Goal: Complete application form: Complete application form

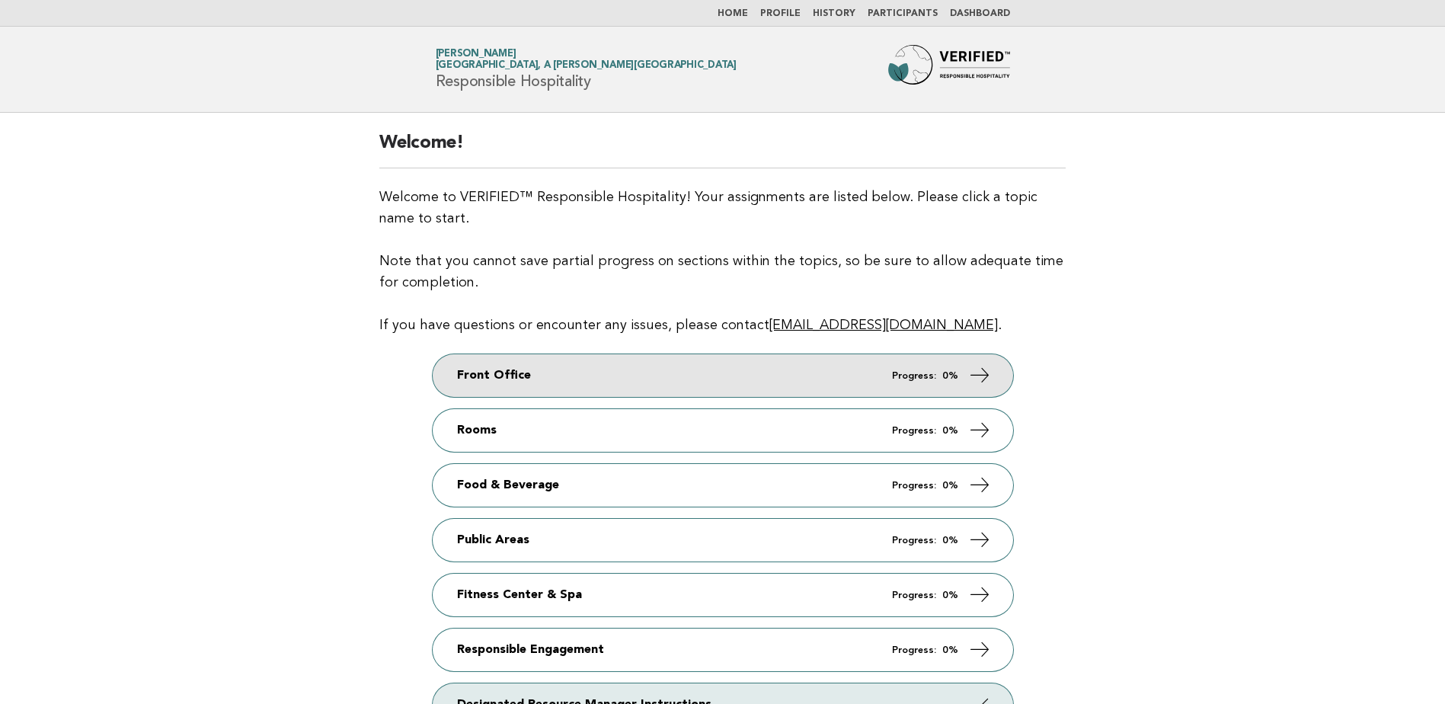
click at [994, 371] on link "Front Office Progress: 0%" at bounding box center [723, 375] width 581 height 43
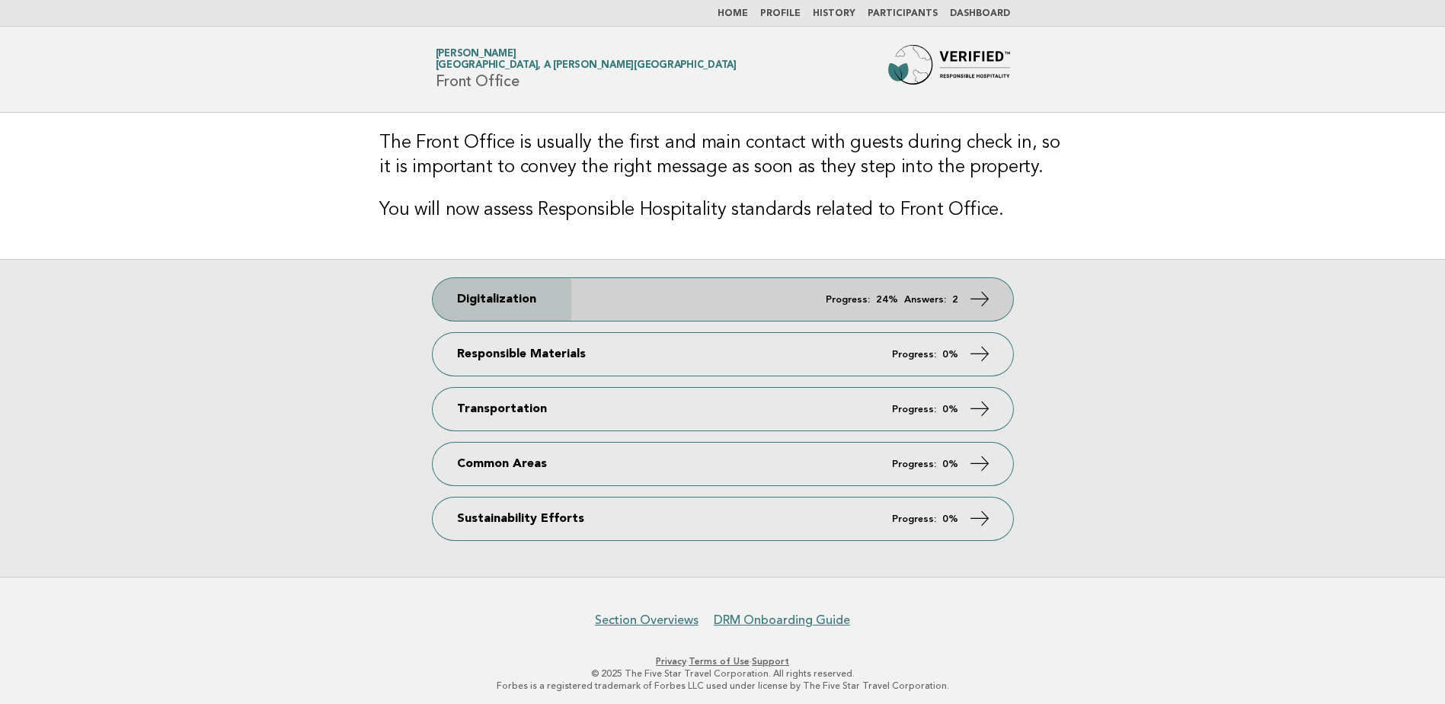
click at [910, 296] on em "Answers:" at bounding box center [925, 300] width 42 height 10
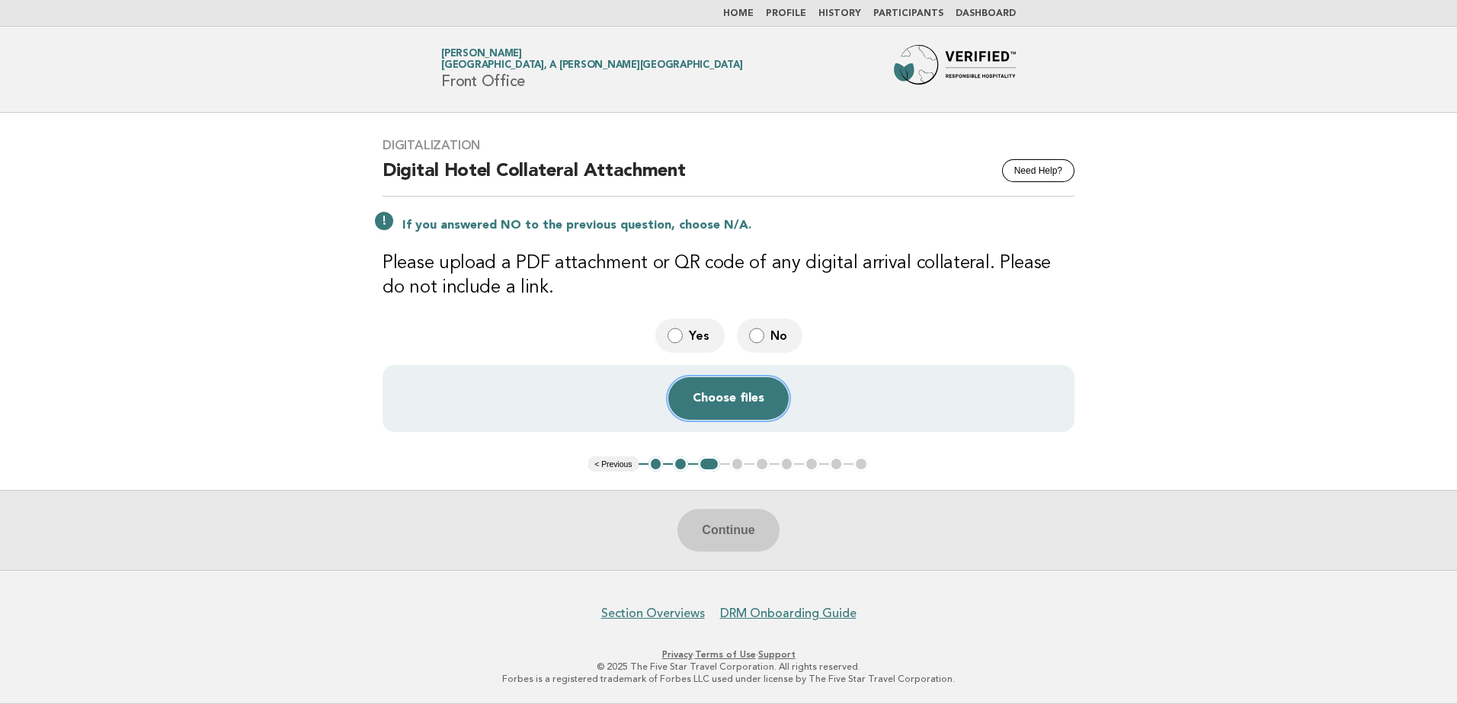
click at [733, 408] on button "Choose files" at bounding box center [728, 398] width 120 height 43
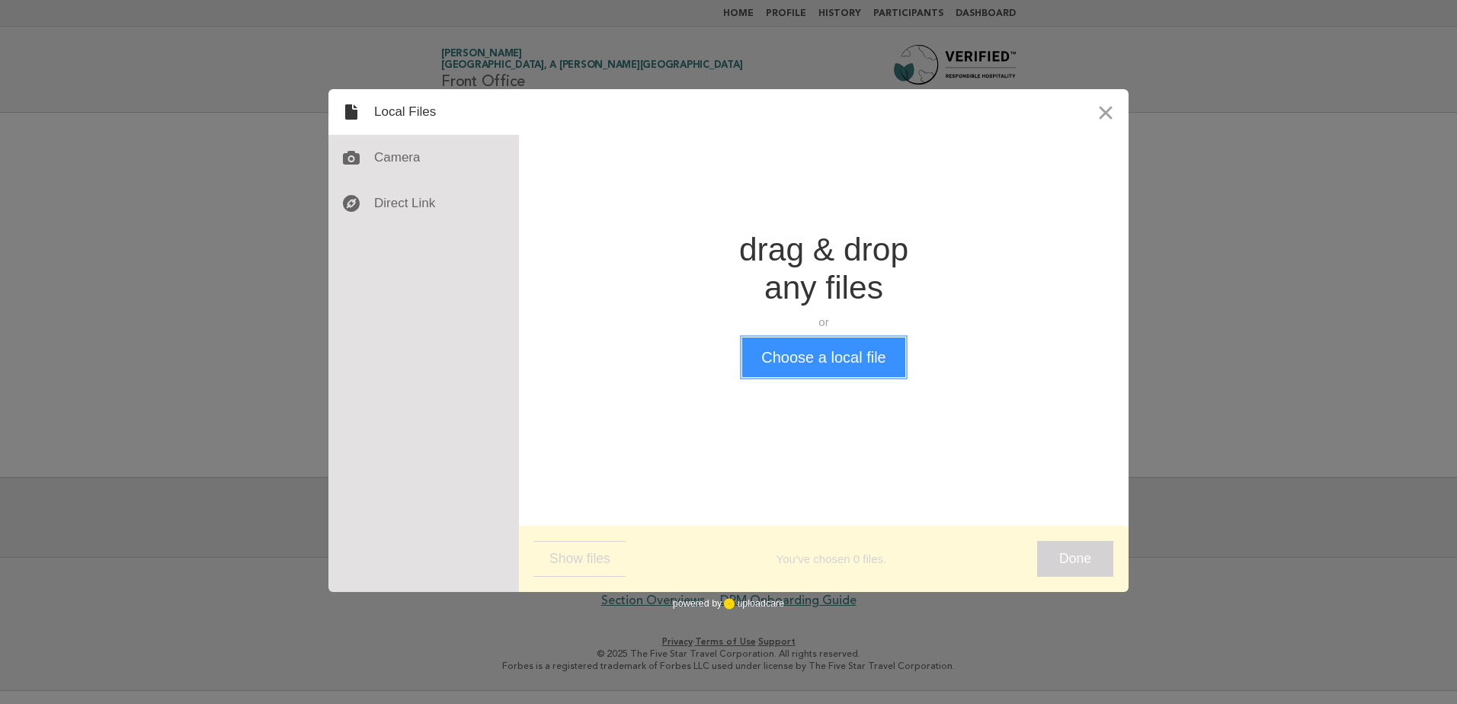
click at [818, 371] on button "Choose a local file" at bounding box center [823, 358] width 162 height 40
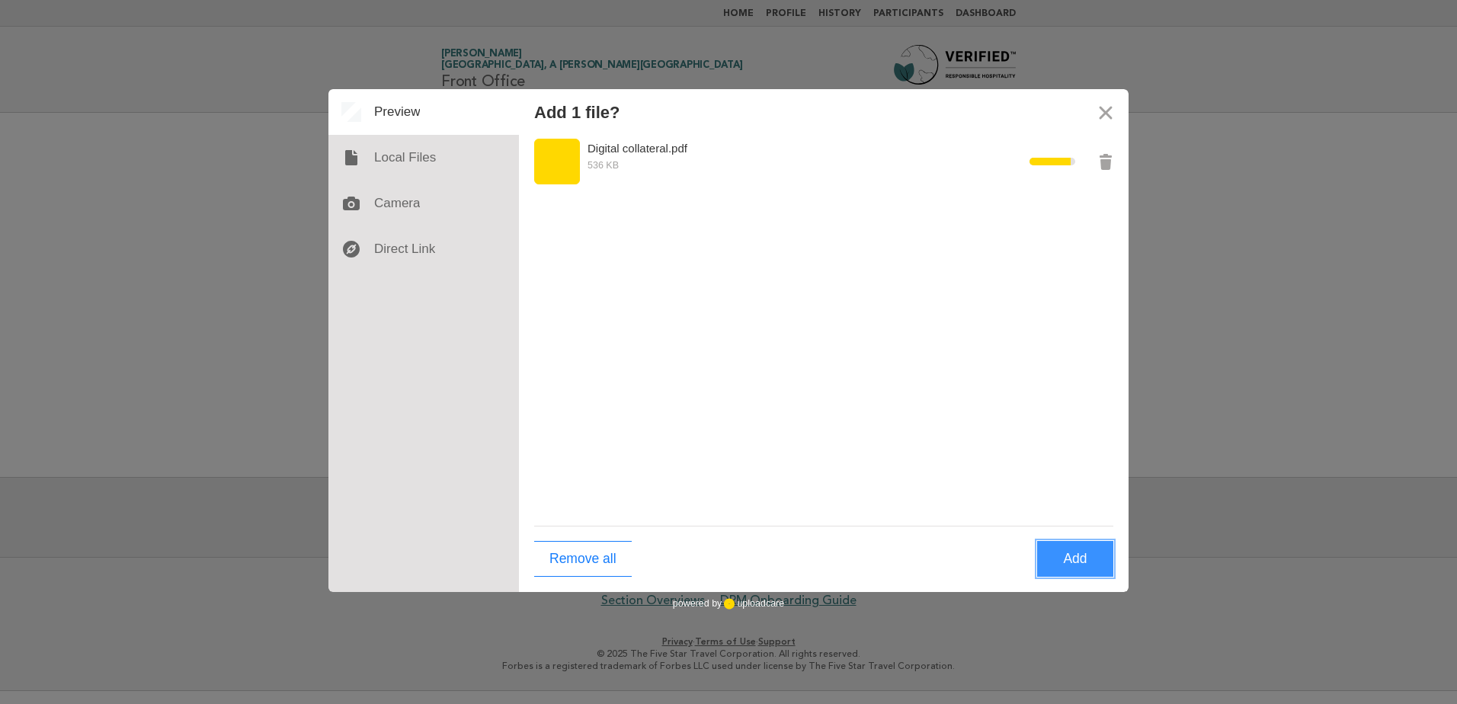
click at [1078, 562] on button "Add" at bounding box center [1075, 559] width 76 height 36
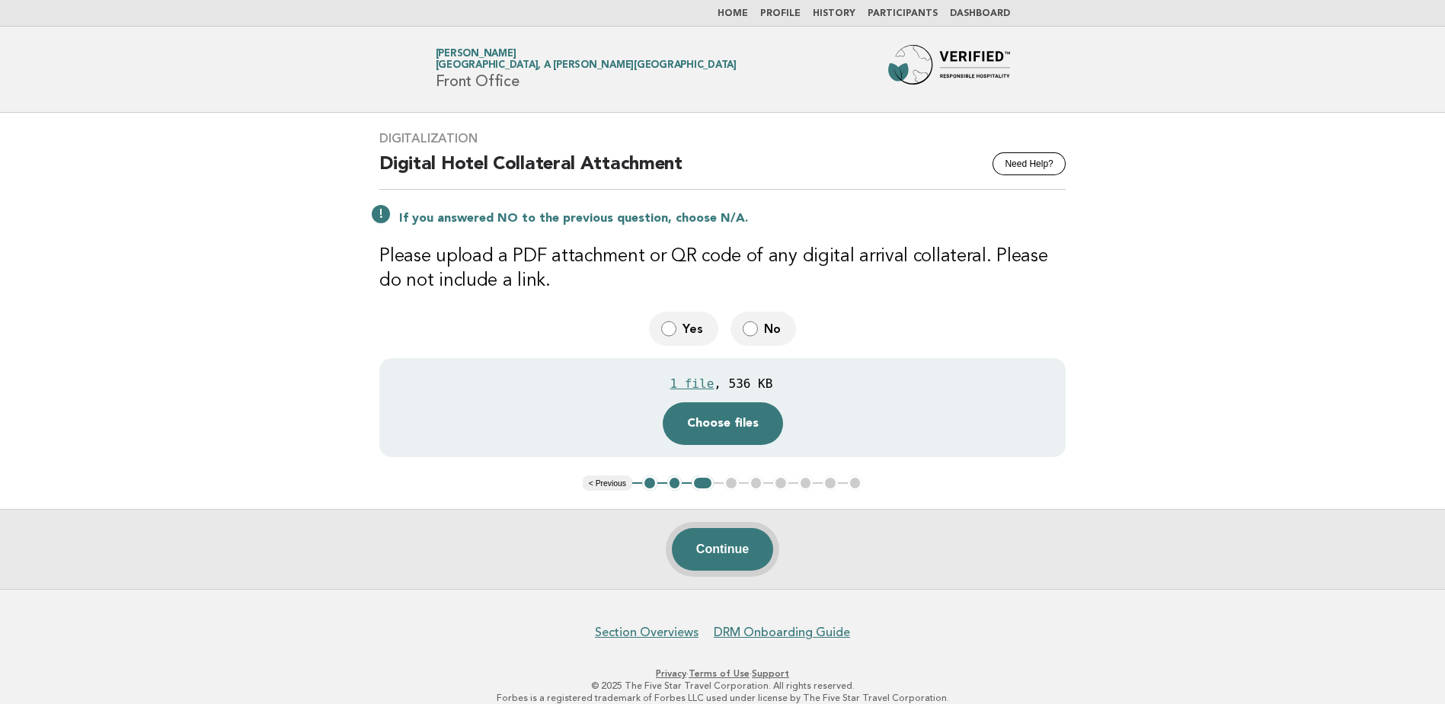
click at [742, 554] on button "Continue" at bounding box center [722, 549] width 101 height 43
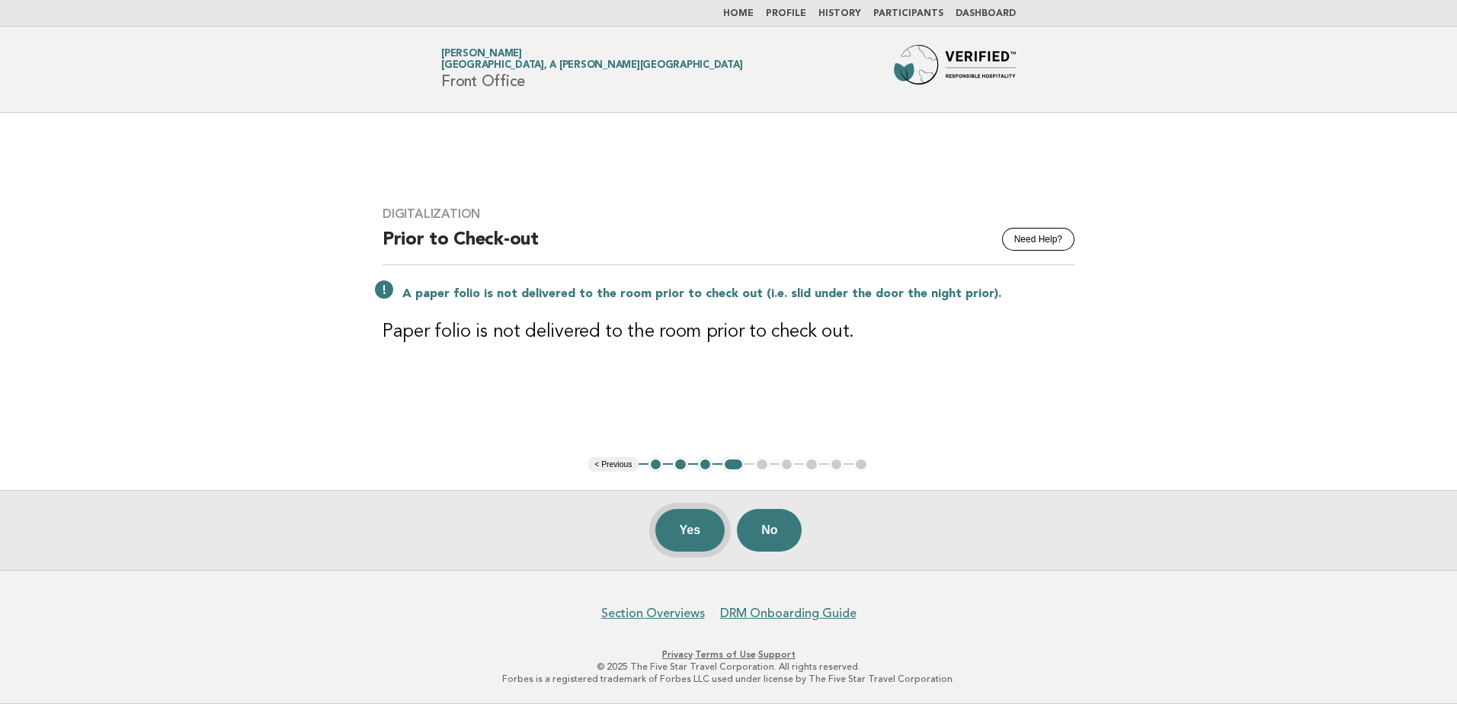
click at [692, 537] on button "Yes" at bounding box center [690, 530] width 70 height 43
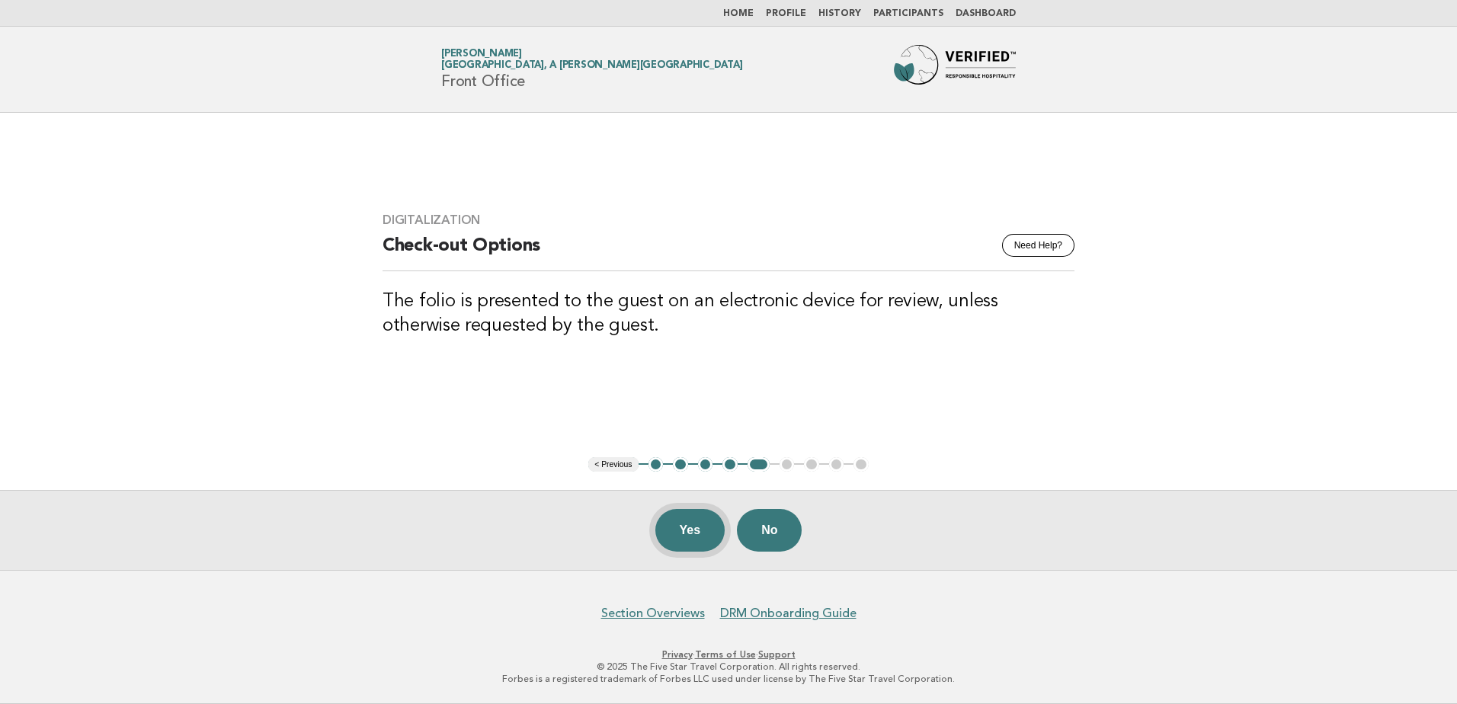
click at [679, 536] on button "Yes" at bounding box center [690, 530] width 70 height 43
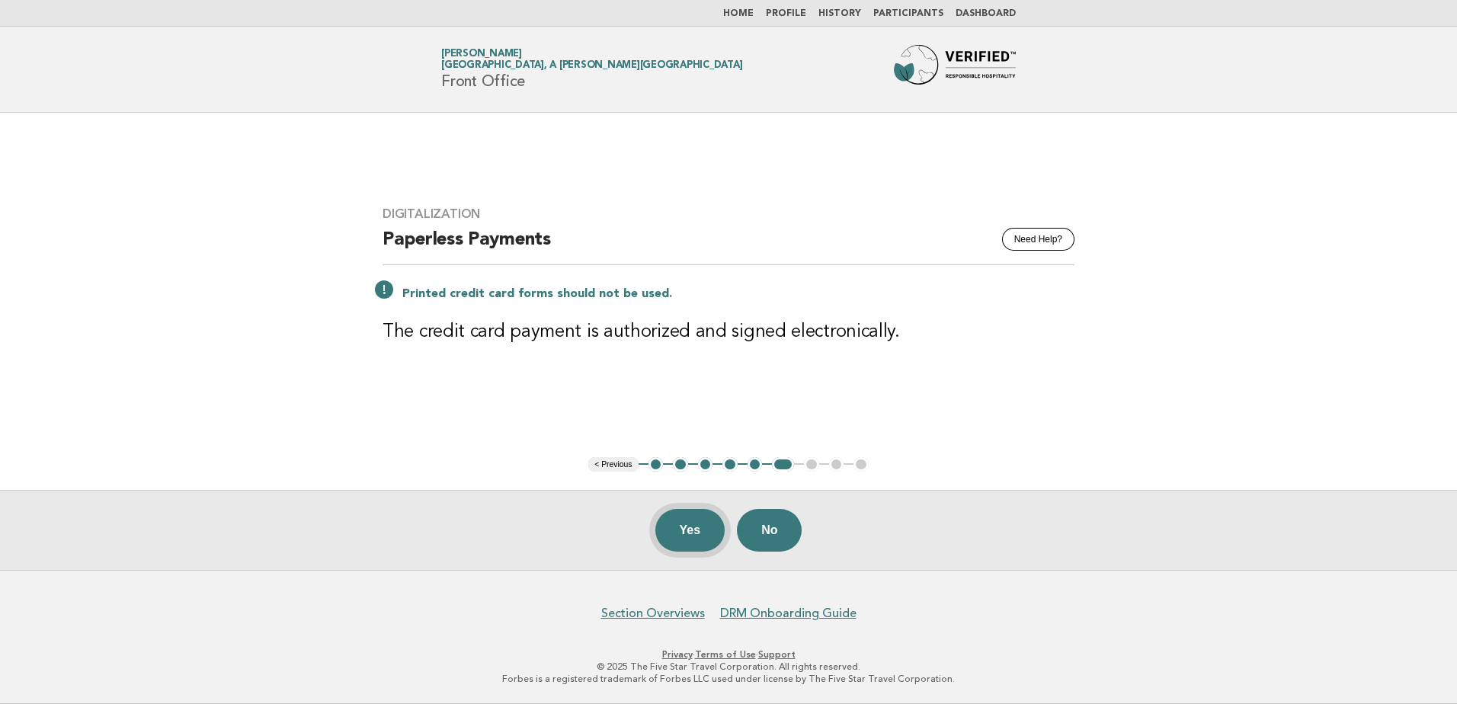
click at [689, 533] on button "Yes" at bounding box center [690, 530] width 70 height 43
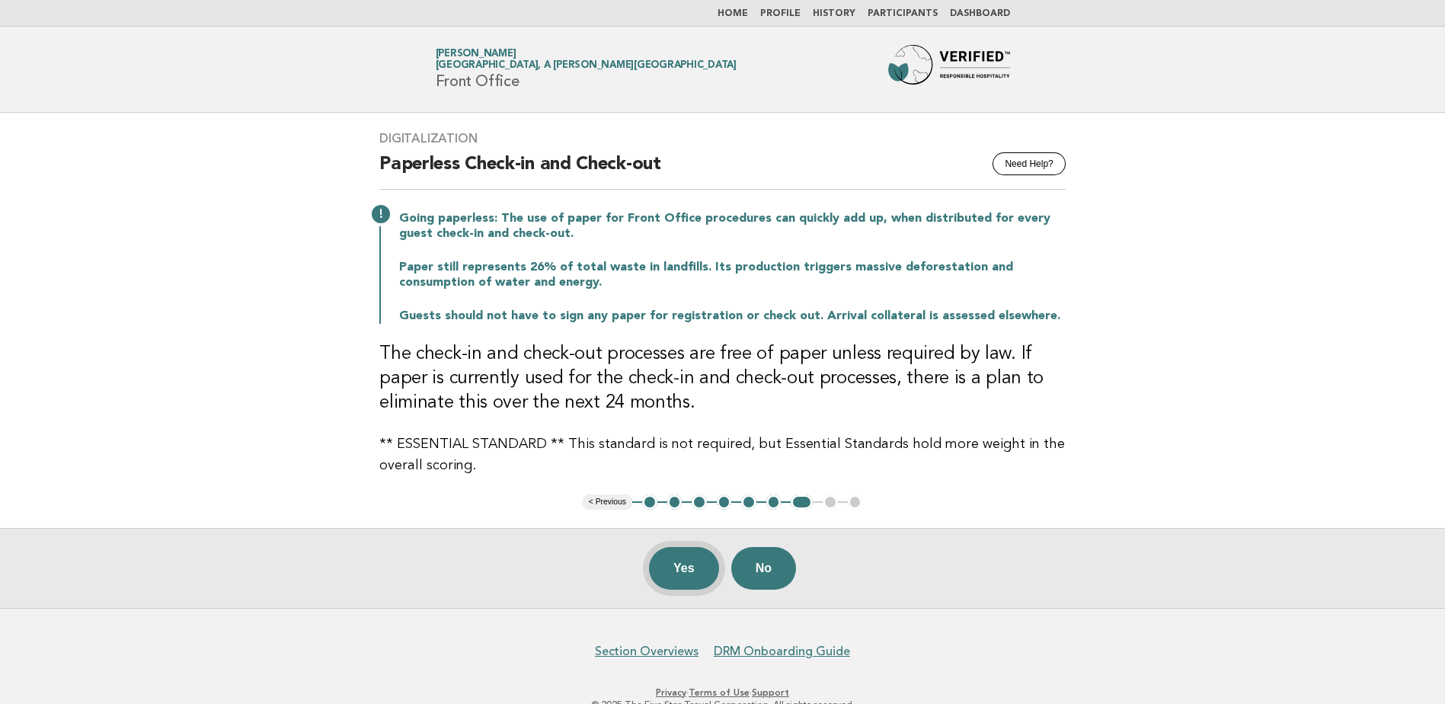
click at [693, 564] on button "Yes" at bounding box center [684, 568] width 70 height 43
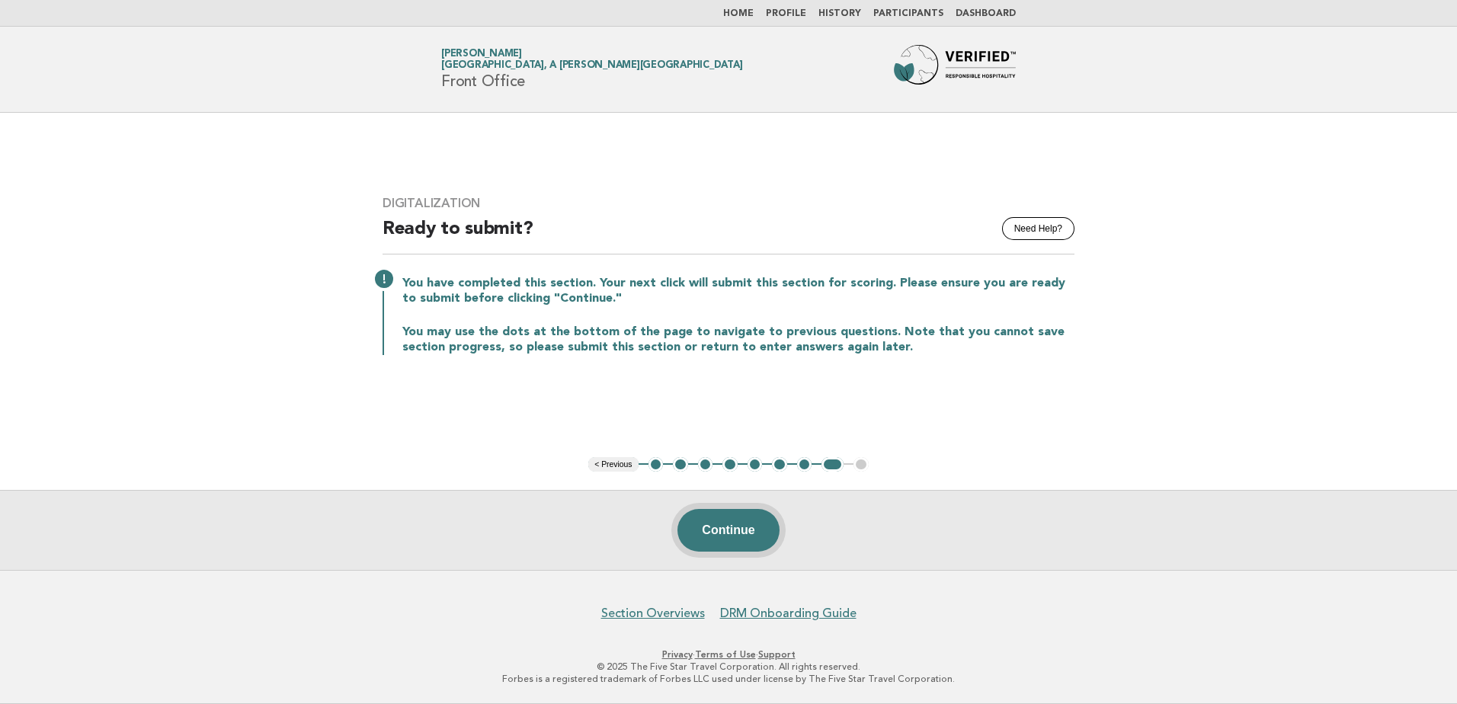
click at [740, 545] on button "Continue" at bounding box center [727, 530] width 101 height 43
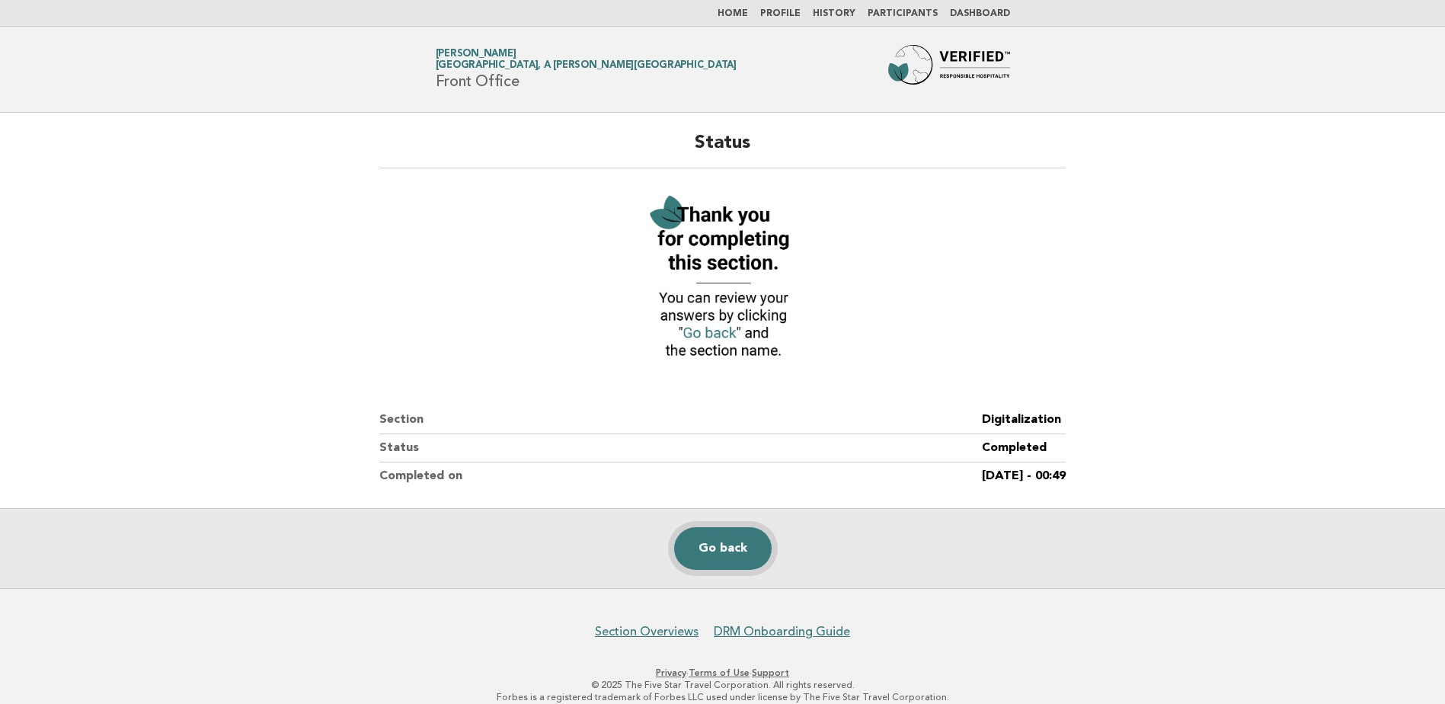
click at [737, 552] on link "Go back" at bounding box center [723, 548] width 98 height 43
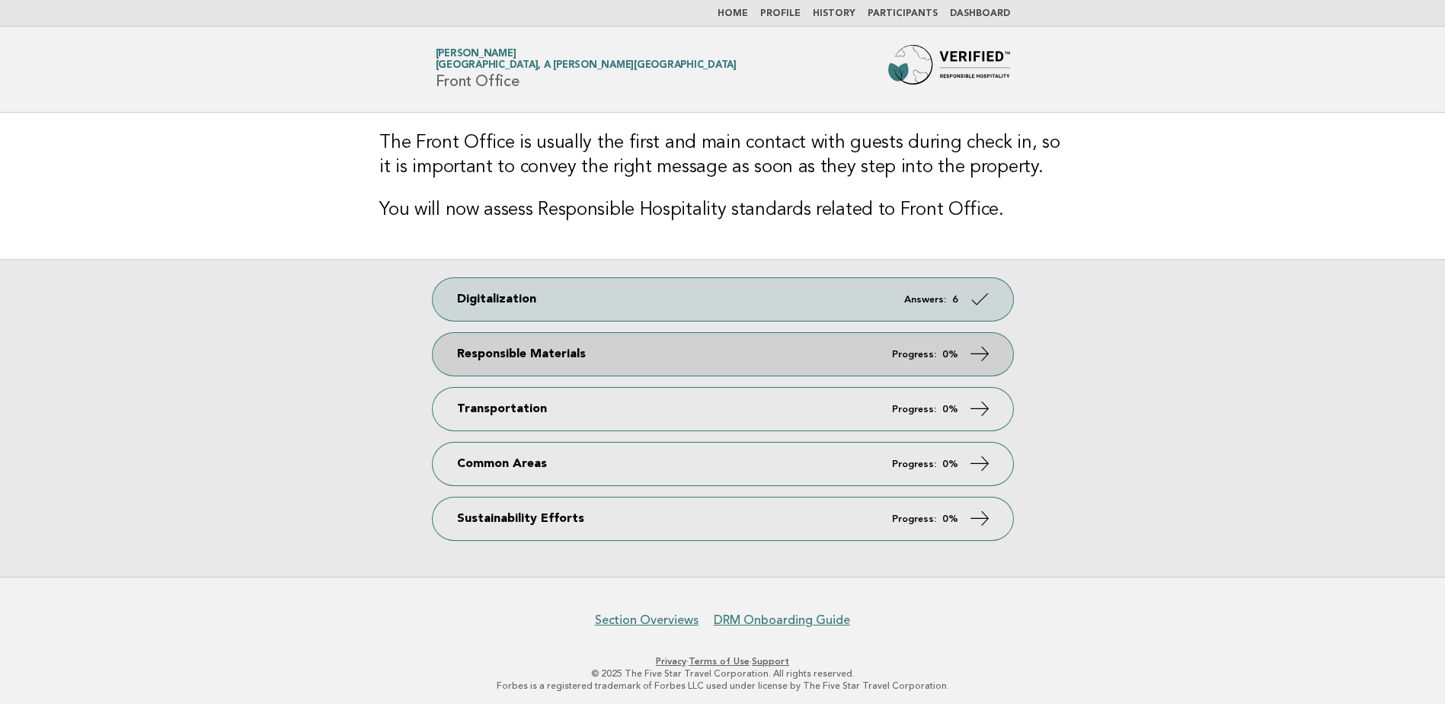
click at [981, 355] on icon at bounding box center [979, 354] width 22 height 22
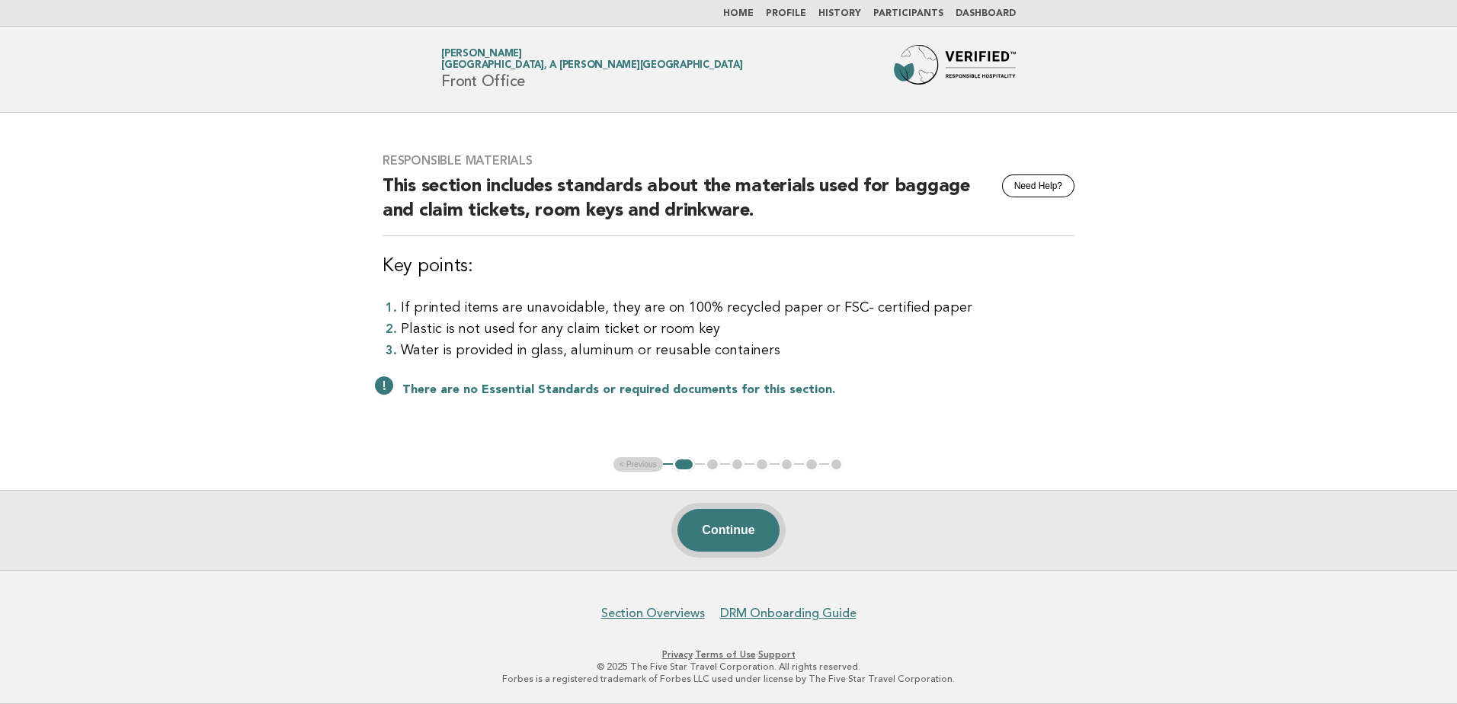
click at [739, 527] on button "Continue" at bounding box center [727, 530] width 101 height 43
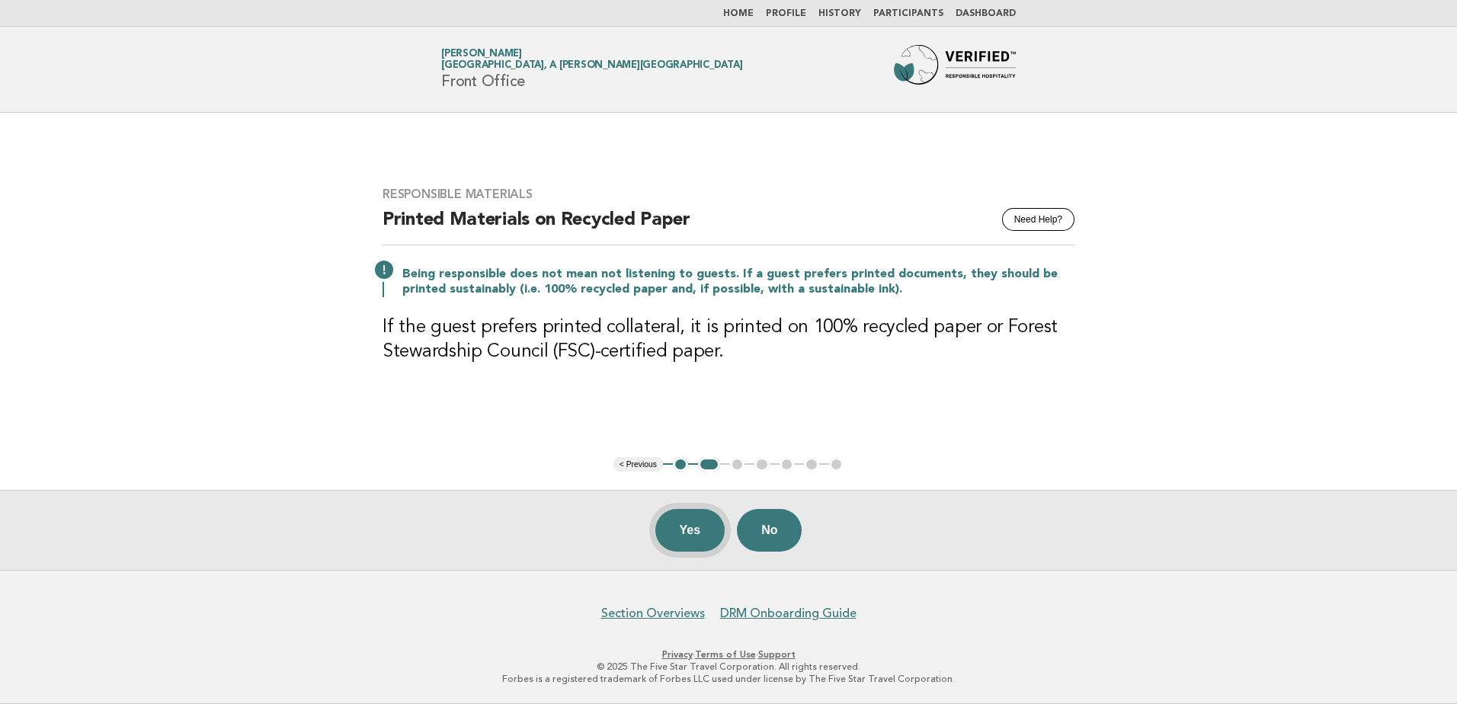
click at [683, 538] on button "Yes" at bounding box center [690, 530] width 70 height 43
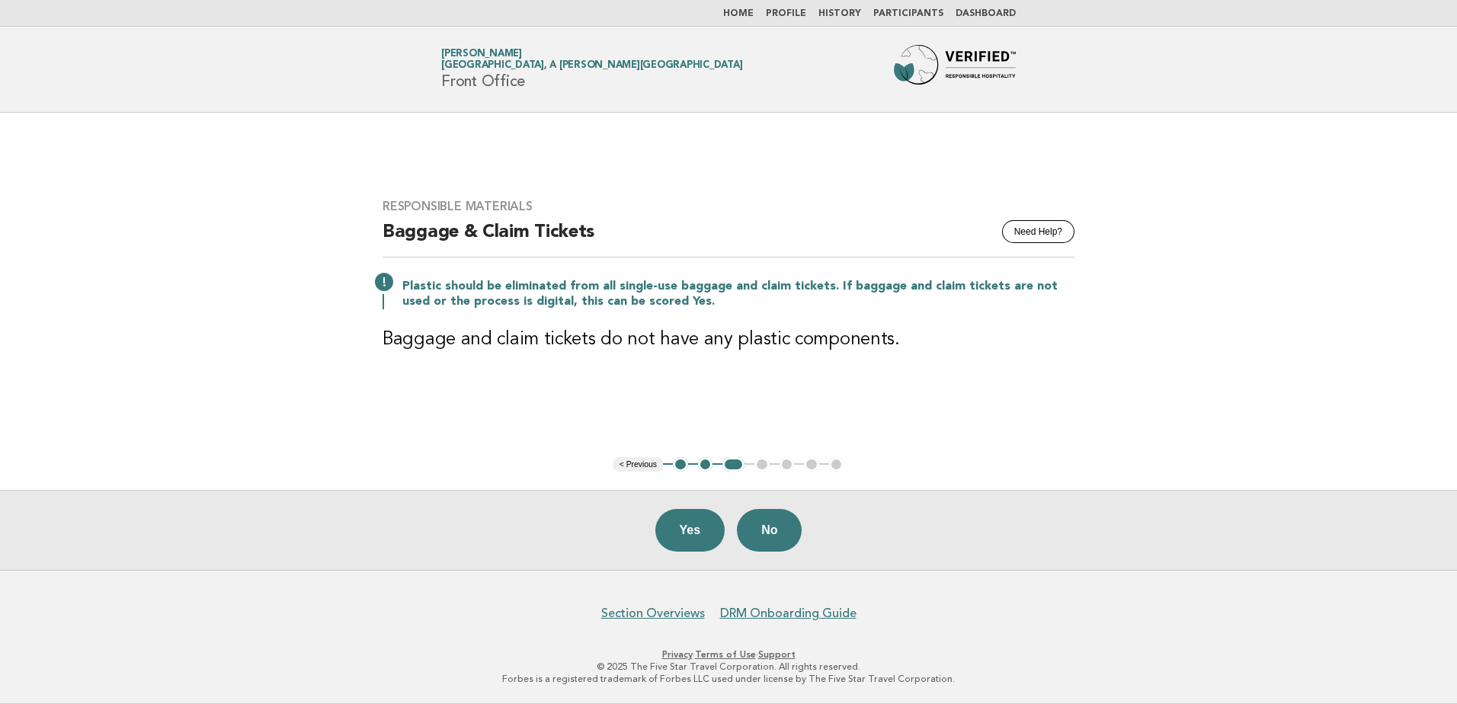
click at [683, 538] on button "Yes" at bounding box center [690, 530] width 70 height 43
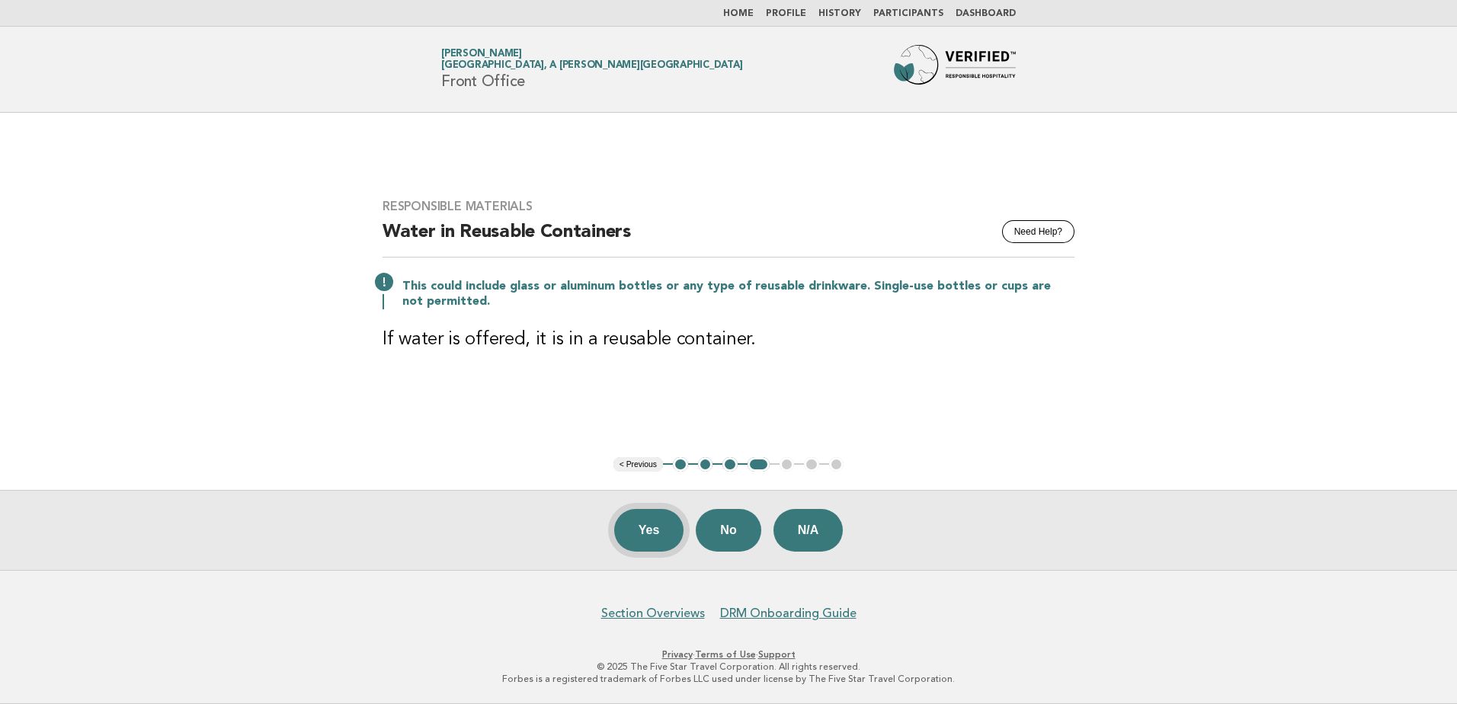
click at [630, 538] on button "Yes" at bounding box center [649, 530] width 70 height 43
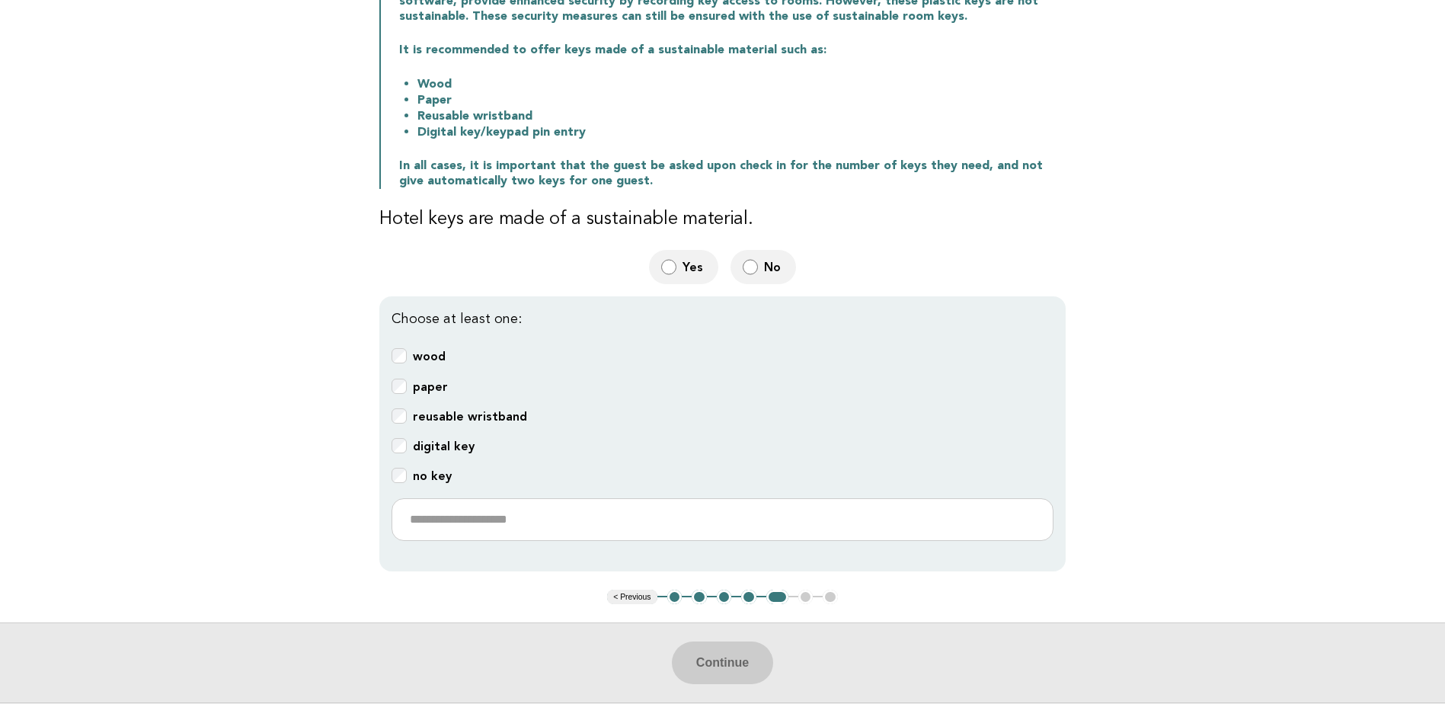
scroll to position [229, 0]
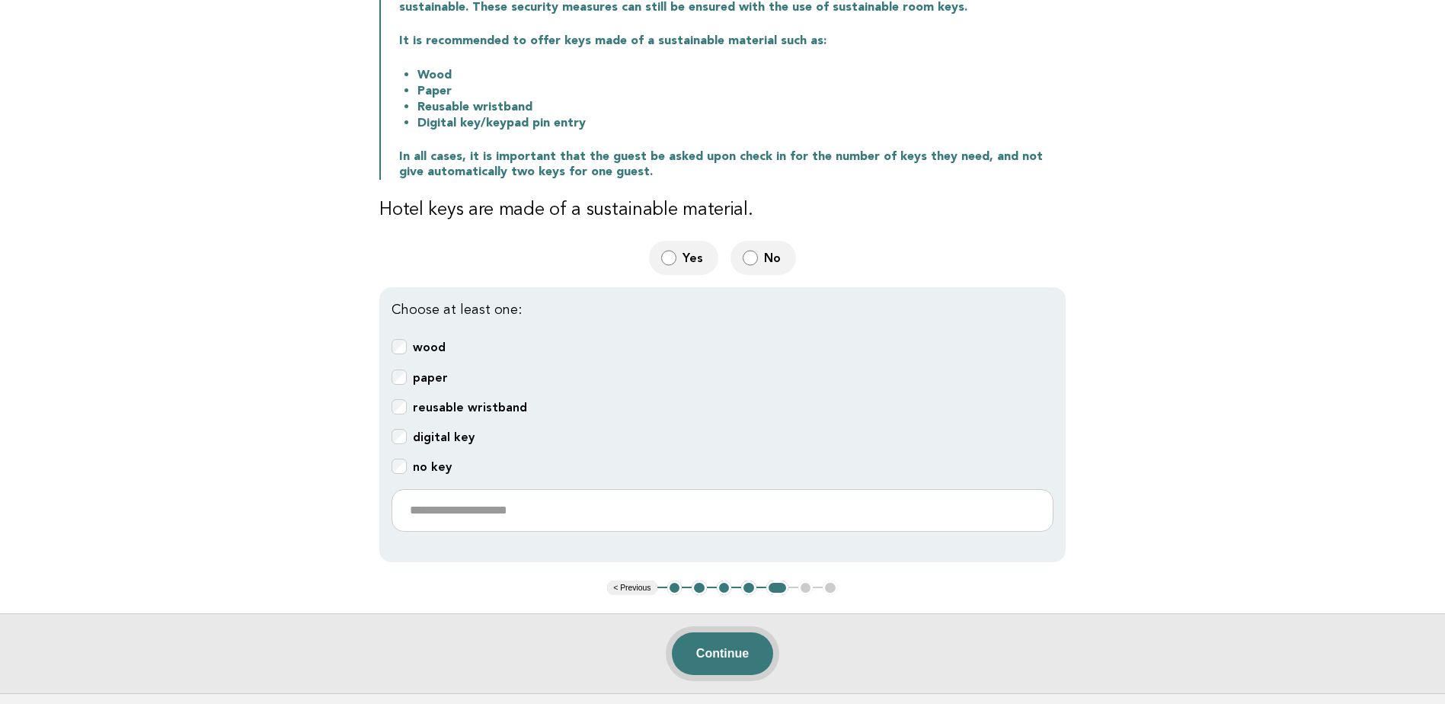
click at [706, 648] on button "Continue" at bounding box center [722, 653] width 101 height 43
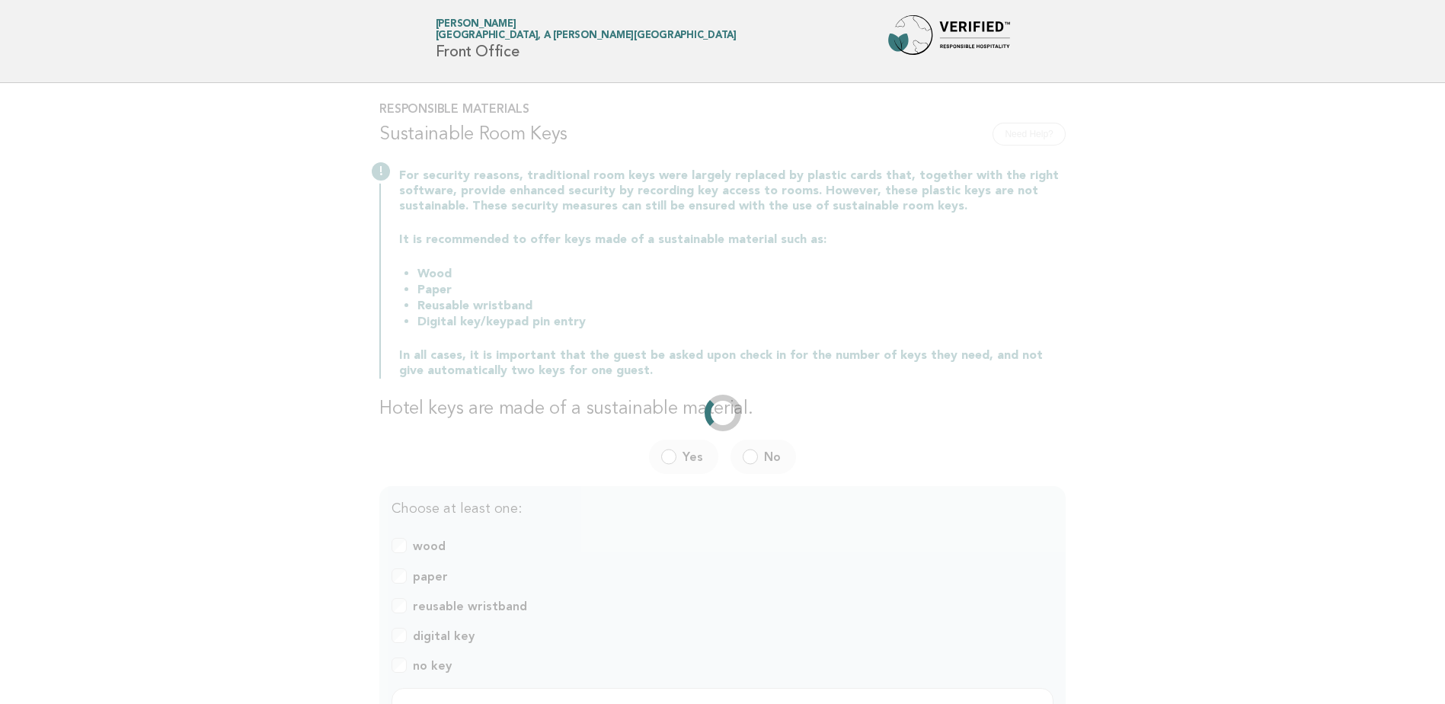
scroll to position [0, 0]
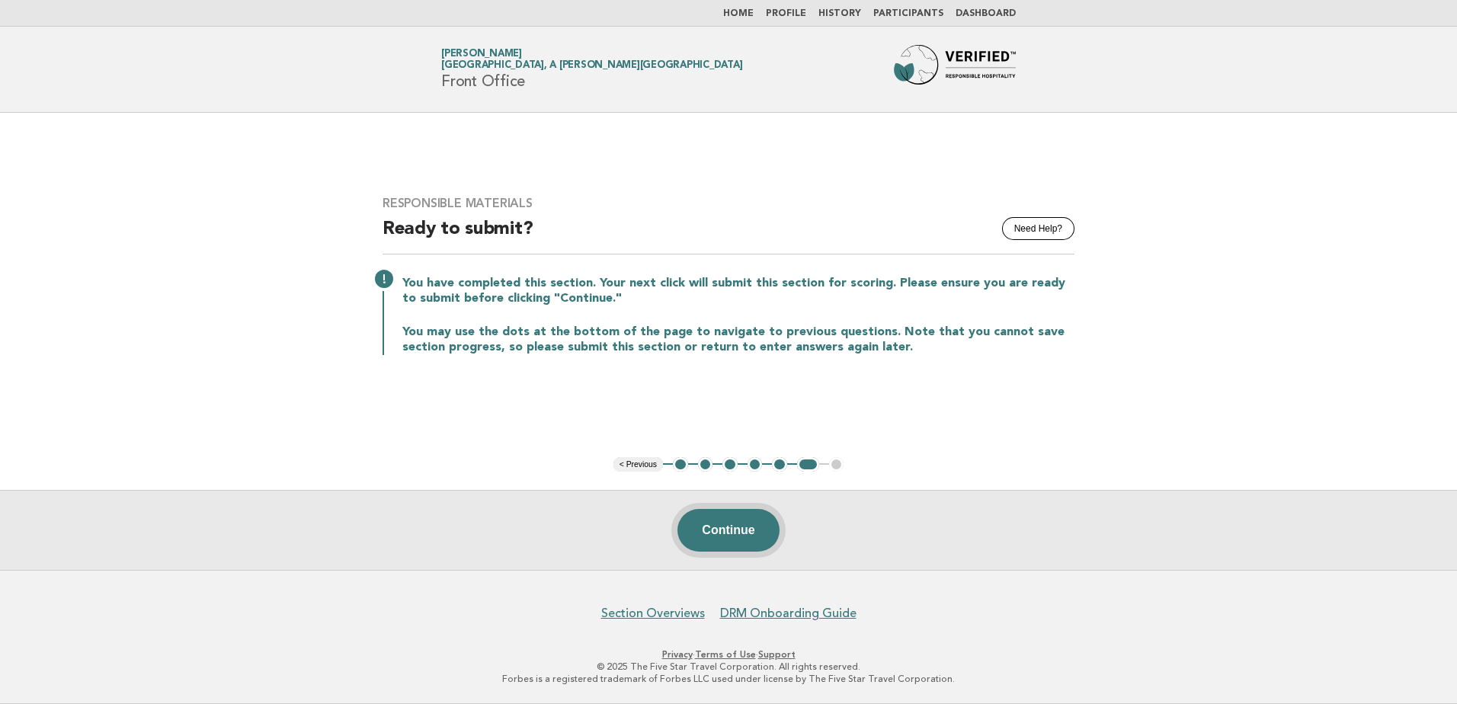
click at [734, 526] on button "Continue" at bounding box center [727, 530] width 101 height 43
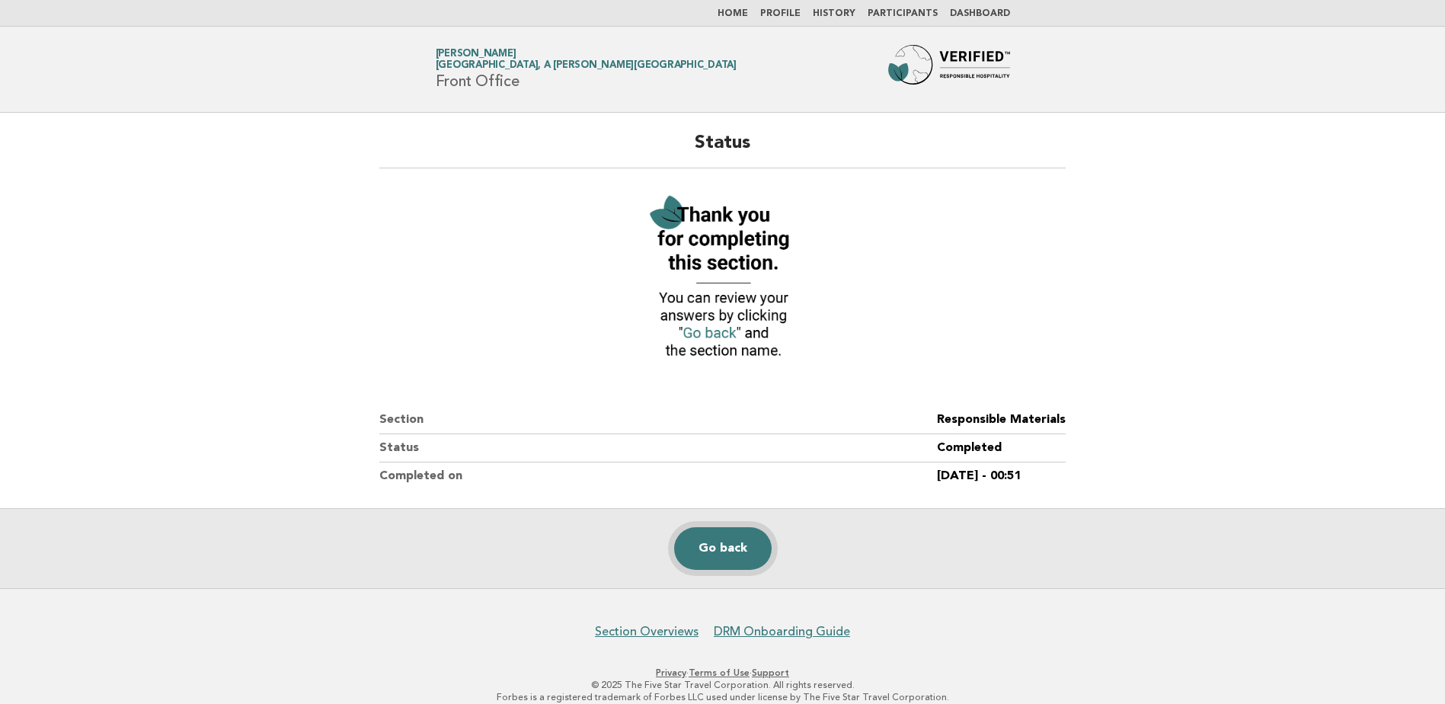
click at [730, 560] on link "Go back" at bounding box center [723, 548] width 98 height 43
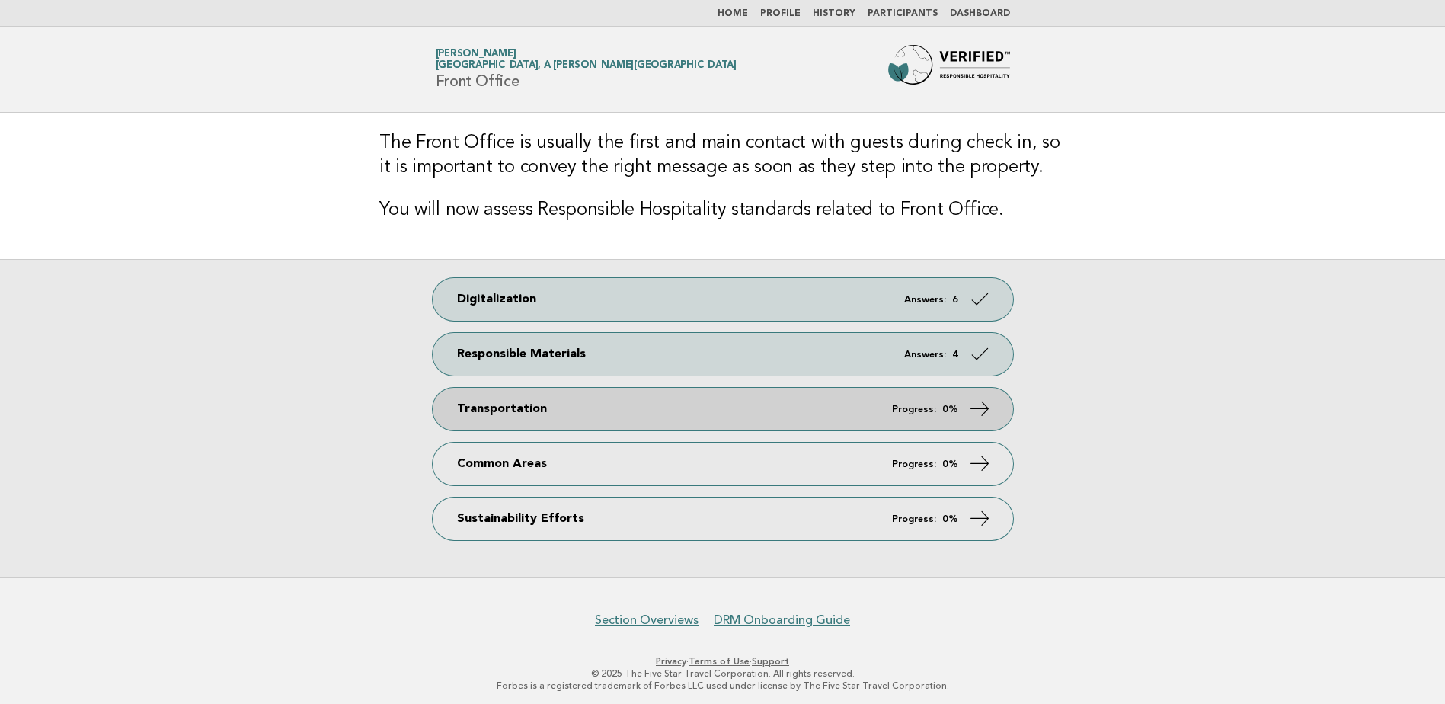
click at [873, 402] on link "Transportation Progress: 0%" at bounding box center [723, 409] width 581 height 43
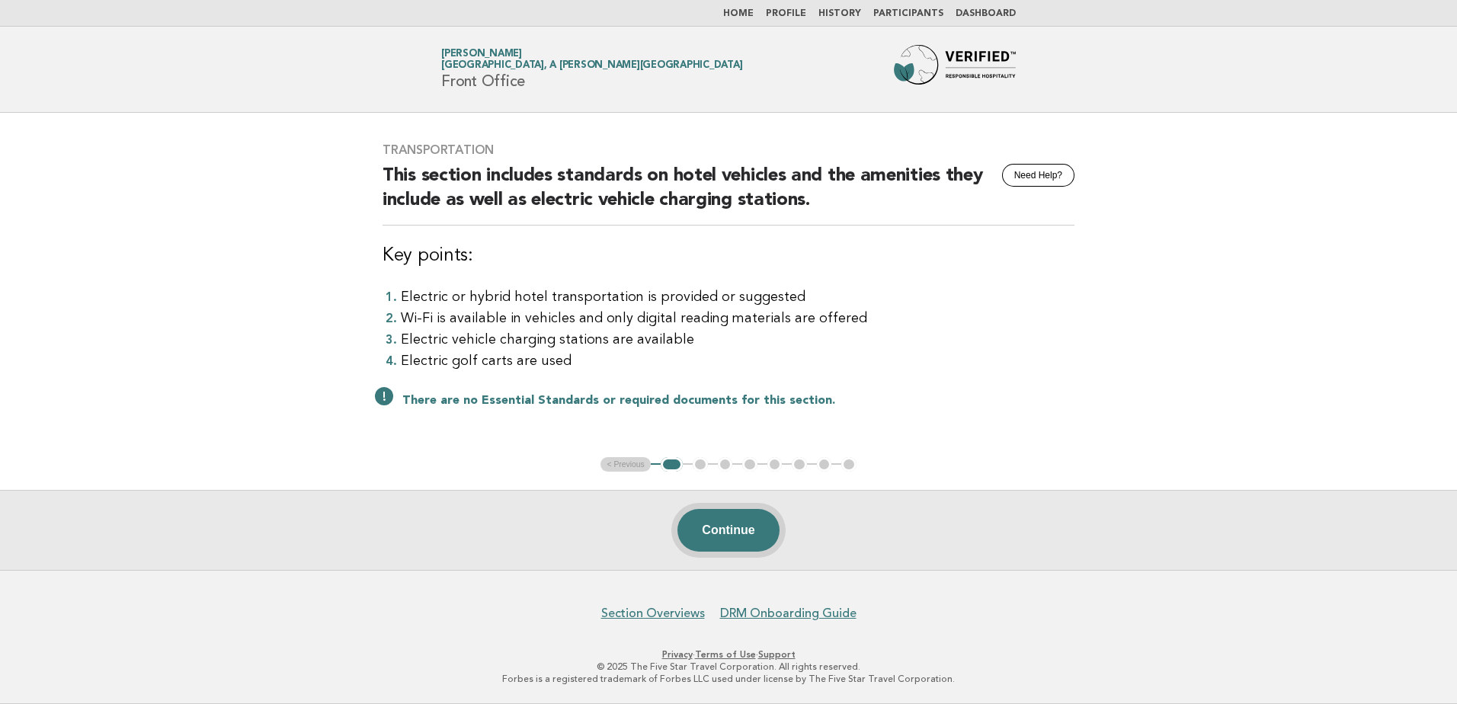
click at [747, 543] on button "Continue" at bounding box center [727, 530] width 101 height 43
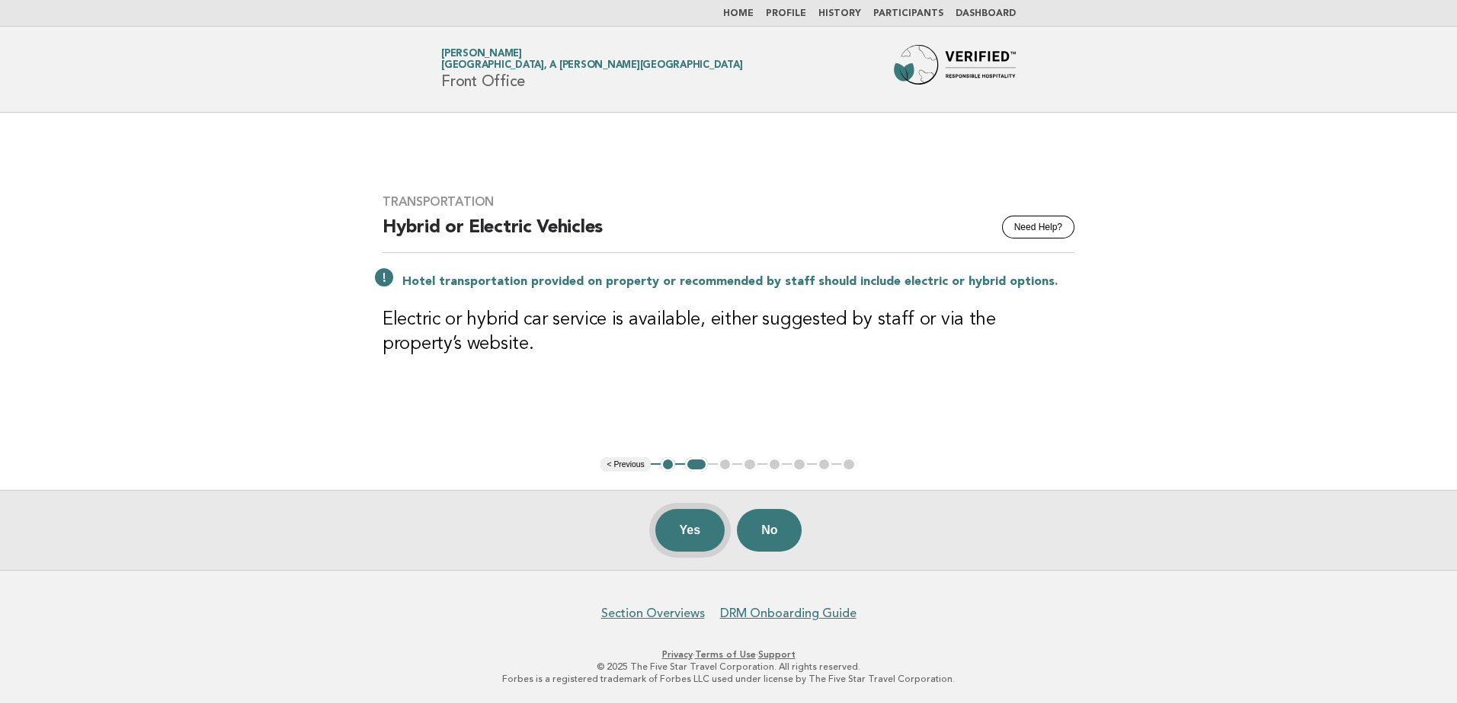
click at [669, 533] on button "Yes" at bounding box center [690, 530] width 70 height 43
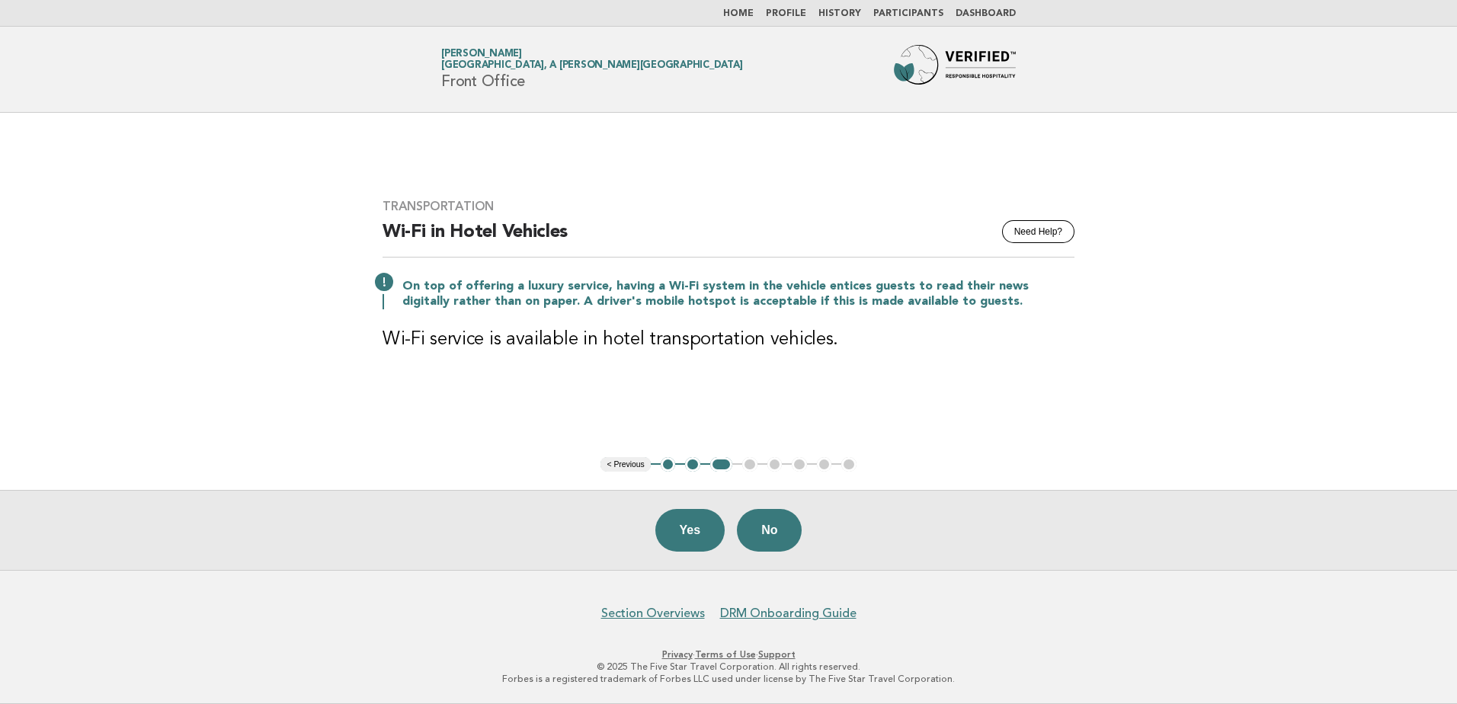
click at [669, 533] on button "Yes" at bounding box center [690, 530] width 70 height 43
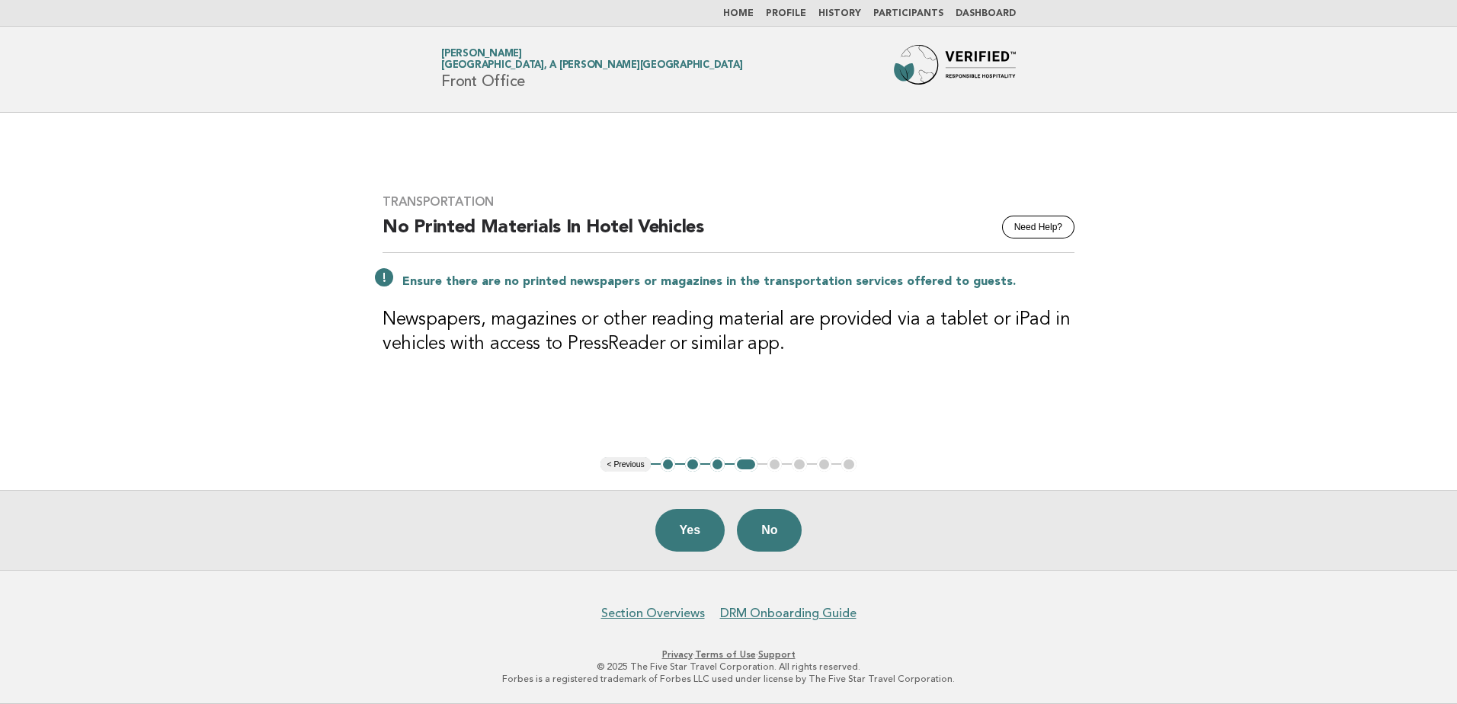
click at [669, 533] on button "Yes" at bounding box center [690, 530] width 70 height 43
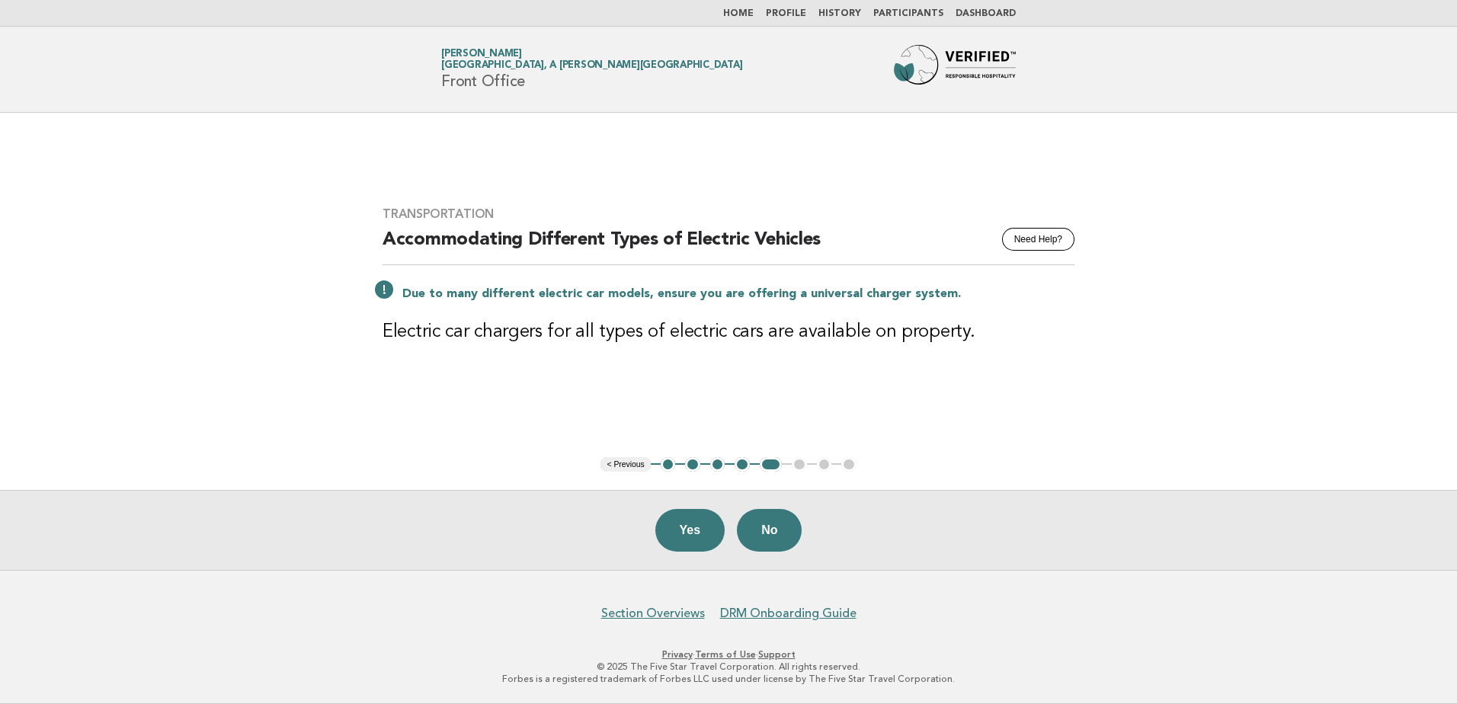
click at [669, 533] on button "Yes" at bounding box center [690, 530] width 70 height 43
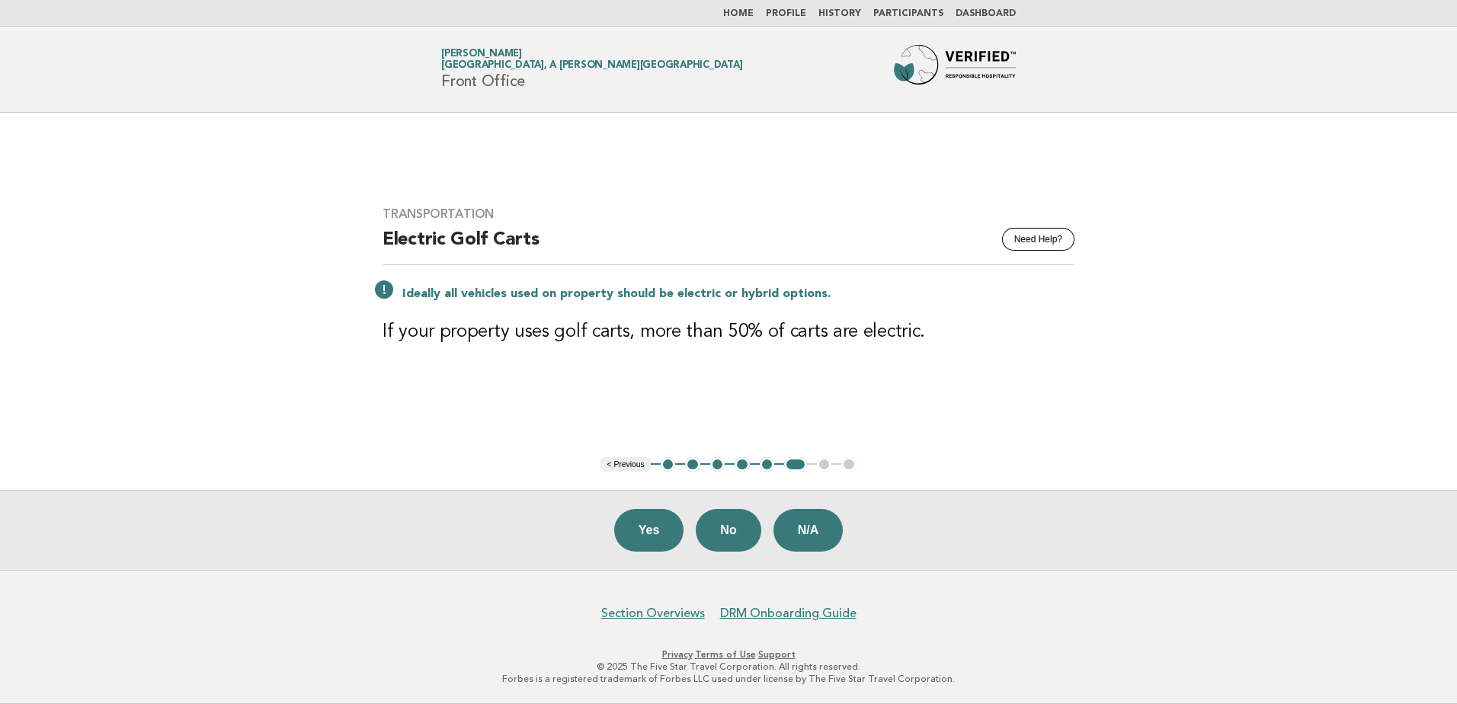
click at [669, 533] on button "Yes" at bounding box center [649, 530] width 70 height 43
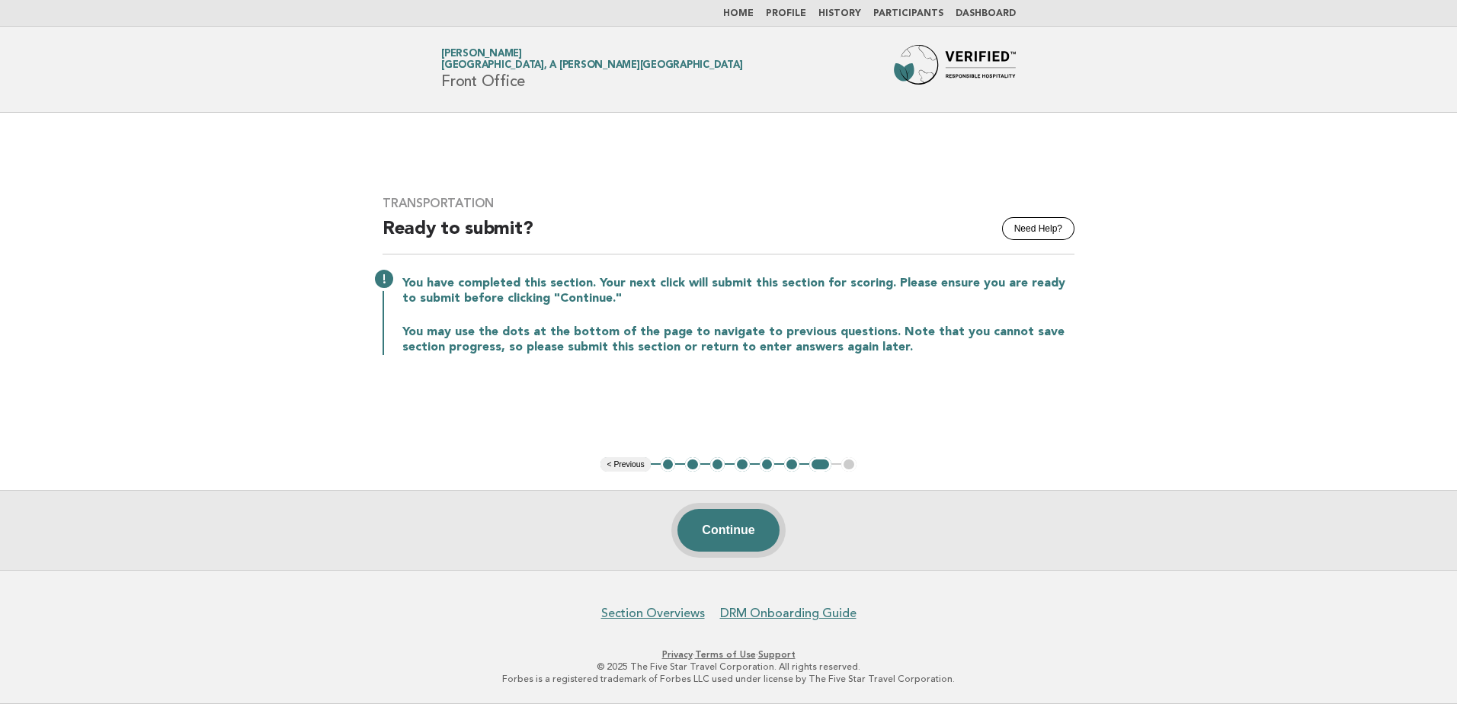
click at [748, 544] on button "Continue" at bounding box center [727, 530] width 101 height 43
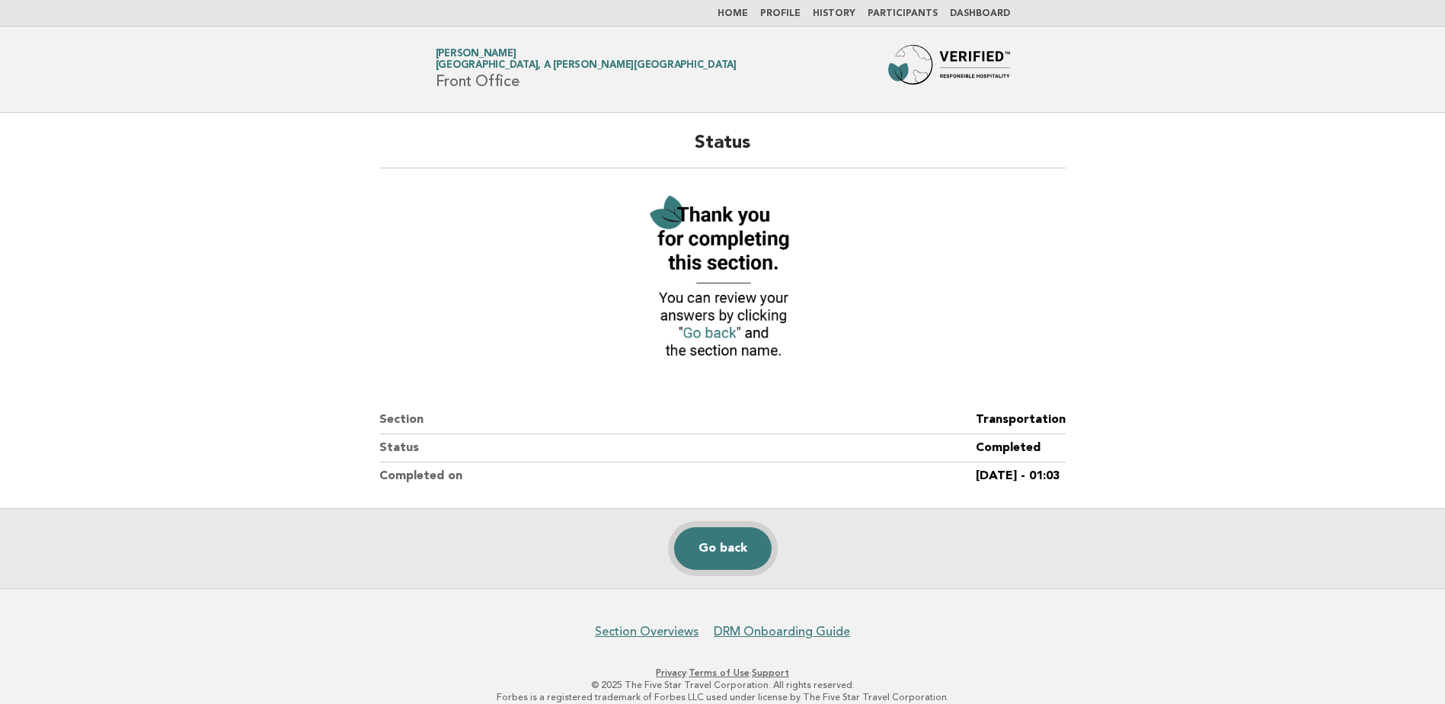
click at [720, 553] on link "Go back" at bounding box center [723, 548] width 98 height 43
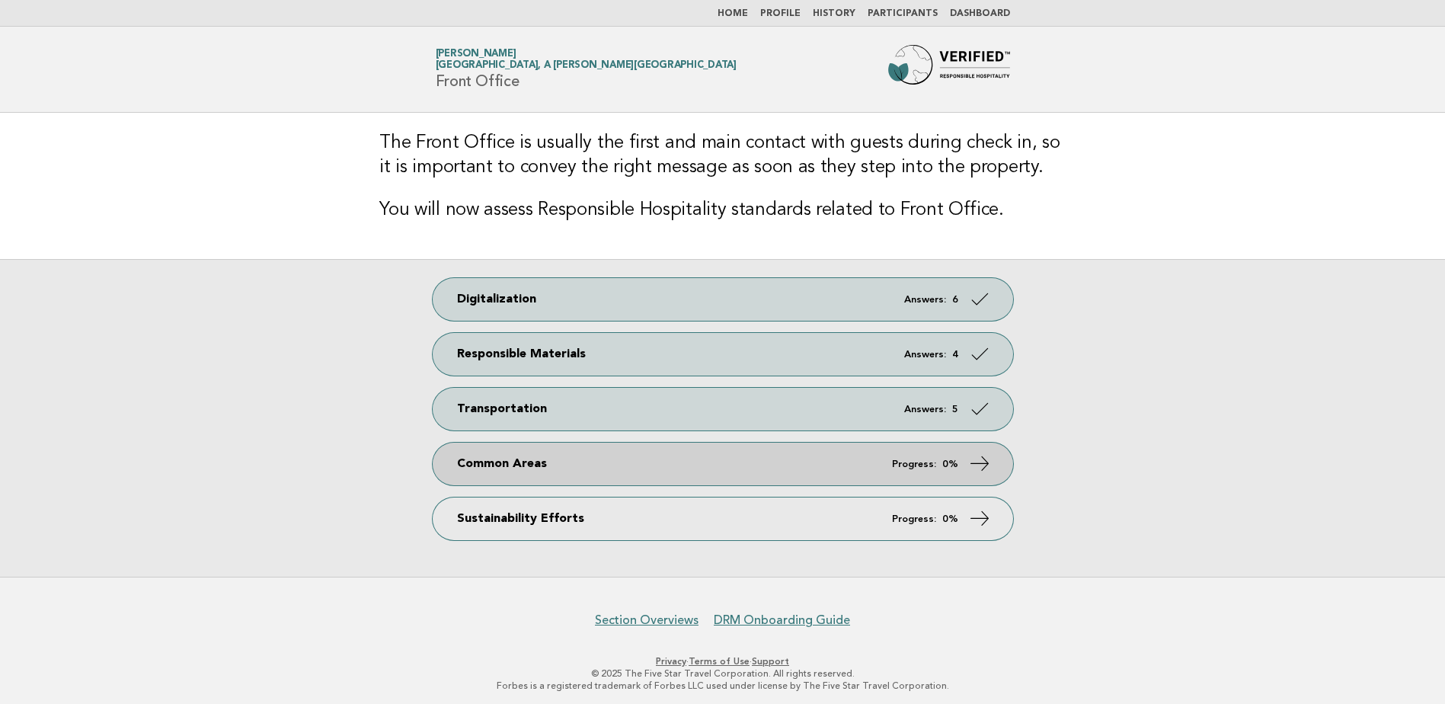
click at [728, 469] on link "Common Areas Progress: 0%" at bounding box center [723, 464] width 581 height 43
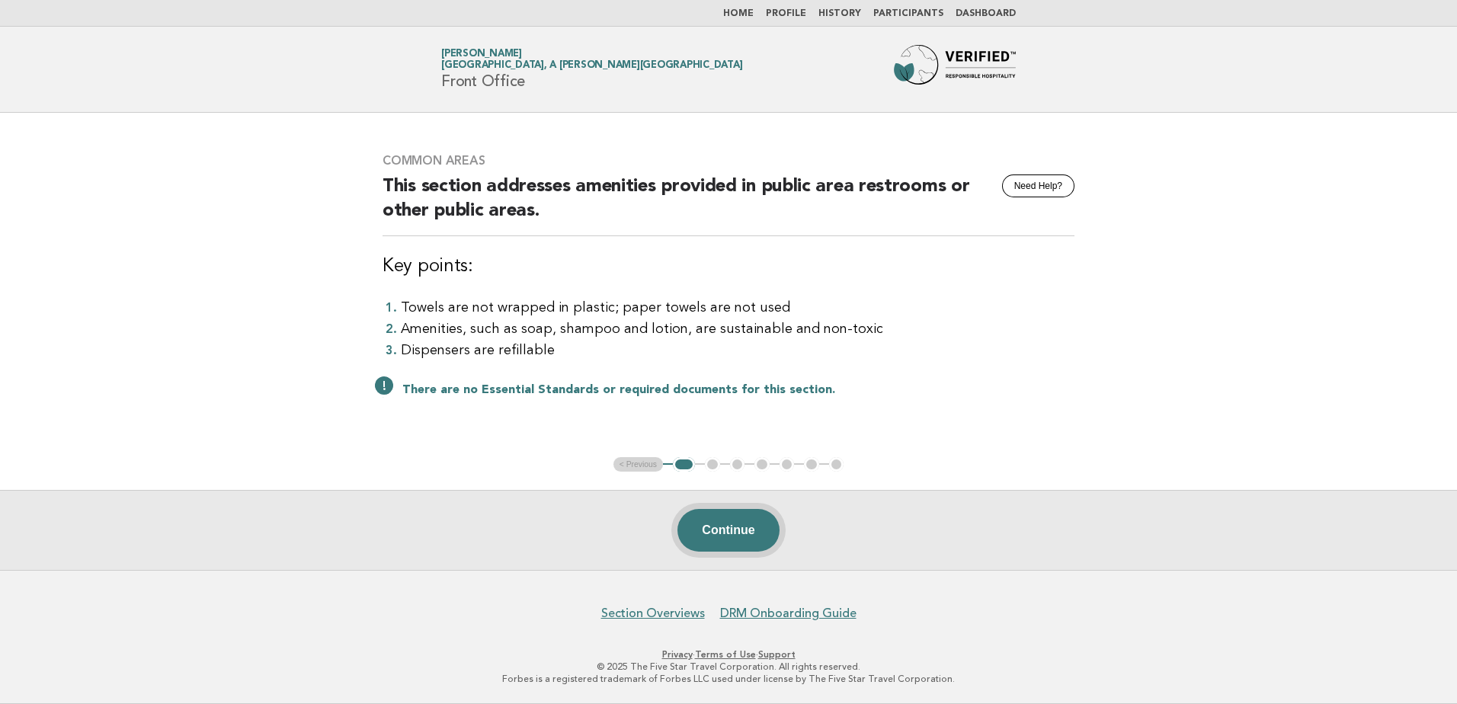
click at [737, 537] on button "Continue" at bounding box center [727, 530] width 101 height 43
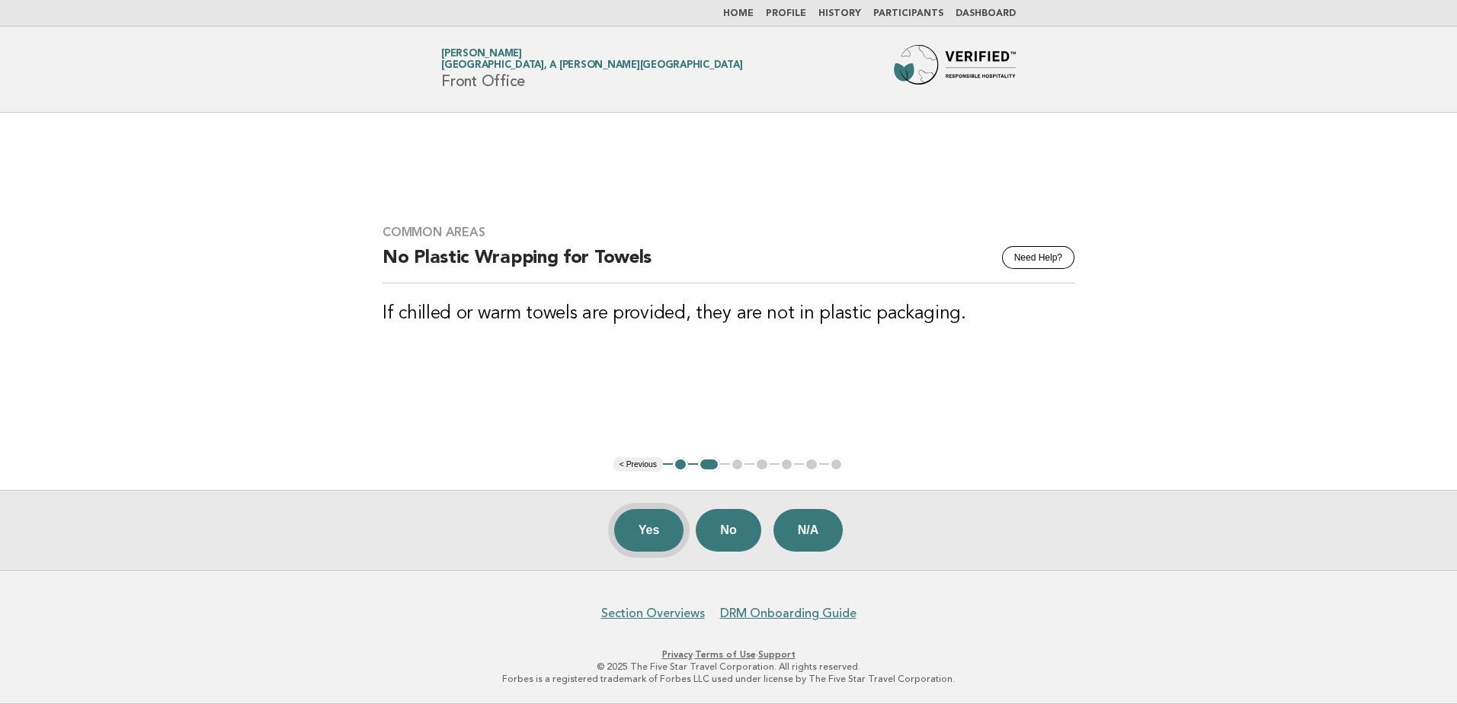
click at [632, 530] on button "Yes" at bounding box center [649, 530] width 70 height 43
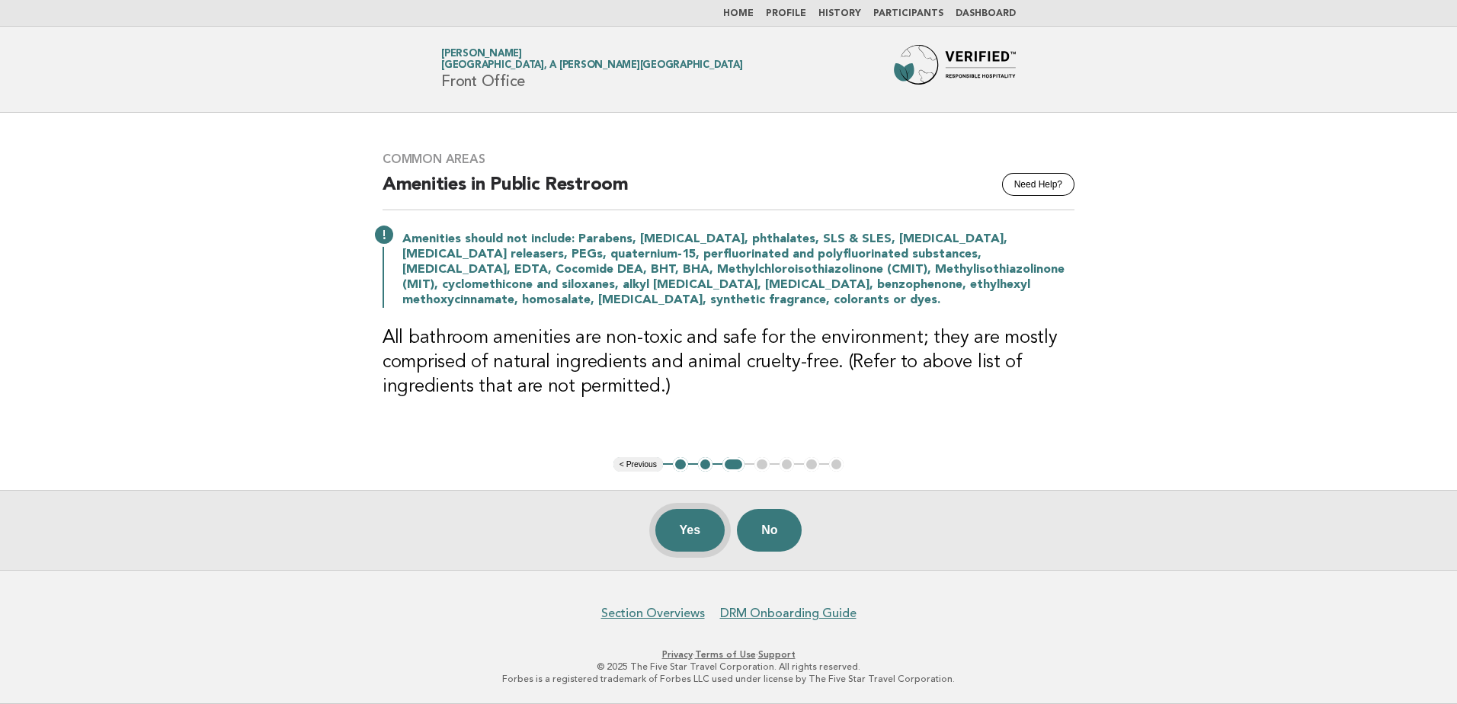
click at [691, 537] on button "Yes" at bounding box center [690, 530] width 70 height 43
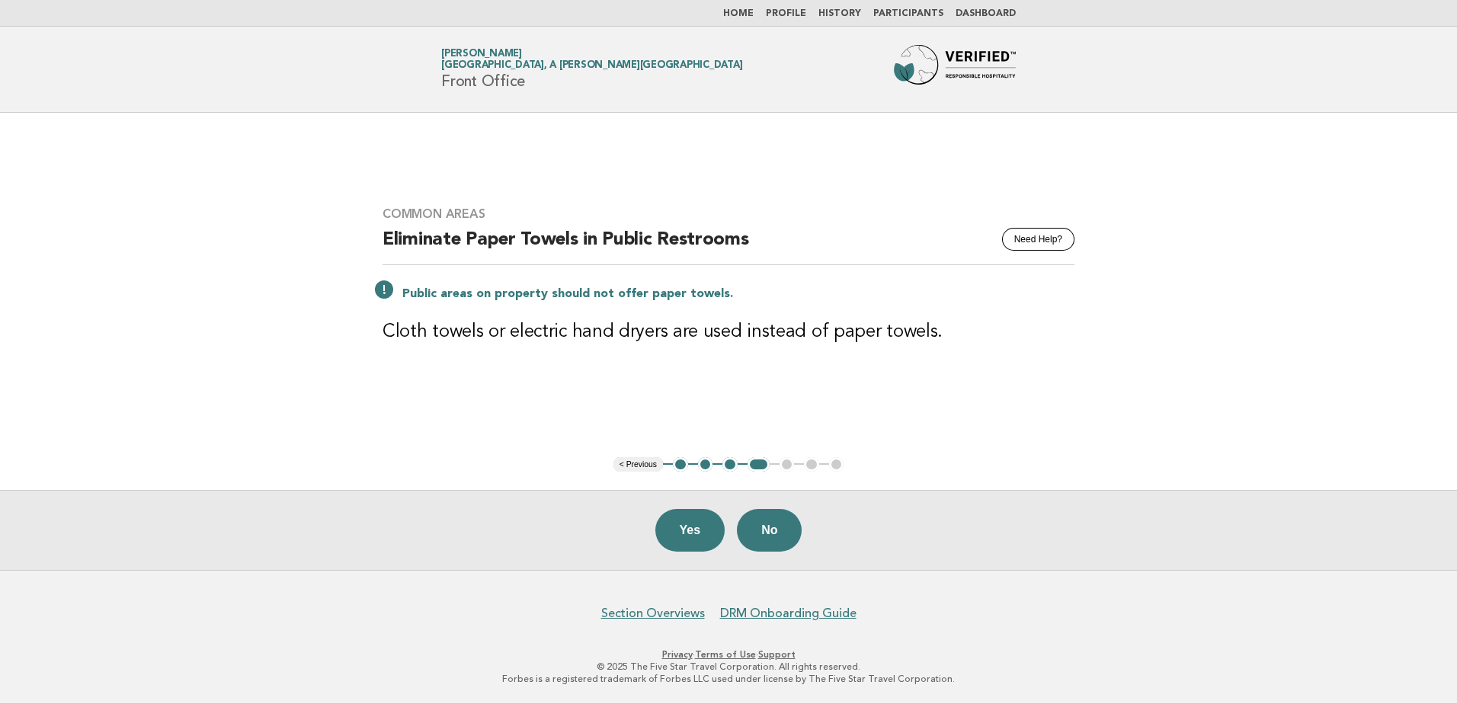
click at [691, 537] on button "Yes" at bounding box center [690, 530] width 70 height 43
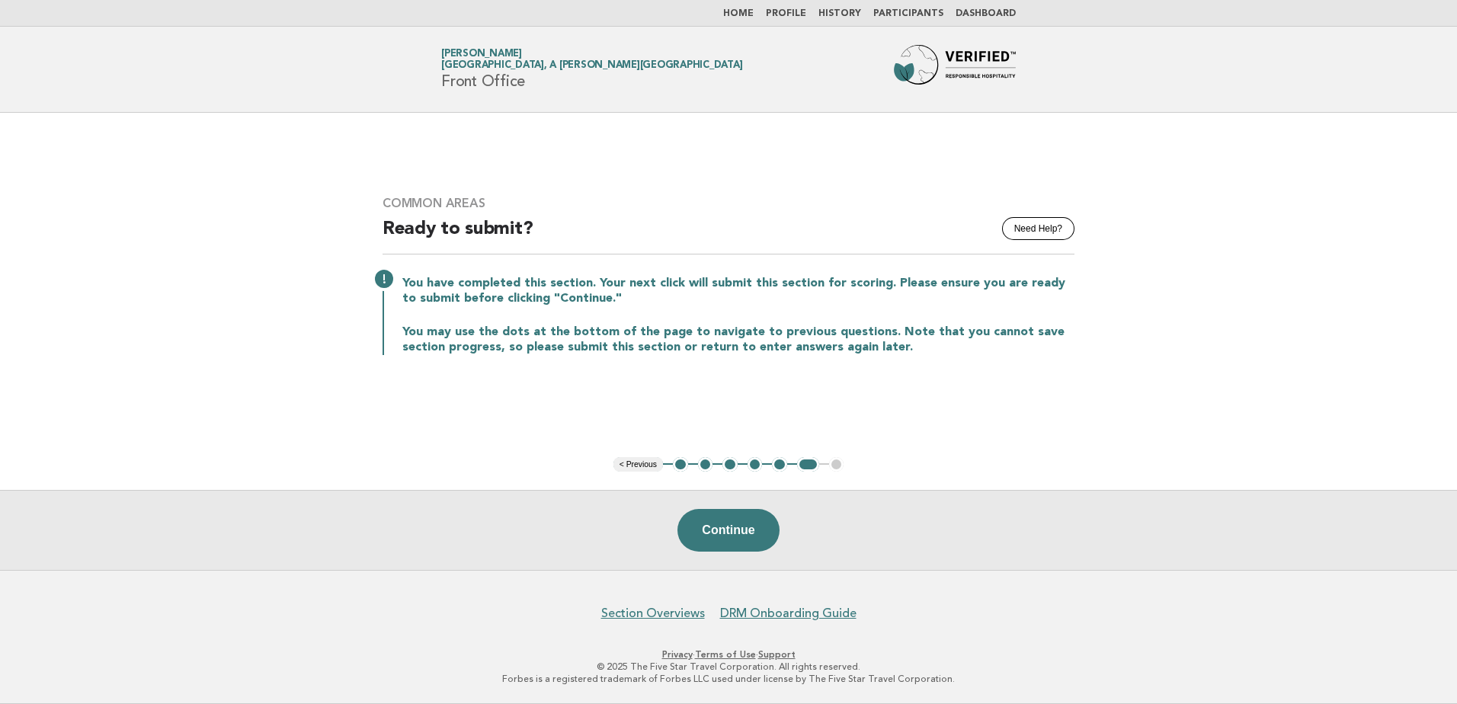
click at [691, 537] on button "Continue" at bounding box center [727, 530] width 101 height 43
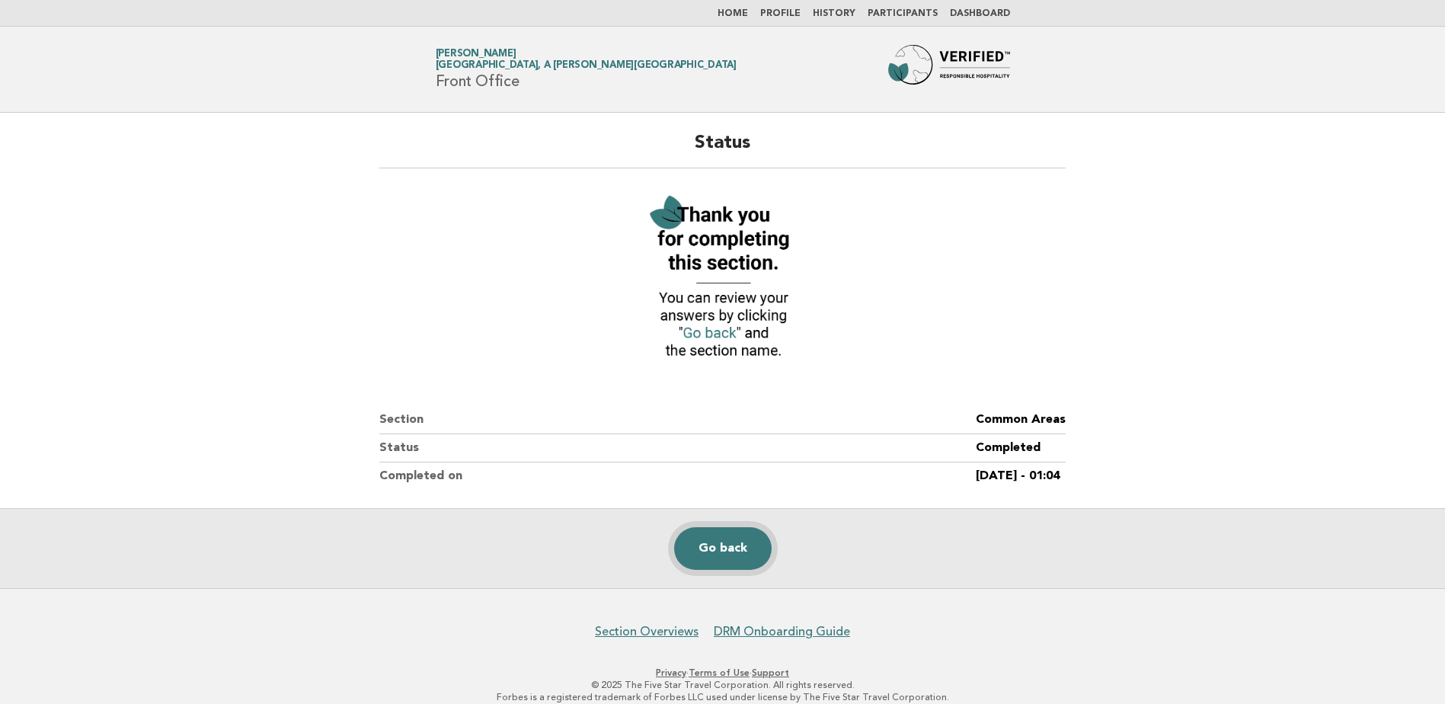
click at [725, 550] on link "Go back" at bounding box center [723, 548] width 98 height 43
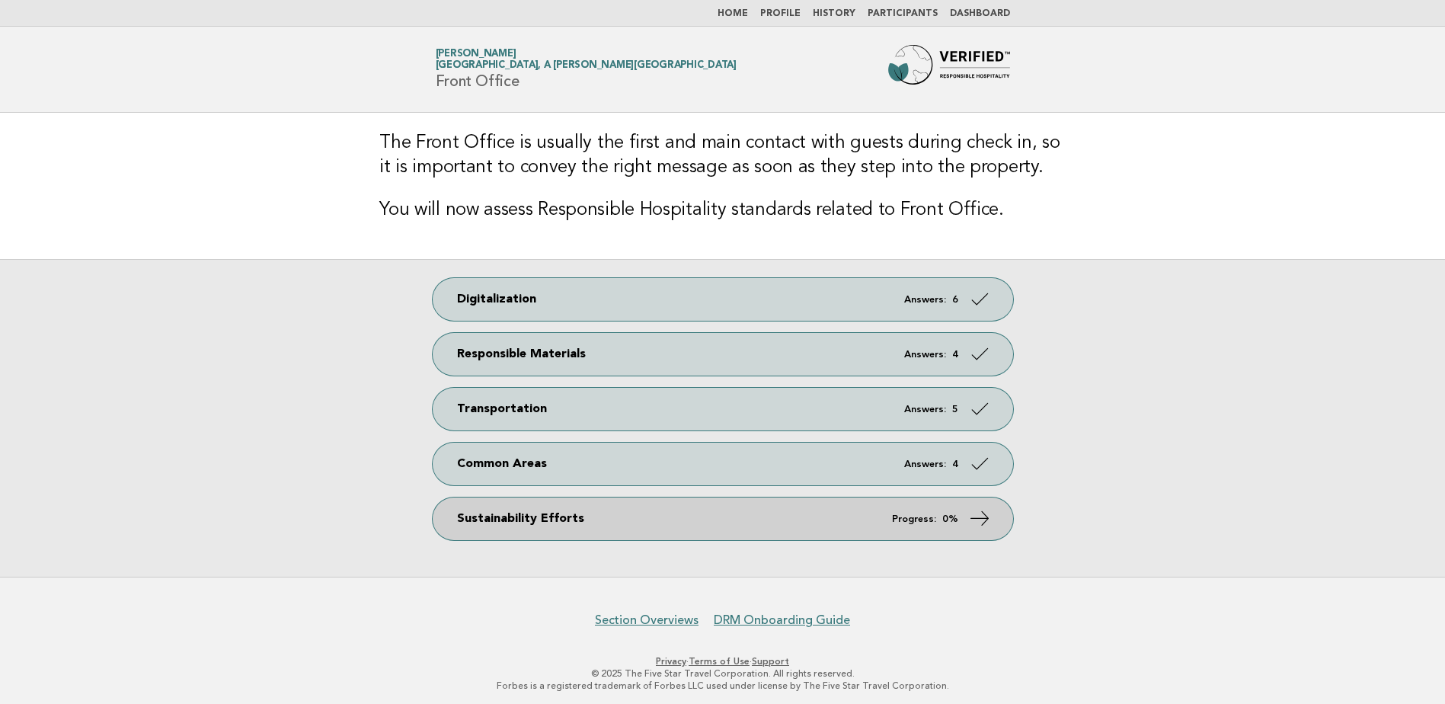
click at [975, 525] on icon at bounding box center [979, 518] width 22 height 22
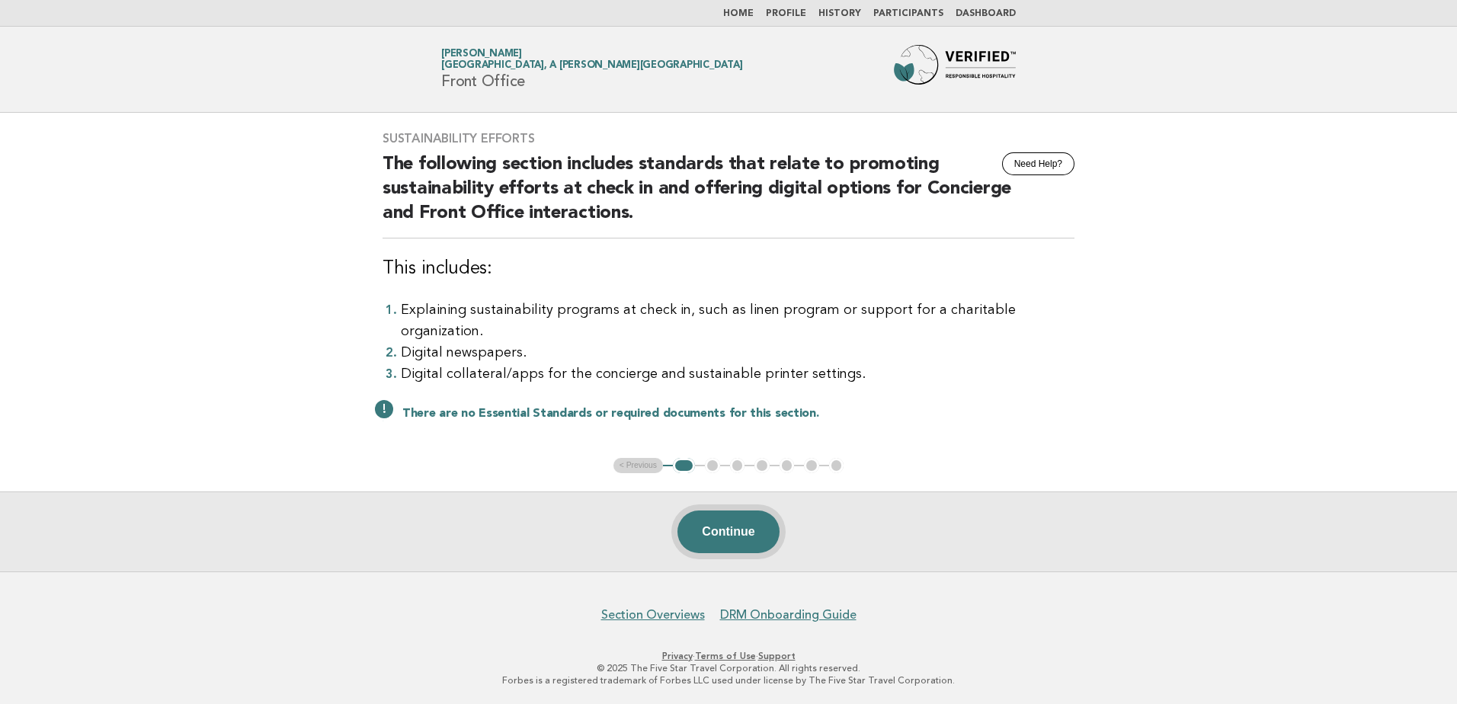
click at [739, 531] on button "Continue" at bounding box center [727, 531] width 101 height 43
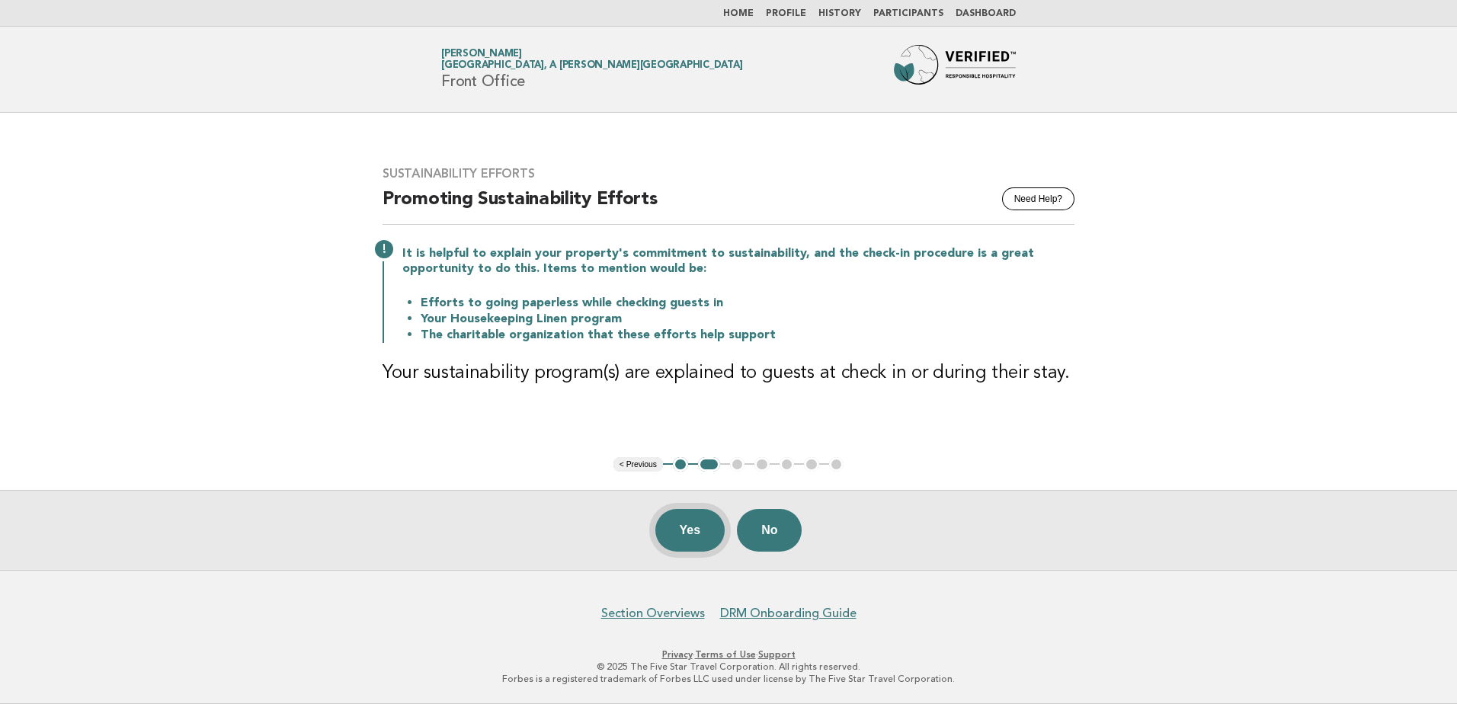
click at [707, 521] on button "Yes" at bounding box center [690, 530] width 70 height 43
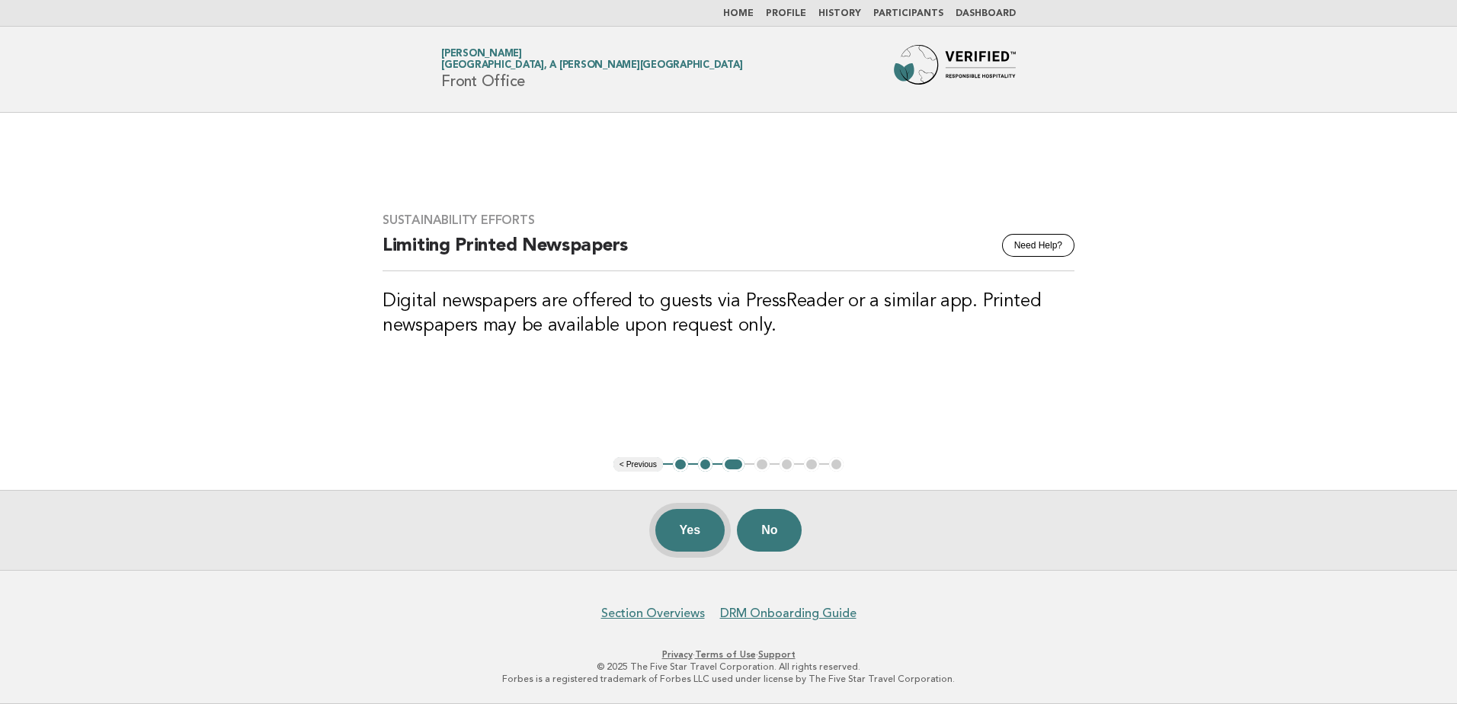
click at [699, 544] on button "Yes" at bounding box center [690, 530] width 70 height 43
click at [687, 534] on button "Yes" at bounding box center [690, 530] width 70 height 43
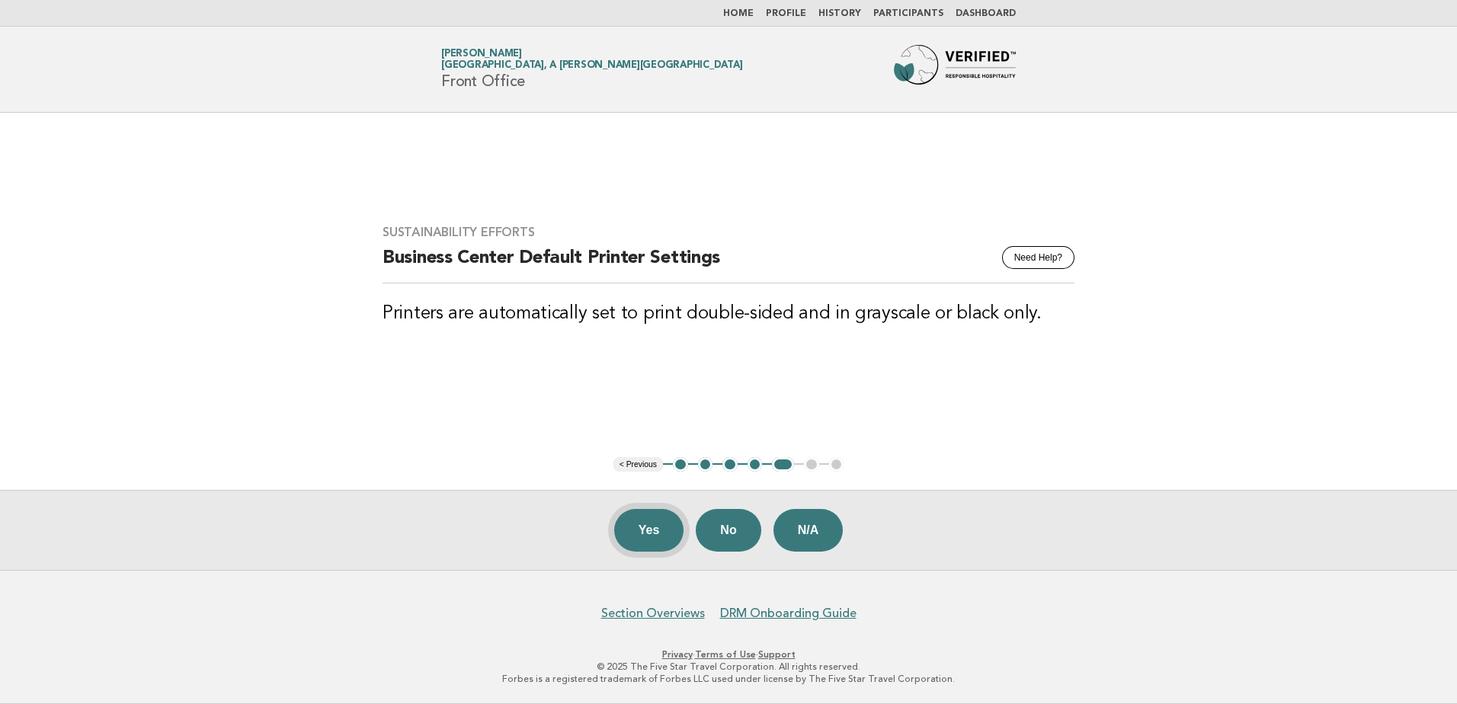
click at [635, 532] on button "Yes" at bounding box center [649, 530] width 70 height 43
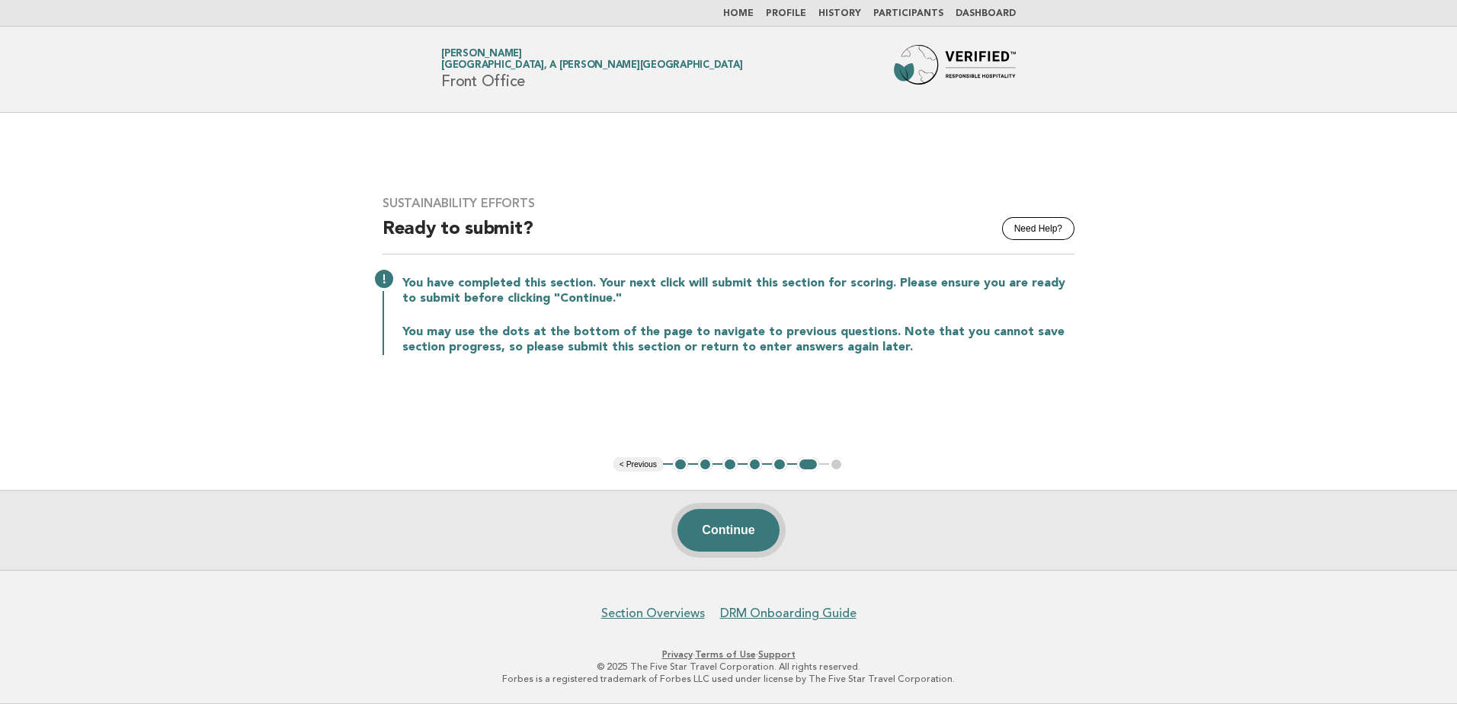
click at [712, 539] on button "Continue" at bounding box center [727, 530] width 101 height 43
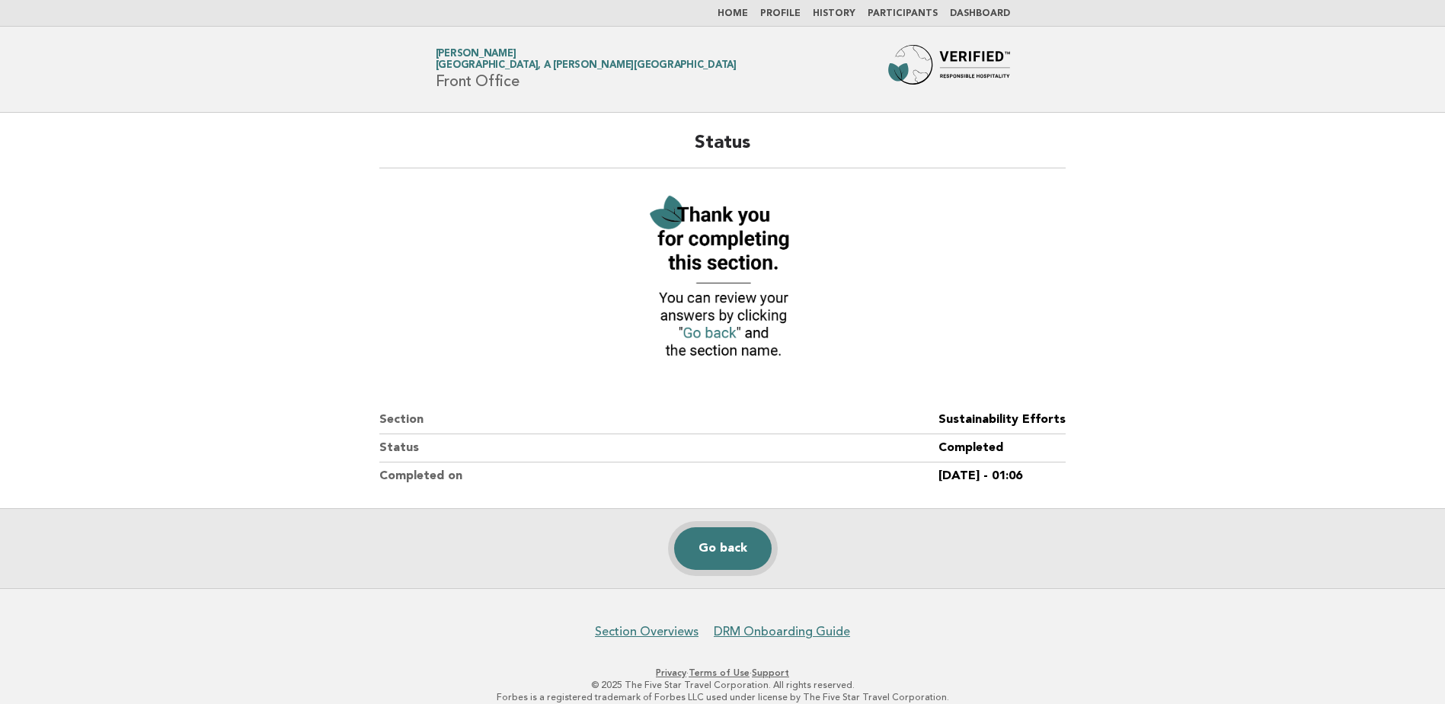
click at [718, 558] on link "Go back" at bounding box center [723, 548] width 98 height 43
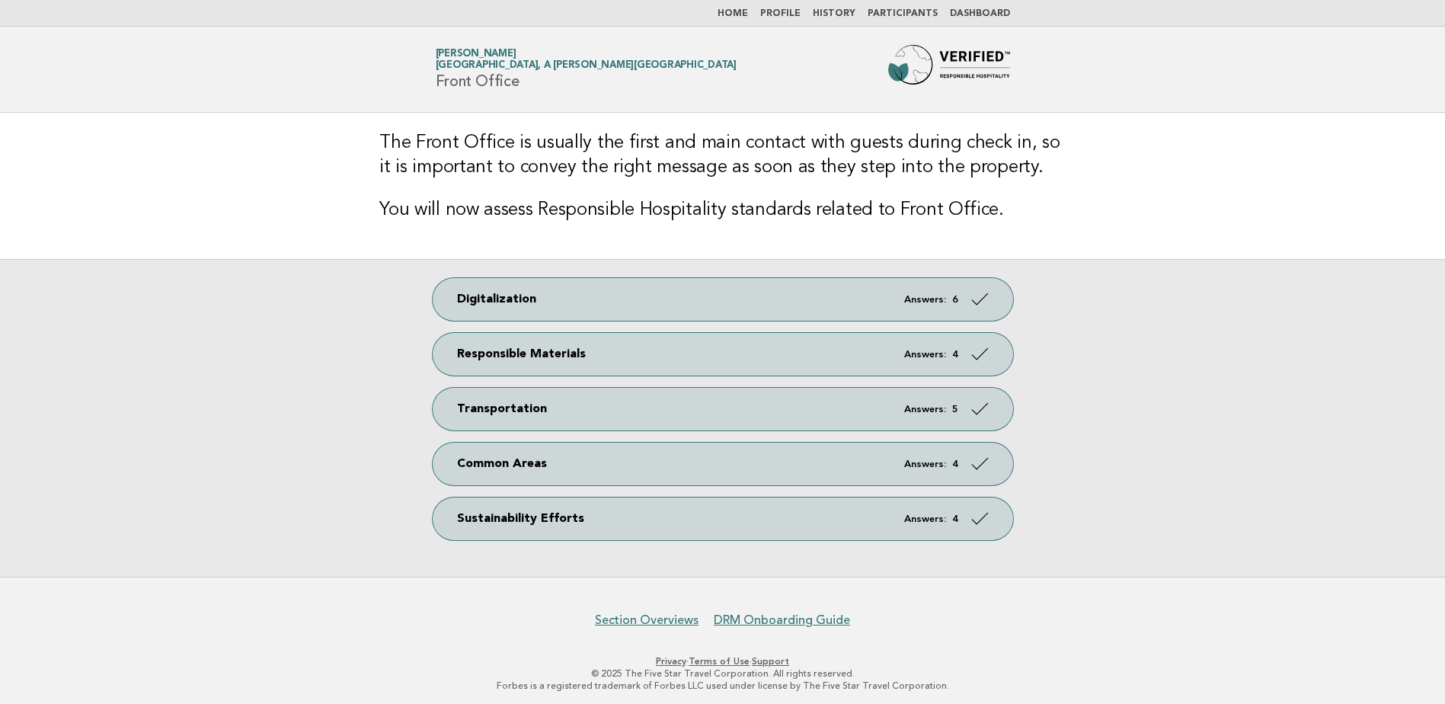
click at [791, 13] on link "Profile" at bounding box center [780, 13] width 40 height 9
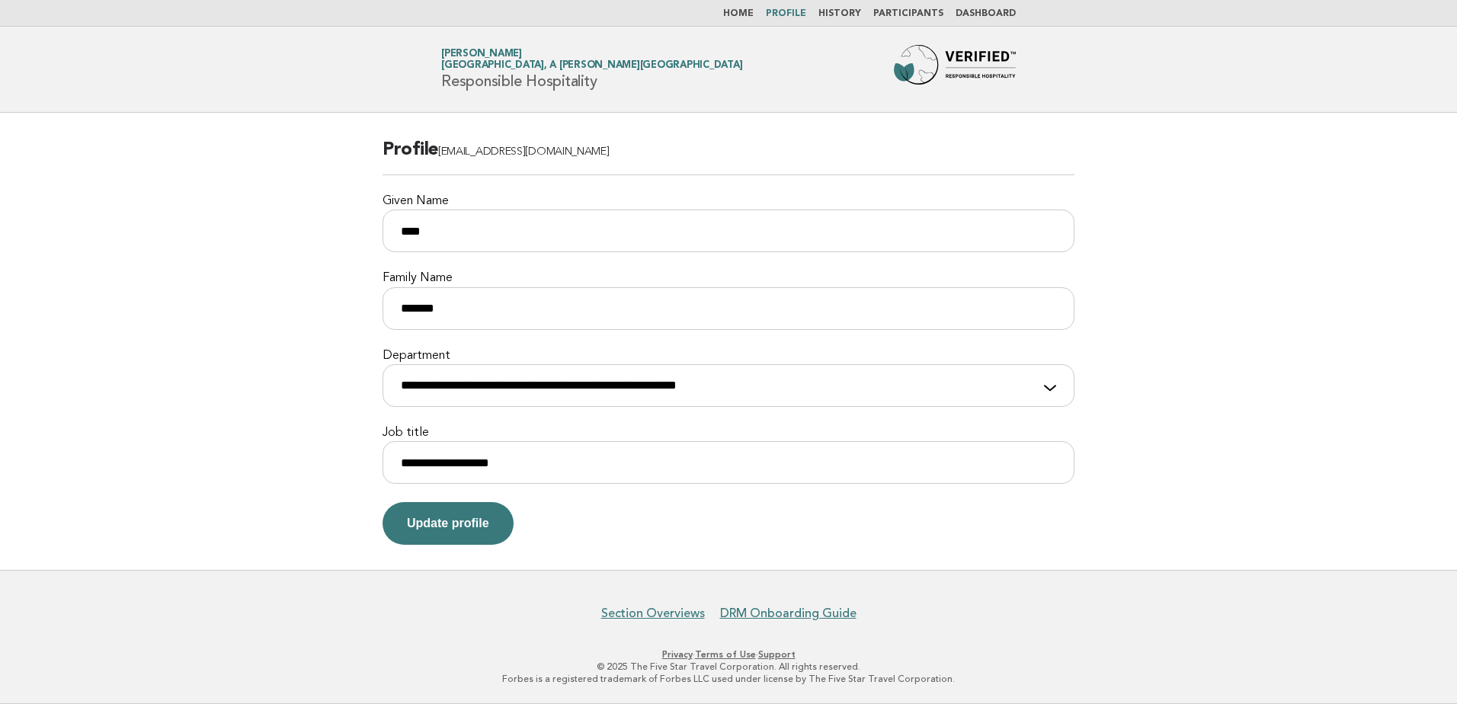
click at [754, 11] on link "Home" at bounding box center [738, 13] width 30 height 9
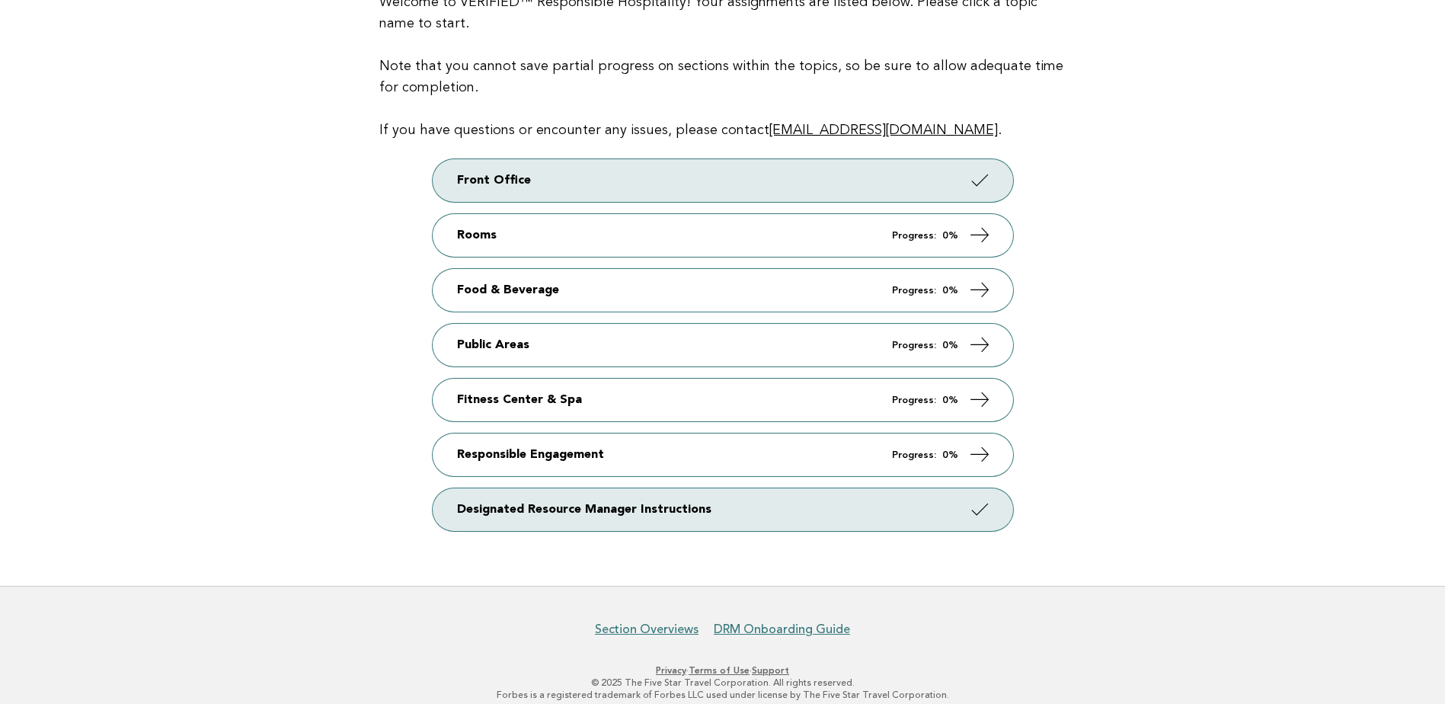
scroll to position [210, 0]
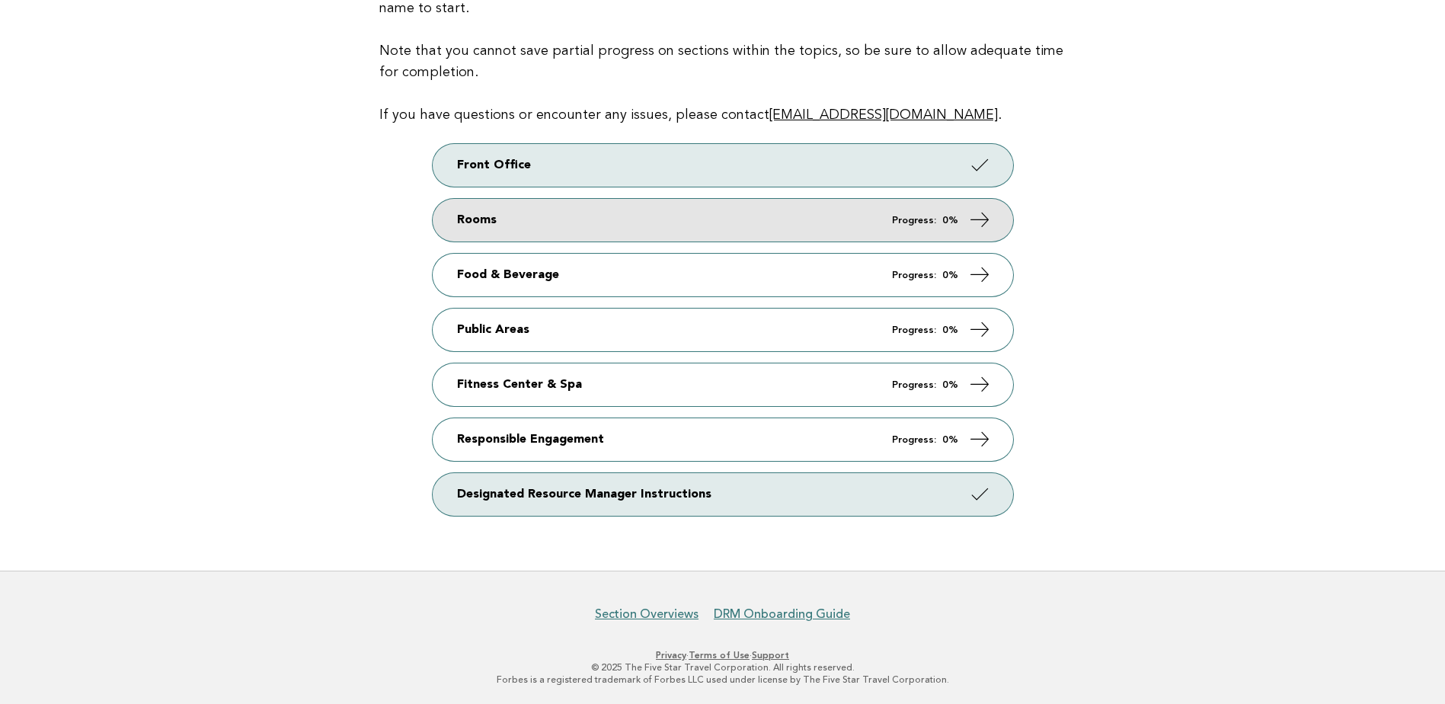
click at [987, 216] on icon at bounding box center [979, 220] width 22 height 22
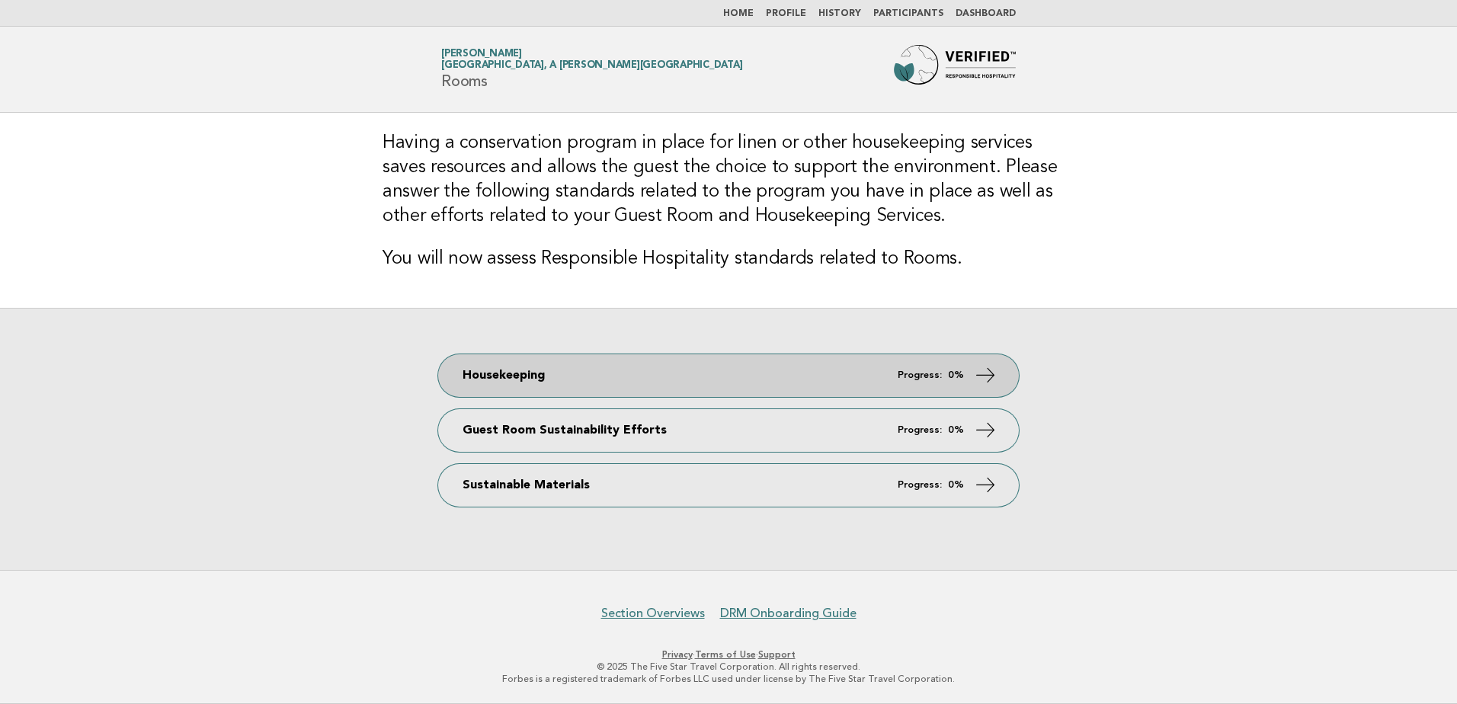
click at [991, 381] on icon at bounding box center [985, 374] width 22 height 22
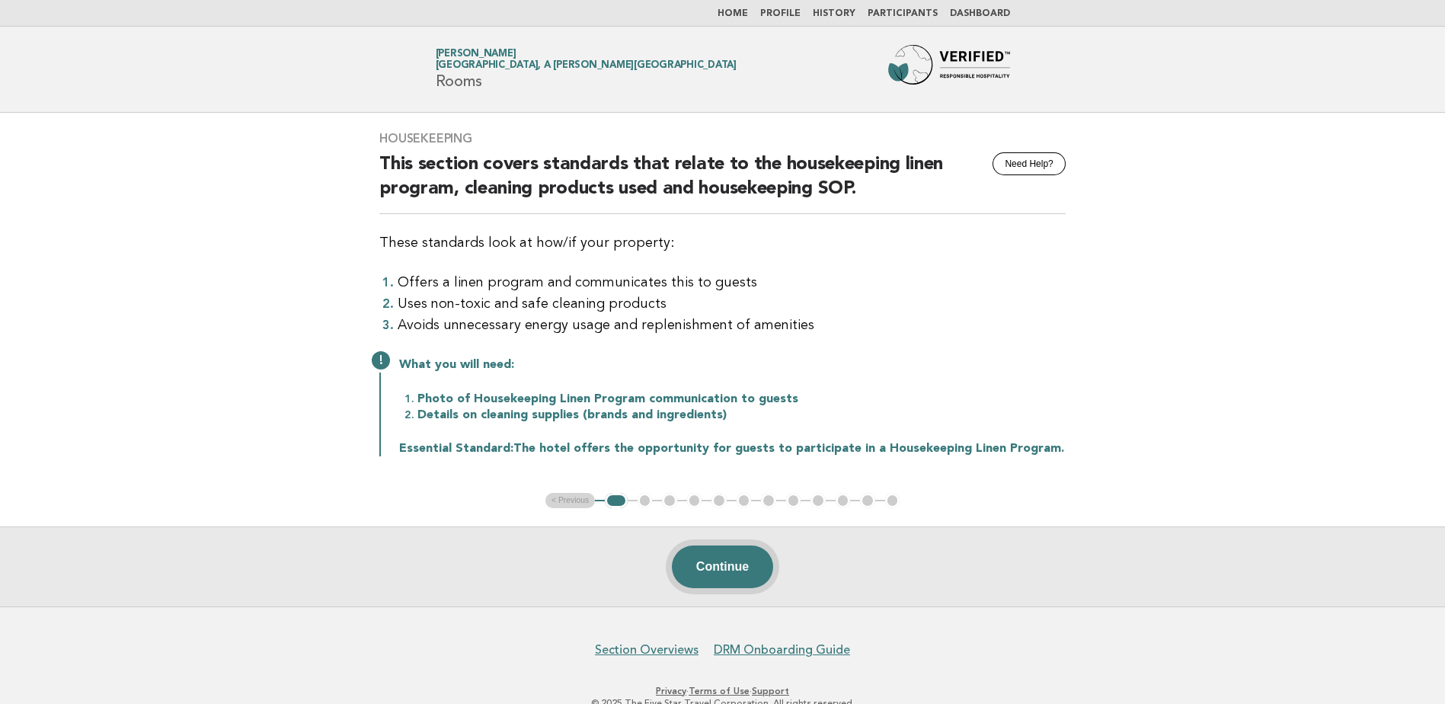
click at [750, 565] on button "Continue" at bounding box center [722, 567] width 101 height 43
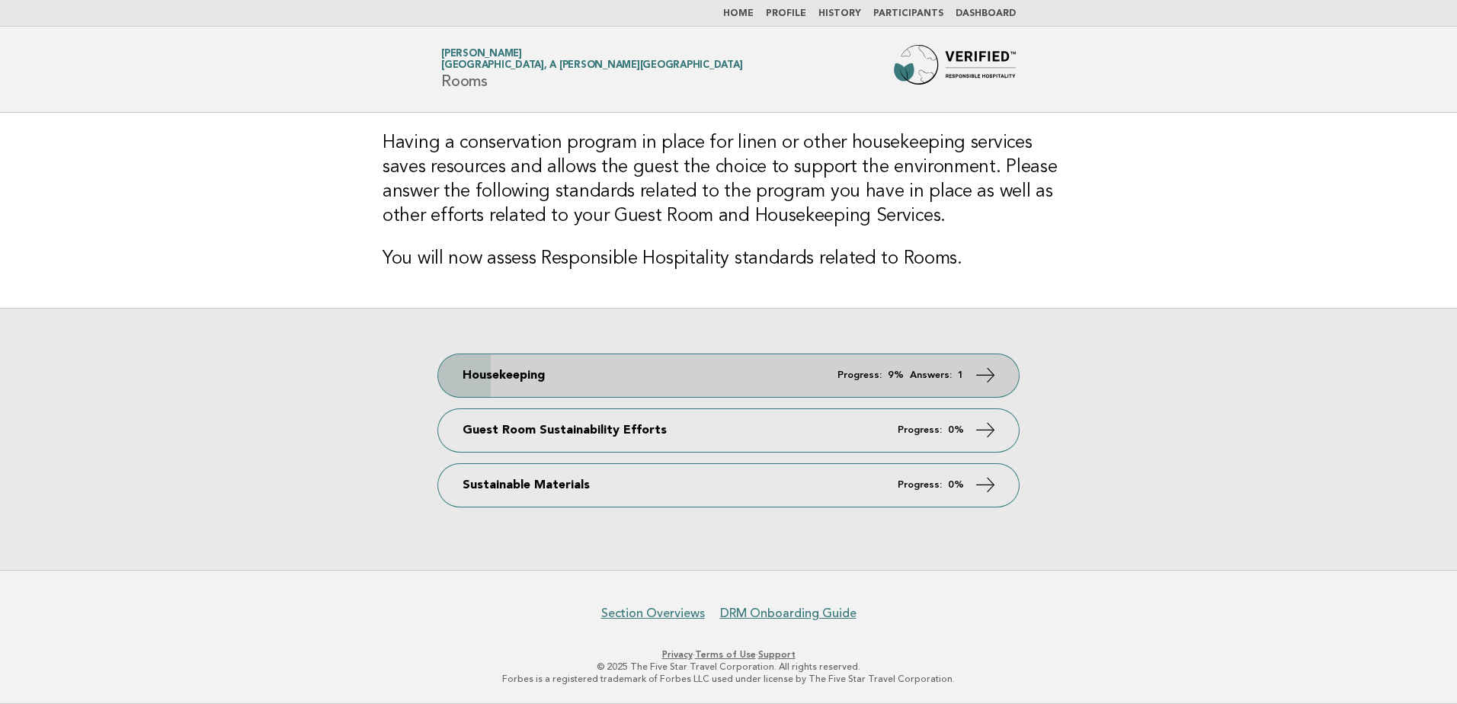
click at [664, 357] on link "Housekeeping Progress: 9% Answers: 1" at bounding box center [728, 375] width 581 height 43
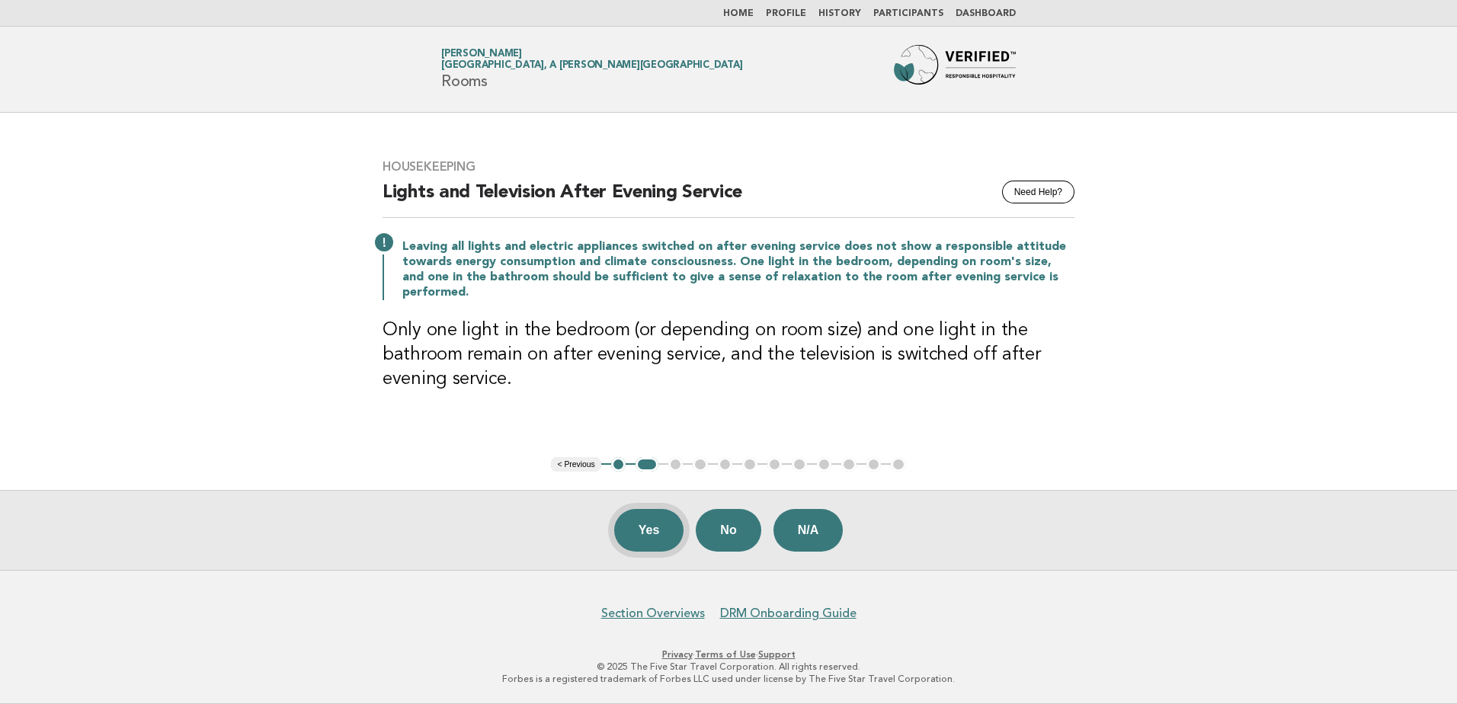
click at [659, 531] on button "Yes" at bounding box center [649, 530] width 70 height 43
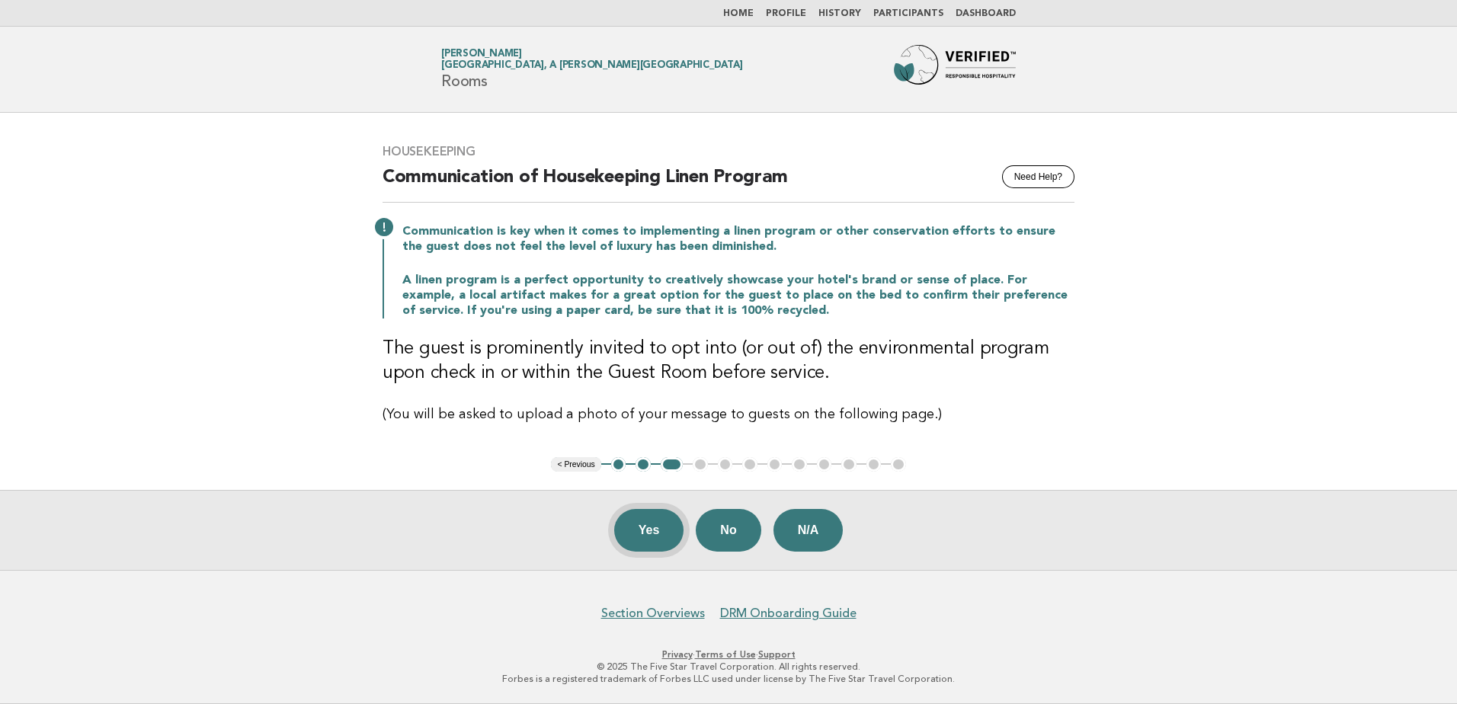
click at [662, 529] on button "Yes" at bounding box center [649, 530] width 70 height 43
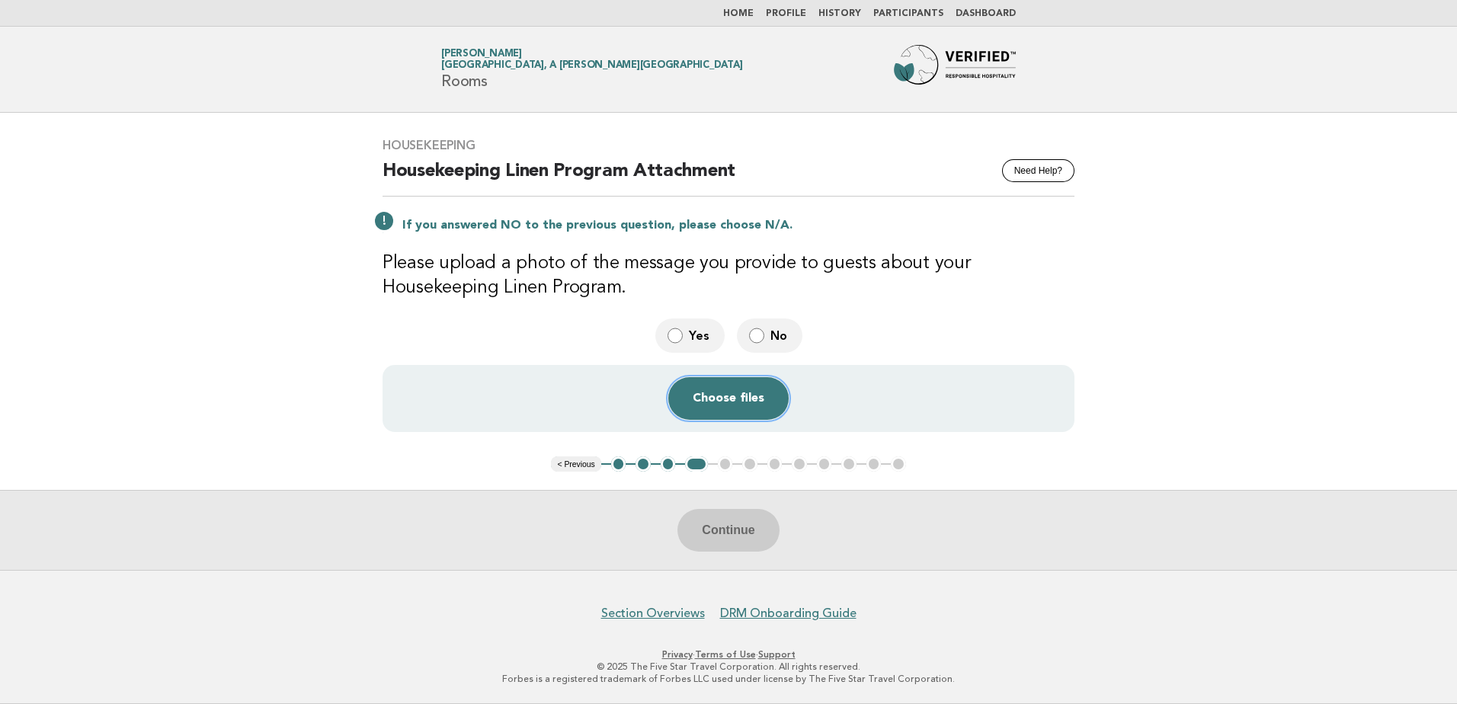
click at [713, 408] on button "Choose files" at bounding box center [728, 398] width 120 height 43
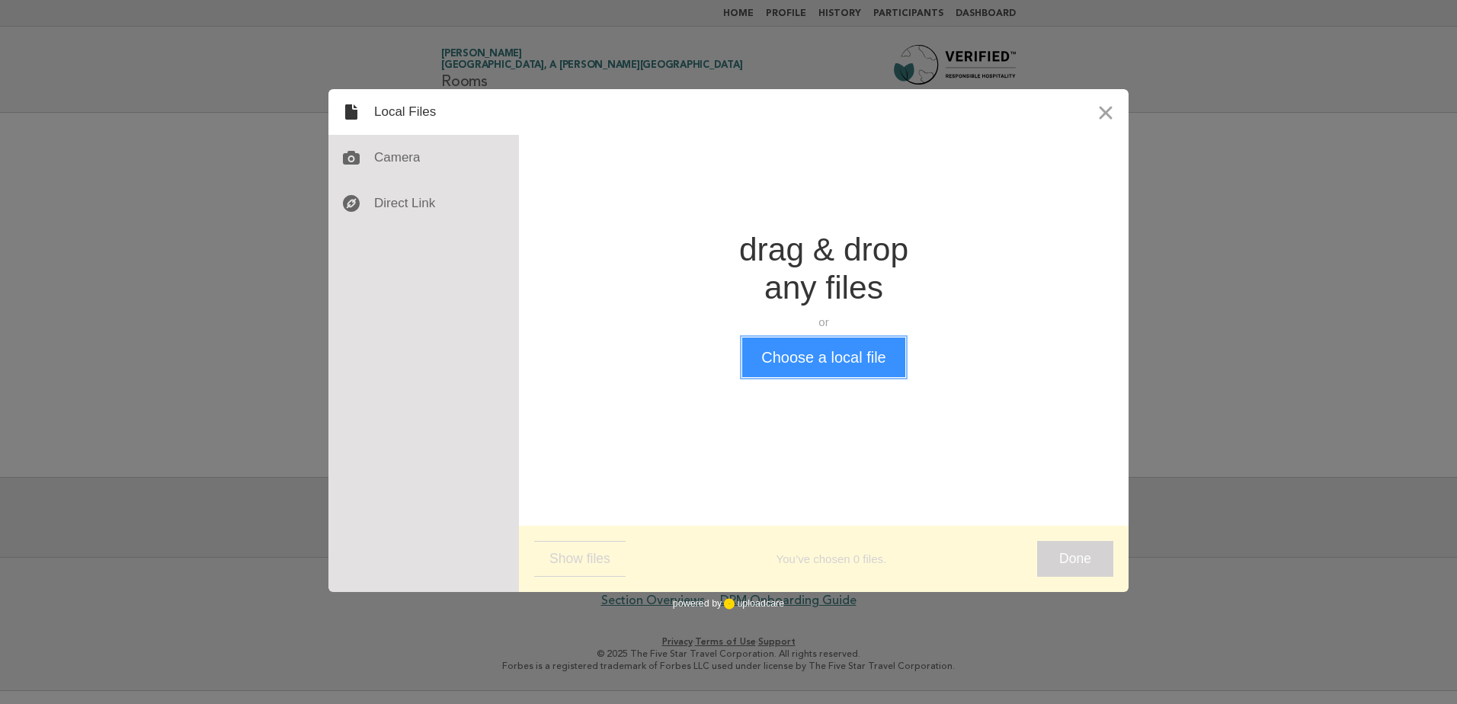
click at [880, 366] on button "Choose a local file" at bounding box center [823, 358] width 162 height 40
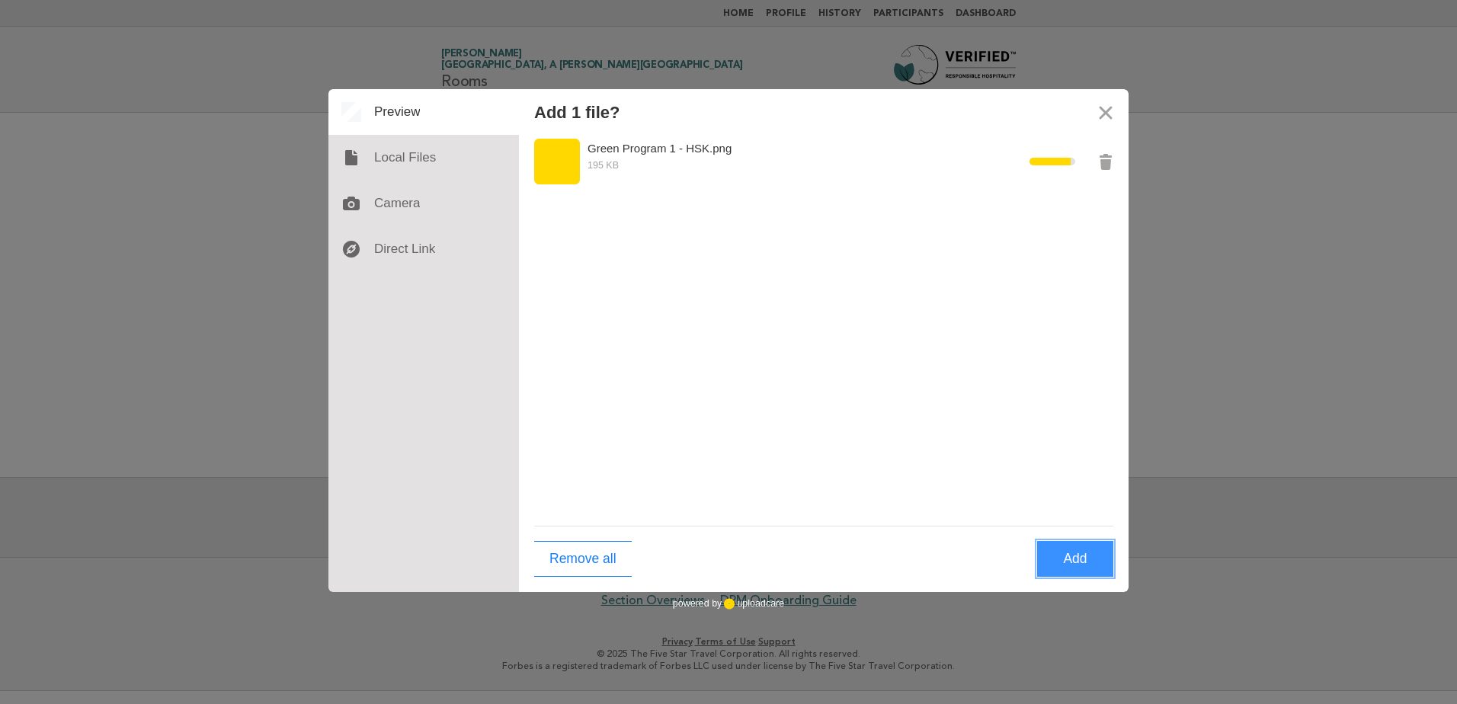
click at [1061, 552] on button "Add" at bounding box center [1075, 559] width 76 height 36
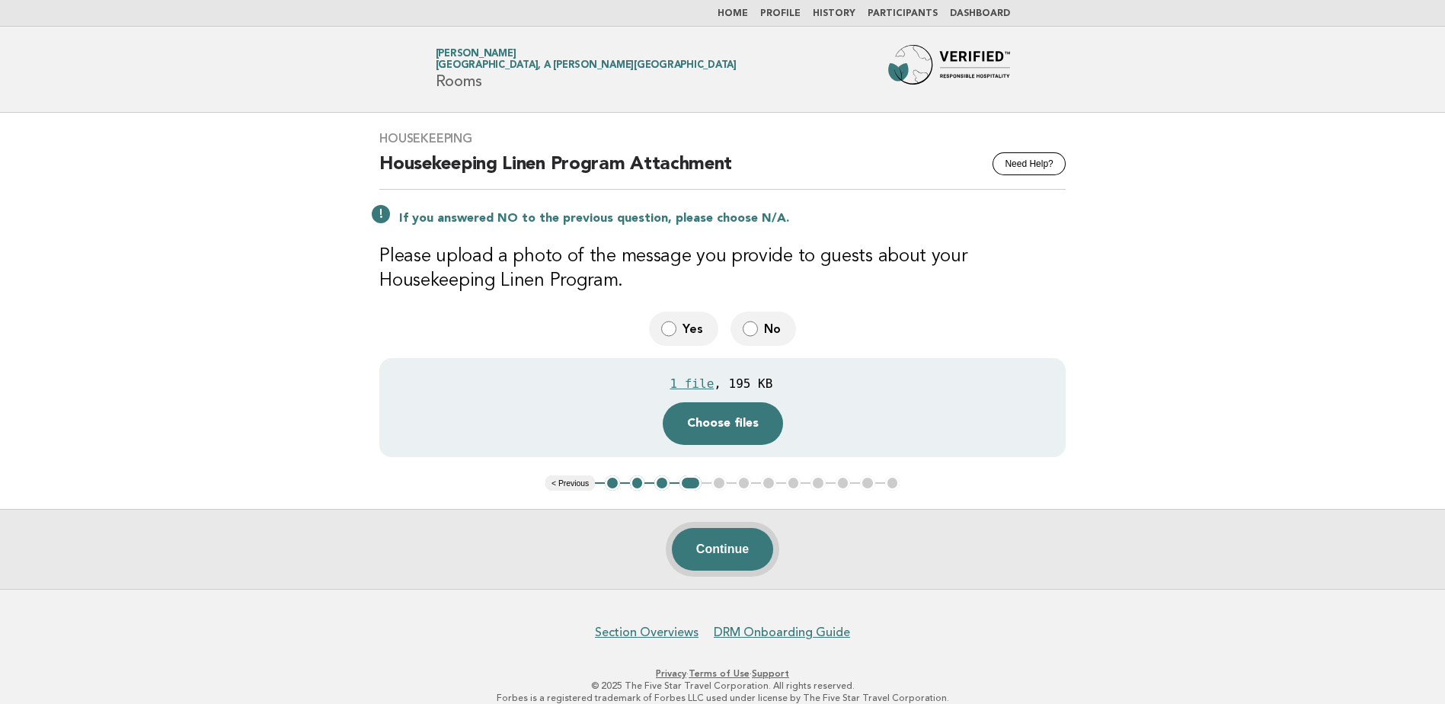
click at [716, 545] on button "Continue" at bounding box center [722, 549] width 101 height 43
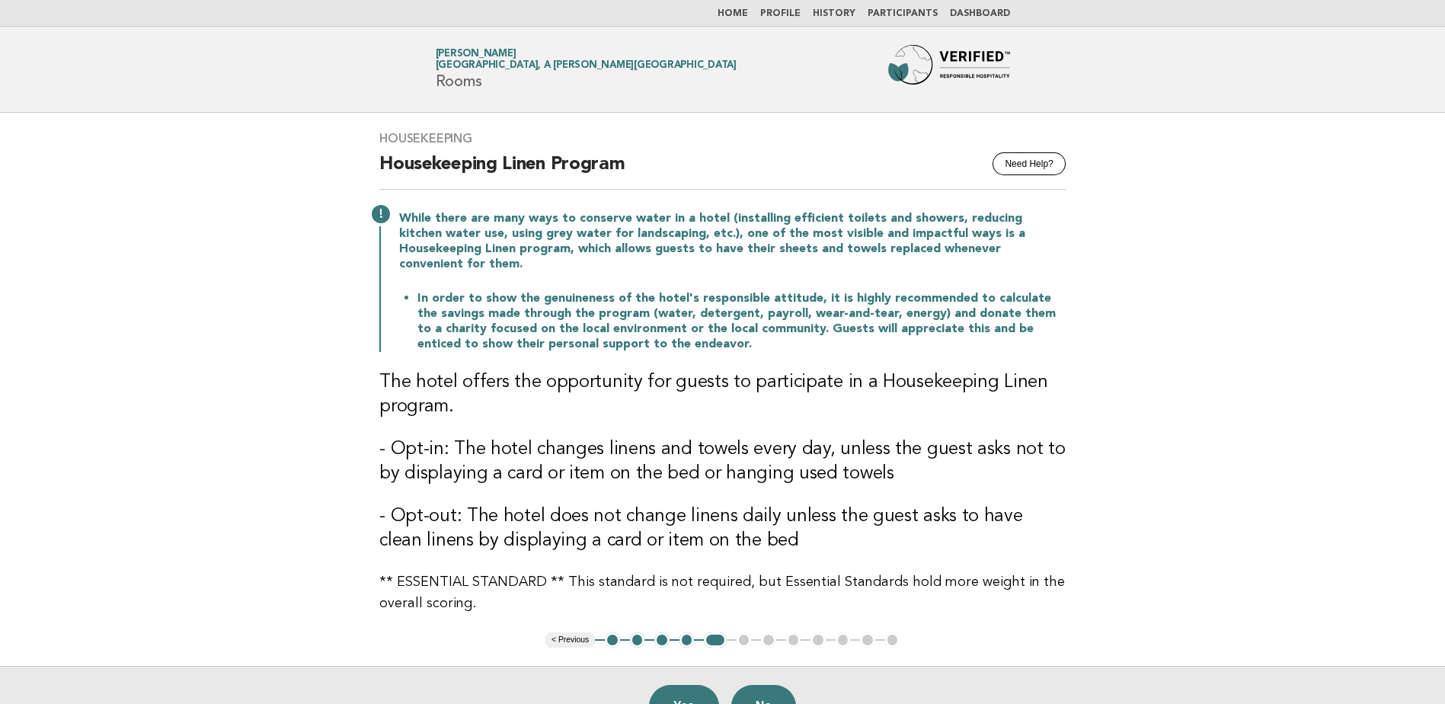
scroll to position [76, 0]
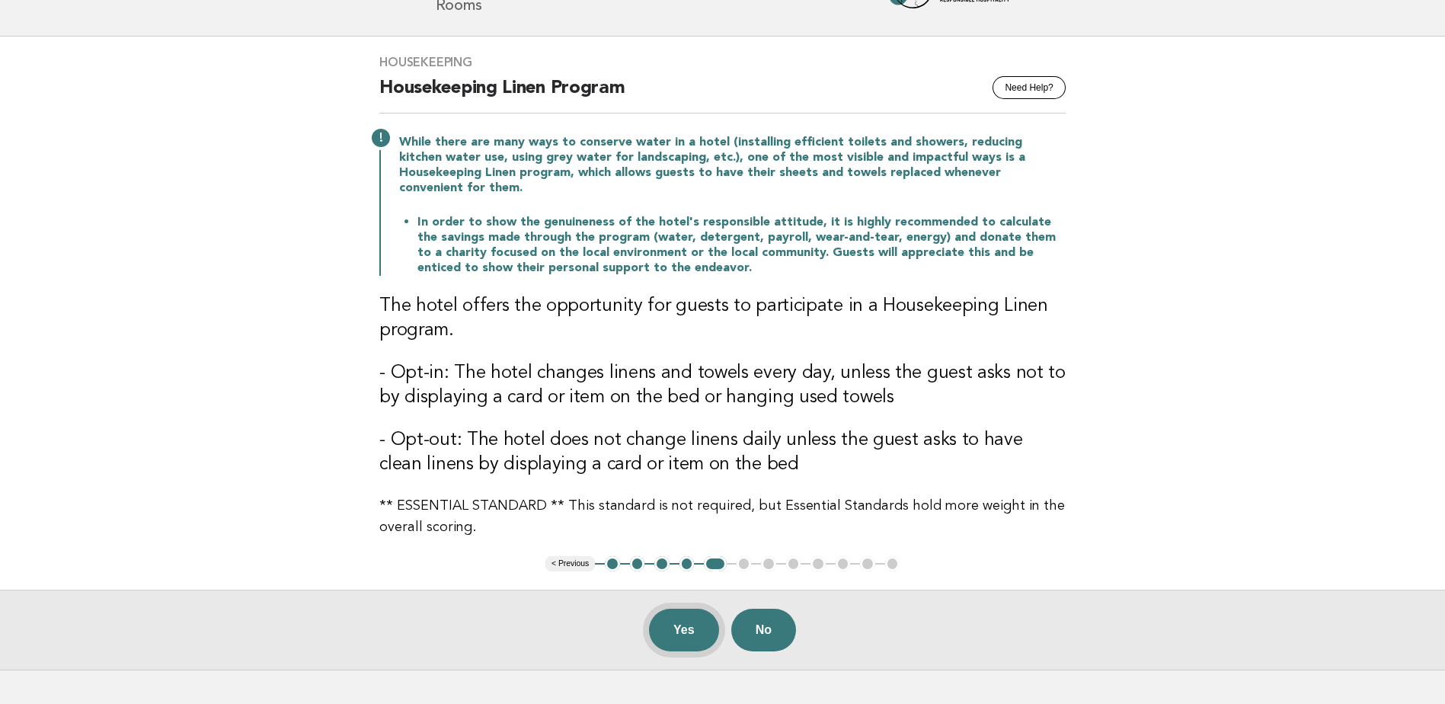
click at [670, 609] on button "Yes" at bounding box center [684, 630] width 70 height 43
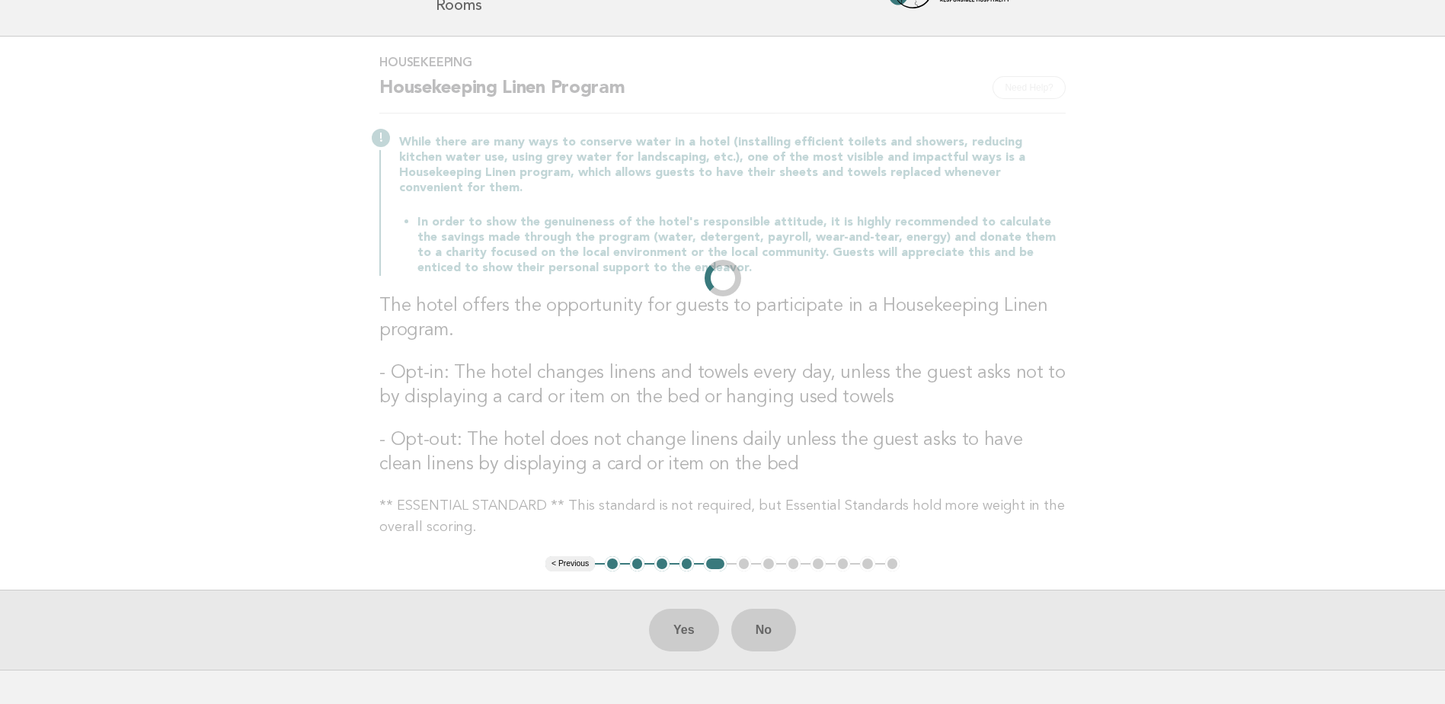
scroll to position [0, 0]
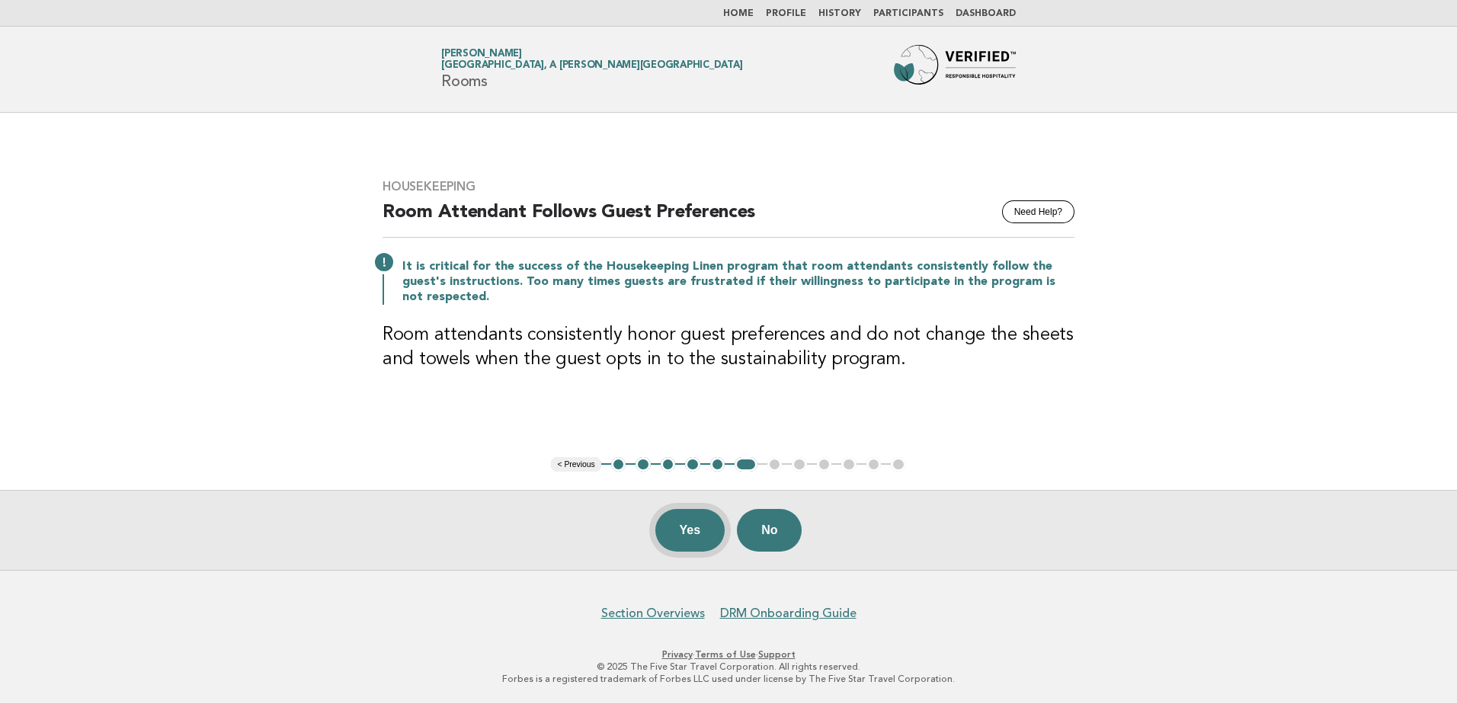
click at [698, 519] on button "Yes" at bounding box center [690, 530] width 70 height 43
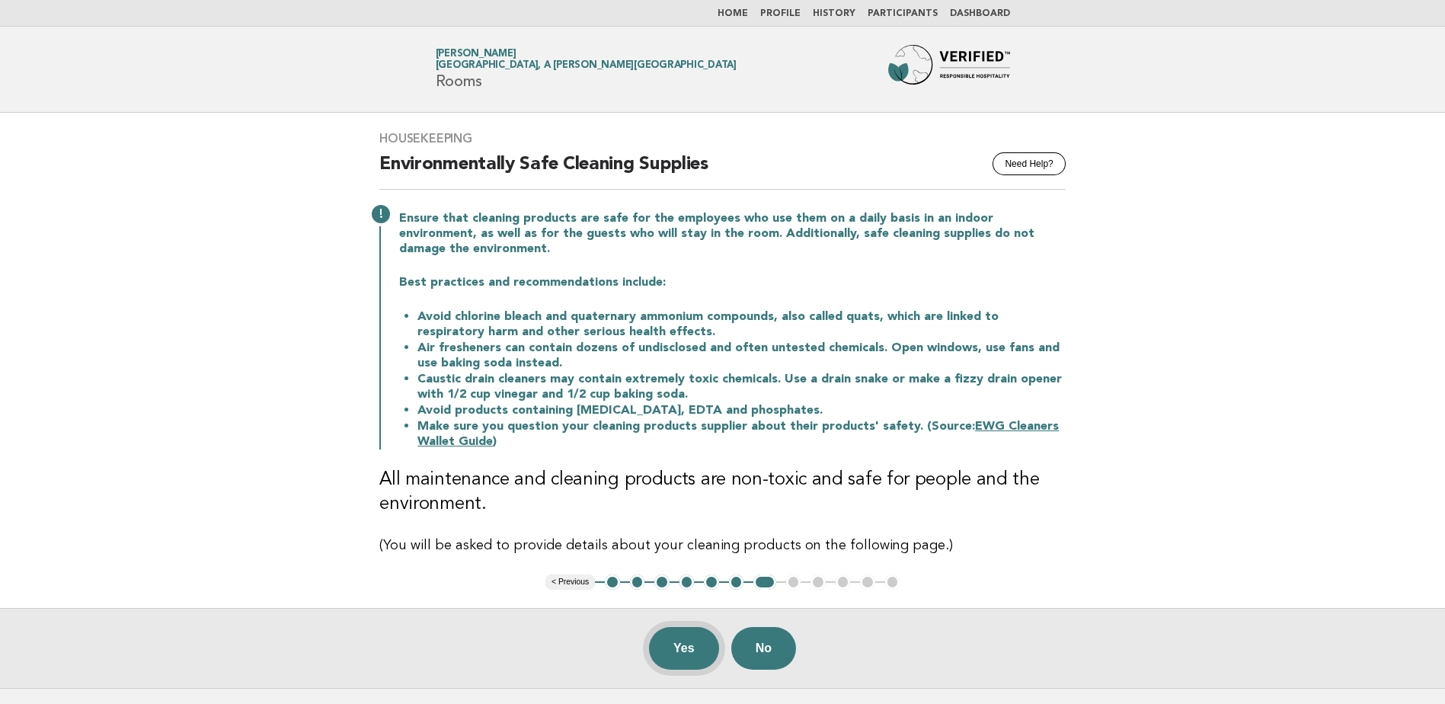
click at [674, 658] on button "Yes" at bounding box center [684, 648] width 70 height 43
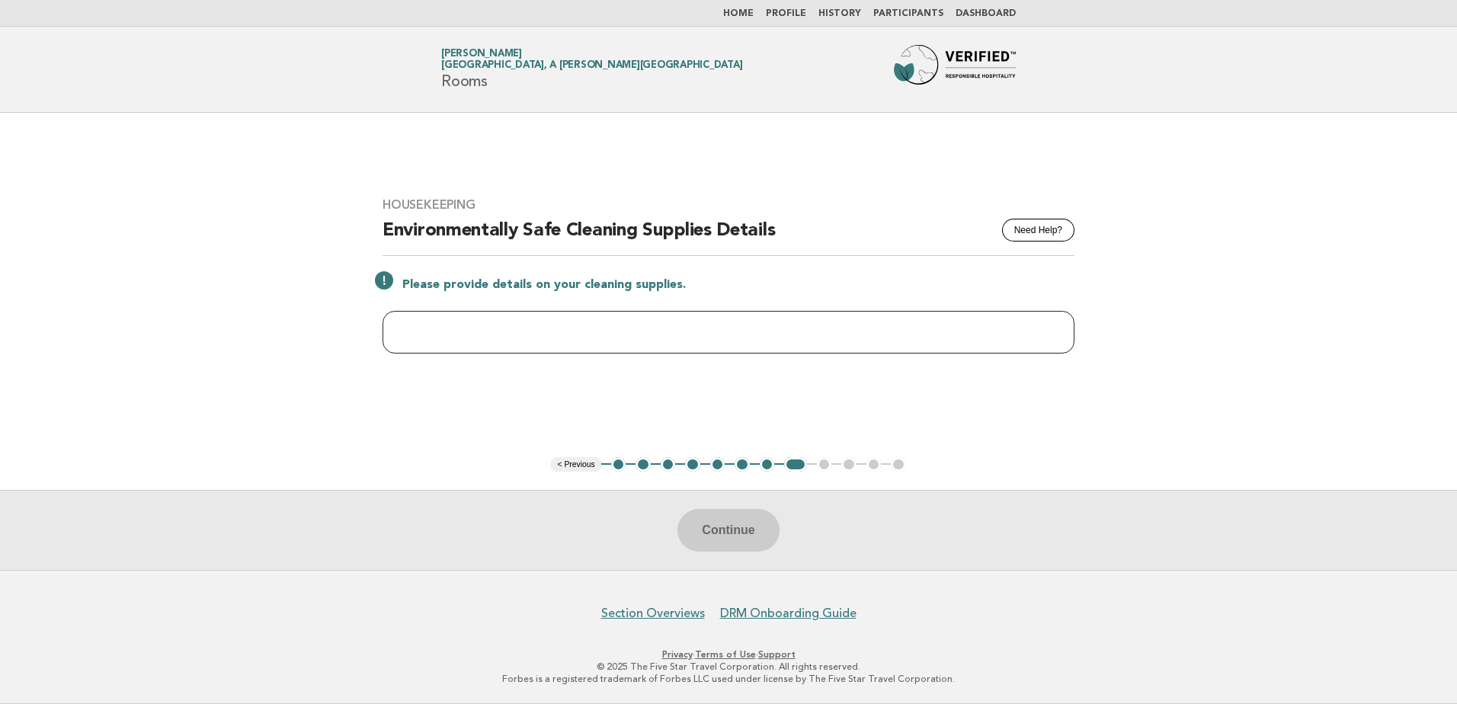
click at [576, 329] on input "text" at bounding box center [728, 332] width 692 height 43
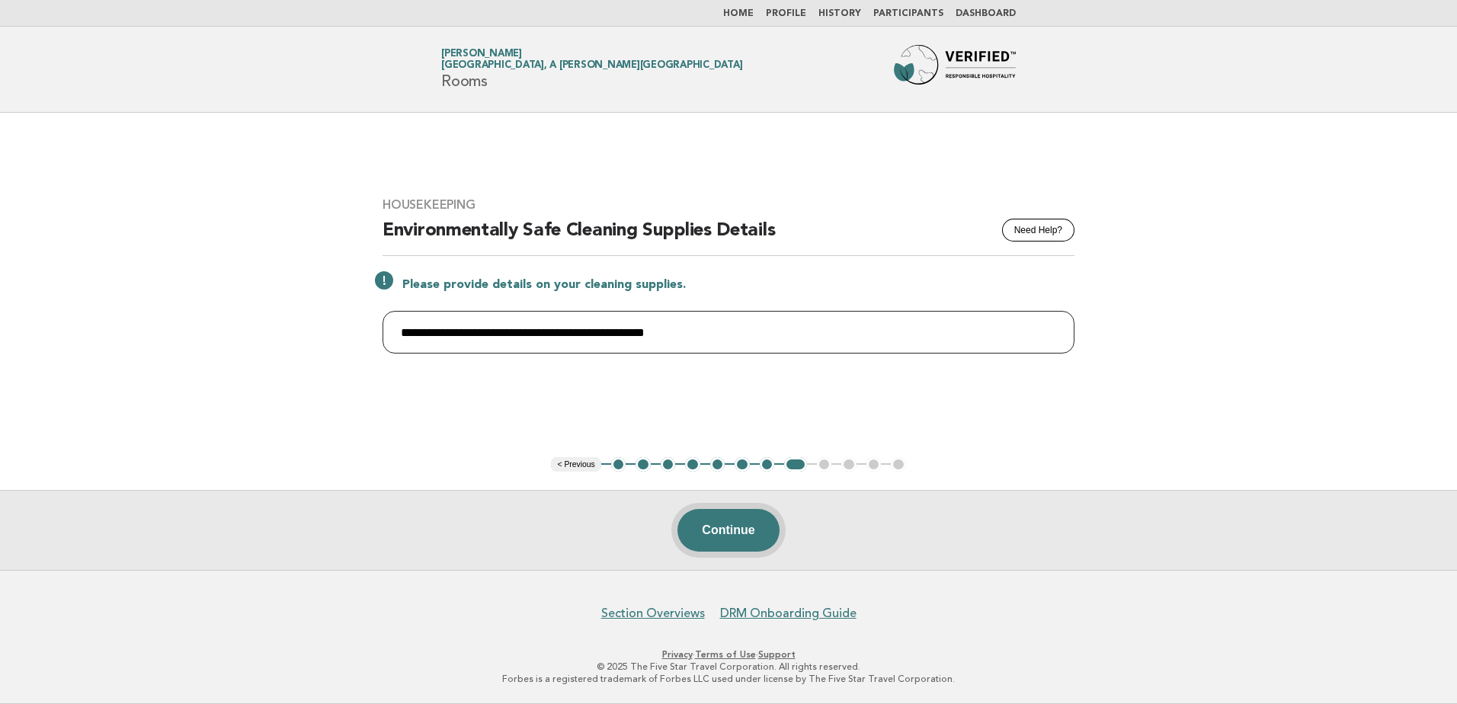
type input "**********"
click at [752, 526] on button "Continue" at bounding box center [727, 530] width 101 height 43
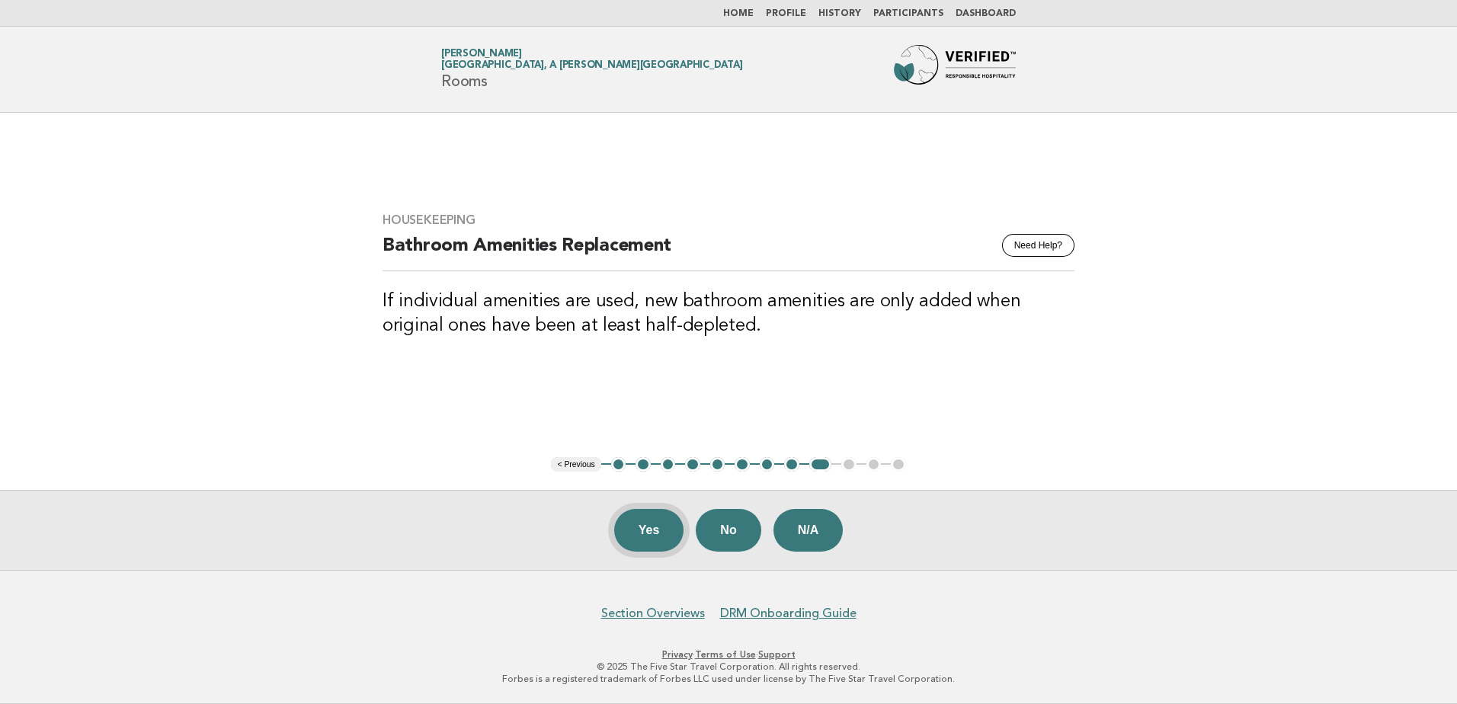
click at [645, 528] on button "Yes" at bounding box center [649, 530] width 70 height 43
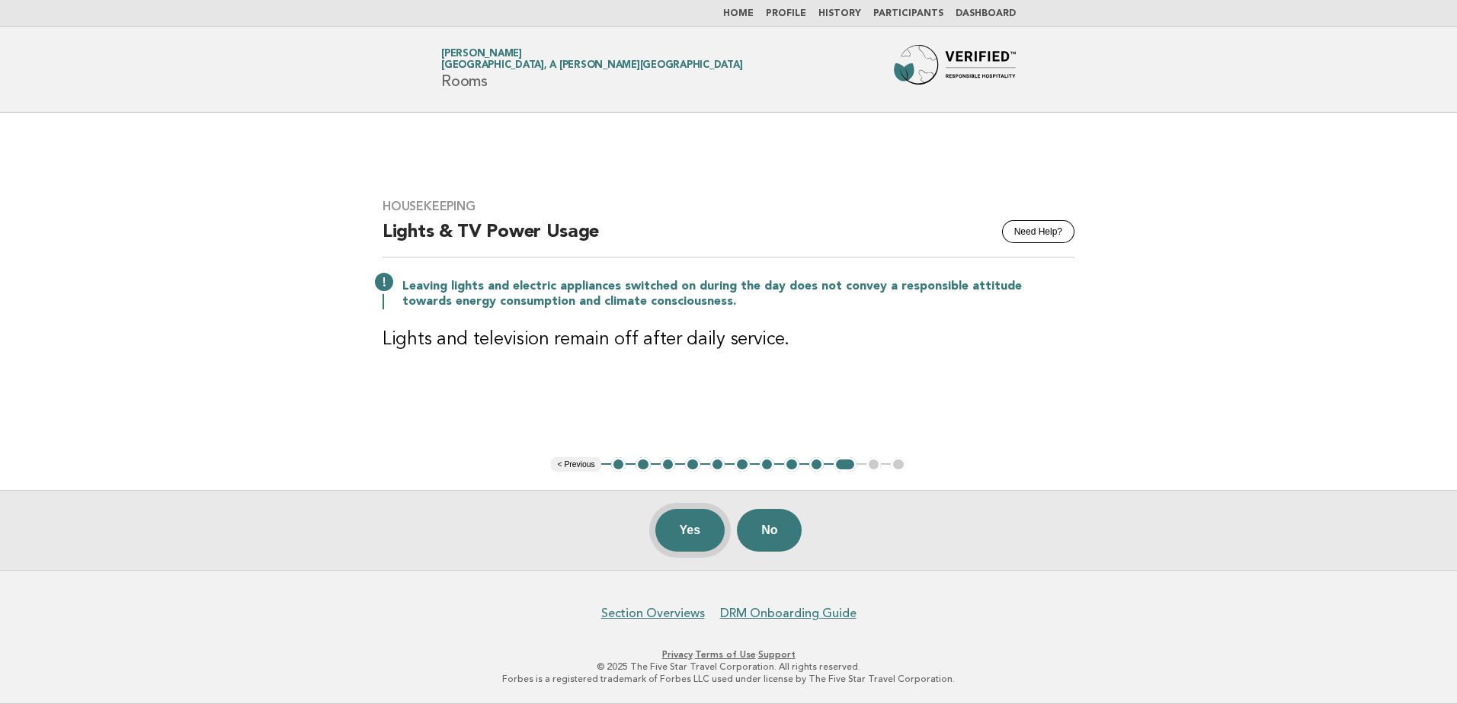
click at [677, 536] on button "Yes" at bounding box center [690, 530] width 70 height 43
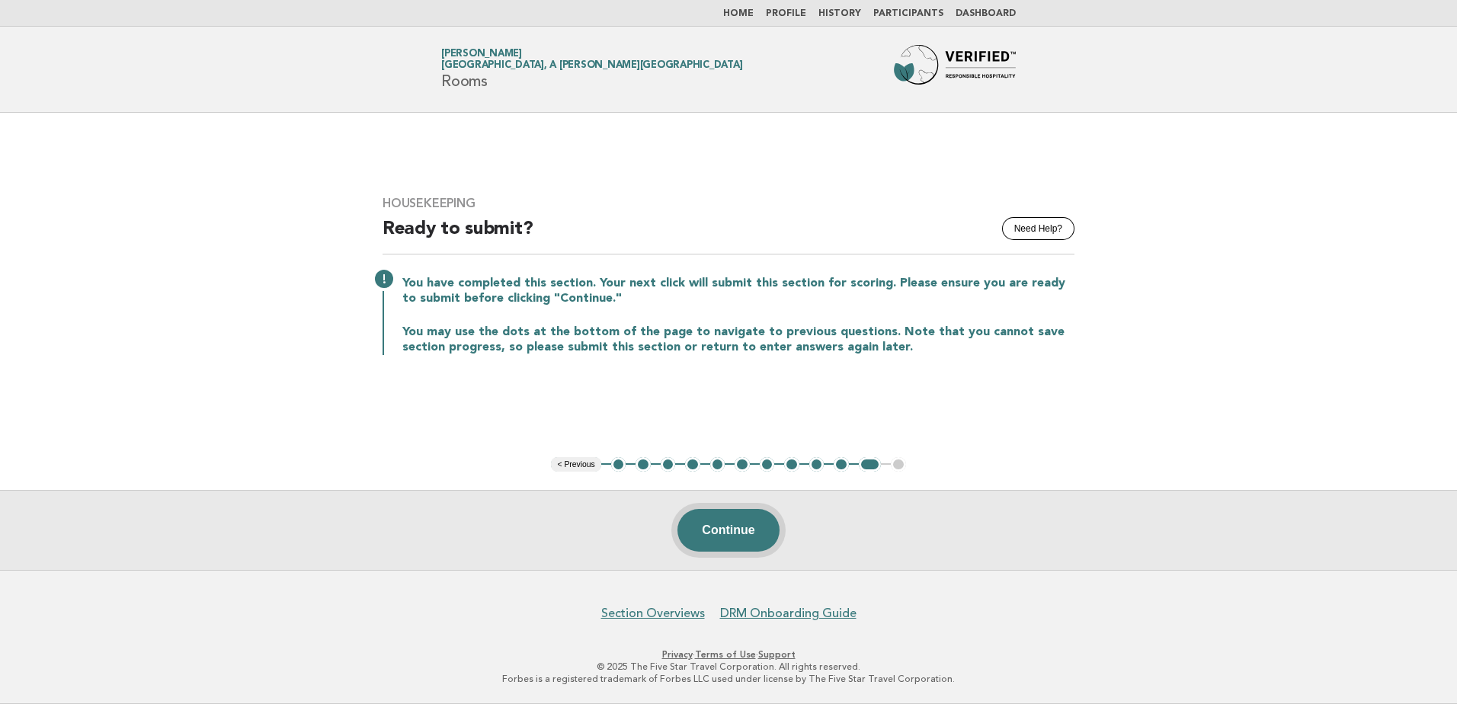
click at [704, 537] on button "Continue" at bounding box center [727, 530] width 101 height 43
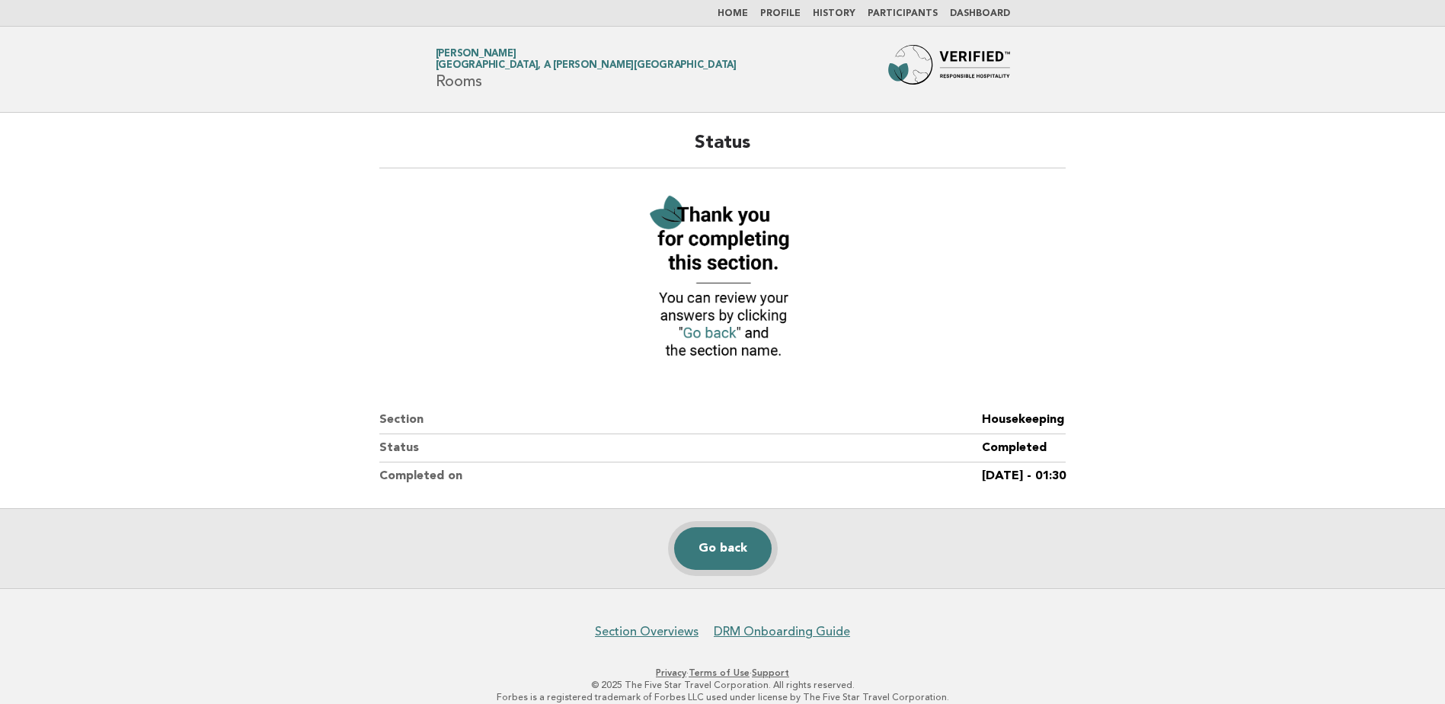
click at [727, 547] on link "Go back" at bounding box center [723, 548] width 98 height 43
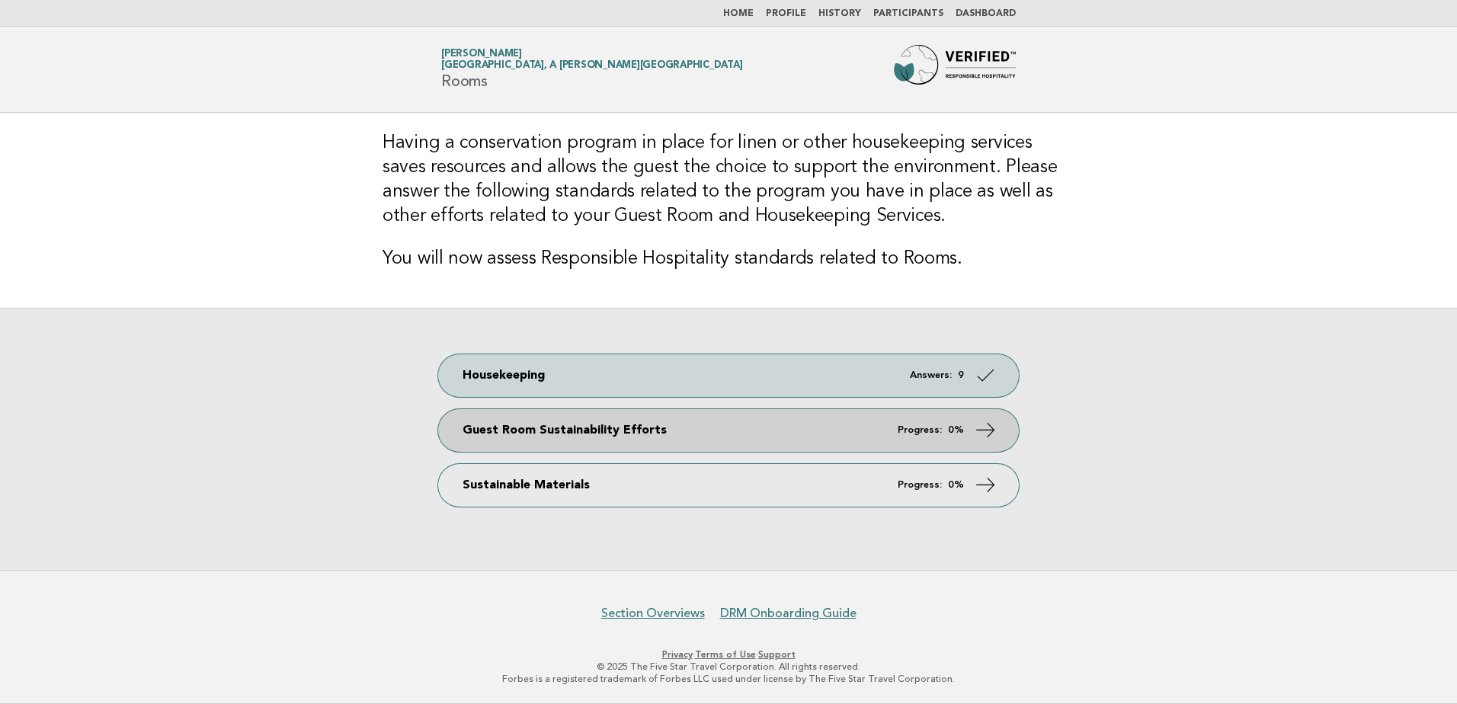
click at [703, 423] on link "Guest Room Sustainability Efforts Progress: 0%" at bounding box center [728, 430] width 581 height 43
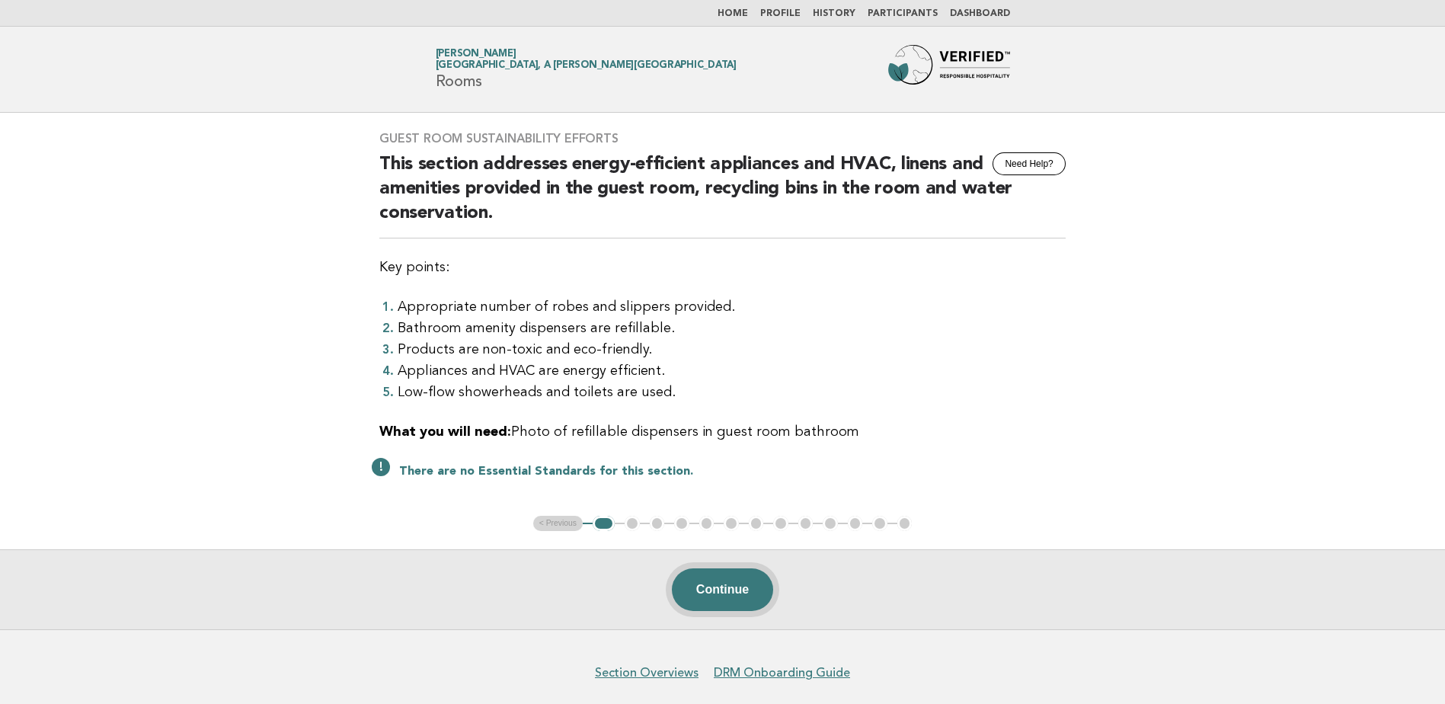
click at [729, 607] on button "Continue" at bounding box center [722, 589] width 101 height 43
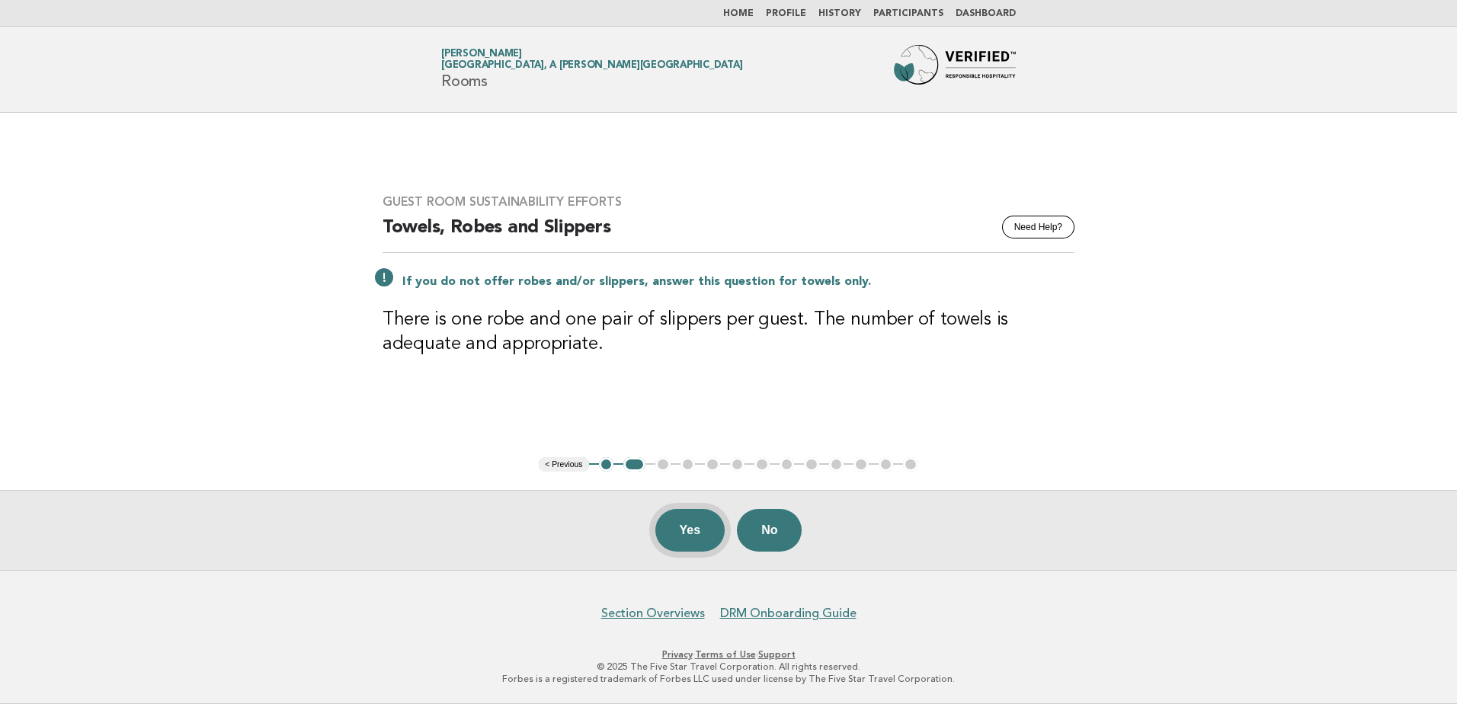
click at [680, 540] on button "Yes" at bounding box center [690, 530] width 70 height 43
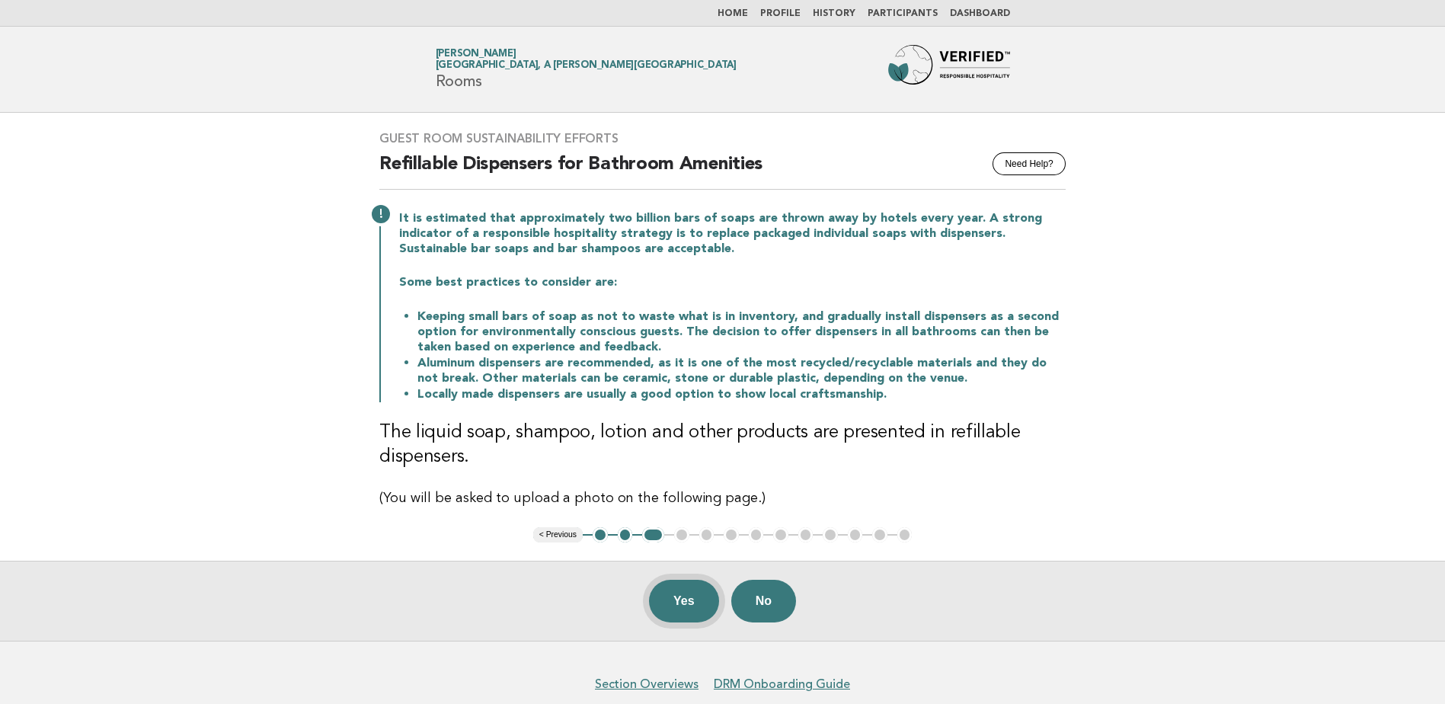
click at [667, 602] on button "Yes" at bounding box center [684, 601] width 70 height 43
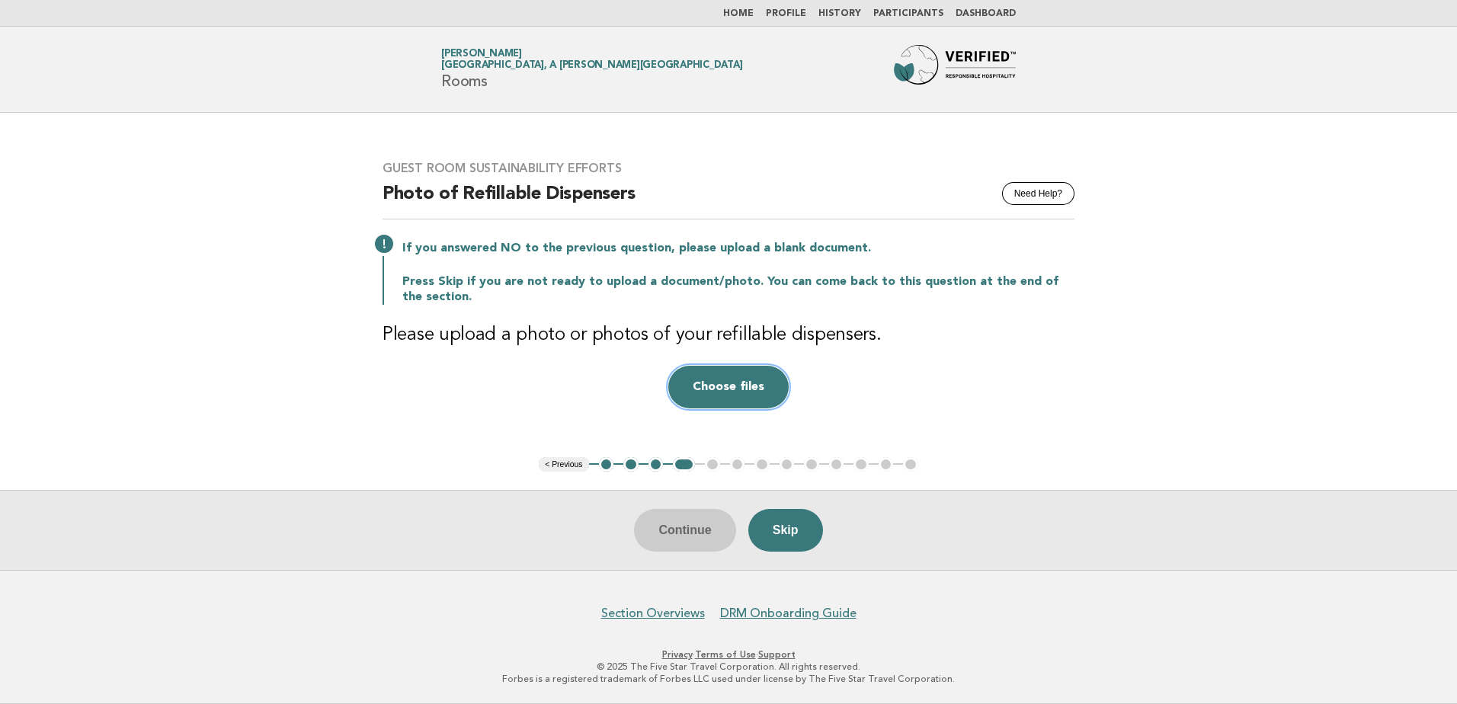
click at [747, 399] on button "Choose files" at bounding box center [728, 387] width 120 height 43
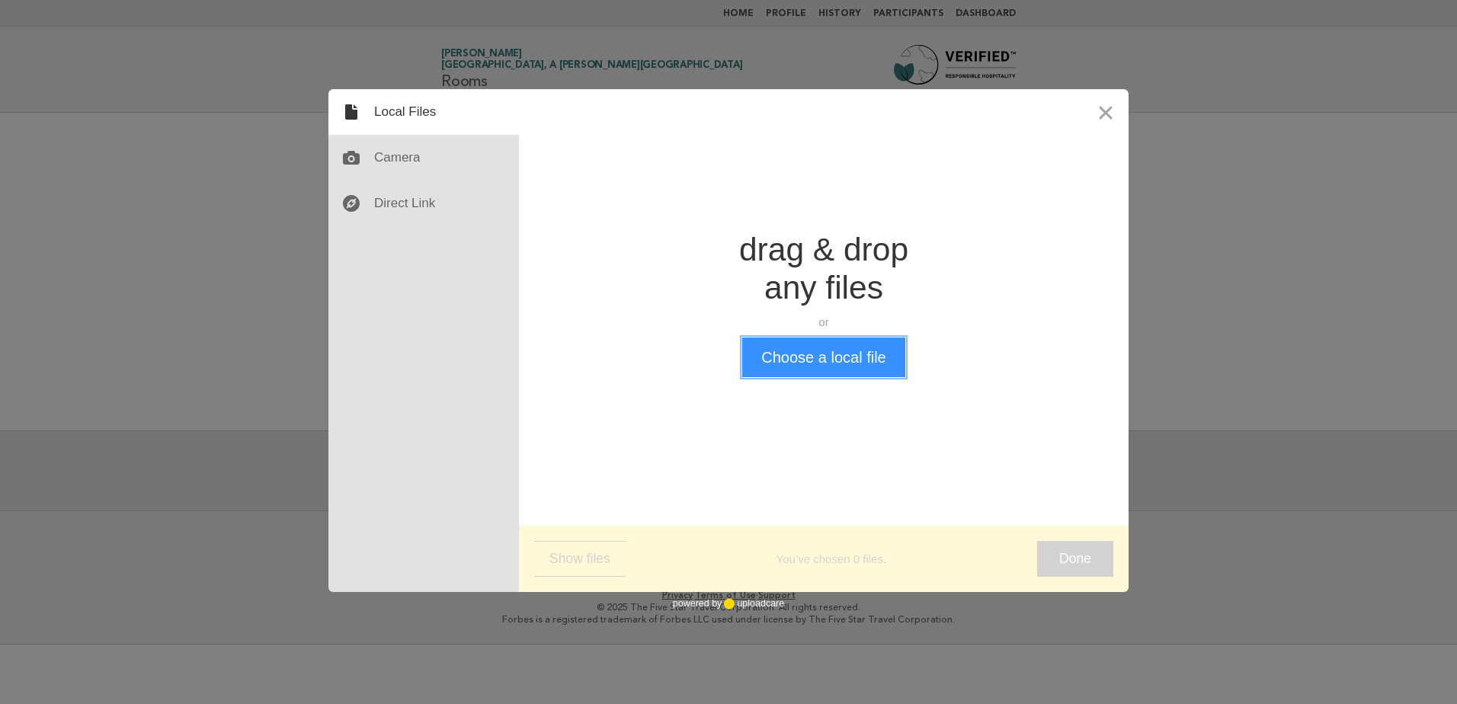
click at [770, 352] on button "Choose a local file" at bounding box center [823, 358] width 162 height 40
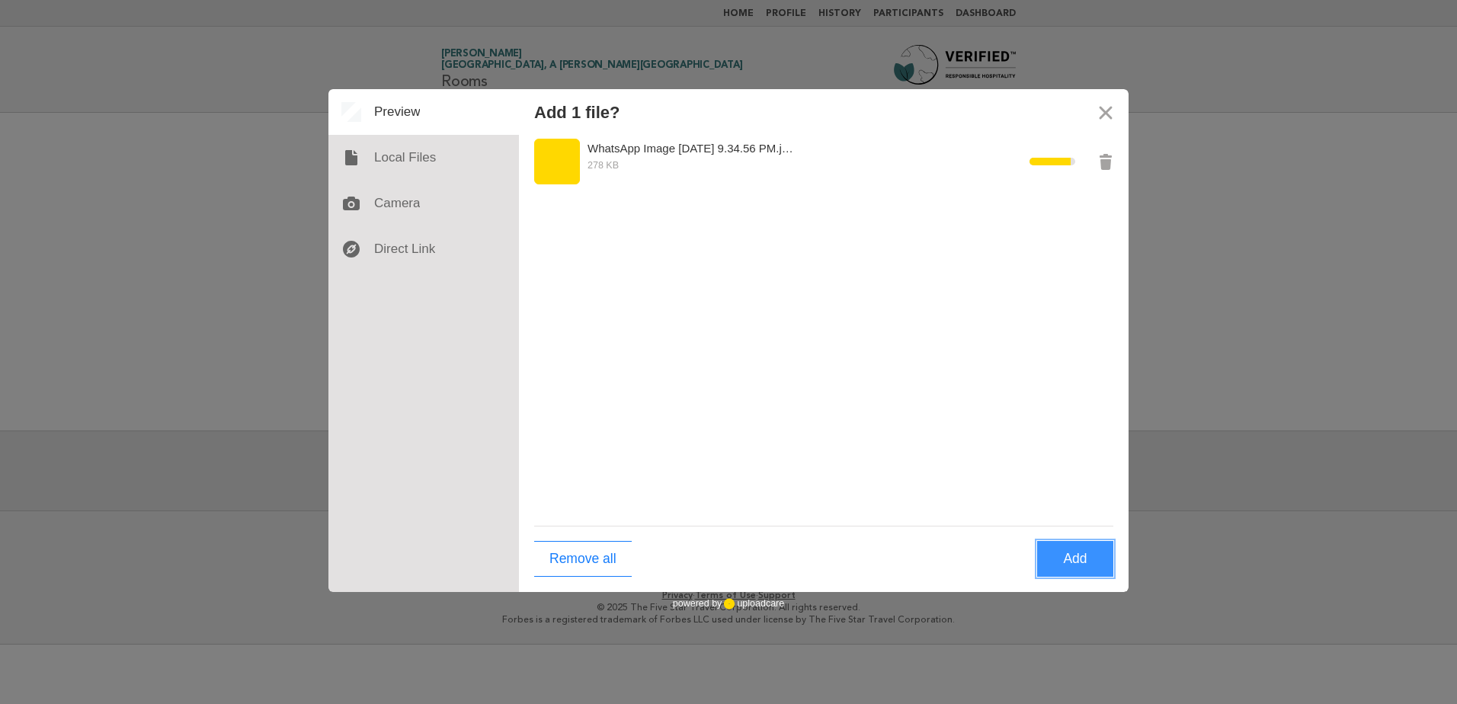
click at [1085, 542] on button "Add" at bounding box center [1075, 559] width 76 height 36
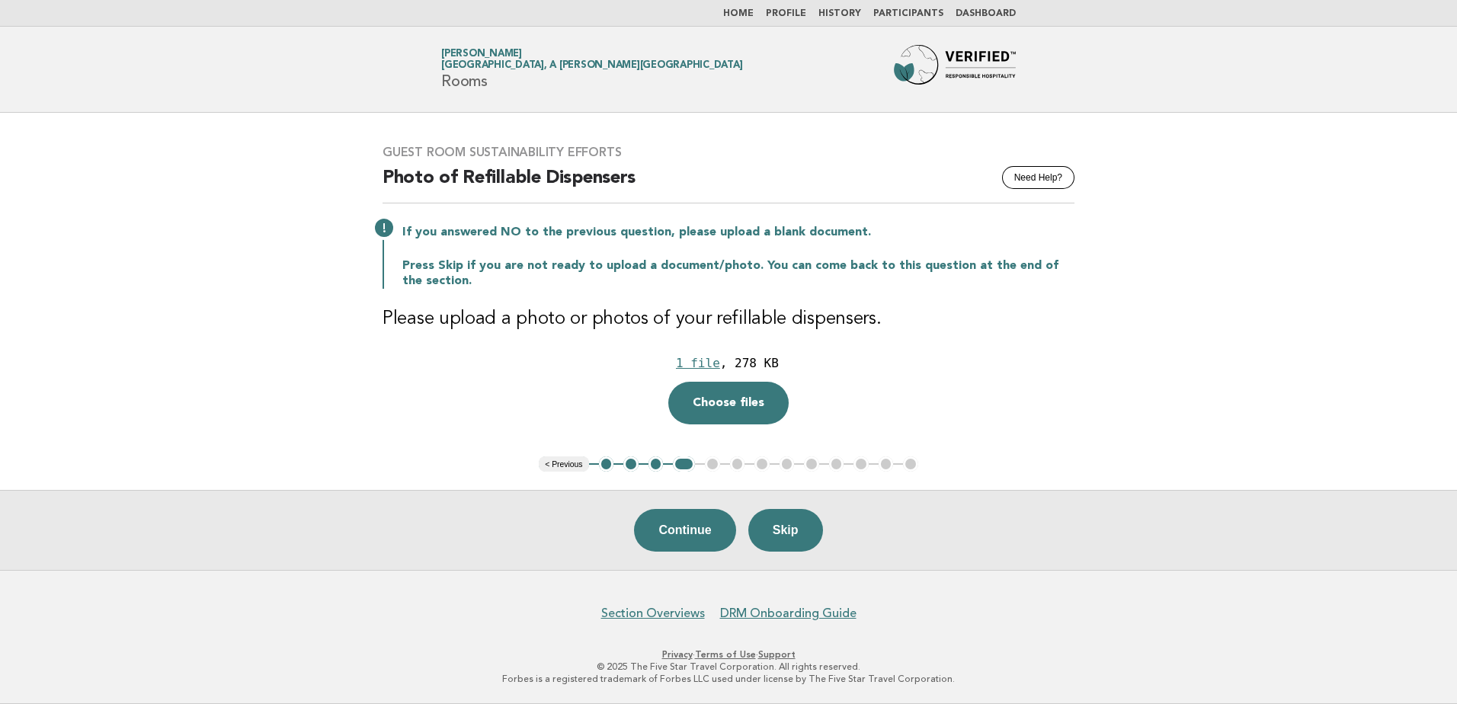
click at [698, 542] on button "Continue" at bounding box center [684, 530] width 101 height 43
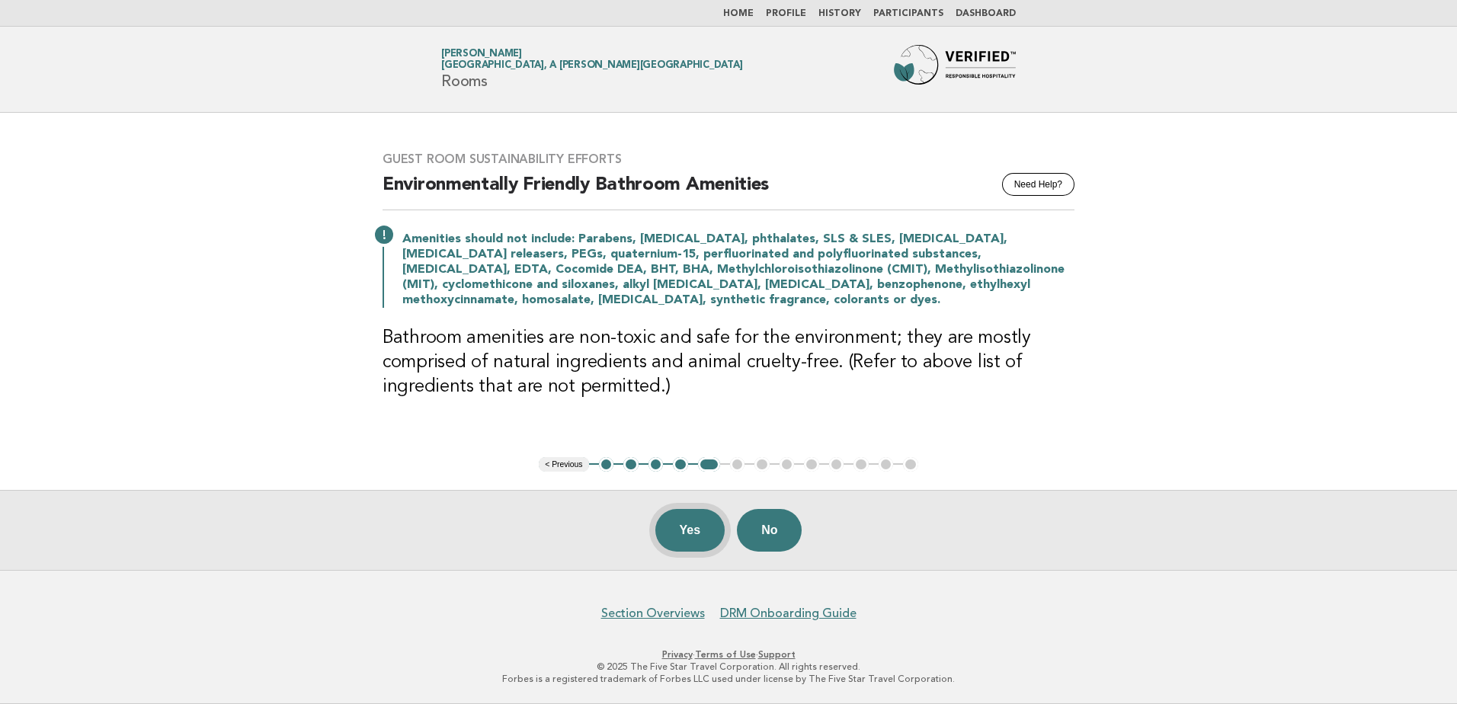
click at [696, 539] on button "Yes" at bounding box center [690, 530] width 70 height 43
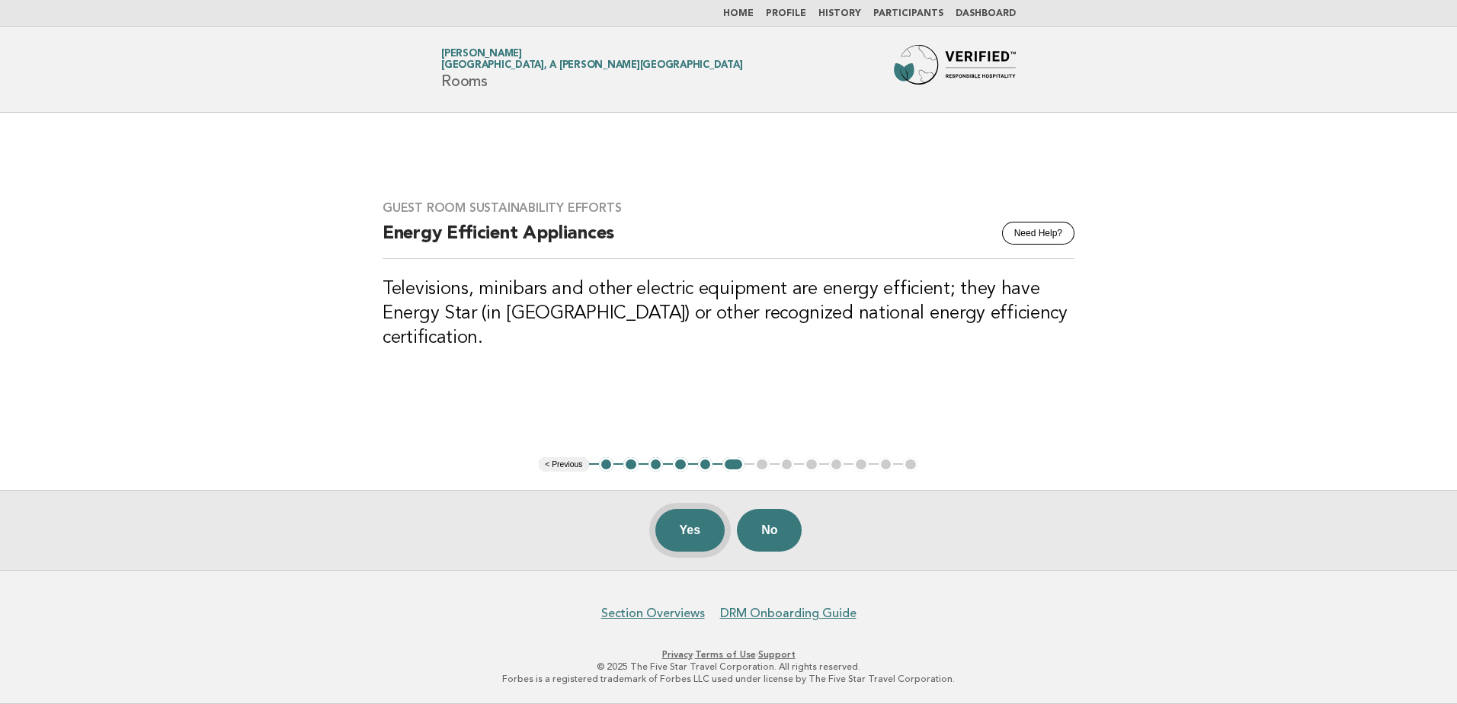
click at [694, 544] on button "Yes" at bounding box center [690, 530] width 70 height 43
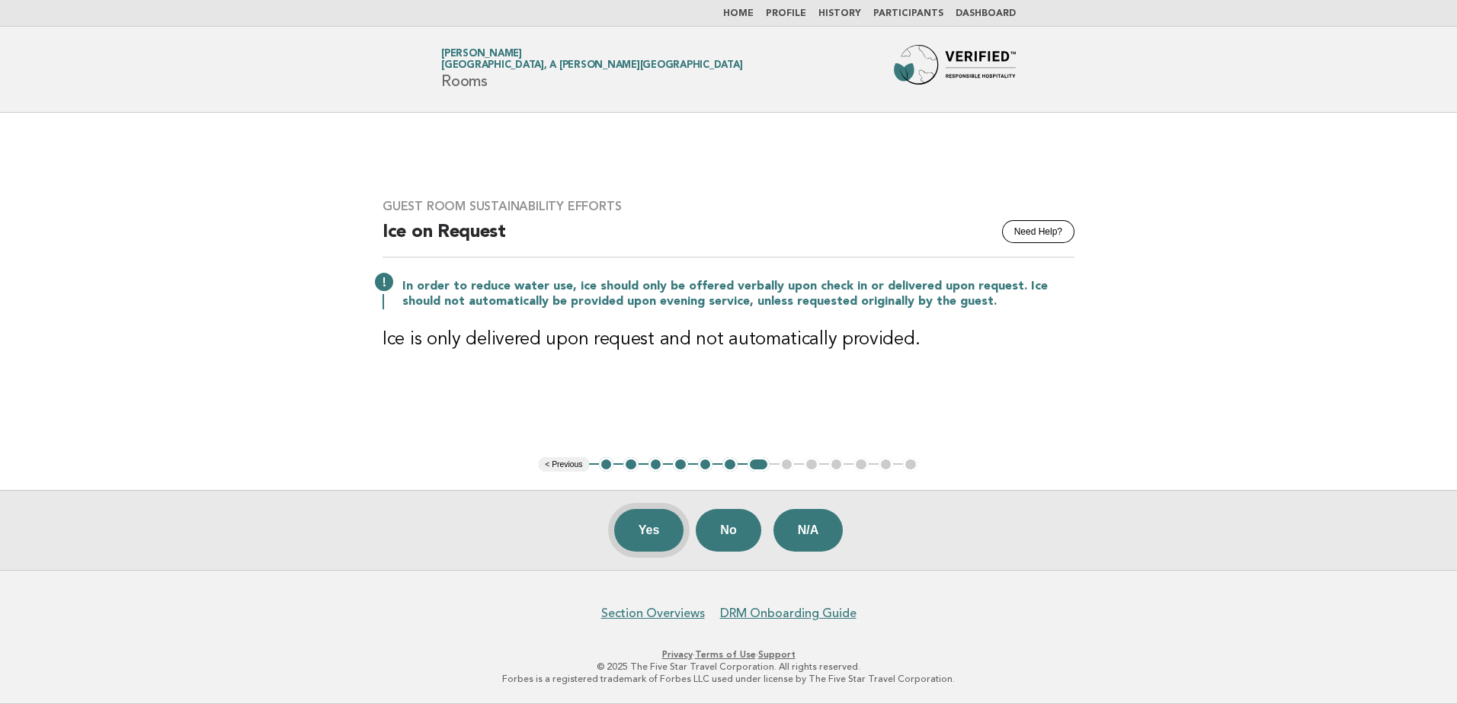
click at [642, 539] on button "Yes" at bounding box center [649, 530] width 70 height 43
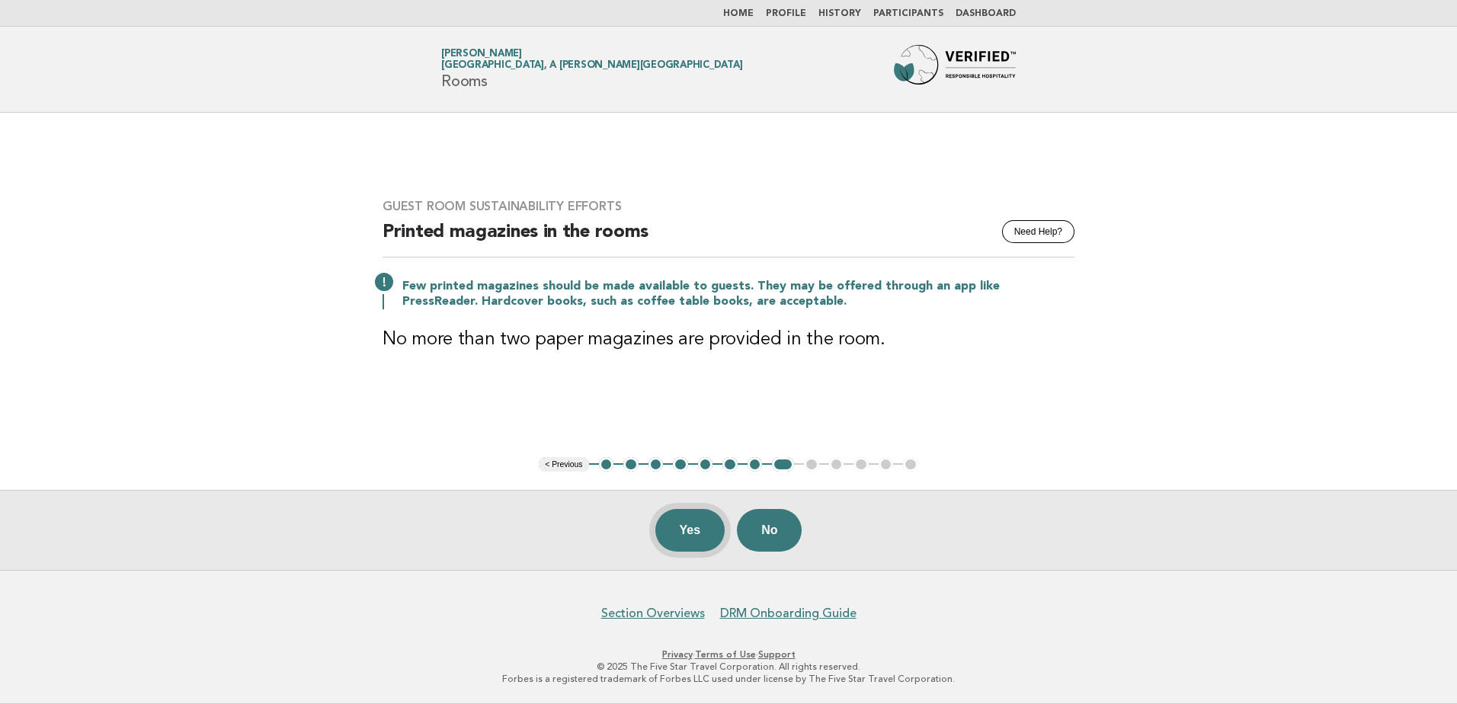
click at [711, 531] on button "Yes" at bounding box center [690, 530] width 70 height 43
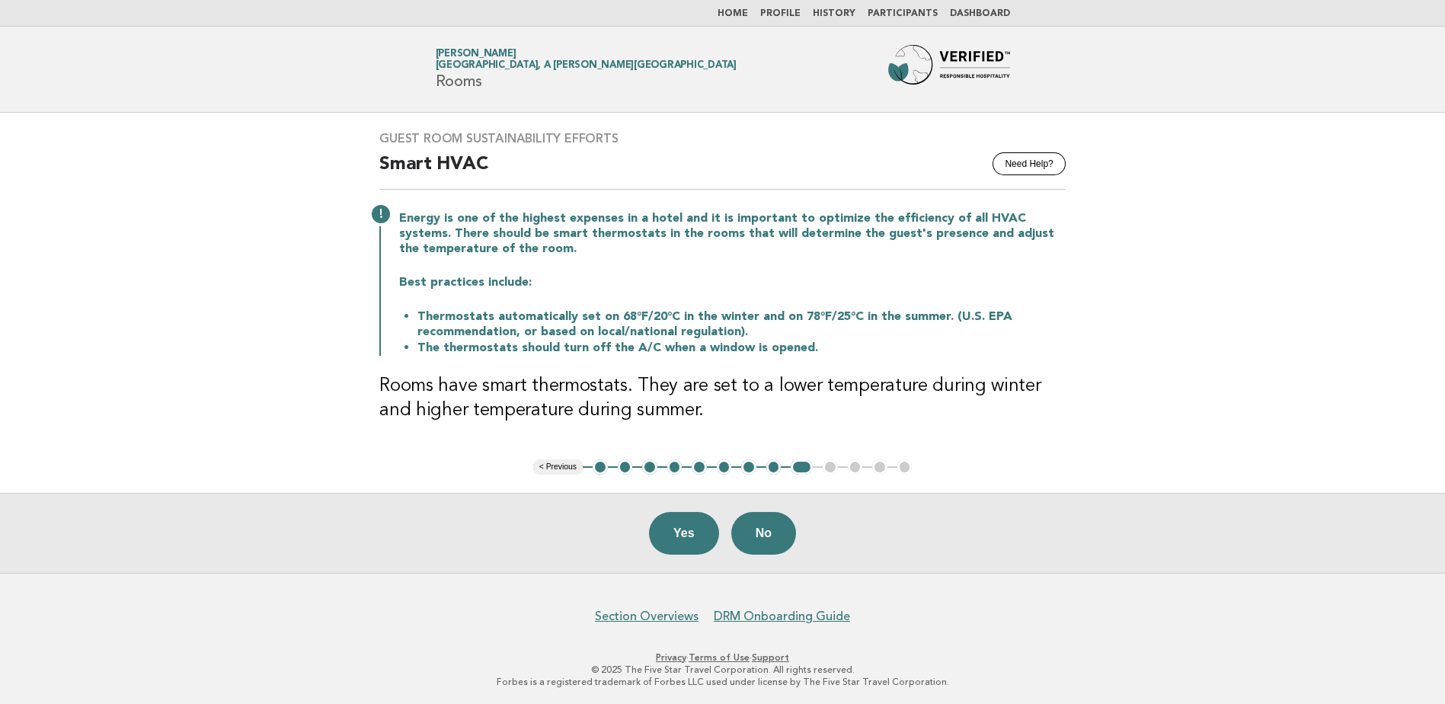
click at [699, 530] on button "Yes" at bounding box center [684, 533] width 70 height 43
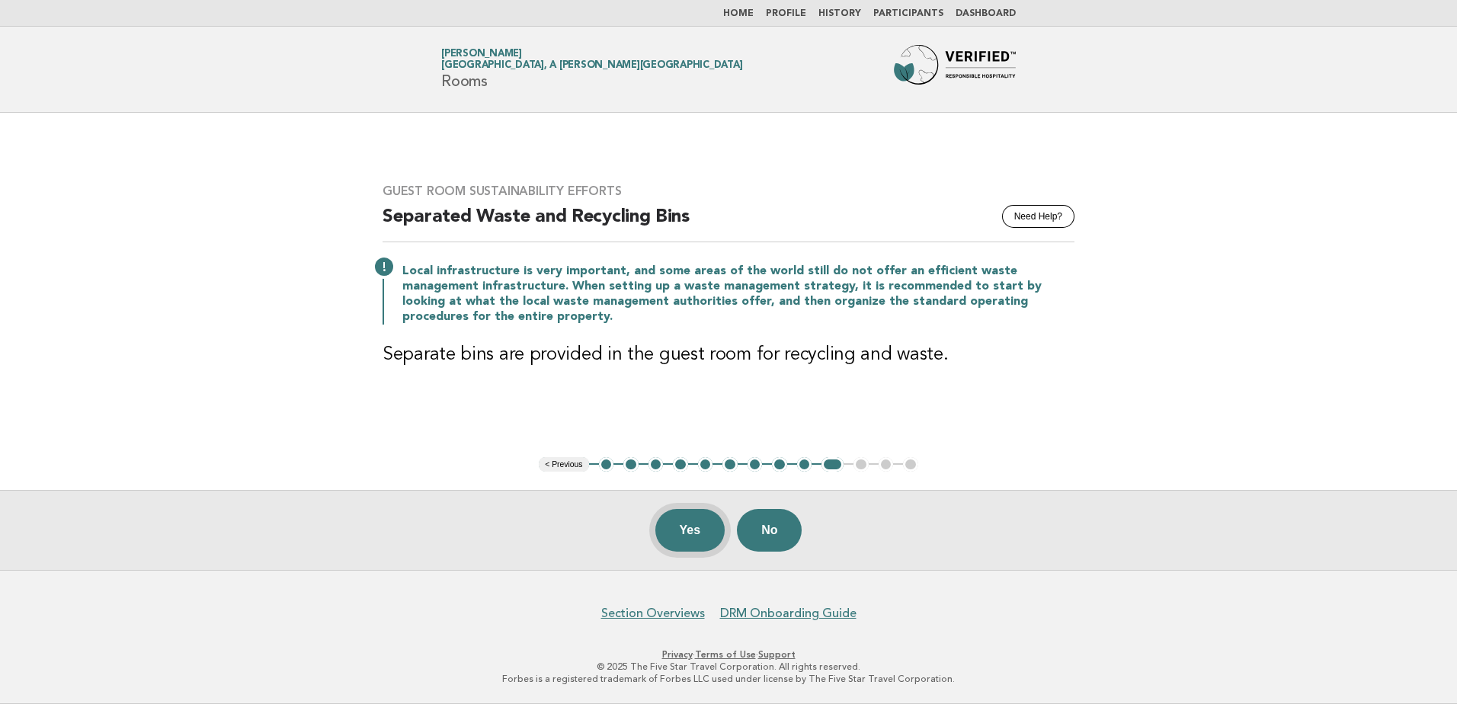
click at [694, 534] on button "Yes" at bounding box center [690, 530] width 70 height 43
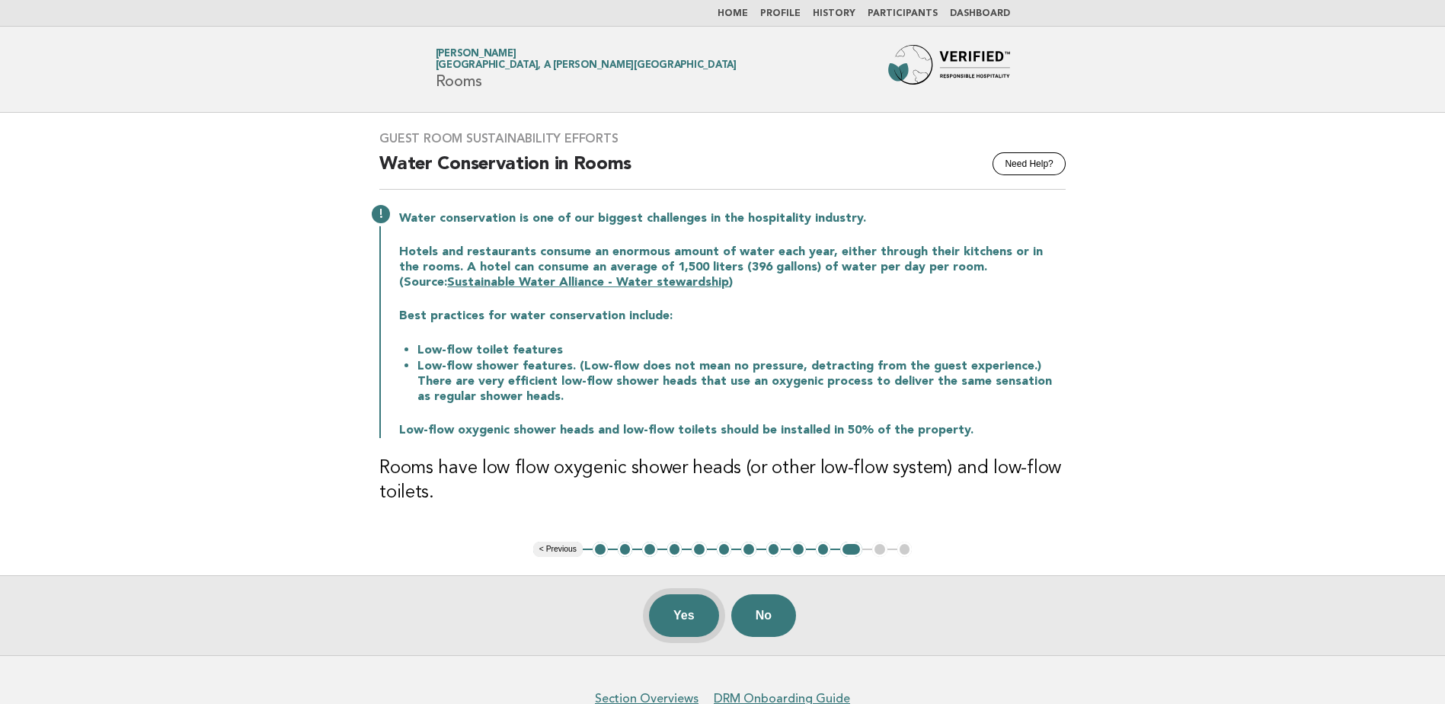
click at [698, 607] on button "Yes" at bounding box center [684, 615] width 70 height 43
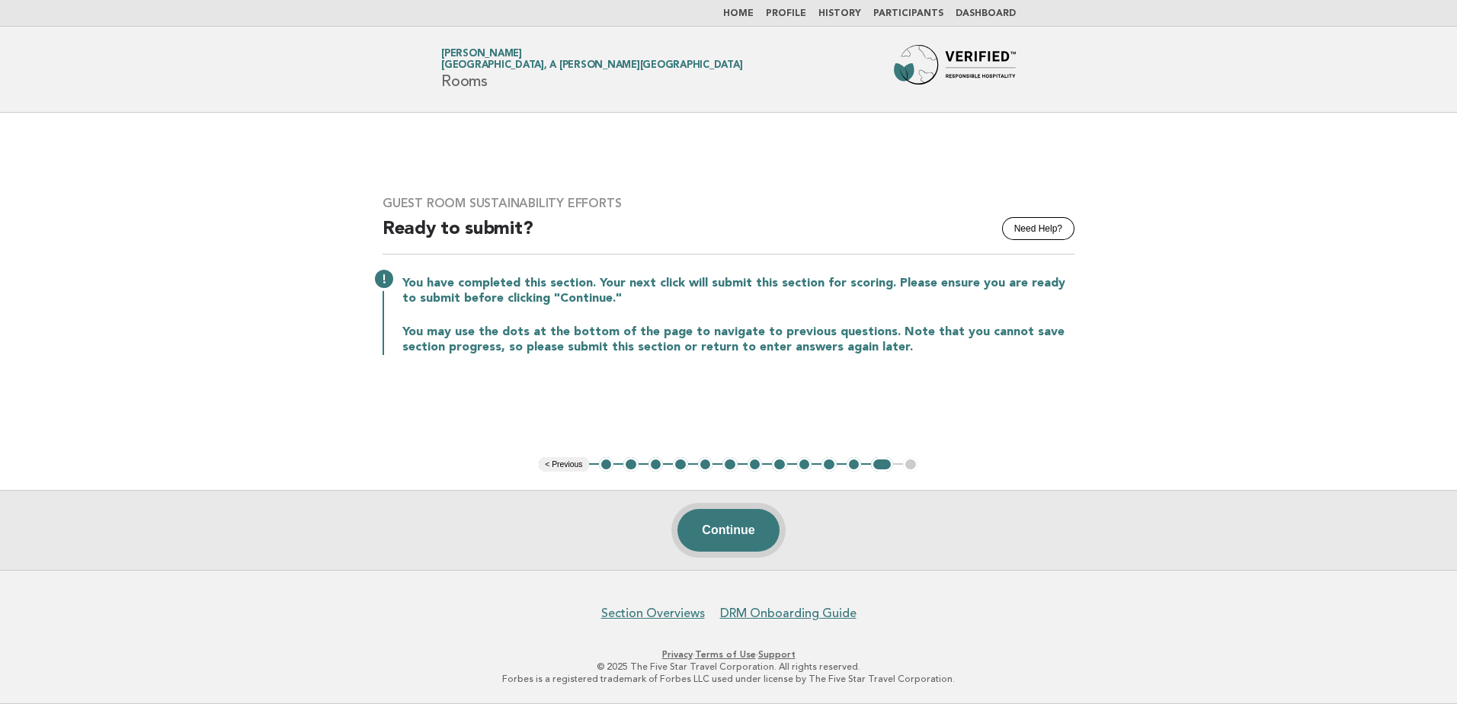
click at [748, 538] on button "Continue" at bounding box center [727, 530] width 101 height 43
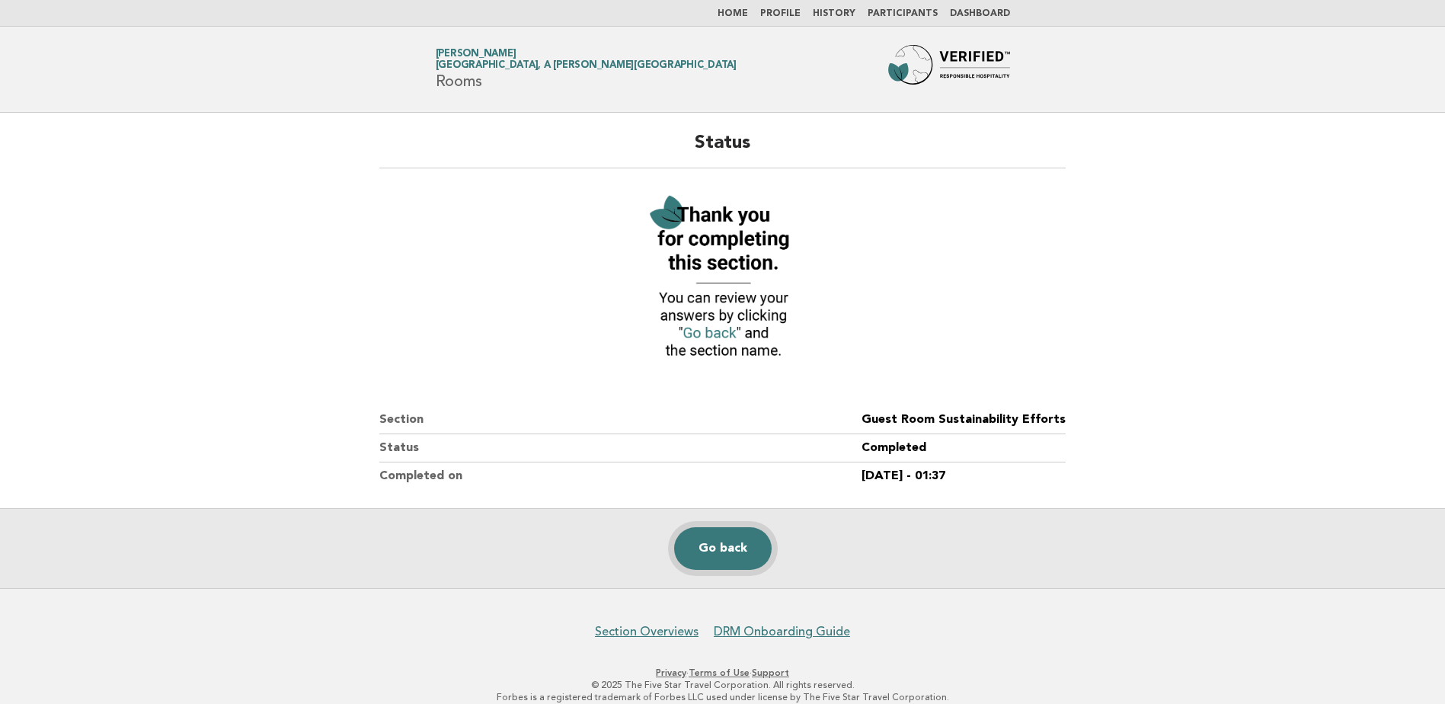
click at [716, 542] on link "Go back" at bounding box center [723, 548] width 98 height 43
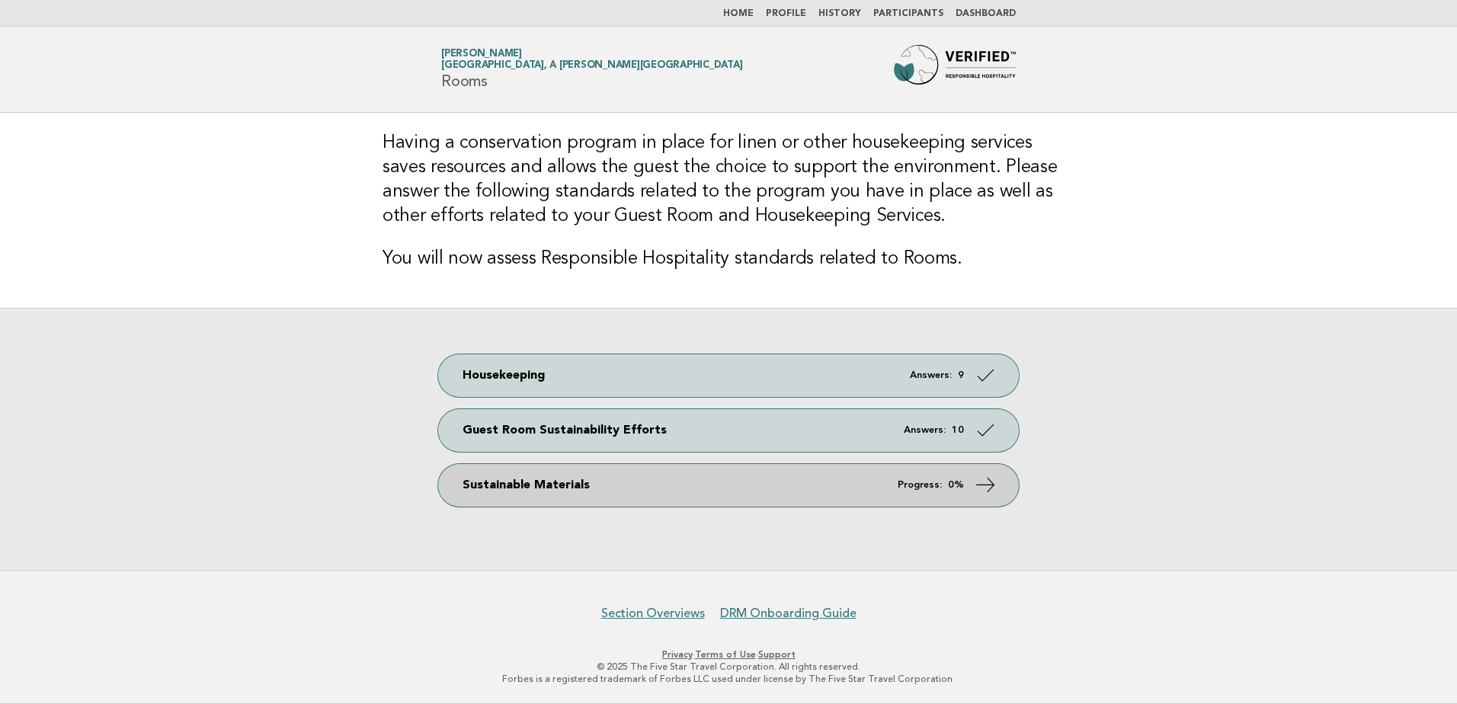
click at [724, 500] on link "Sustainable Materials Progress: 0%" at bounding box center [728, 485] width 581 height 43
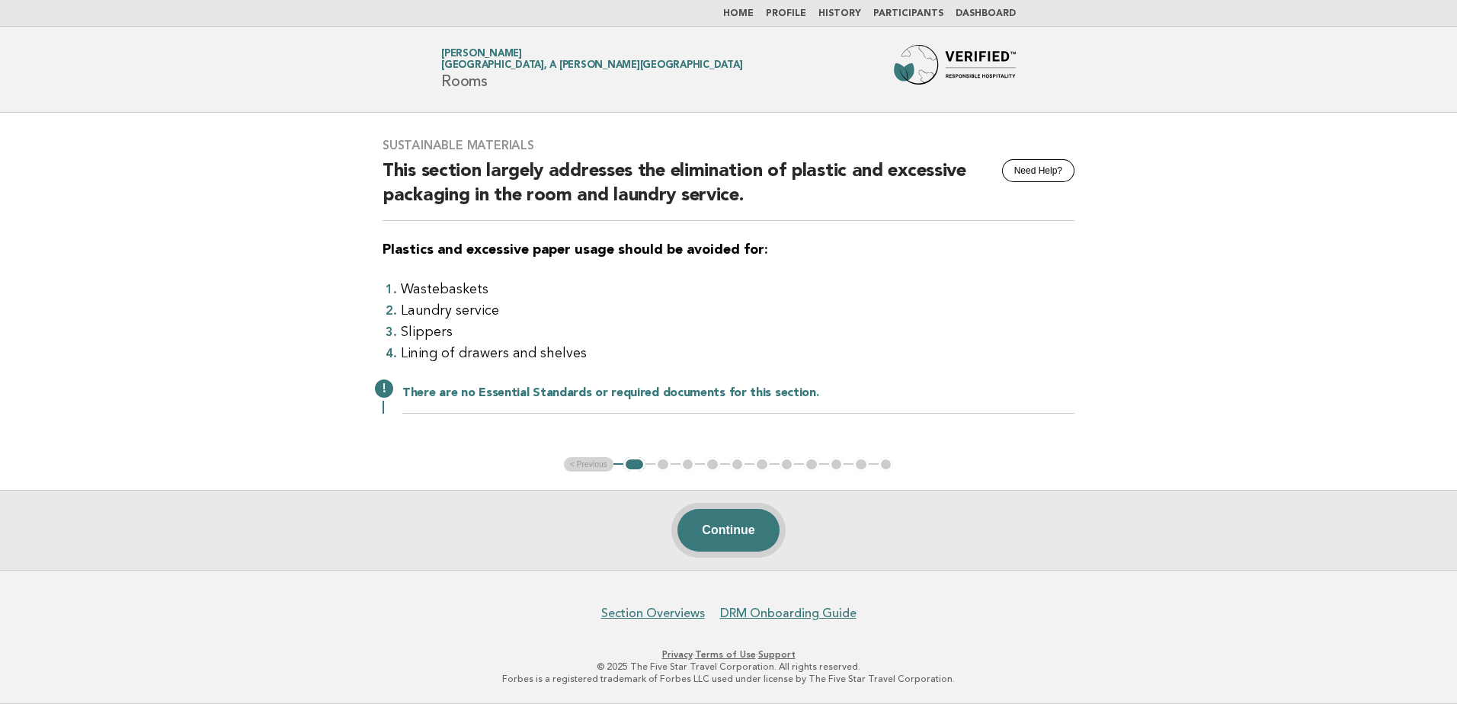
click at [734, 542] on button "Continue" at bounding box center [727, 530] width 101 height 43
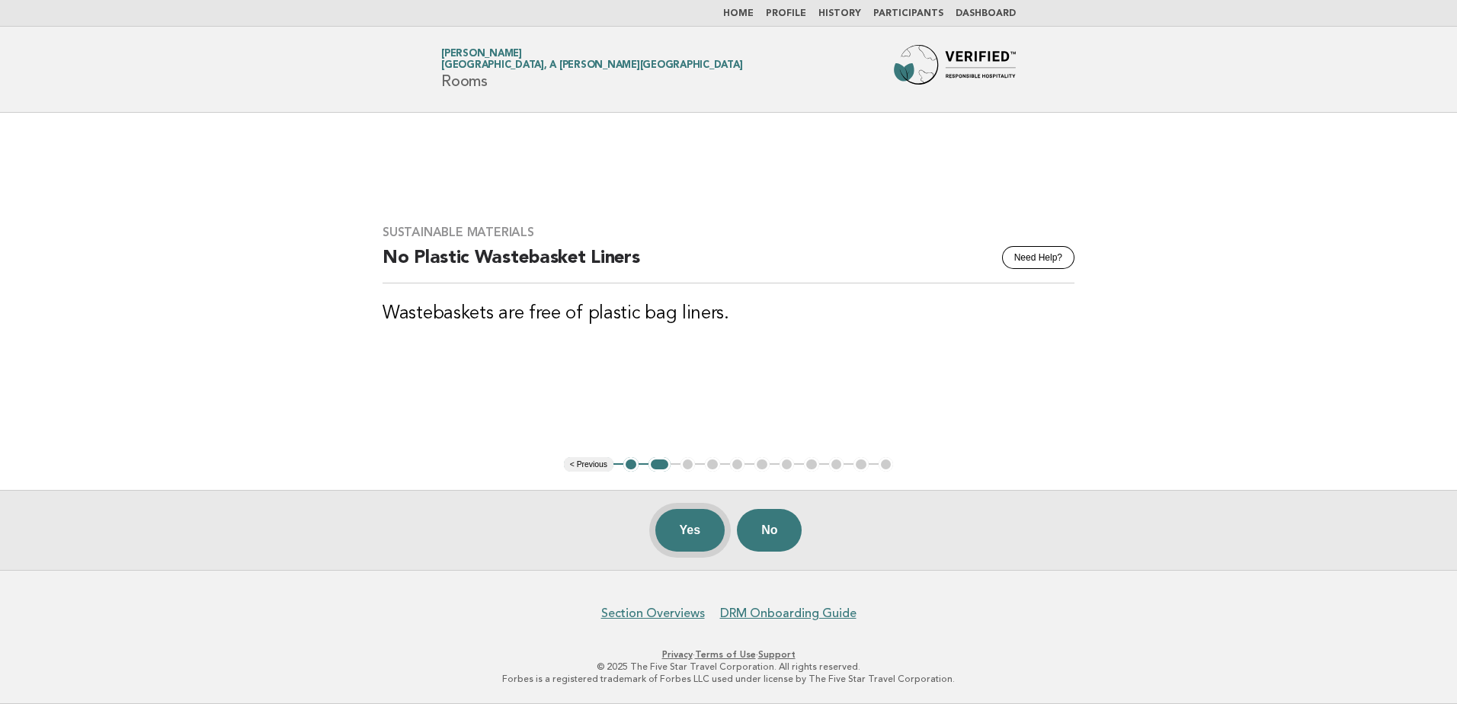
click at [678, 531] on button "Yes" at bounding box center [690, 530] width 70 height 43
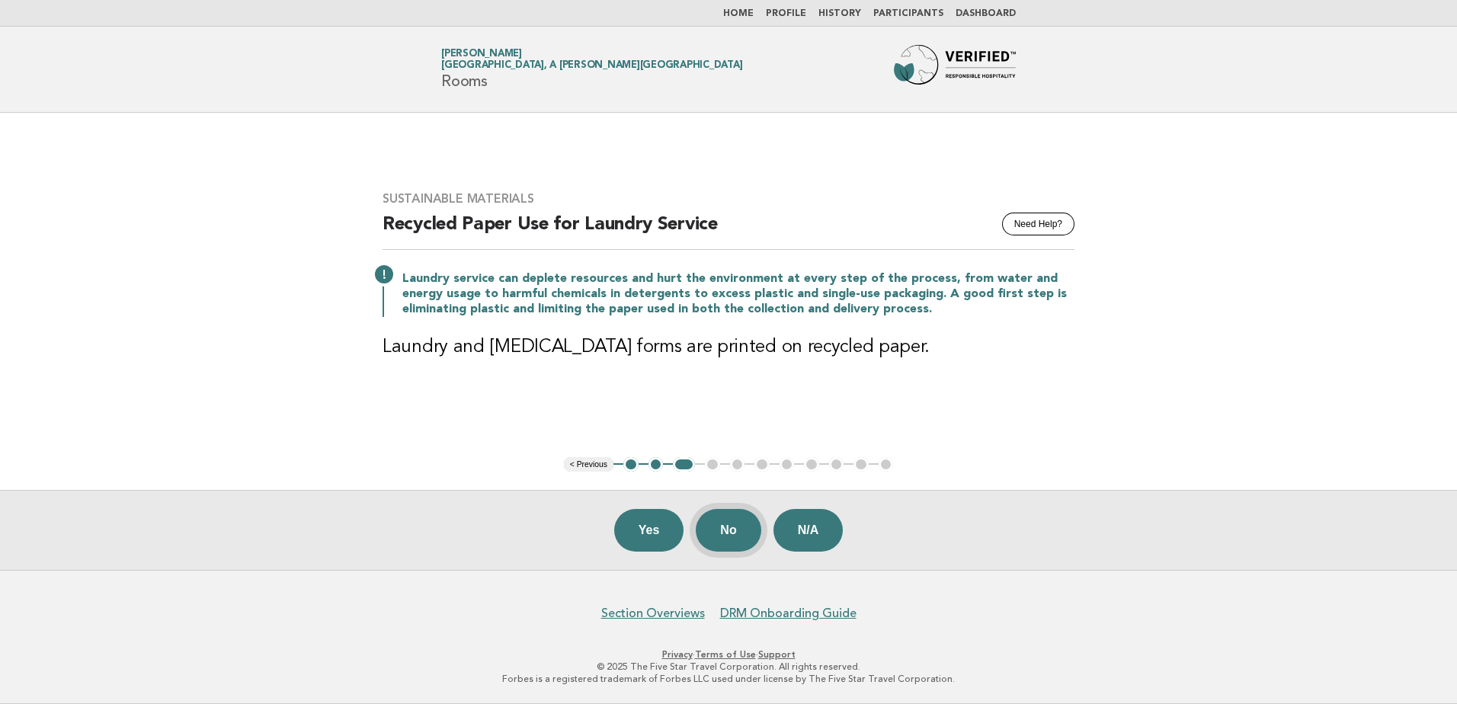
click at [734, 546] on button "No" at bounding box center [728, 530] width 65 height 43
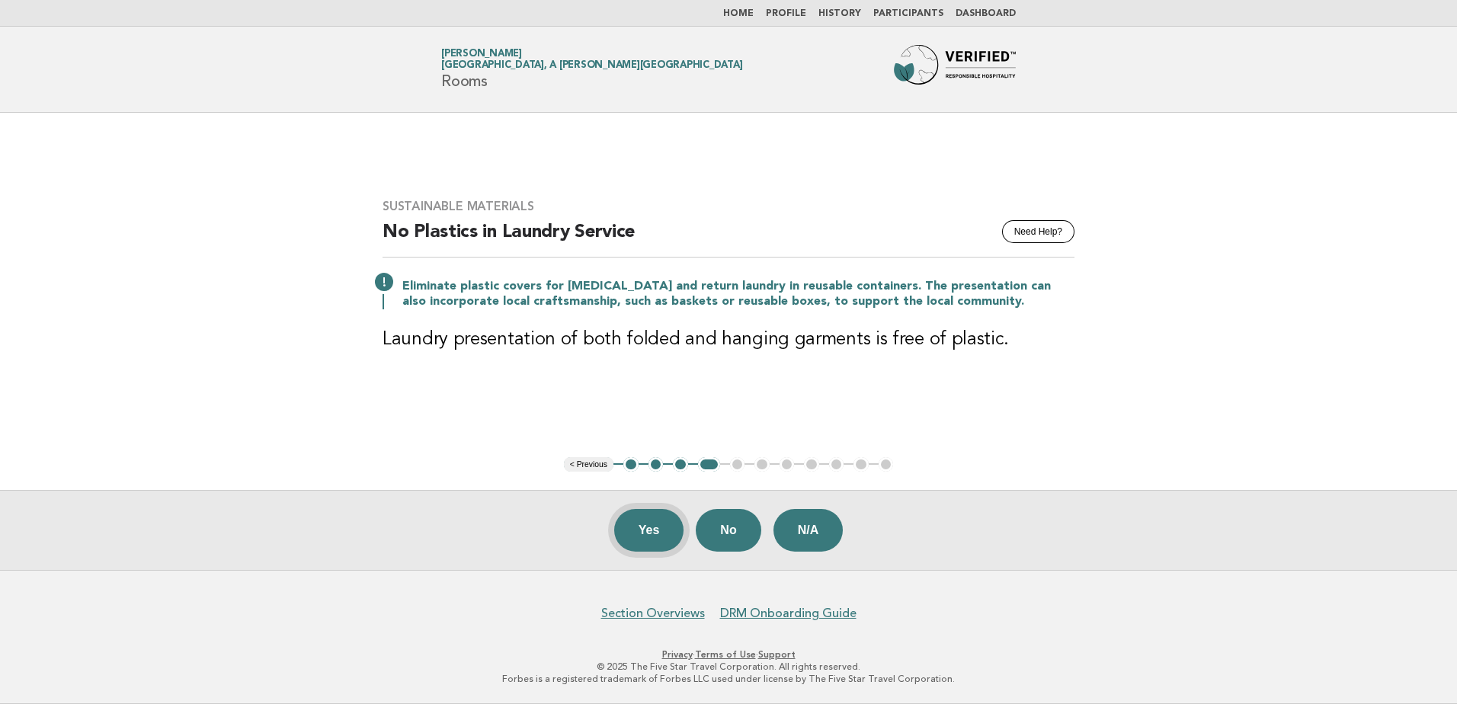
click at [654, 546] on button "Yes" at bounding box center [649, 530] width 70 height 43
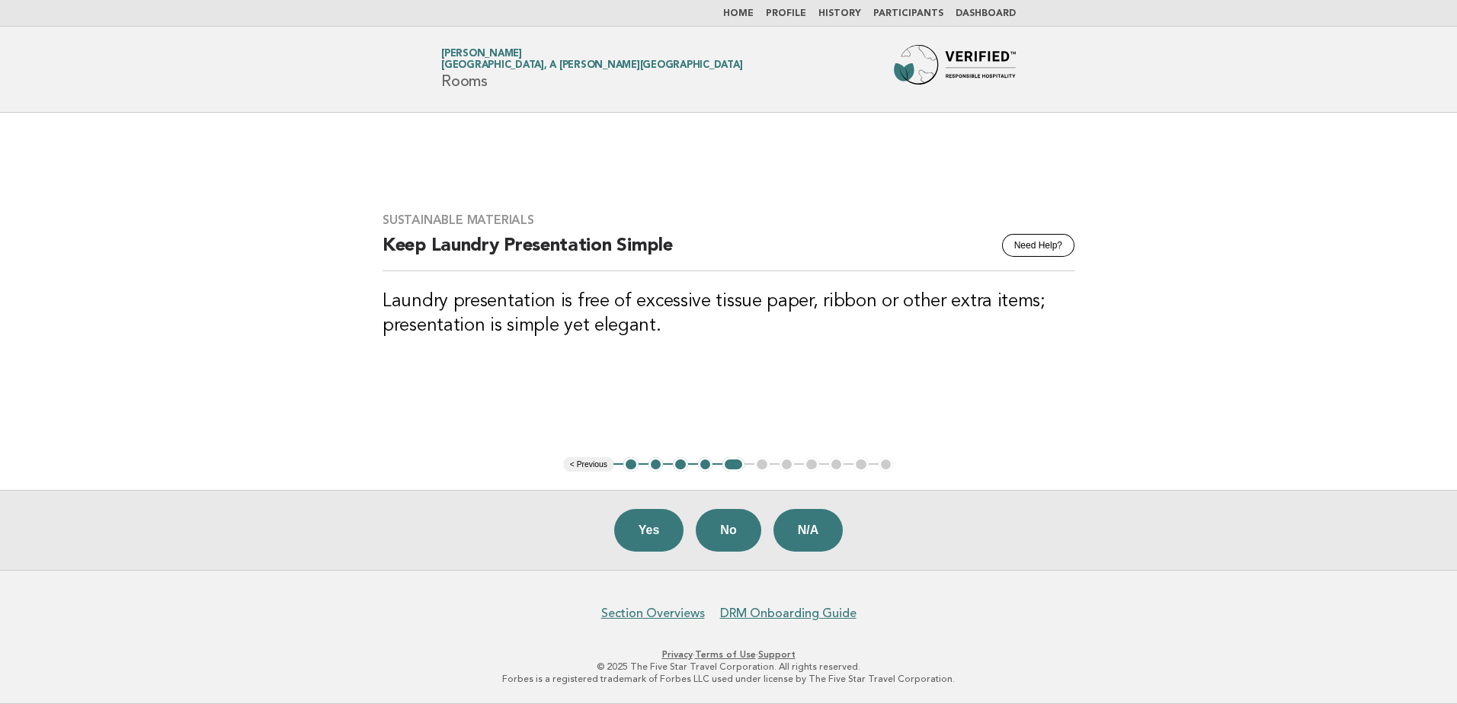
click at [654, 546] on button "Yes" at bounding box center [649, 530] width 70 height 43
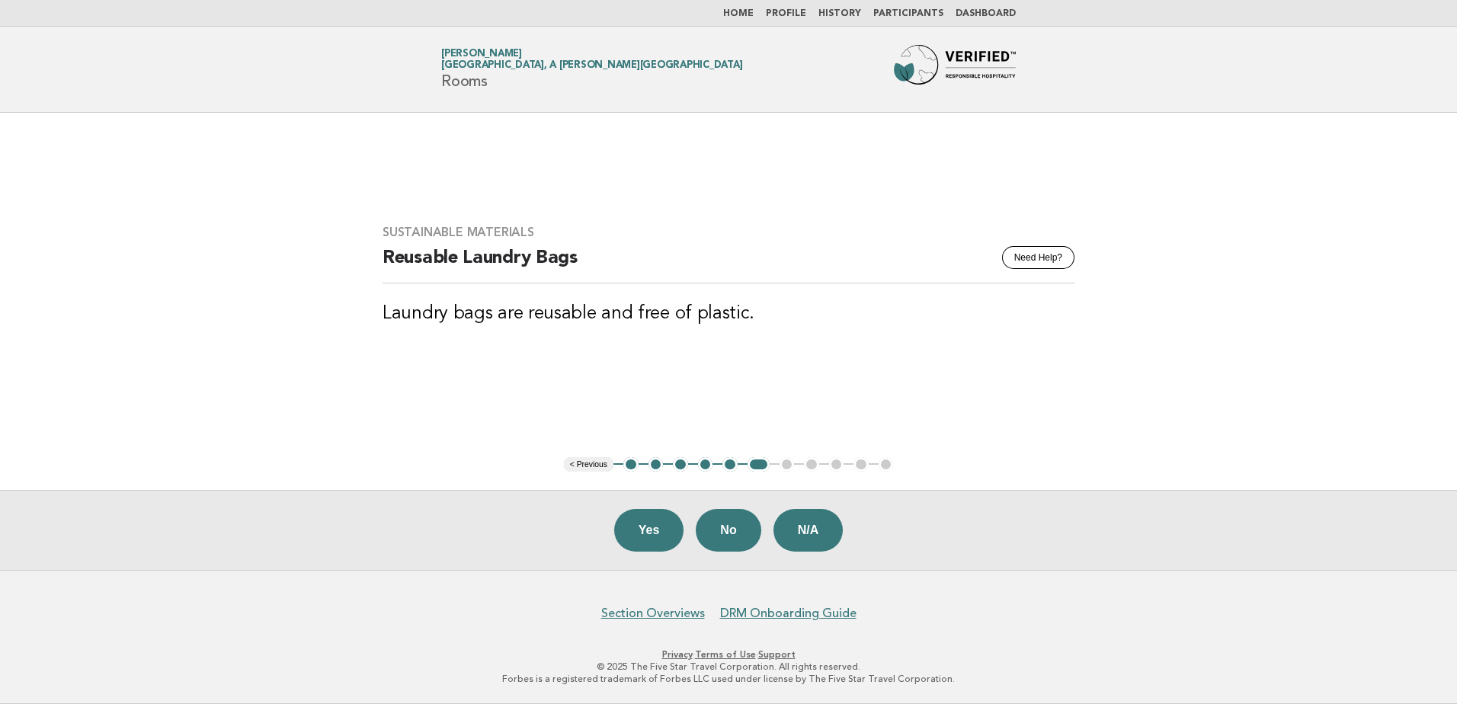
click at [654, 546] on button "Yes" at bounding box center [649, 530] width 70 height 43
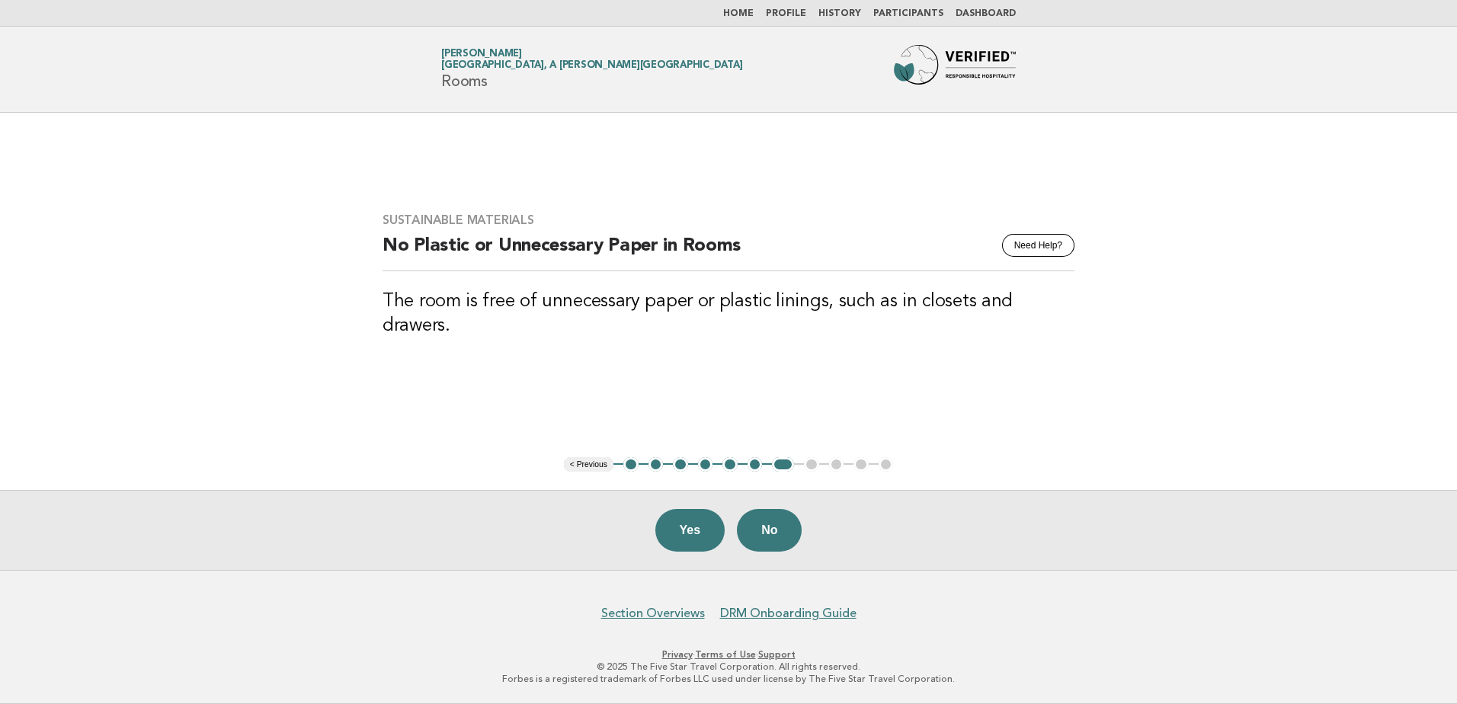
click at [654, 546] on div "Yes No" at bounding box center [728, 530] width 1457 height 80
click at [685, 536] on button "Yes" at bounding box center [690, 530] width 70 height 43
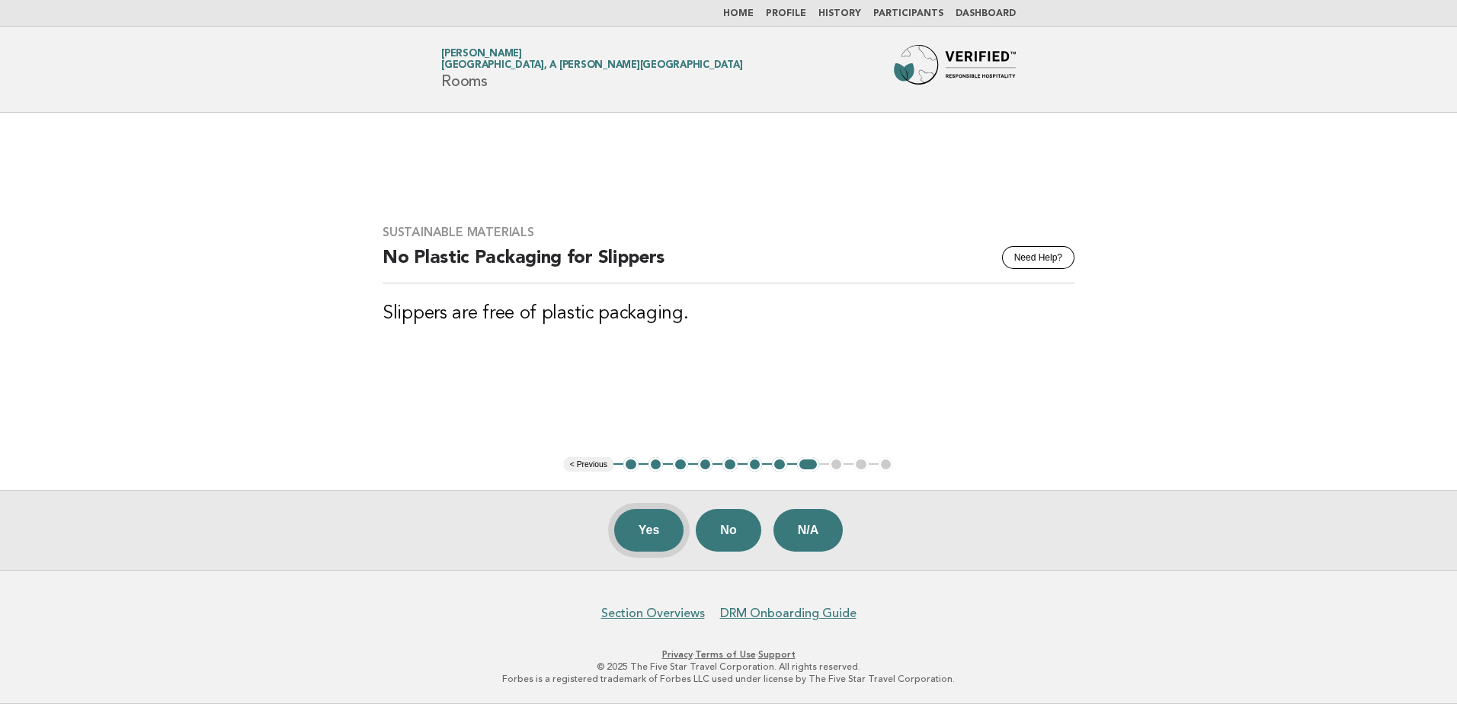
click at [651, 539] on button "Yes" at bounding box center [649, 530] width 70 height 43
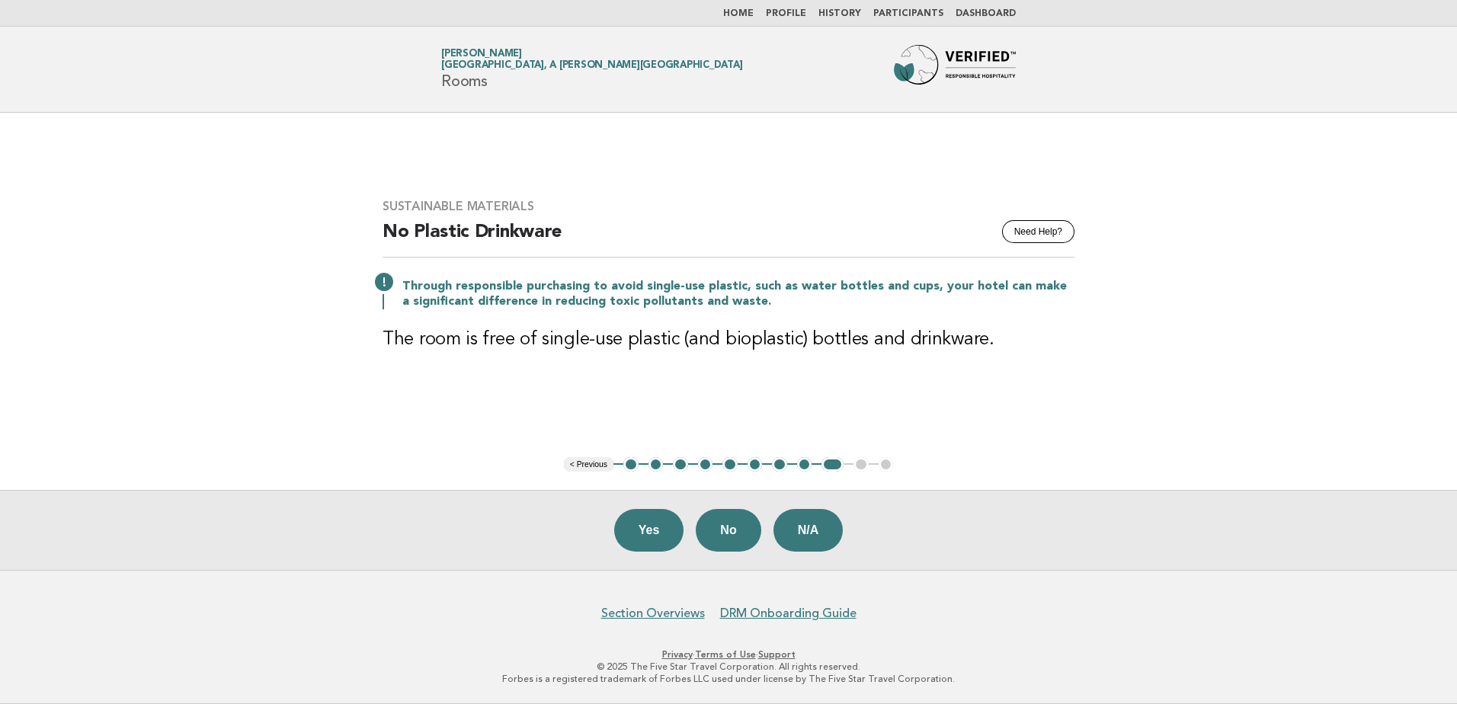
click at [651, 539] on button "Yes" at bounding box center [649, 530] width 70 height 43
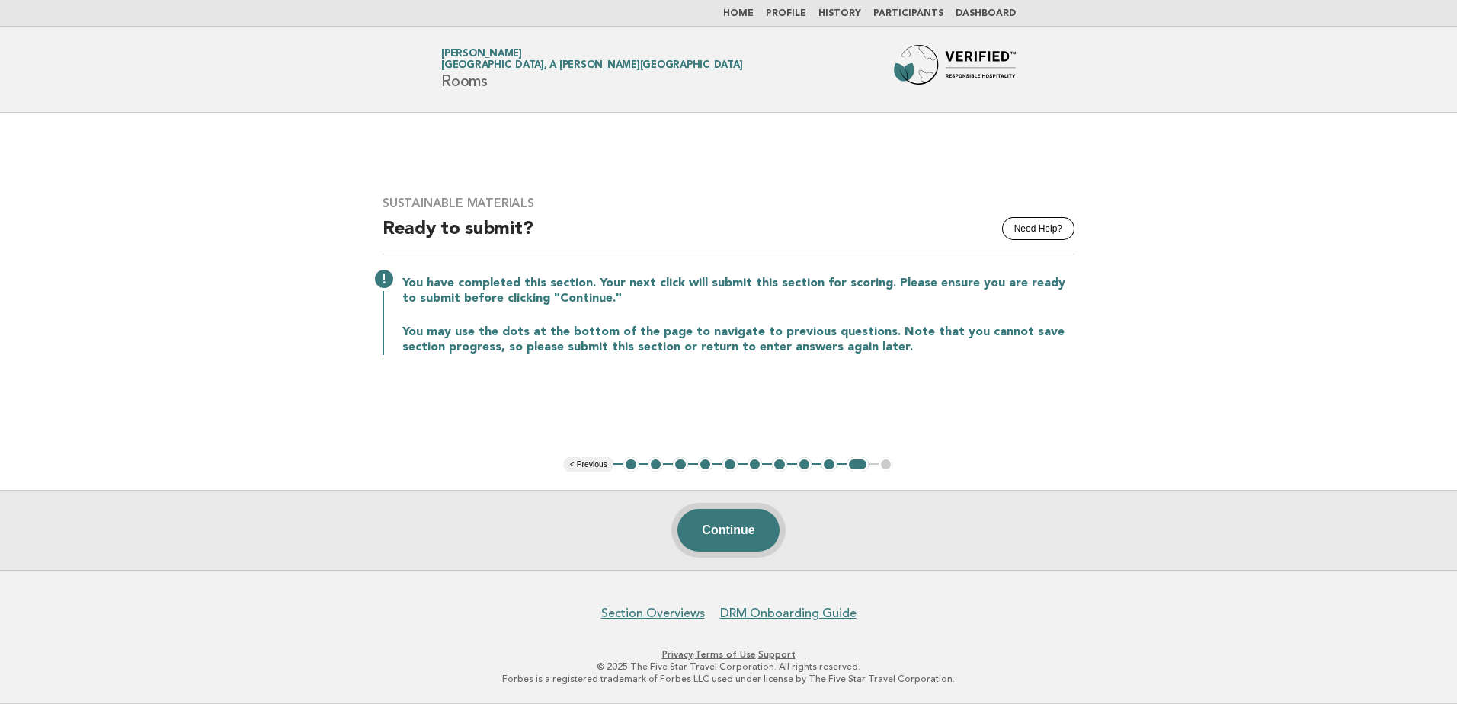
click at [747, 551] on button "Continue" at bounding box center [727, 530] width 101 height 43
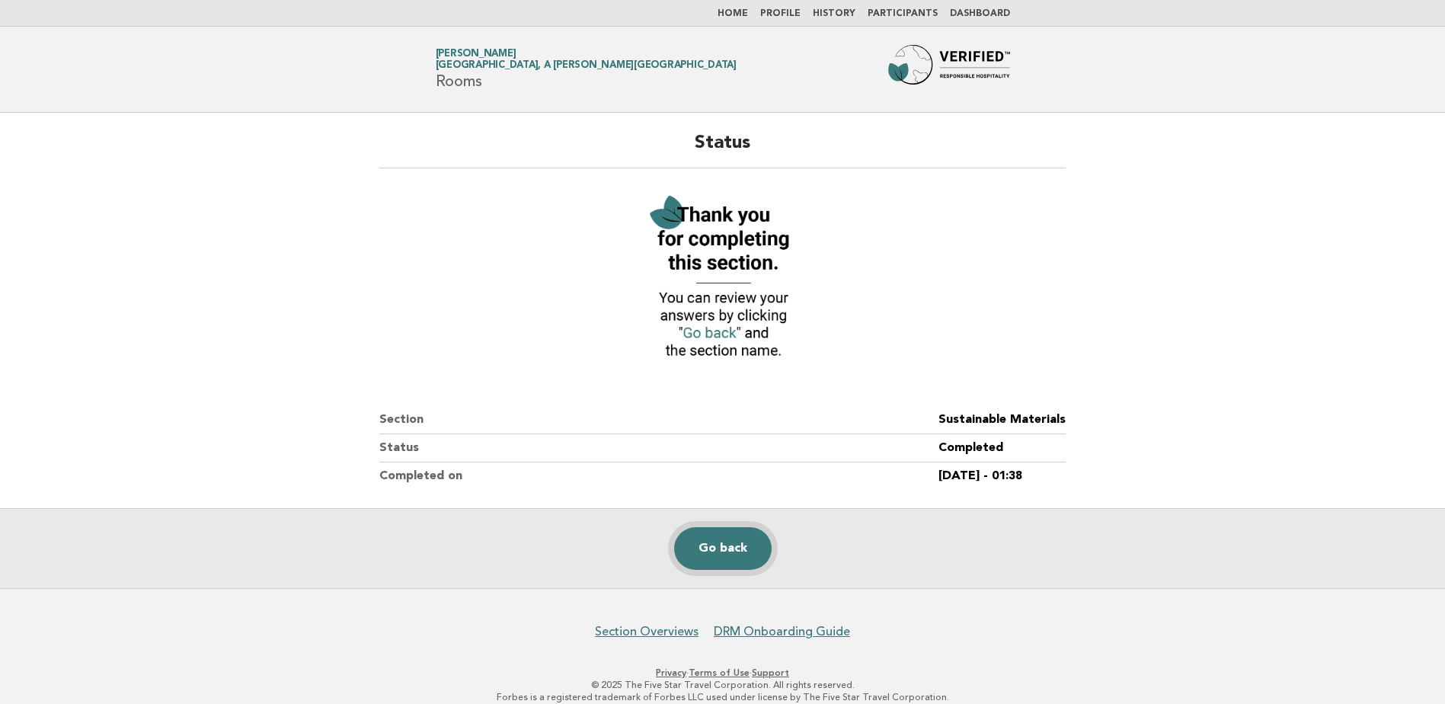
click at [738, 561] on link "Go back" at bounding box center [723, 548] width 98 height 43
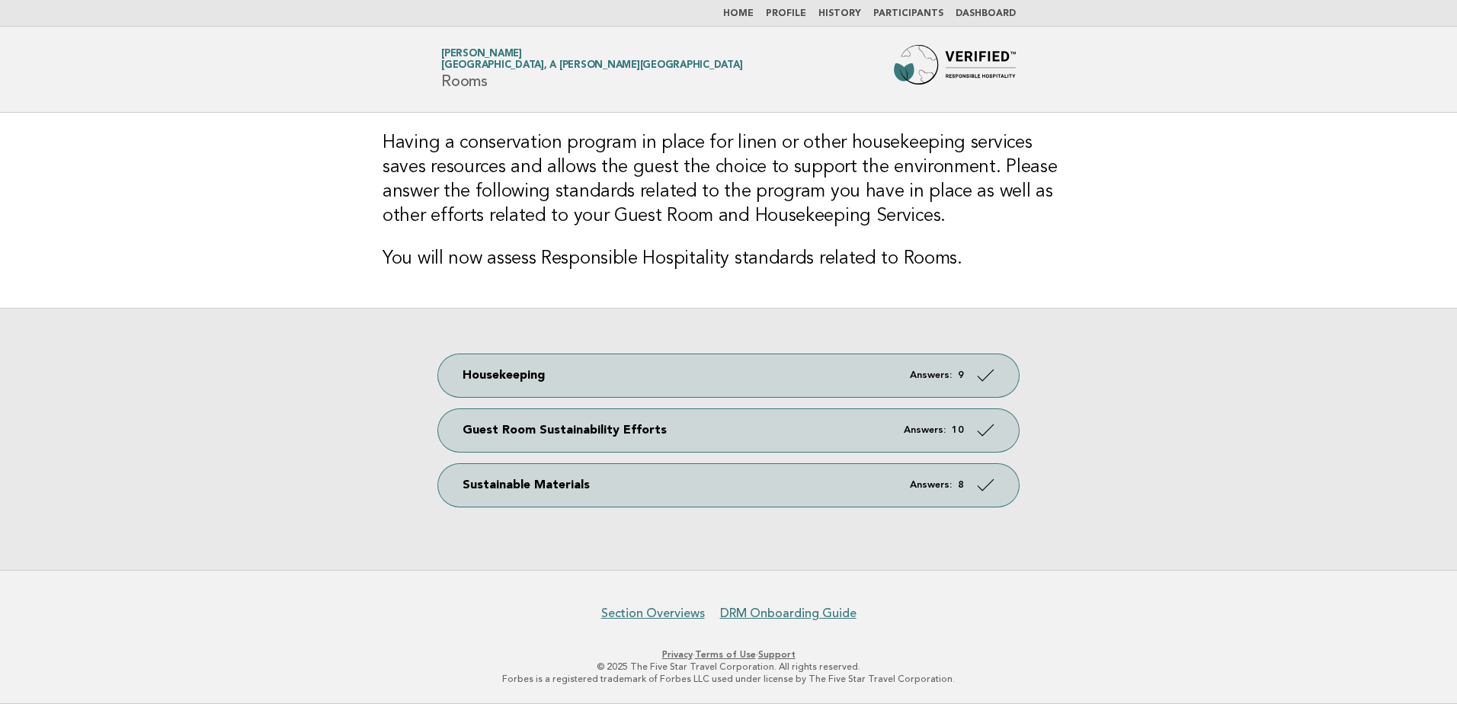
click at [754, 14] on link "Home" at bounding box center [738, 13] width 30 height 9
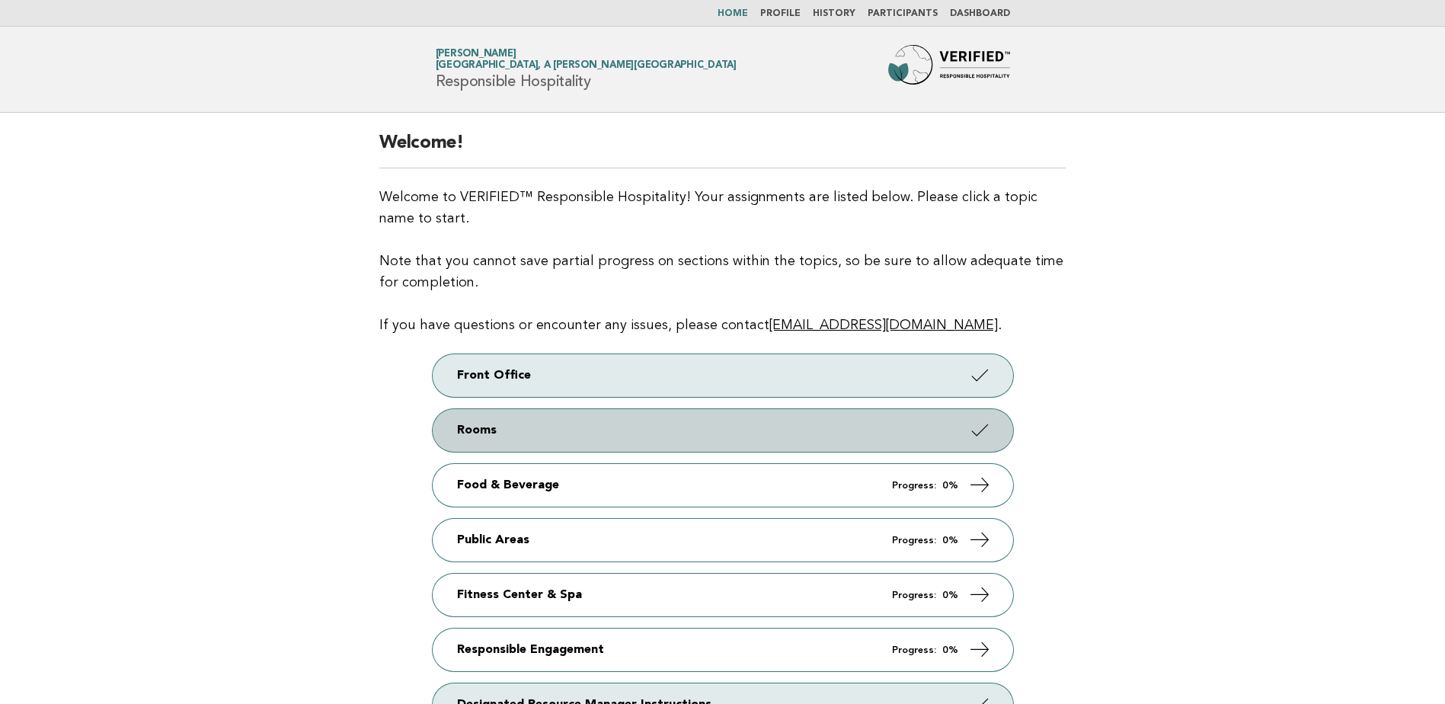
scroll to position [152, 0]
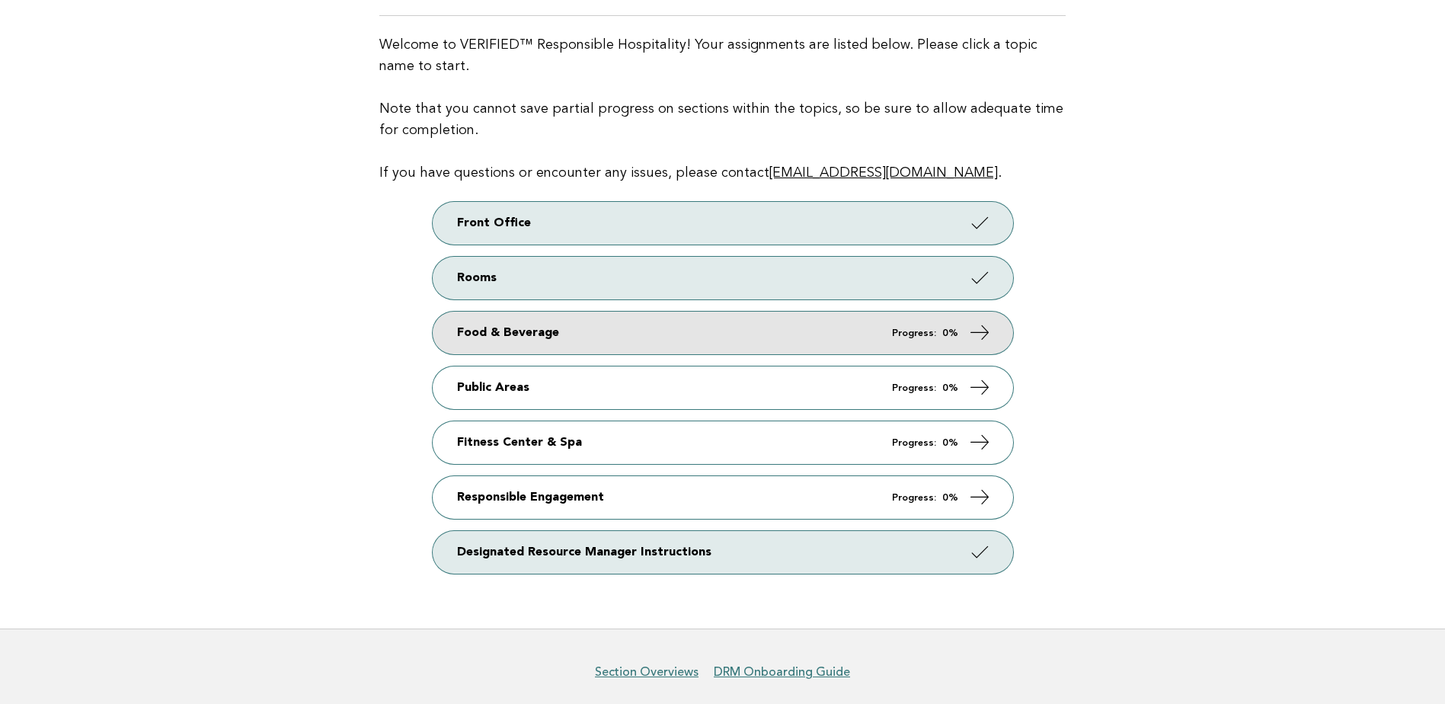
click at [731, 339] on link "Food & Beverage Progress: 0%" at bounding box center [723, 333] width 581 height 43
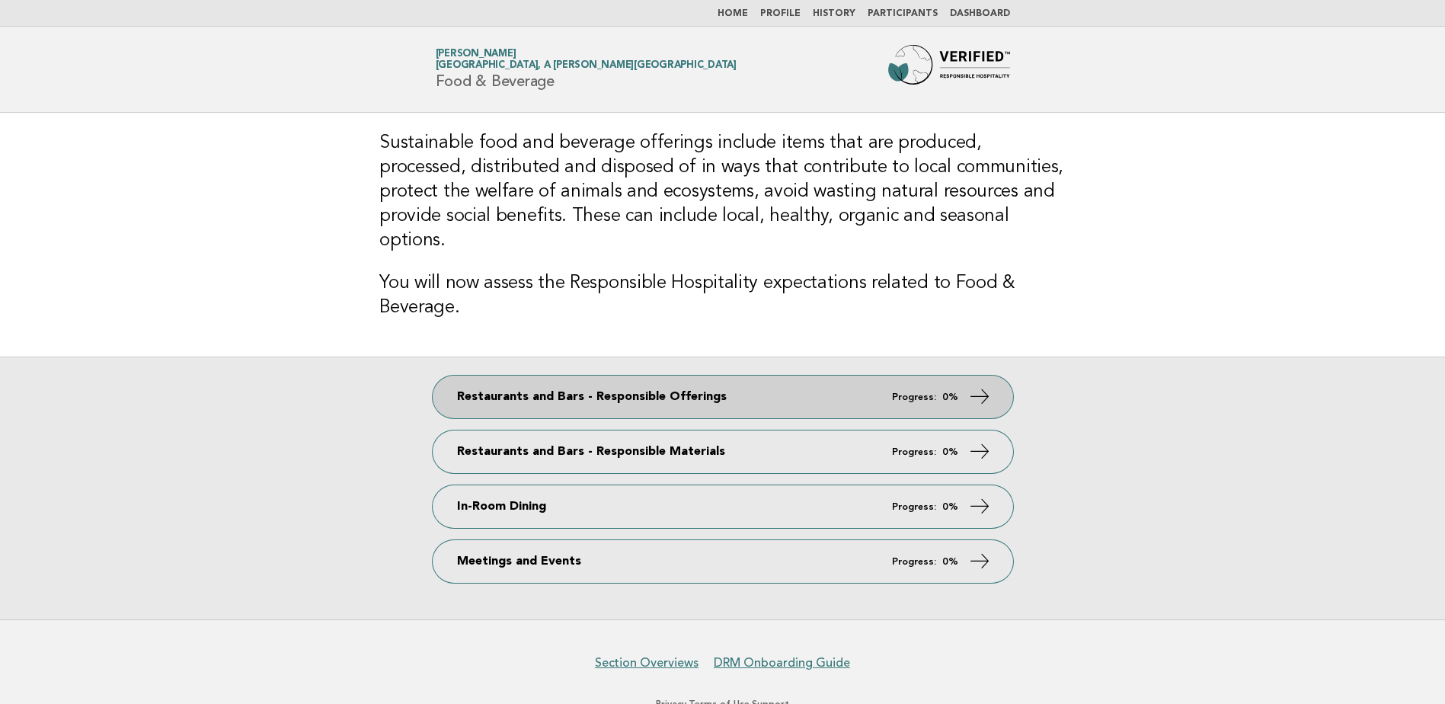
click at [775, 382] on link "Restaurants and Bars - Responsible Offerings Progress: 0%" at bounding box center [723, 397] width 581 height 43
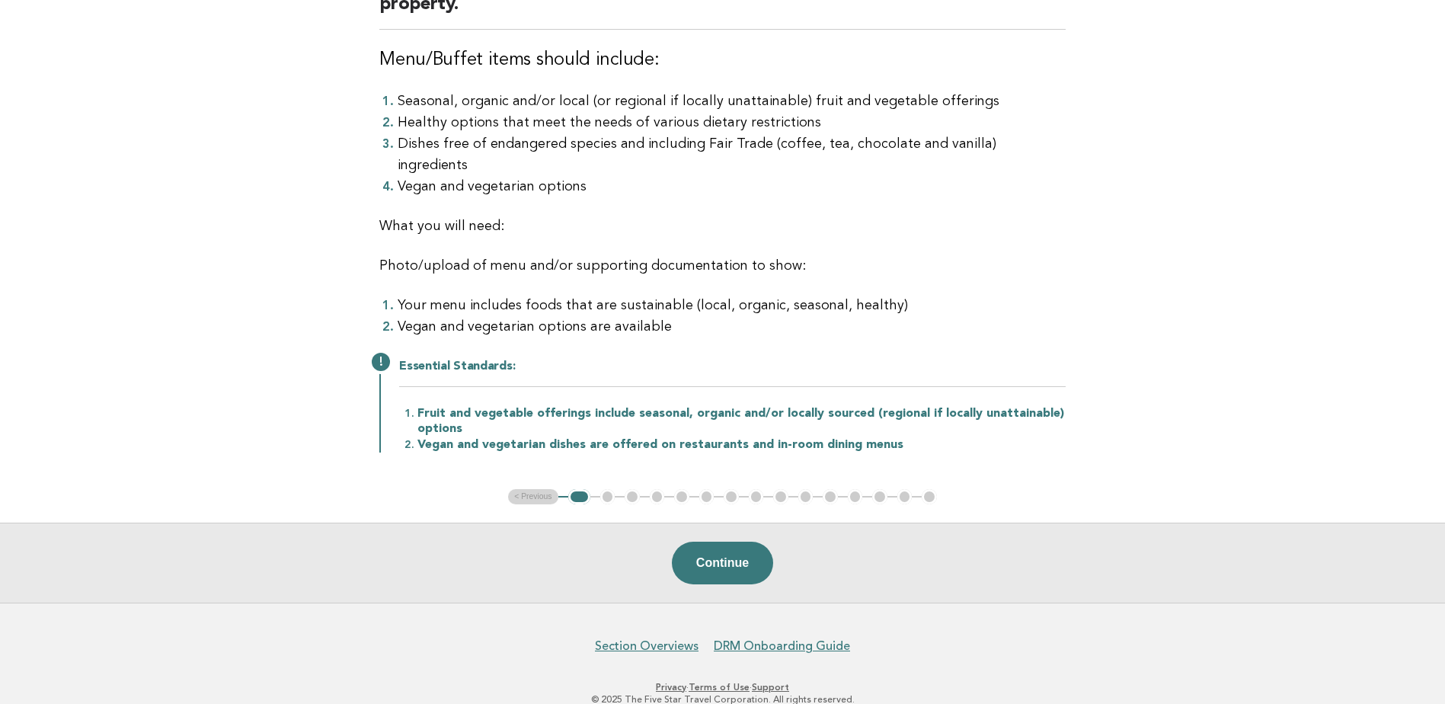
scroll to position [194, 0]
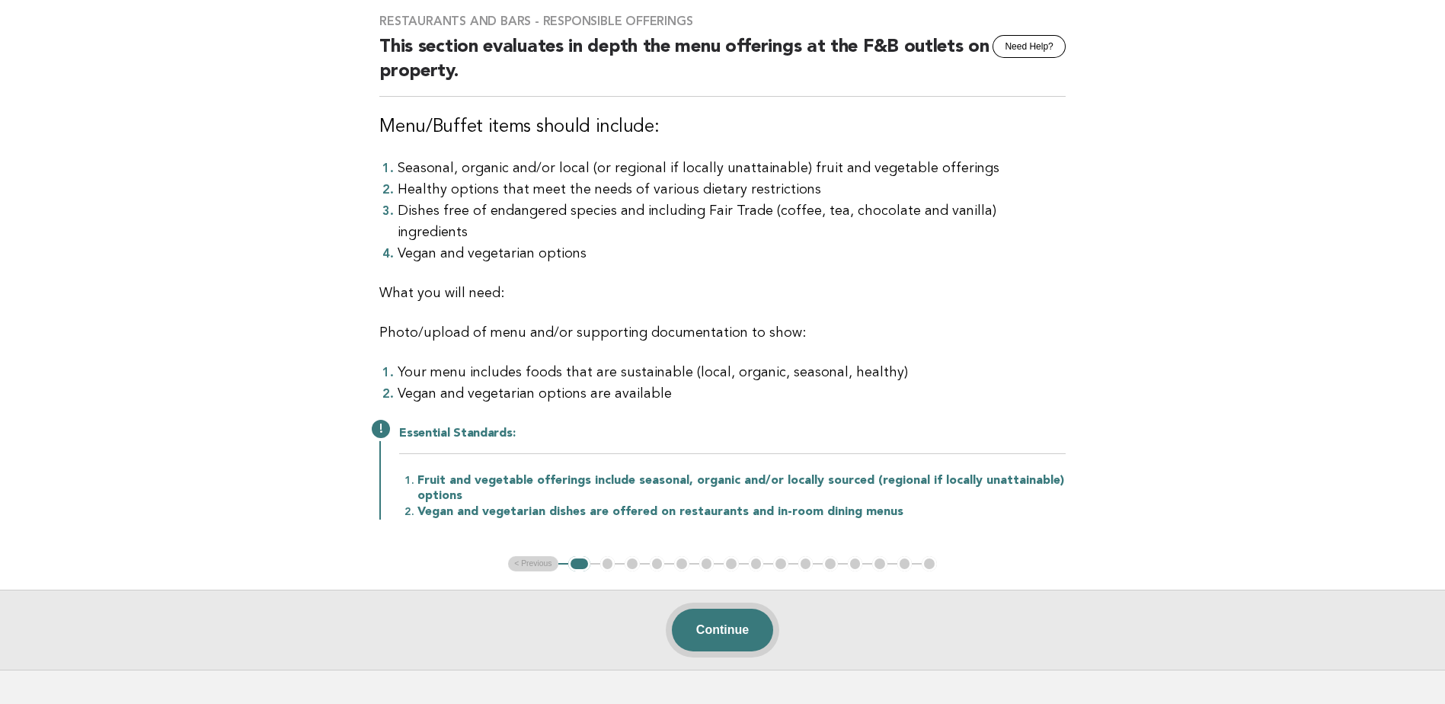
click at [746, 615] on button "Continue" at bounding box center [722, 630] width 101 height 43
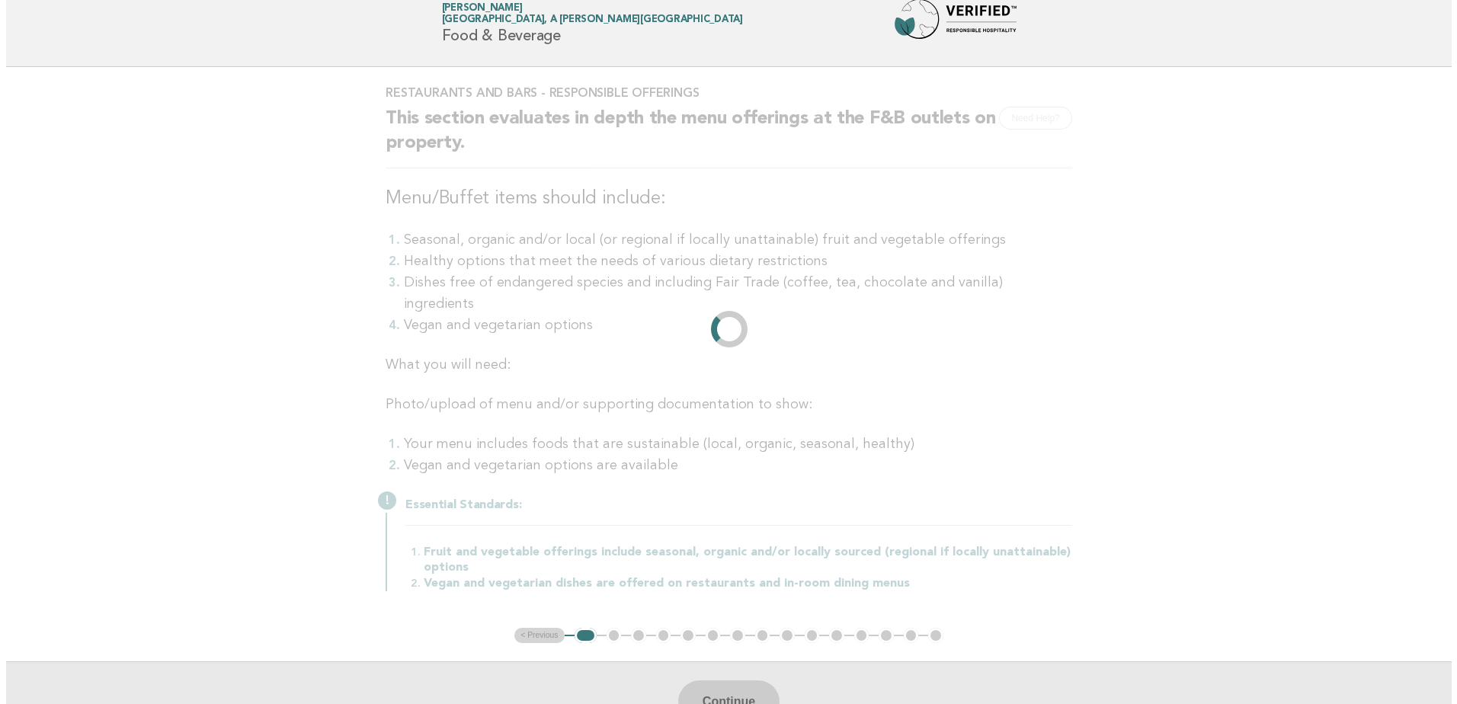
scroll to position [0, 0]
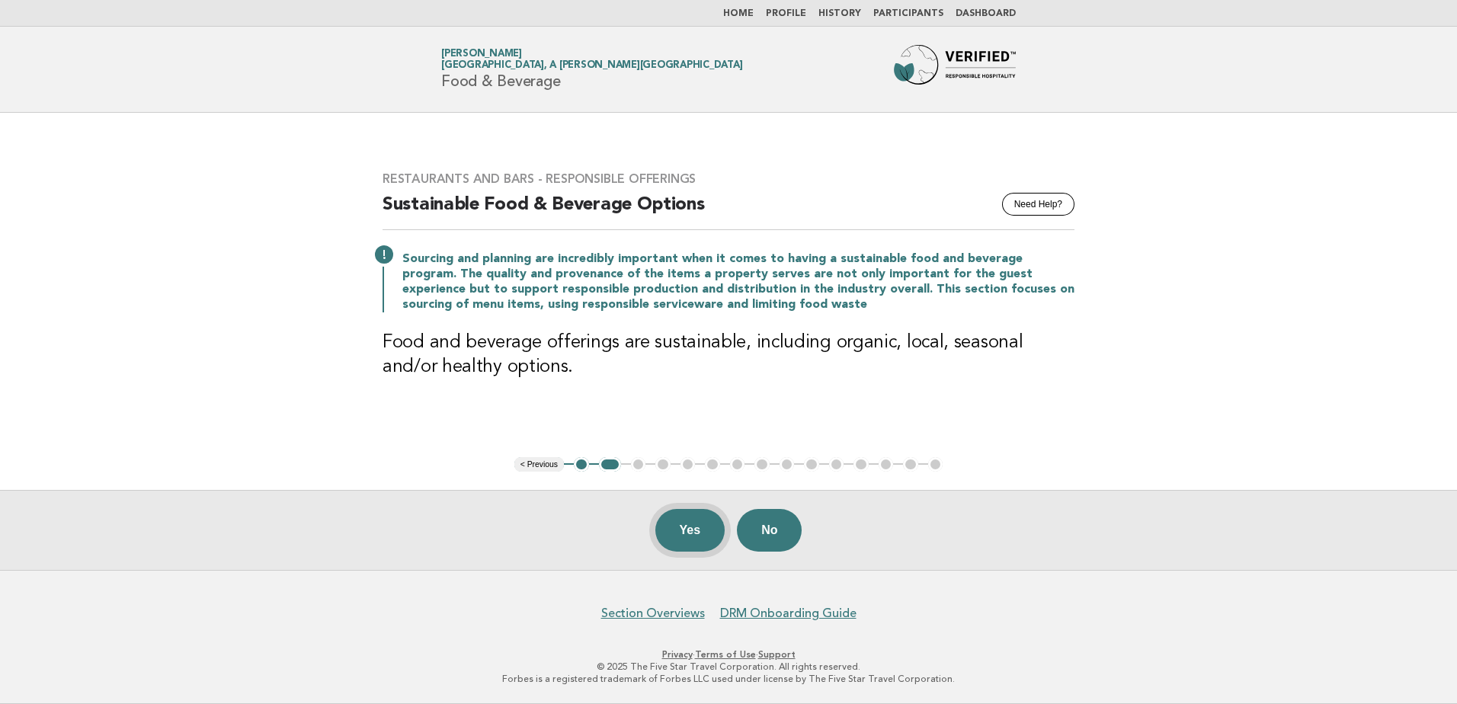
click at [693, 542] on button "Yes" at bounding box center [690, 530] width 70 height 43
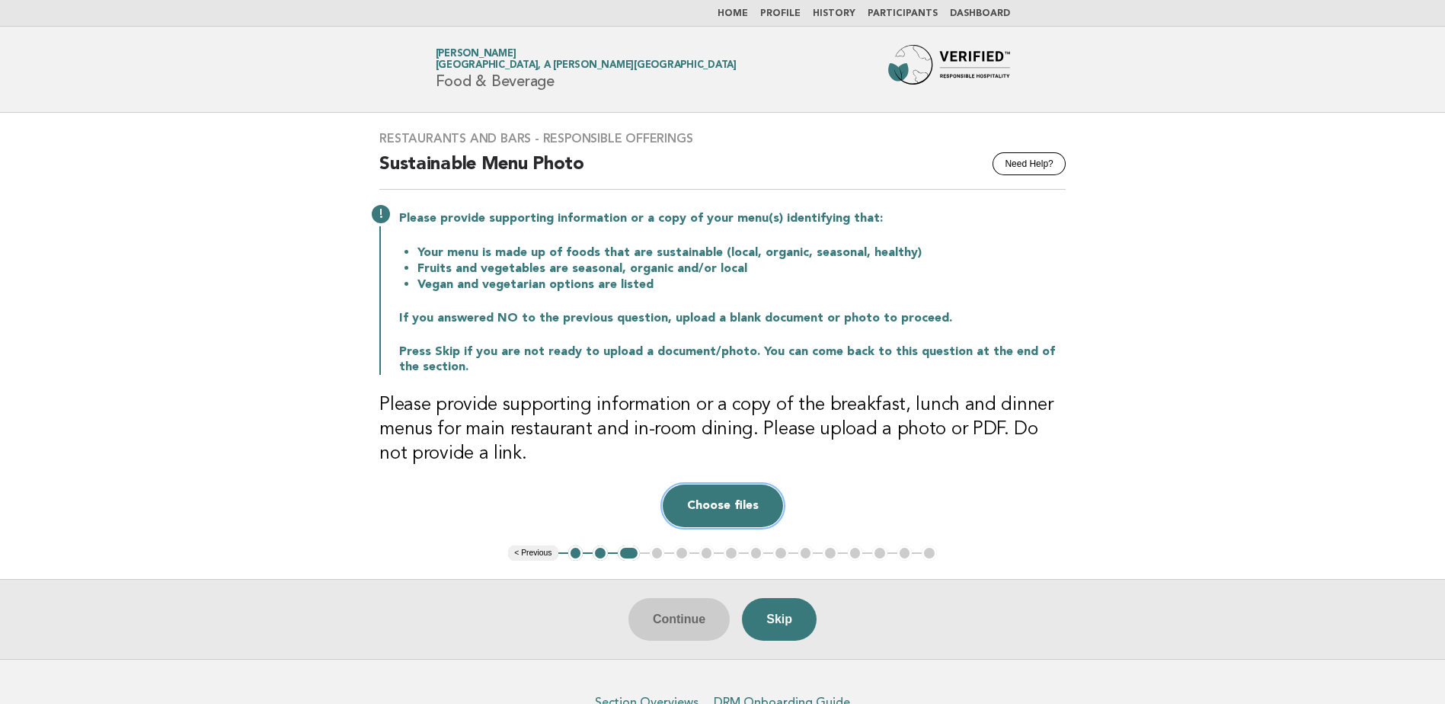
click at [744, 502] on button "Choose files" at bounding box center [723, 506] width 120 height 43
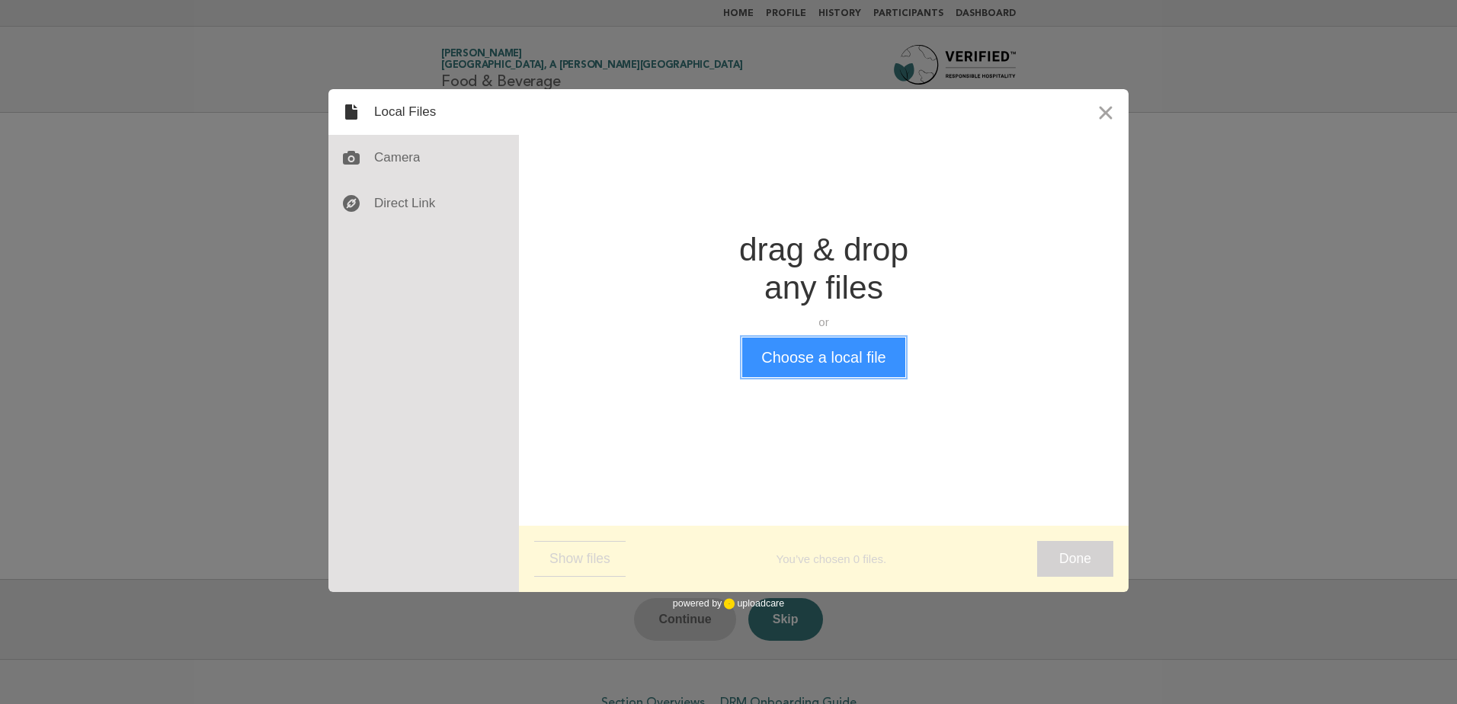
click at [803, 367] on button "Choose a local file" at bounding box center [823, 358] width 162 height 40
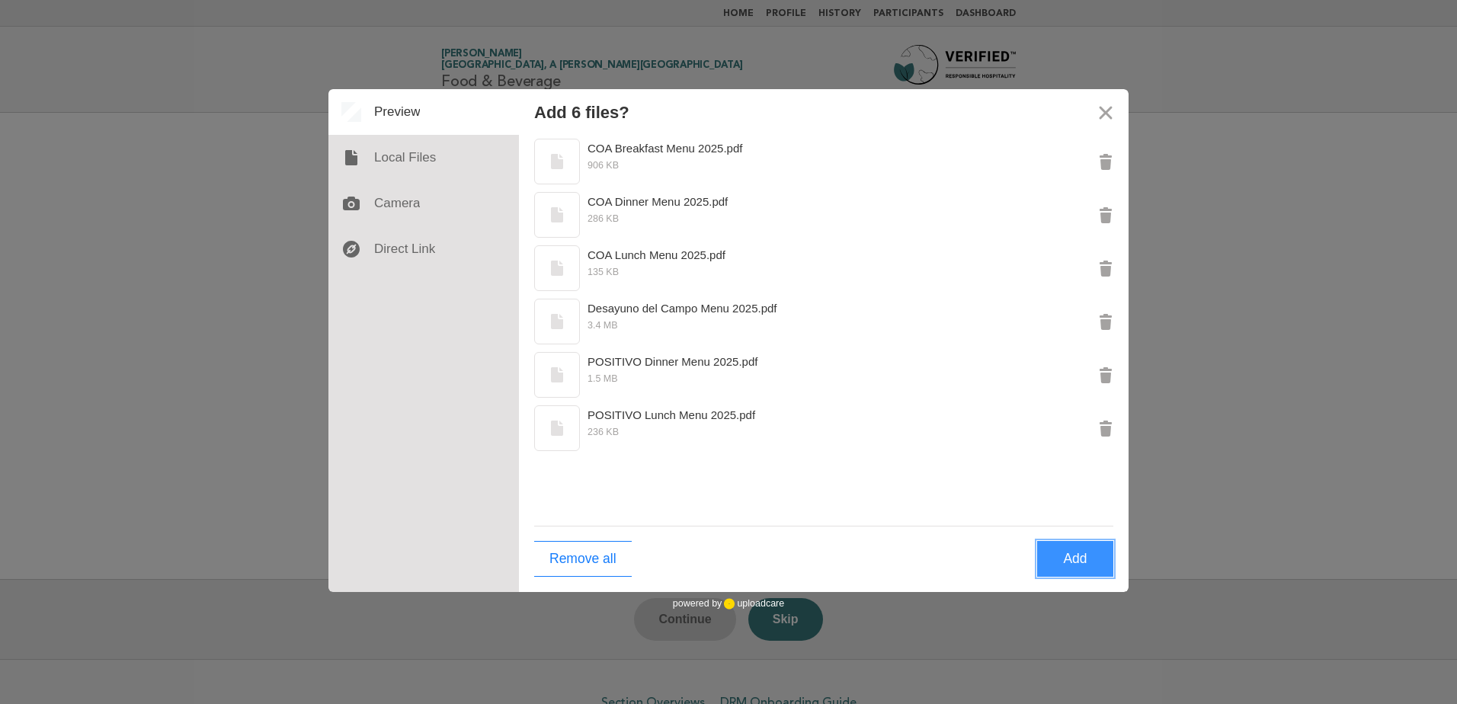
click at [1068, 565] on button "Add" at bounding box center [1075, 559] width 76 height 36
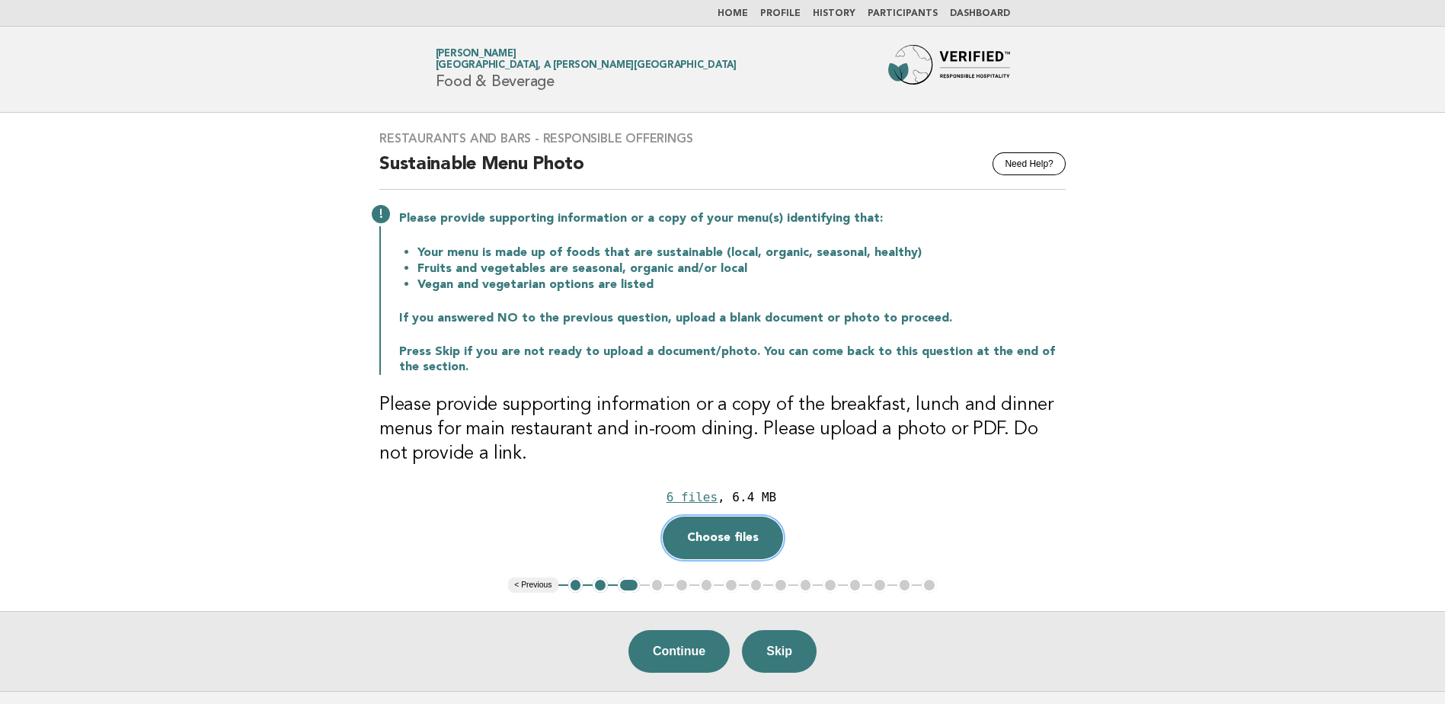
click at [729, 529] on button "Choose files" at bounding box center [723, 538] width 120 height 43
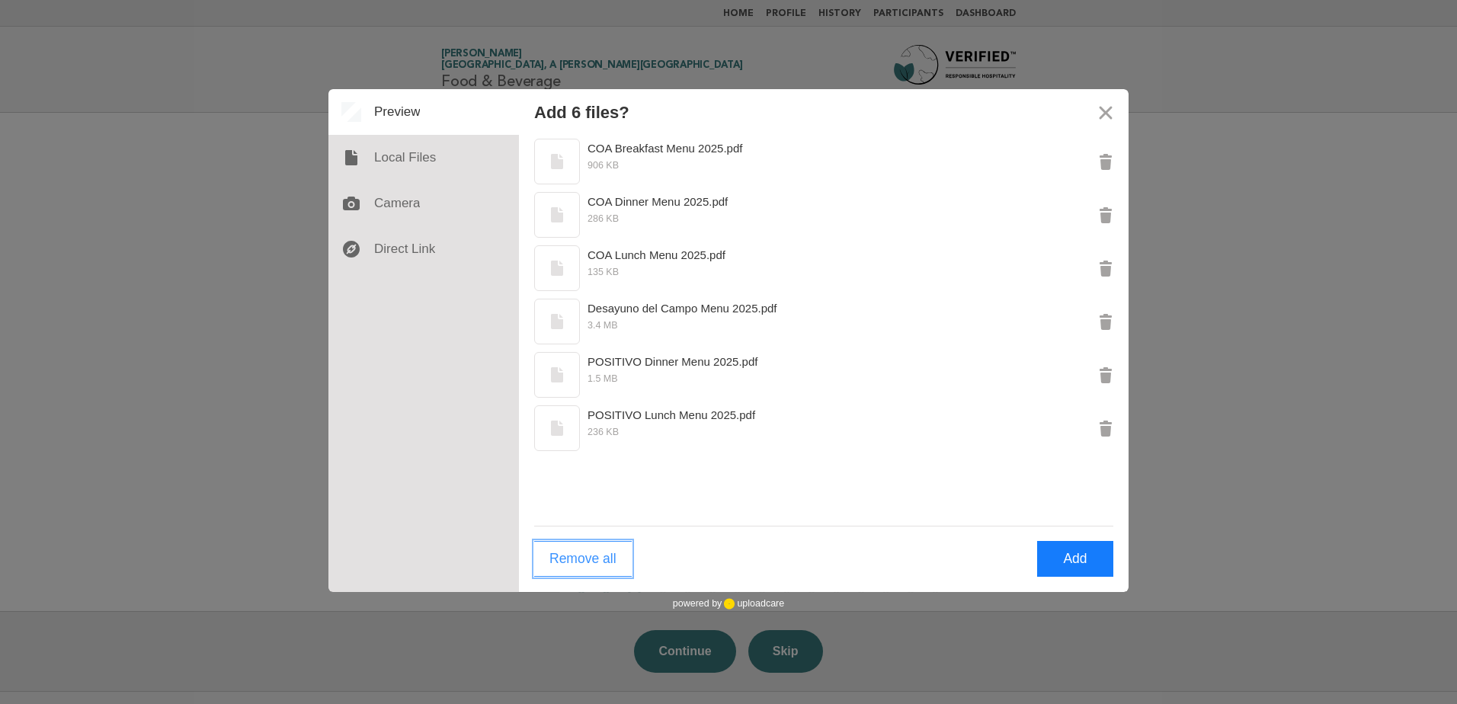
click at [564, 568] on button "Remove all" at bounding box center [583, 559] width 98 height 36
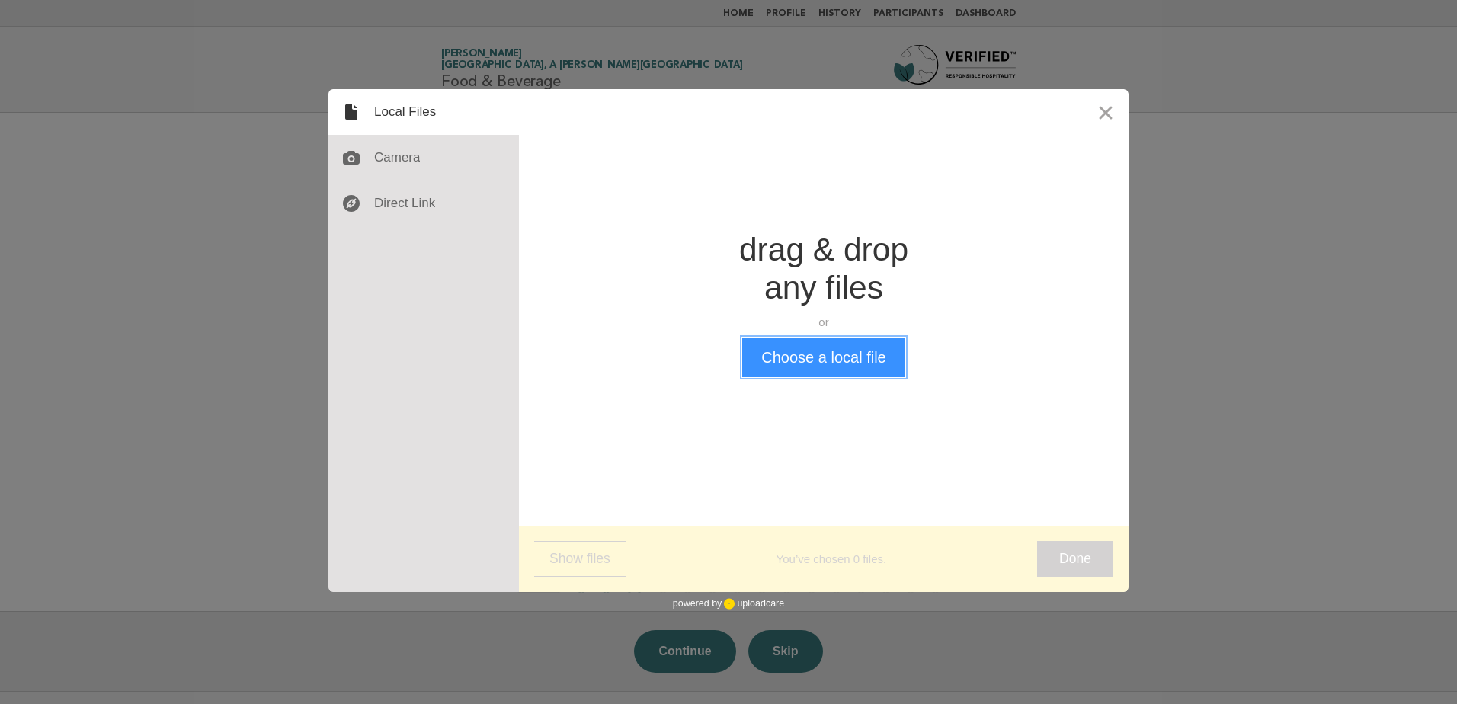
click at [791, 361] on button "Choose a local file" at bounding box center [823, 358] width 162 height 40
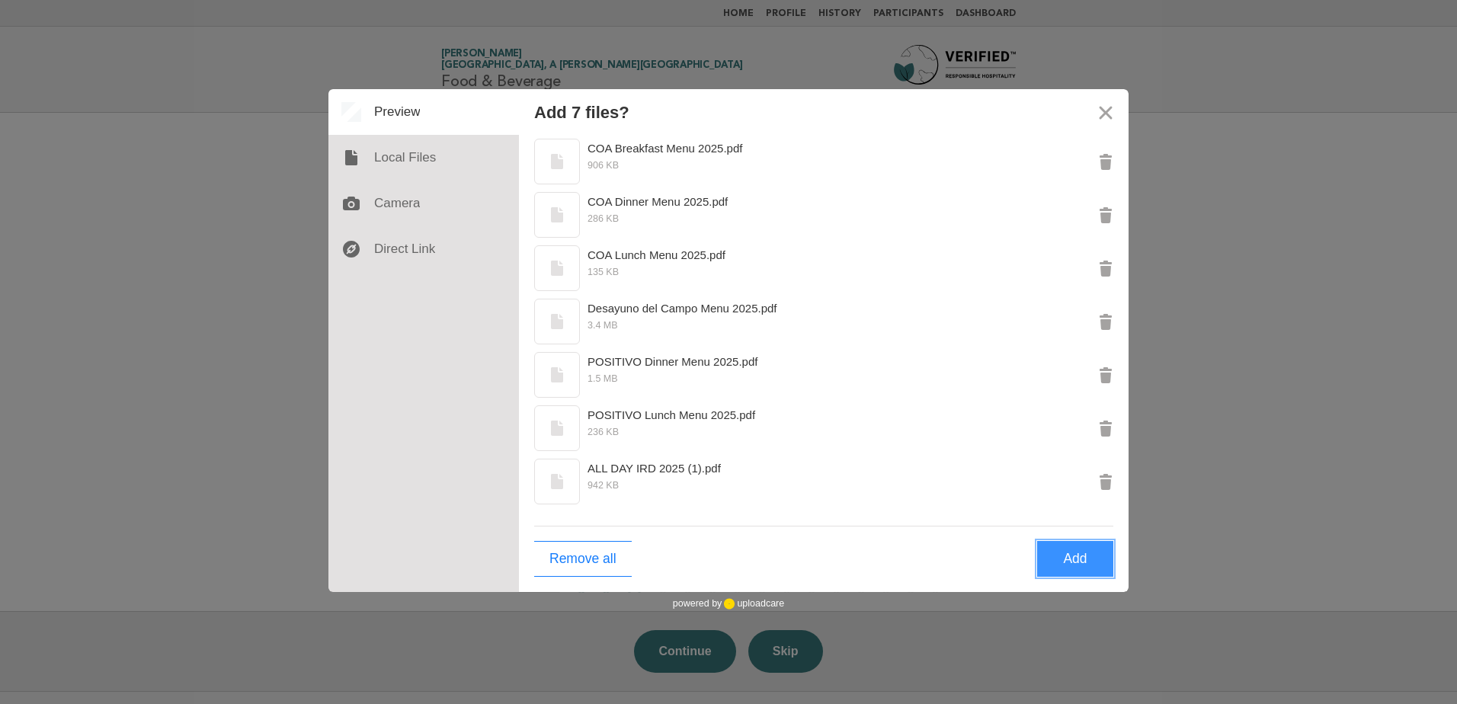
click at [1083, 551] on button "Add" at bounding box center [1075, 559] width 76 height 36
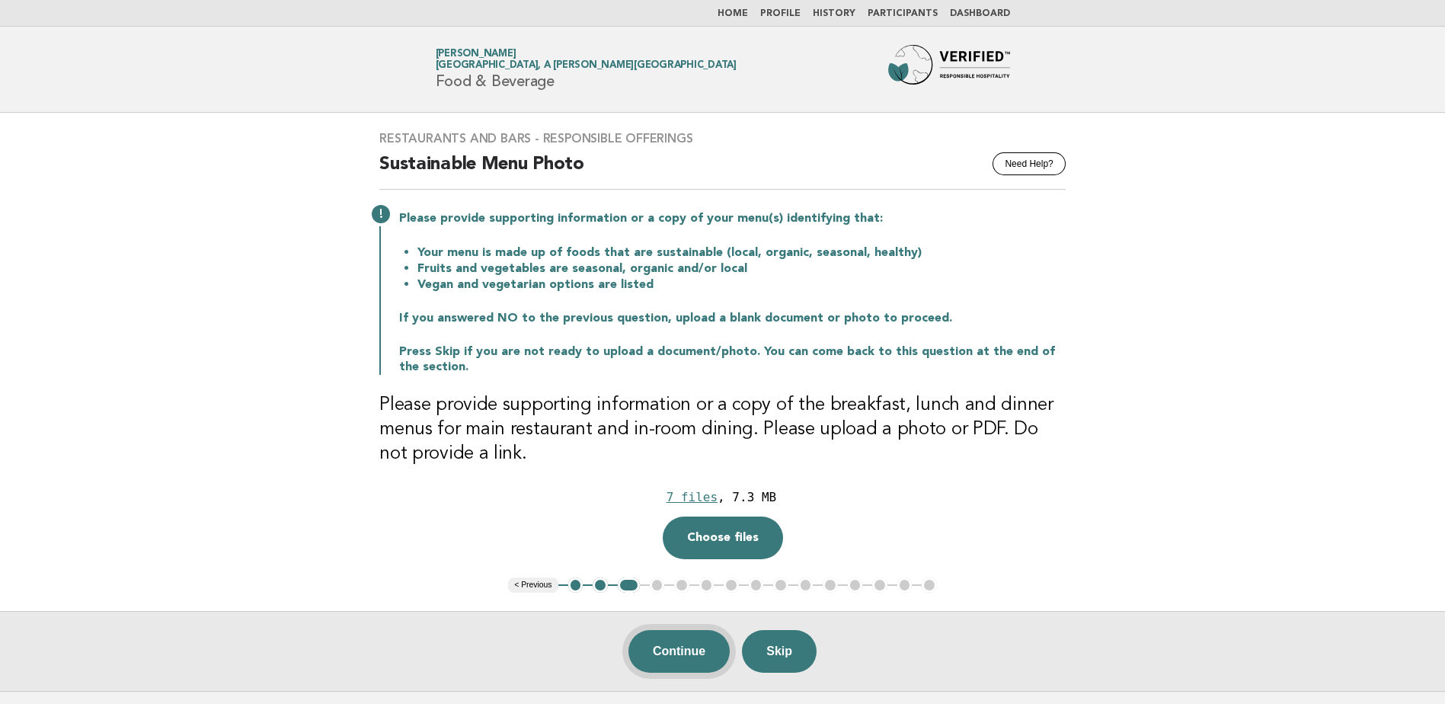
click at [712, 657] on button "Continue" at bounding box center [679, 651] width 101 height 43
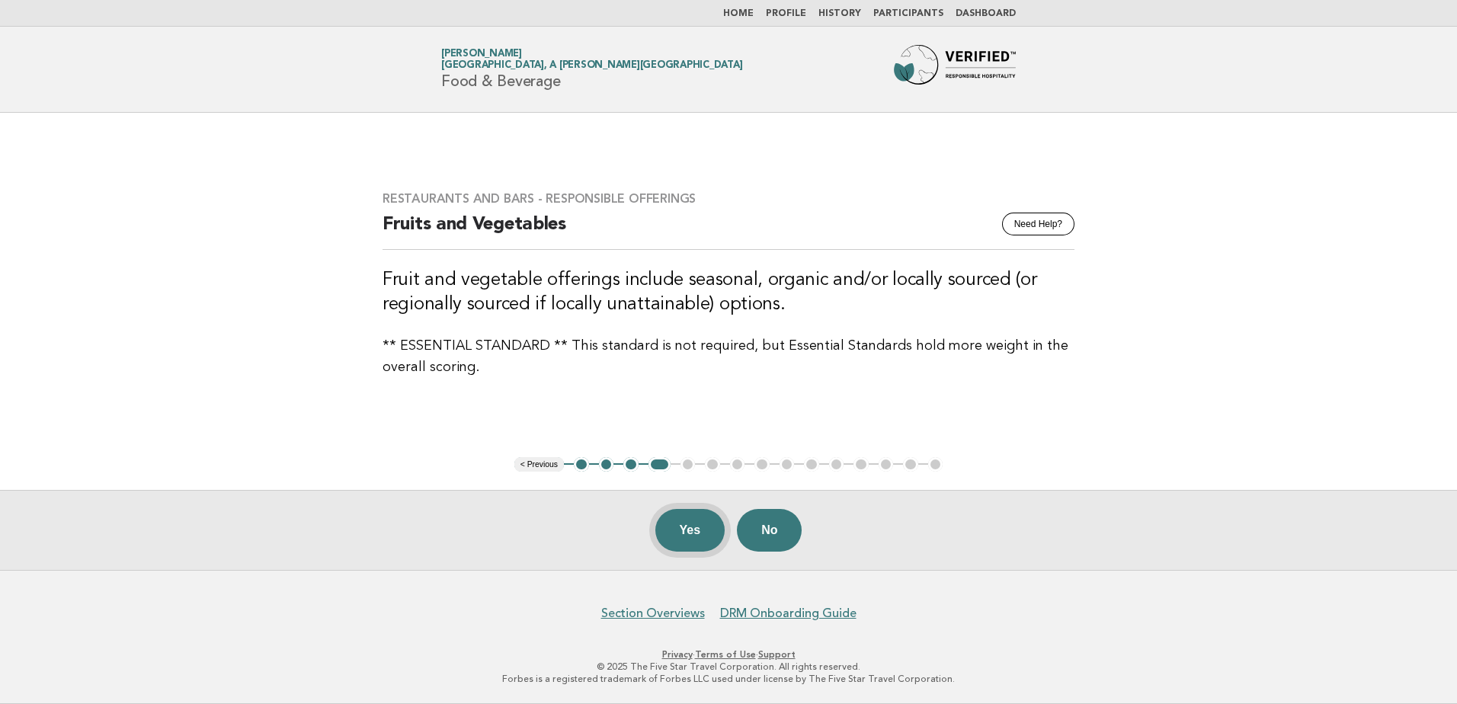
click at [683, 521] on button "Yes" at bounding box center [690, 530] width 70 height 43
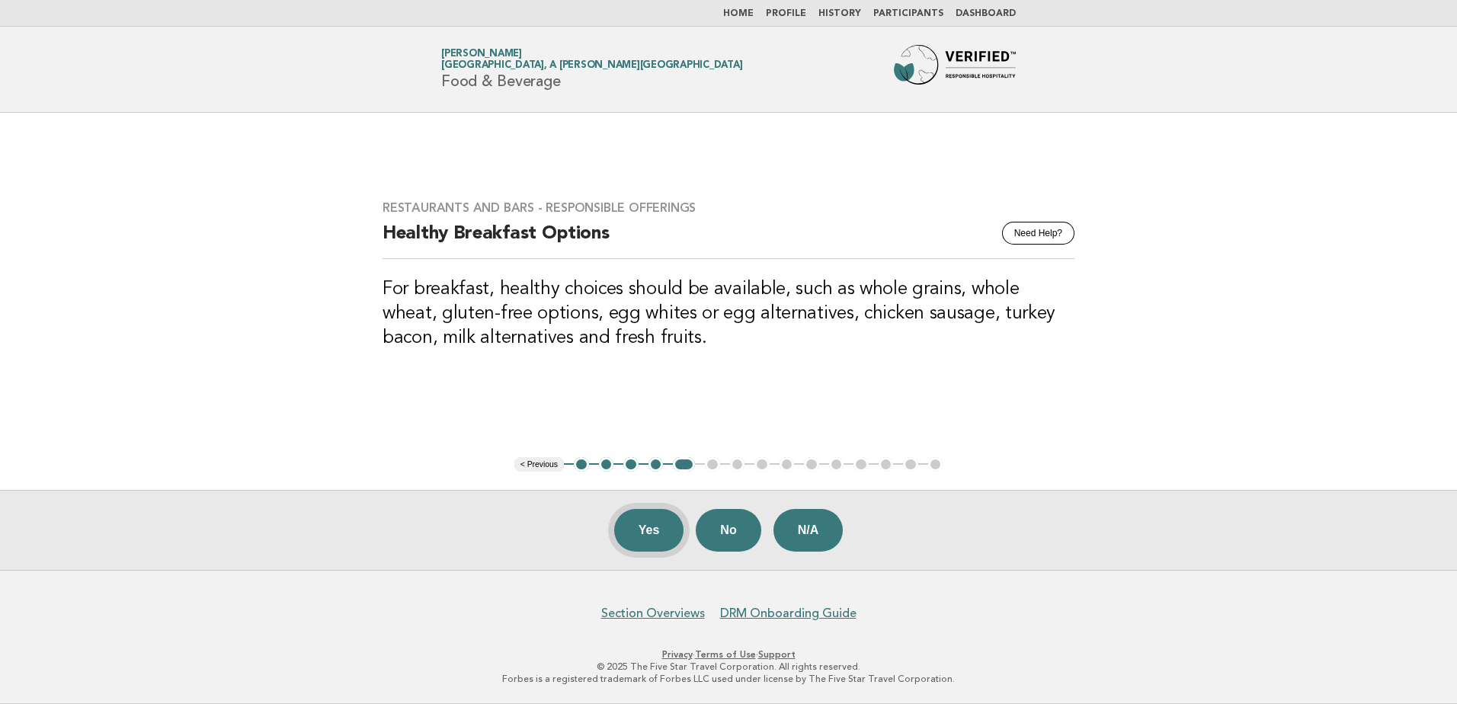
click at [645, 531] on button "Yes" at bounding box center [649, 530] width 70 height 43
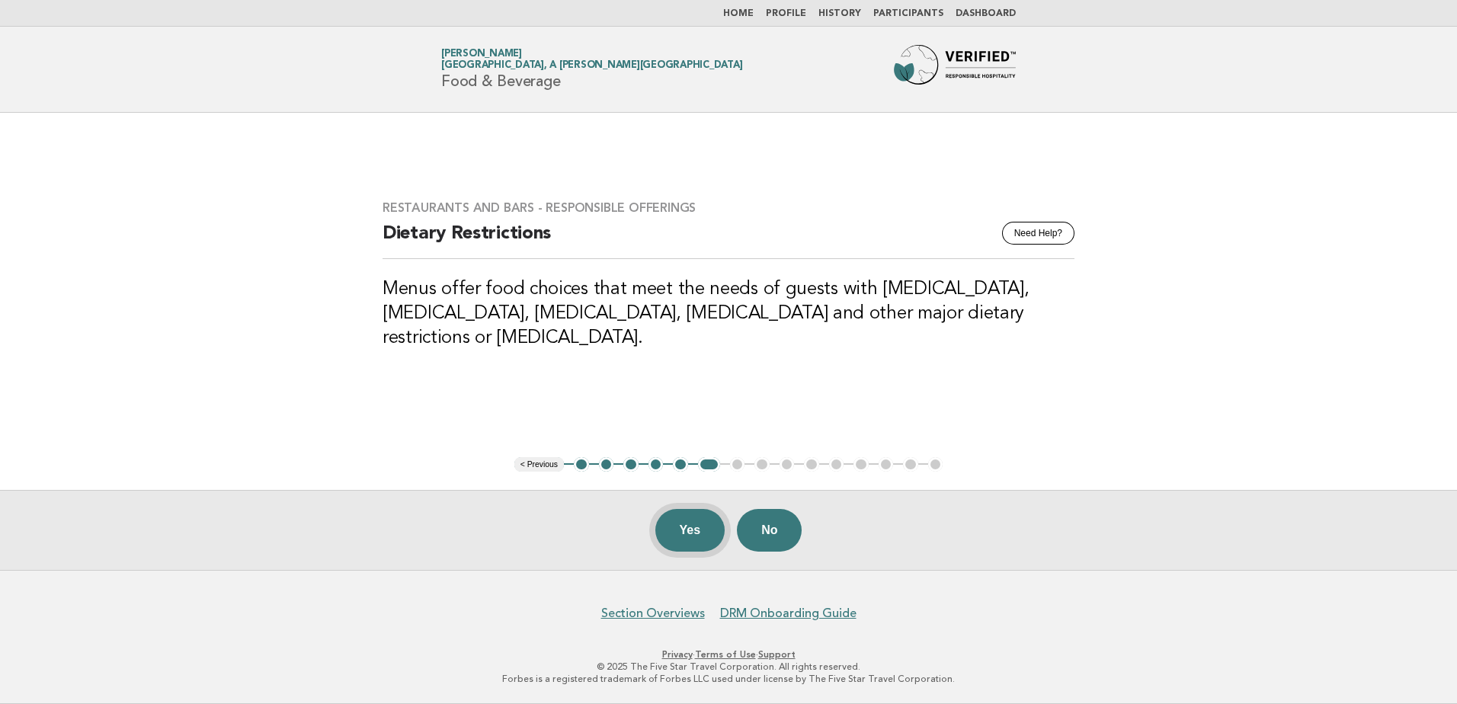
click at [671, 532] on button "Yes" at bounding box center [690, 530] width 70 height 43
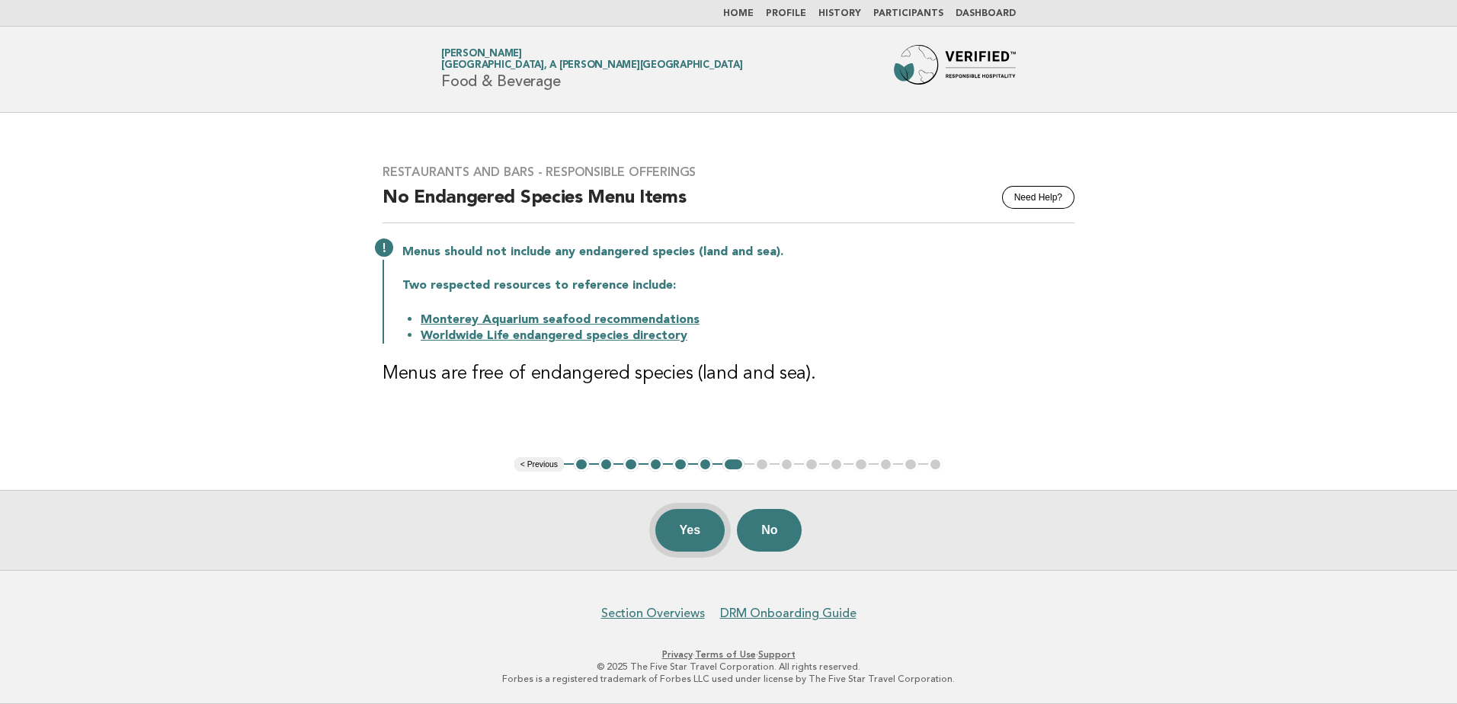
click at [683, 536] on button "Yes" at bounding box center [690, 530] width 70 height 43
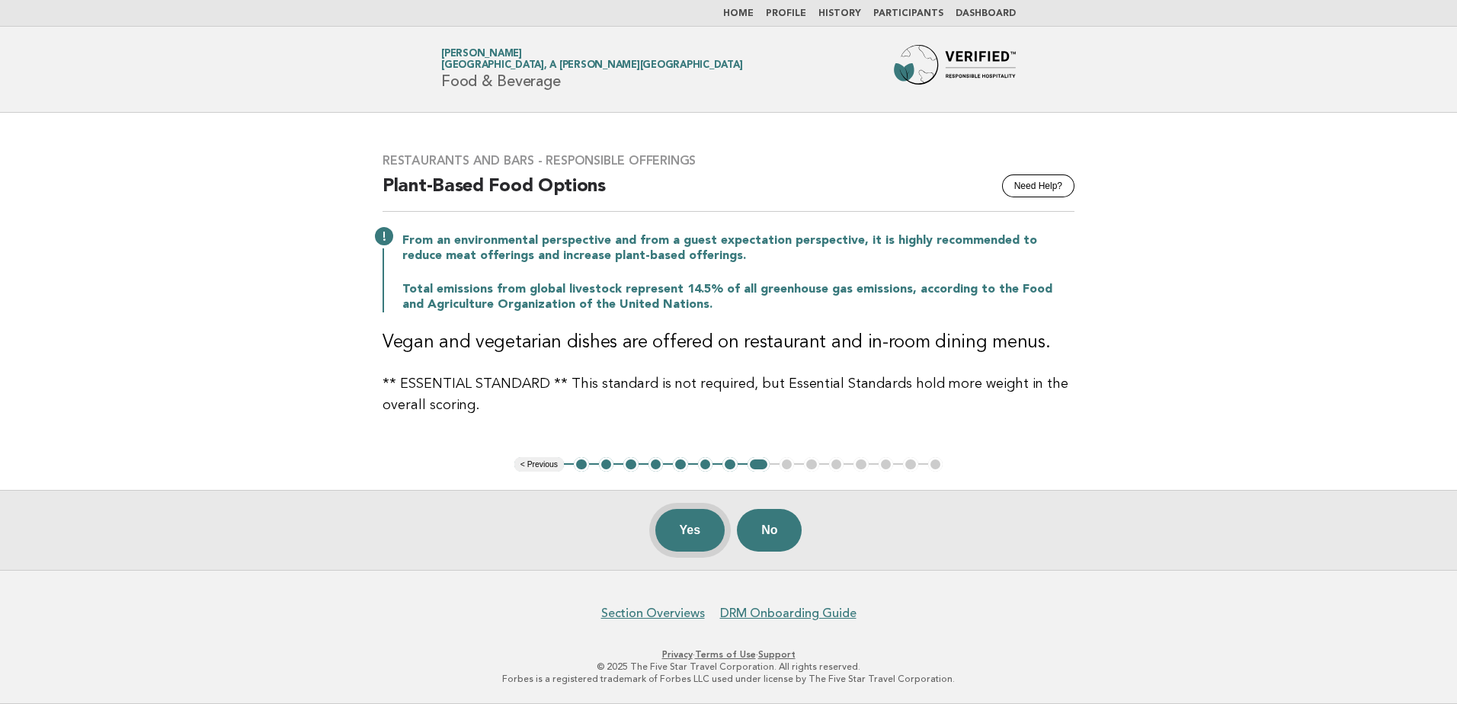
click at [690, 535] on button "Yes" at bounding box center [690, 530] width 70 height 43
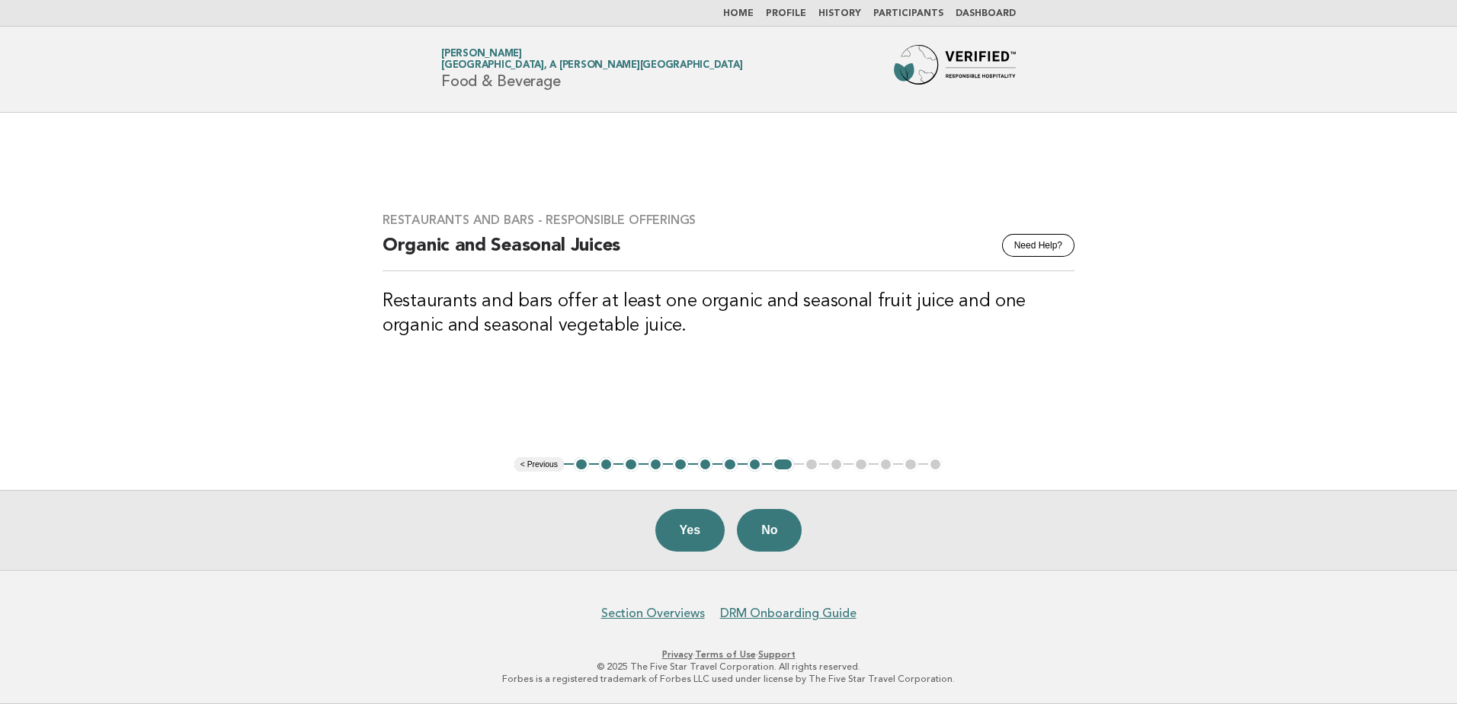
click at [690, 535] on button "Yes" at bounding box center [690, 530] width 70 height 43
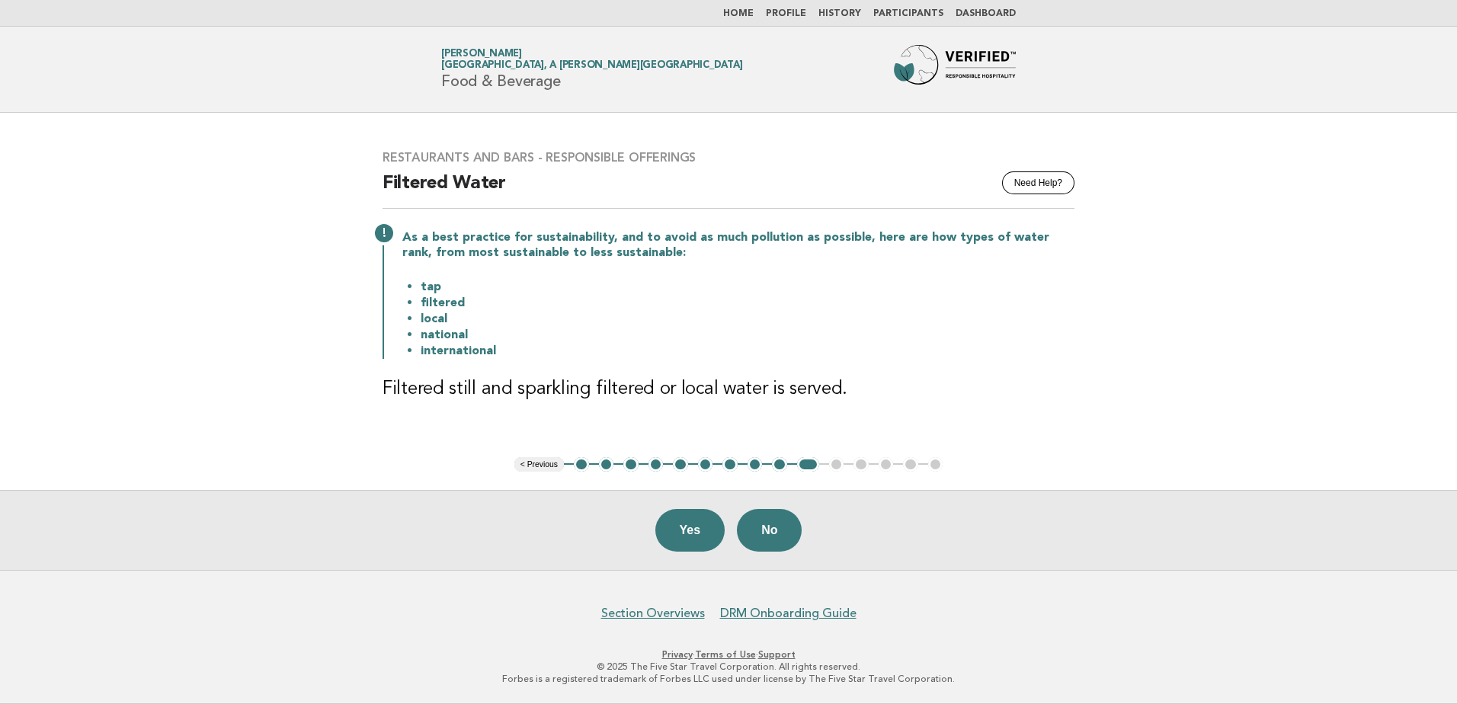
click at [690, 535] on button "Yes" at bounding box center [690, 530] width 70 height 43
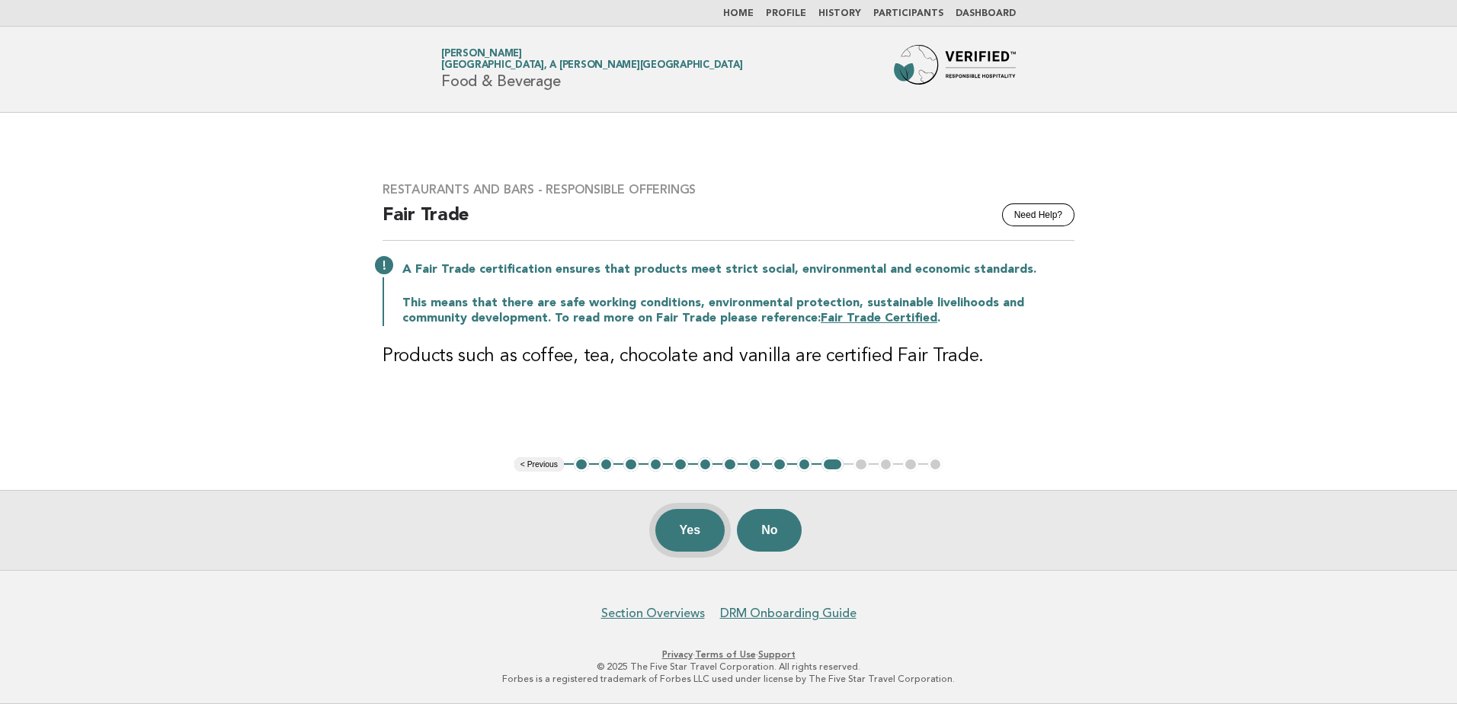
click at [681, 530] on button "Yes" at bounding box center [690, 530] width 70 height 43
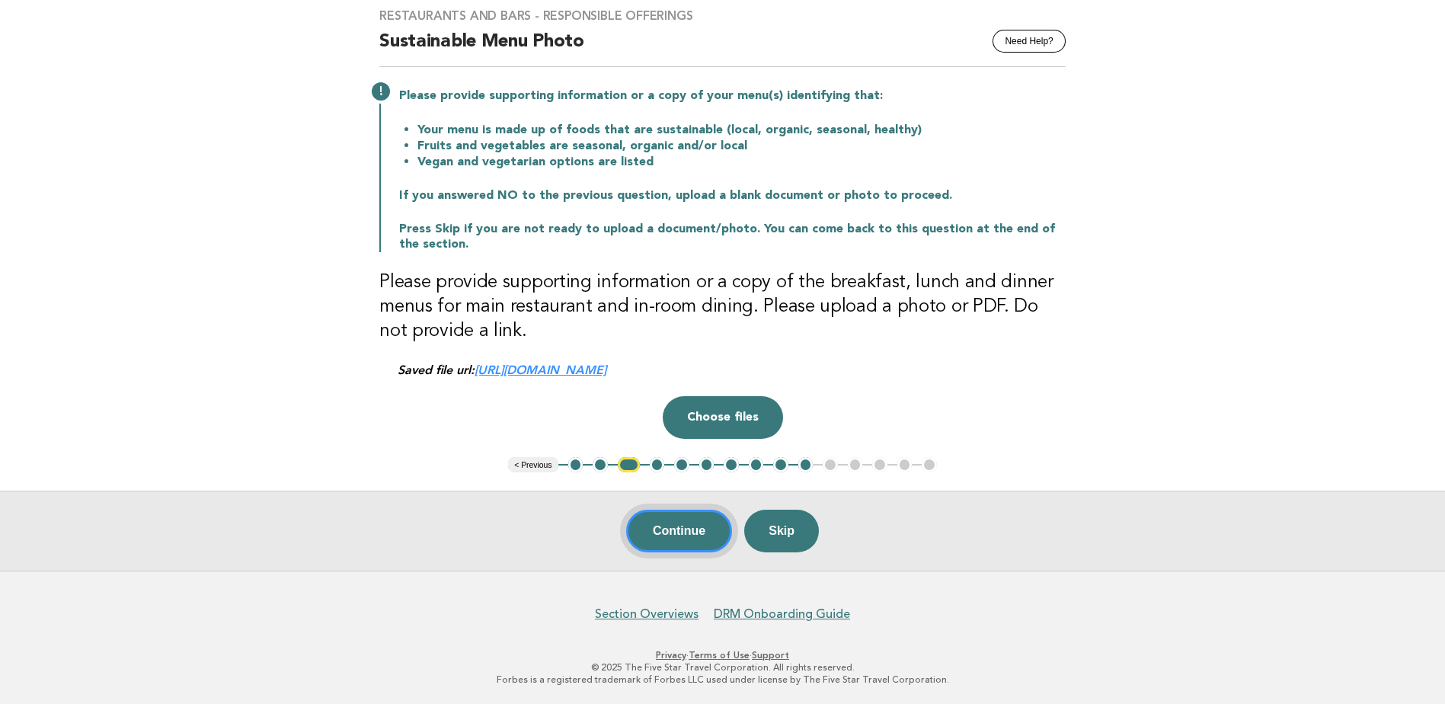
click at [646, 536] on button "Continue" at bounding box center [679, 531] width 106 height 43
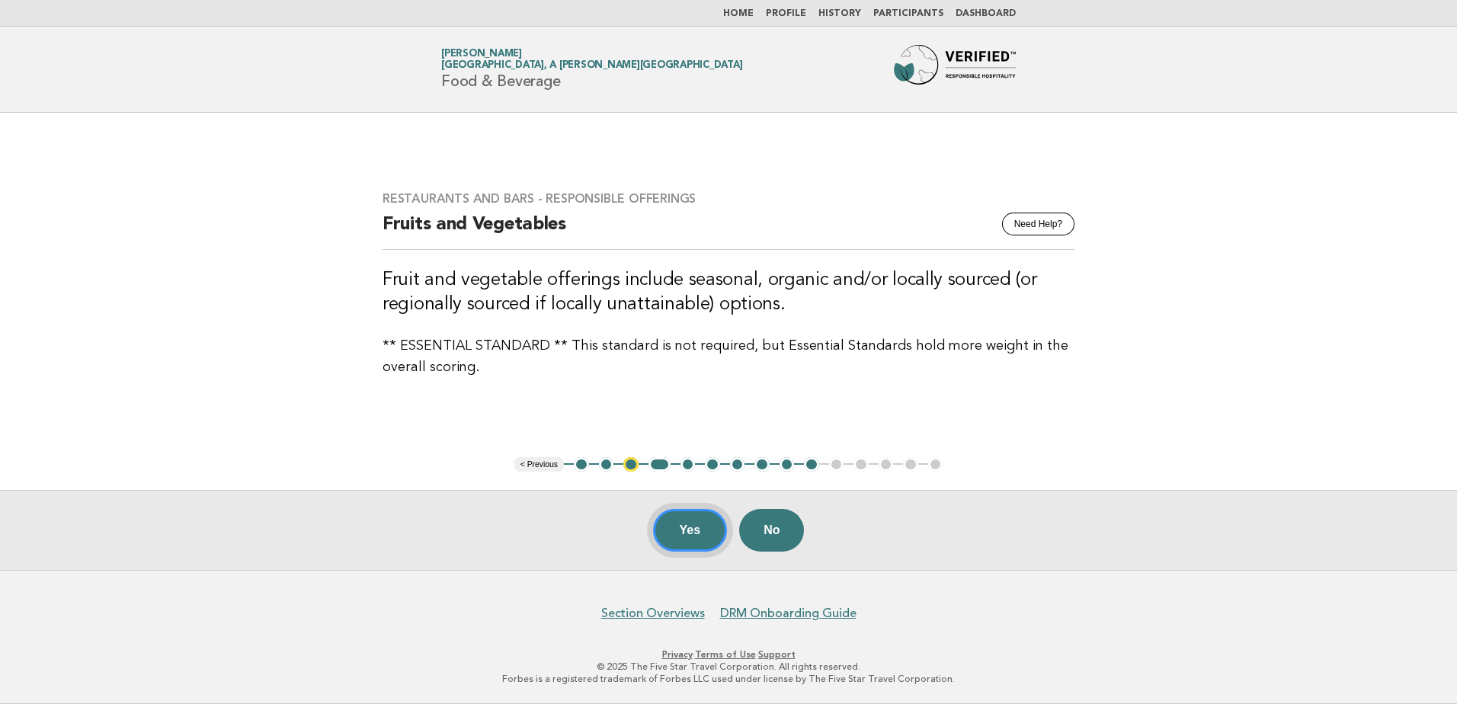
click at [693, 544] on button "Yes" at bounding box center [690, 530] width 75 height 43
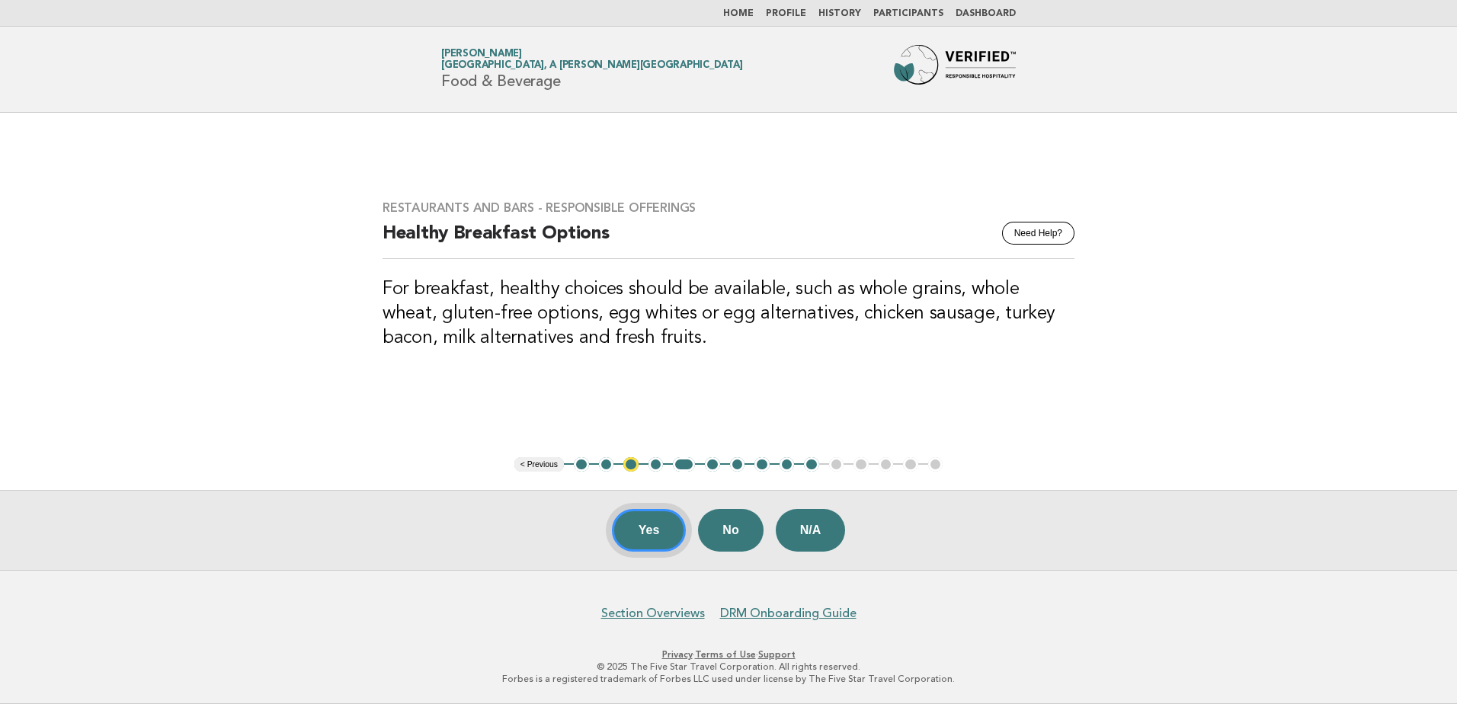
click at [653, 536] on button "Yes" at bounding box center [649, 530] width 75 height 43
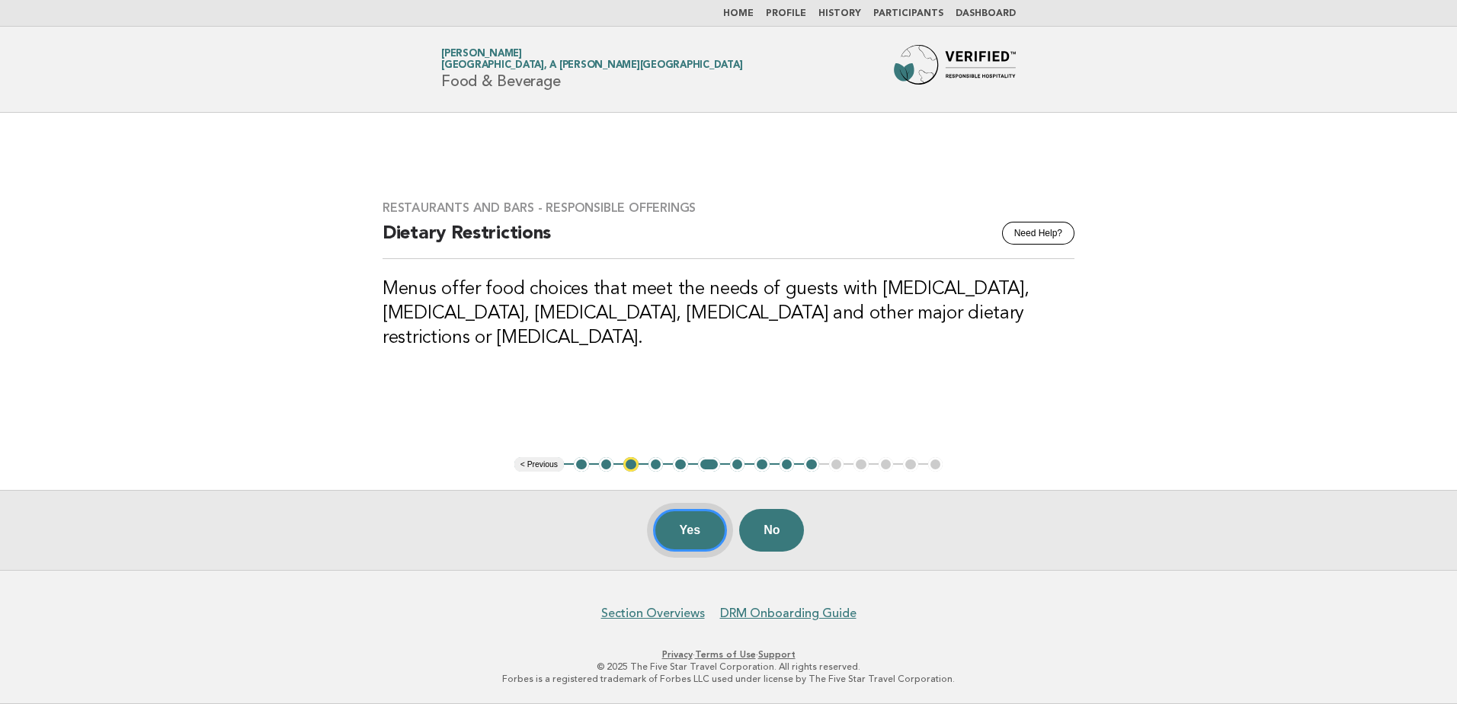
click at [688, 517] on button "Yes" at bounding box center [690, 530] width 75 height 43
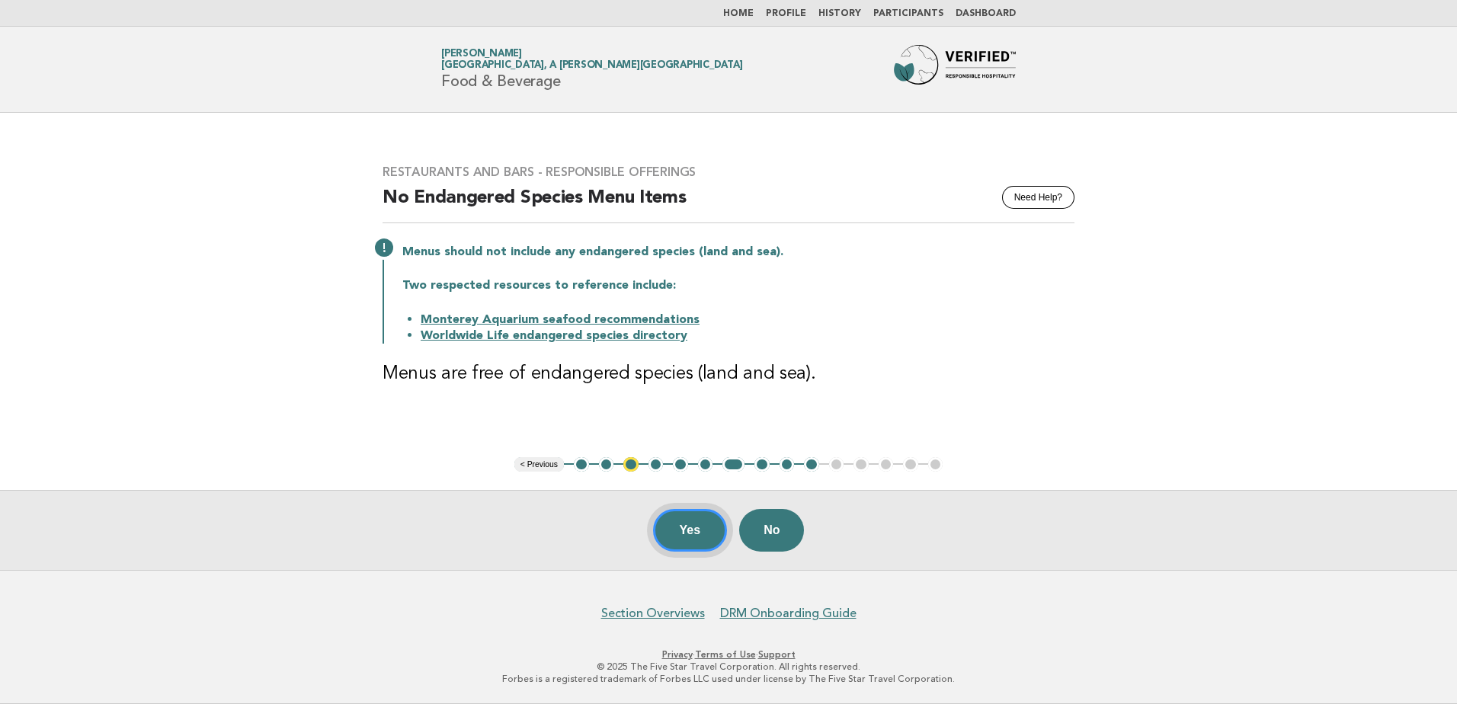
click at [680, 536] on button "Yes" at bounding box center [690, 530] width 75 height 43
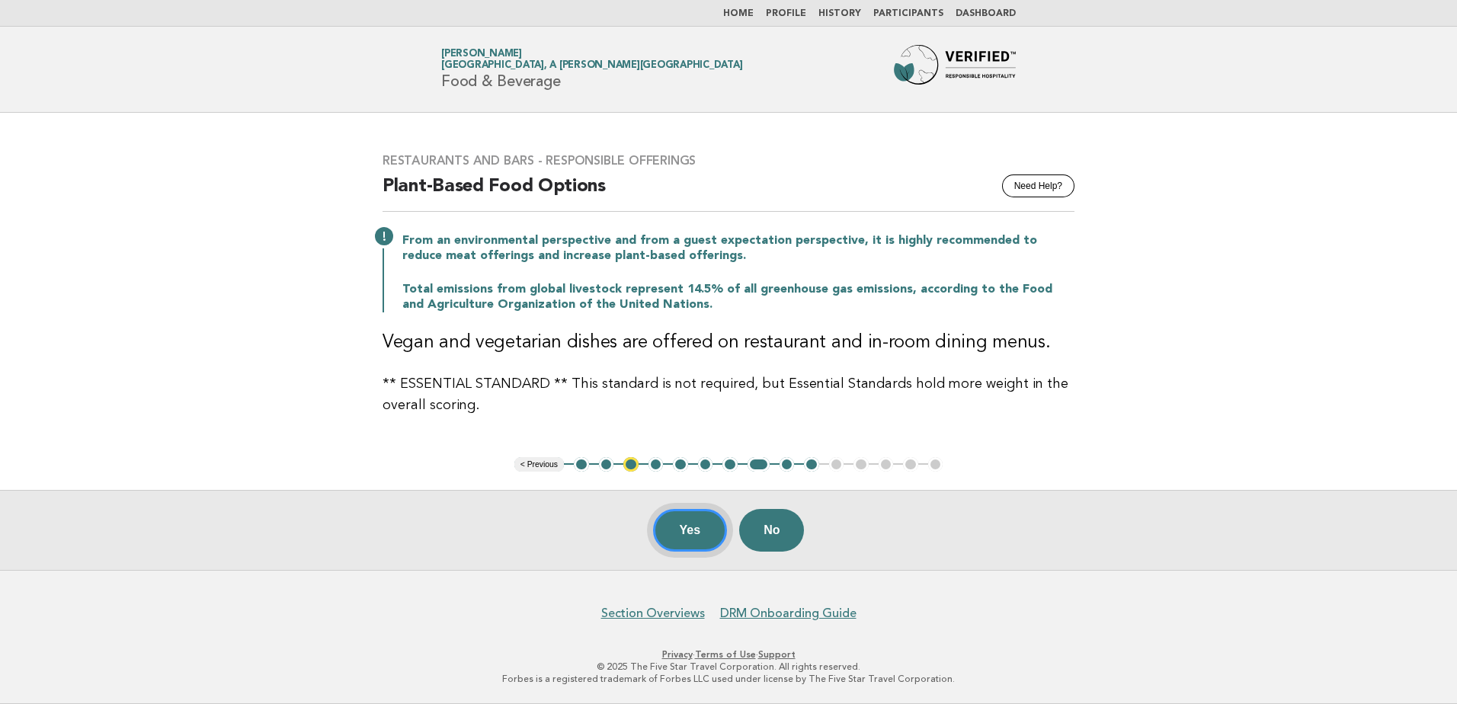
click at [669, 541] on button "Yes" at bounding box center [690, 530] width 75 height 43
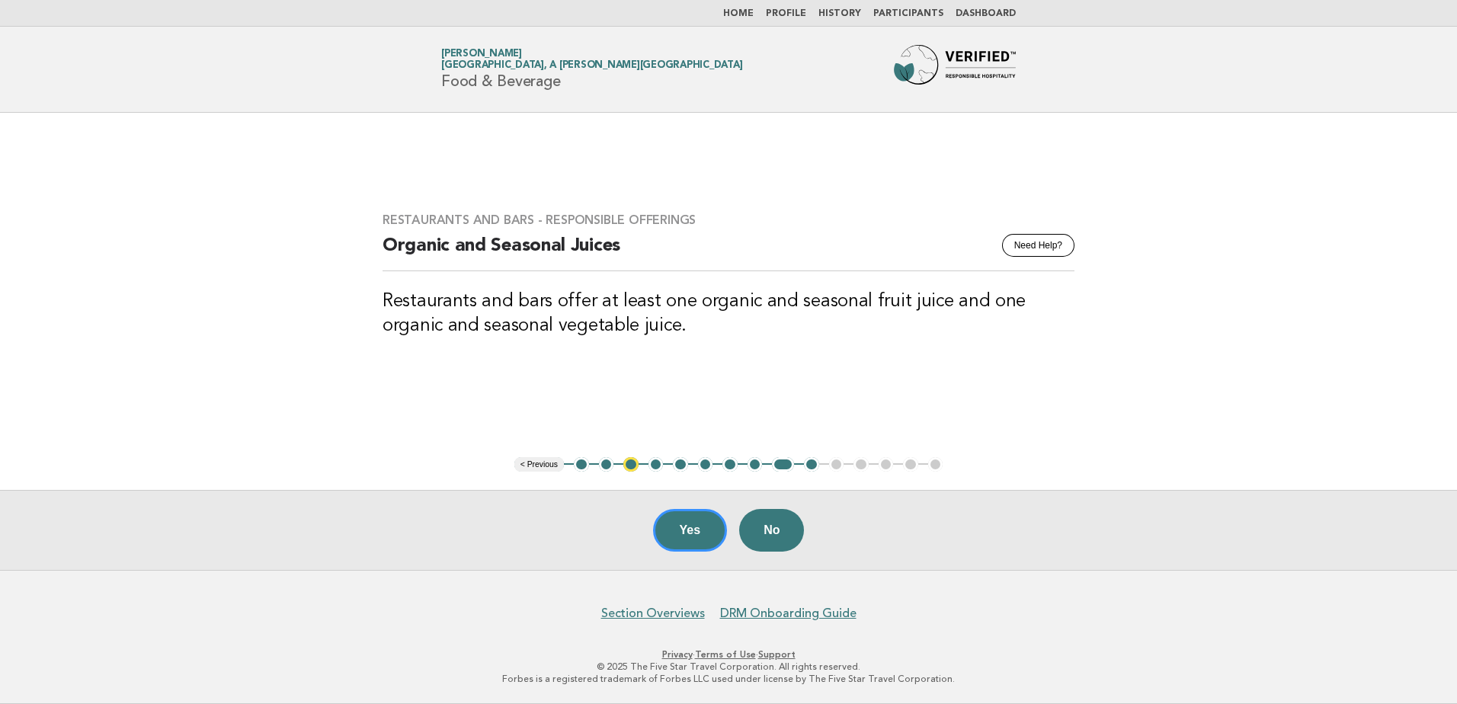
click at [814, 468] on button "10" at bounding box center [811, 464] width 15 height 15
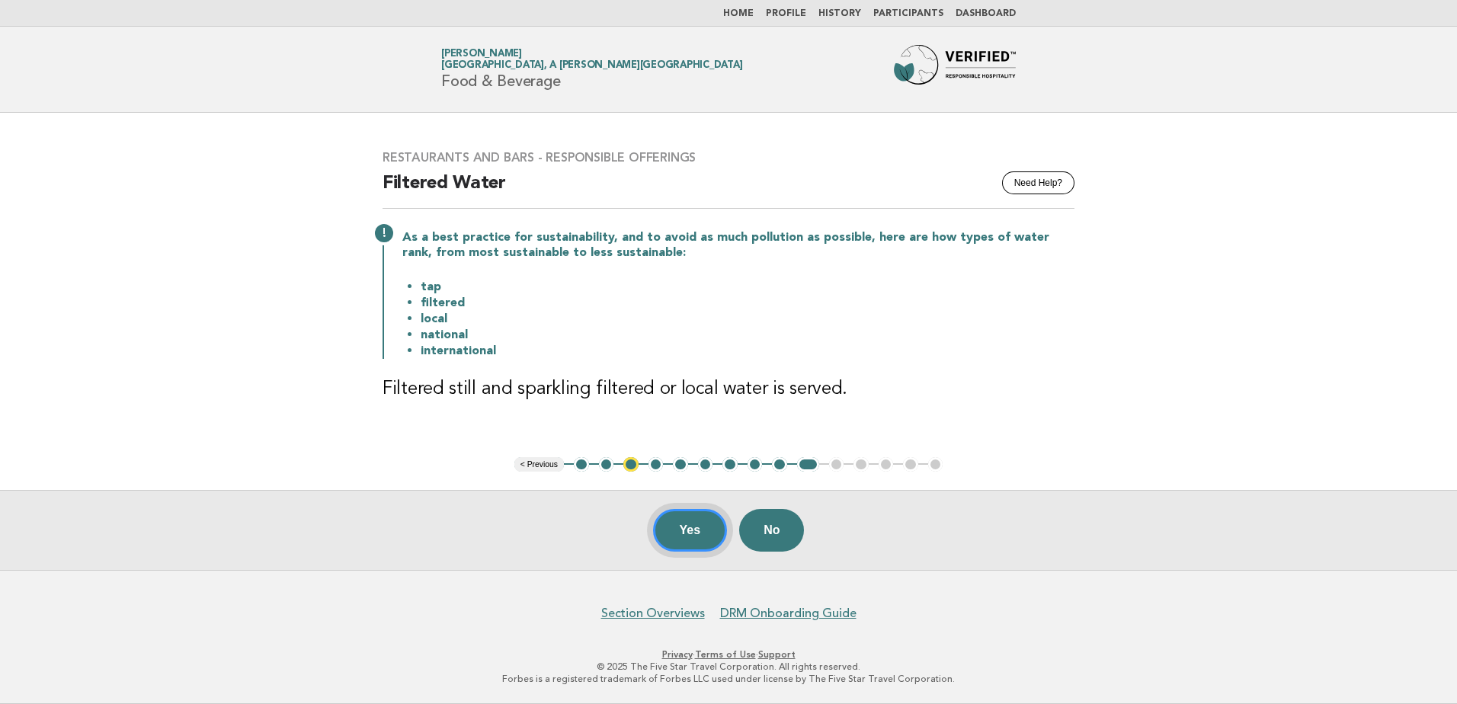
click at [713, 536] on button "Yes" at bounding box center [690, 530] width 75 height 43
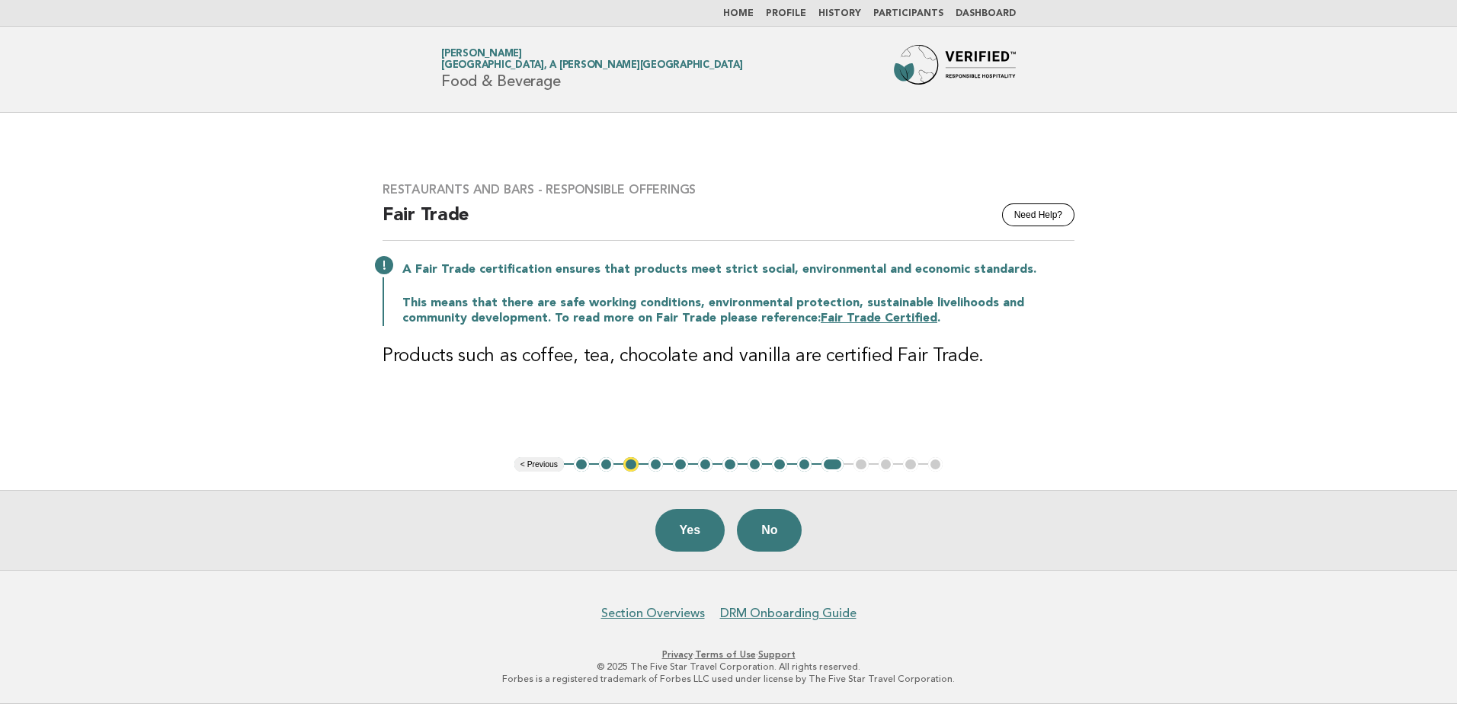
click at [713, 536] on button "Yes" at bounding box center [690, 530] width 70 height 43
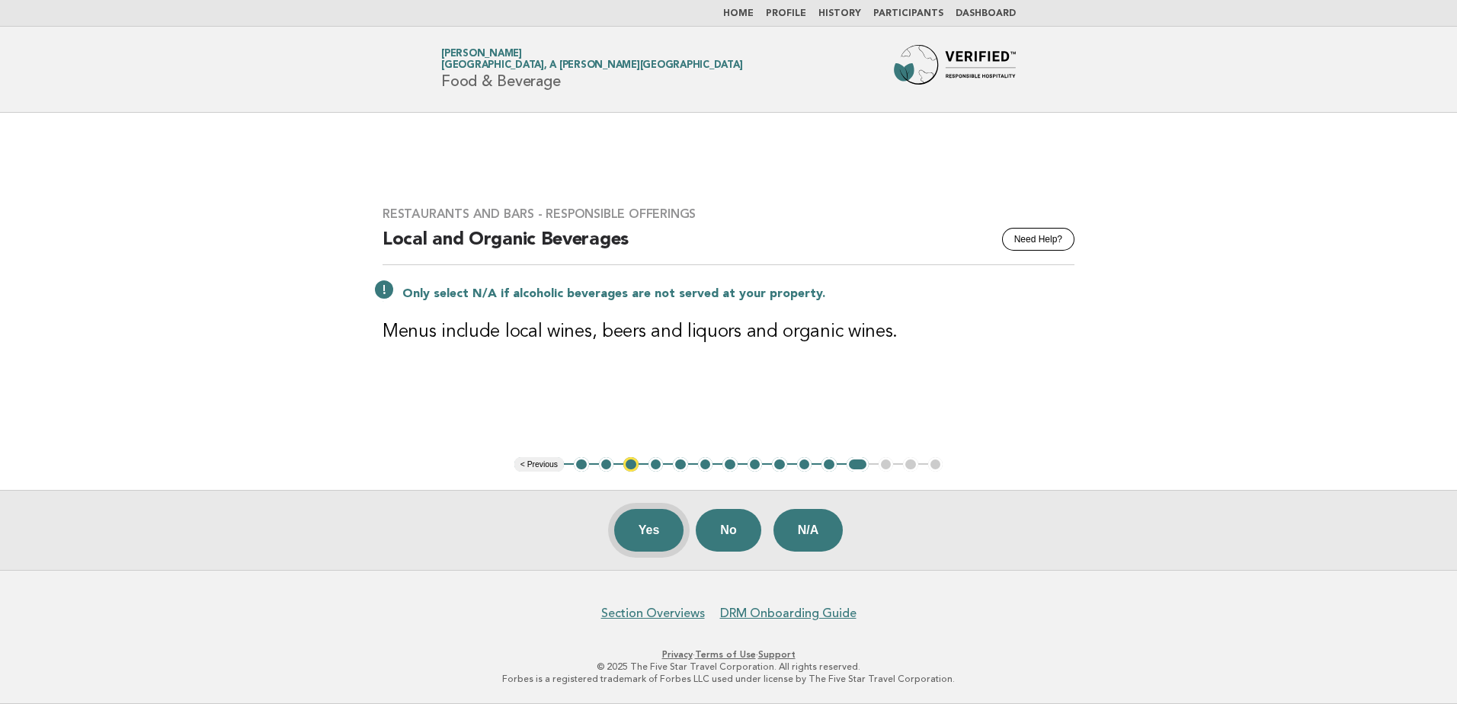
click at [630, 538] on button "Yes" at bounding box center [649, 530] width 70 height 43
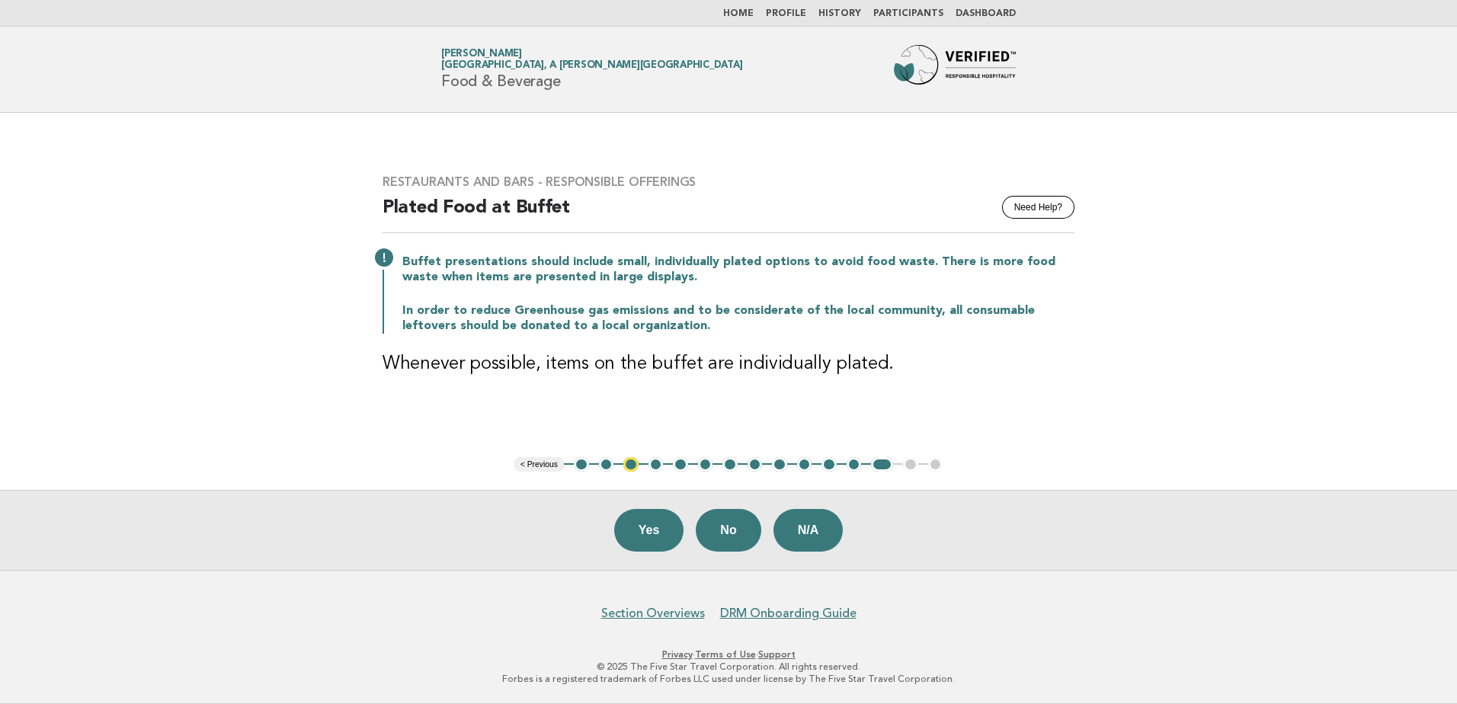
click at [630, 538] on button "Yes" at bounding box center [649, 530] width 70 height 43
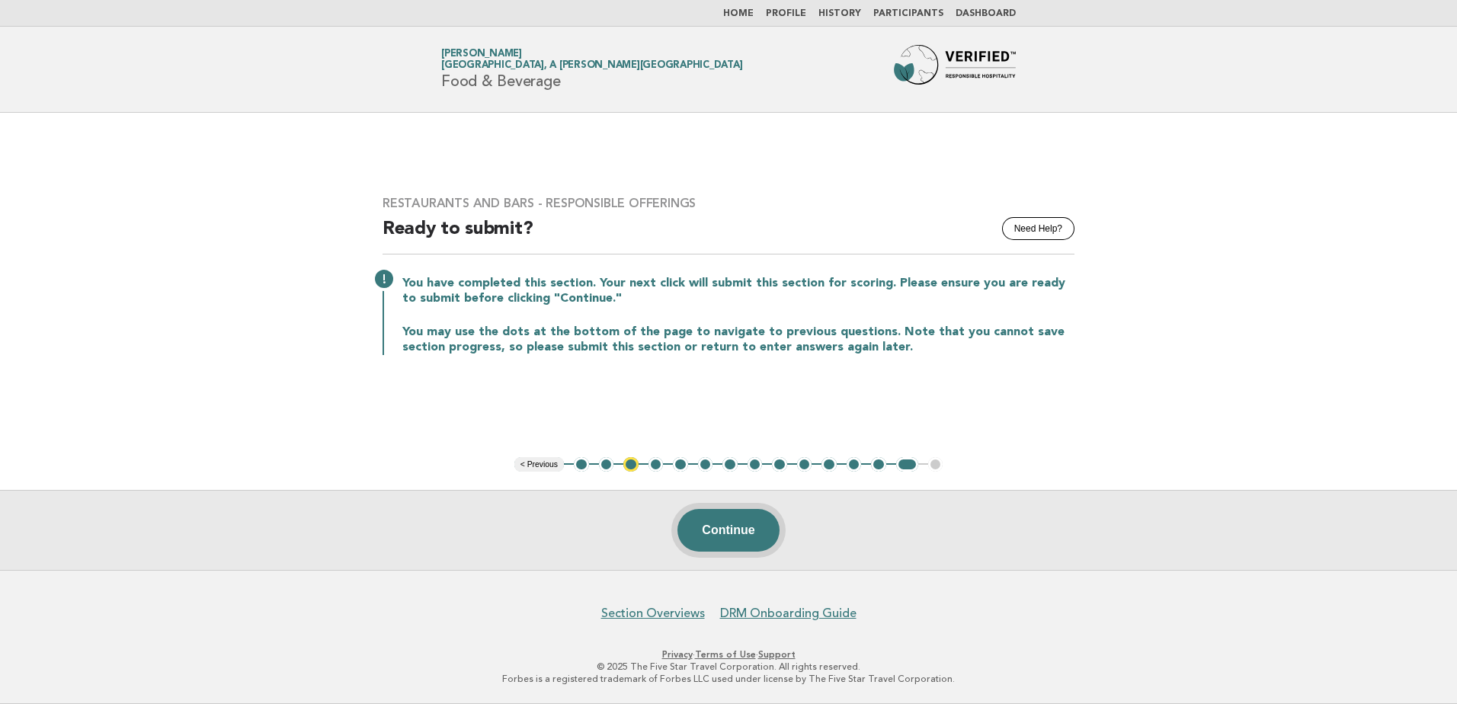
click at [734, 533] on button "Continue" at bounding box center [727, 530] width 101 height 43
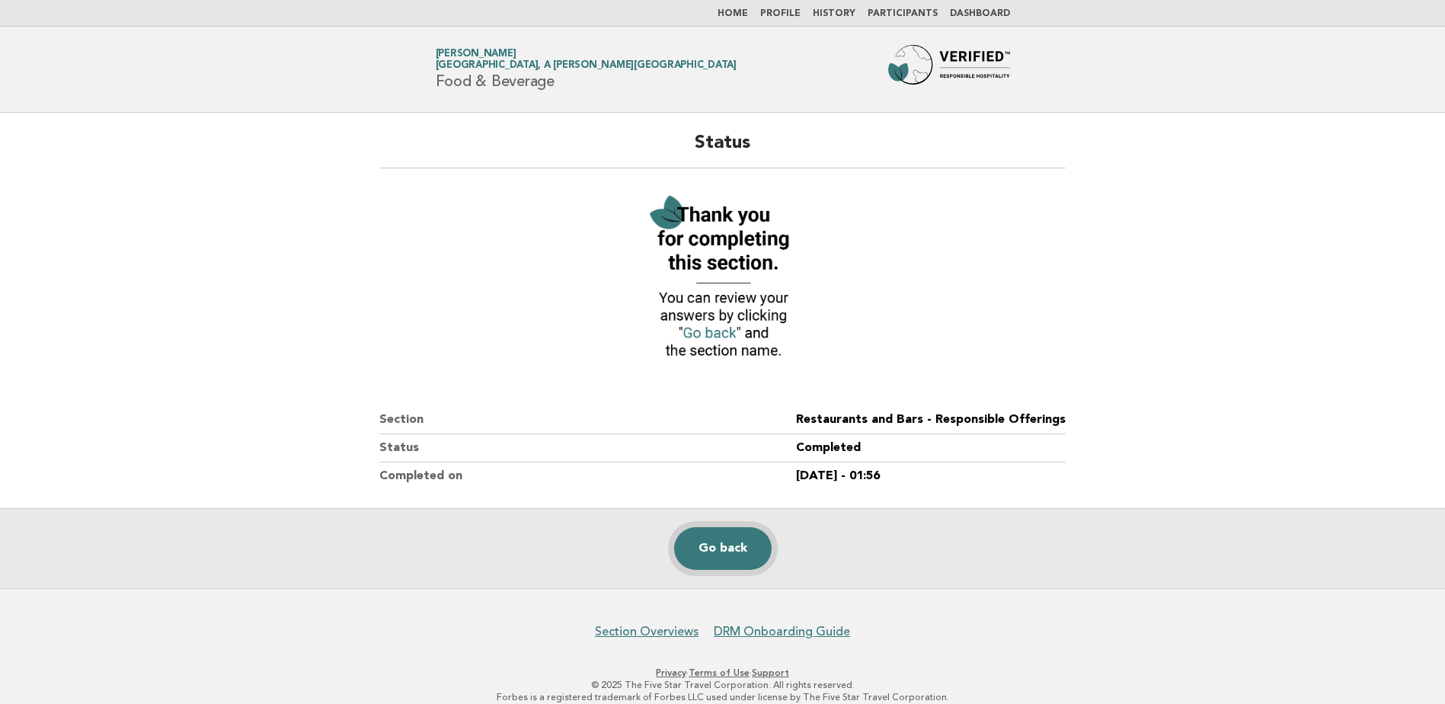
click at [725, 537] on link "Go back" at bounding box center [723, 548] width 98 height 43
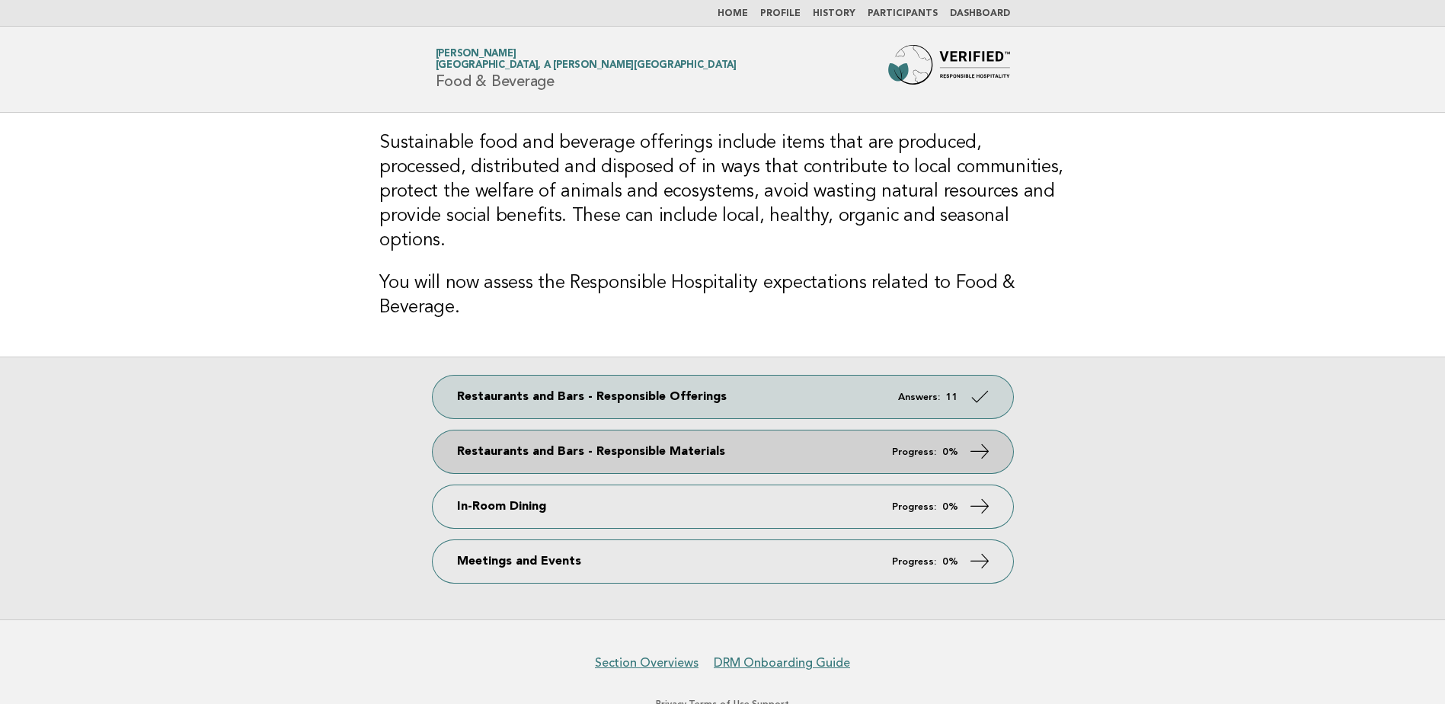
click at [706, 430] on link "Restaurants and Bars - Responsible Materials Progress: 0%" at bounding box center [723, 451] width 581 height 43
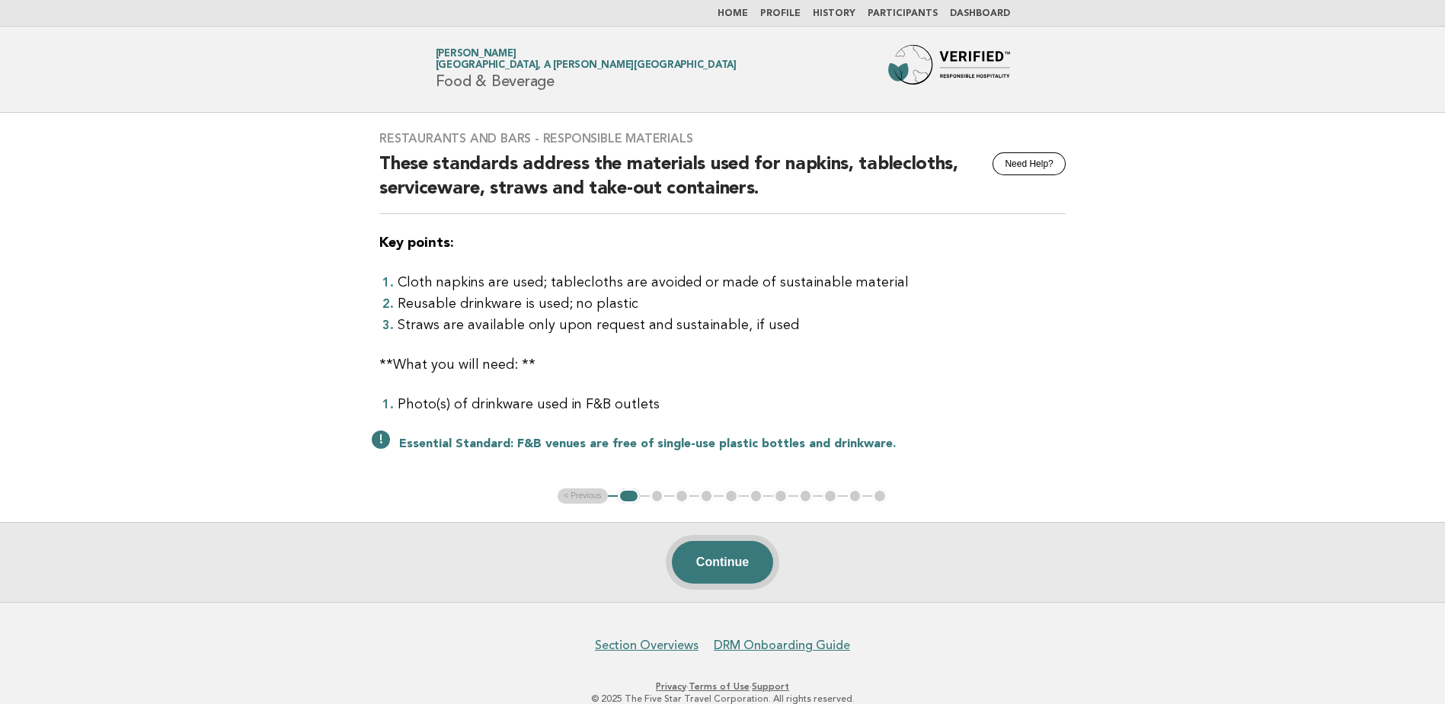
click at [718, 565] on button "Continue" at bounding box center [722, 562] width 101 height 43
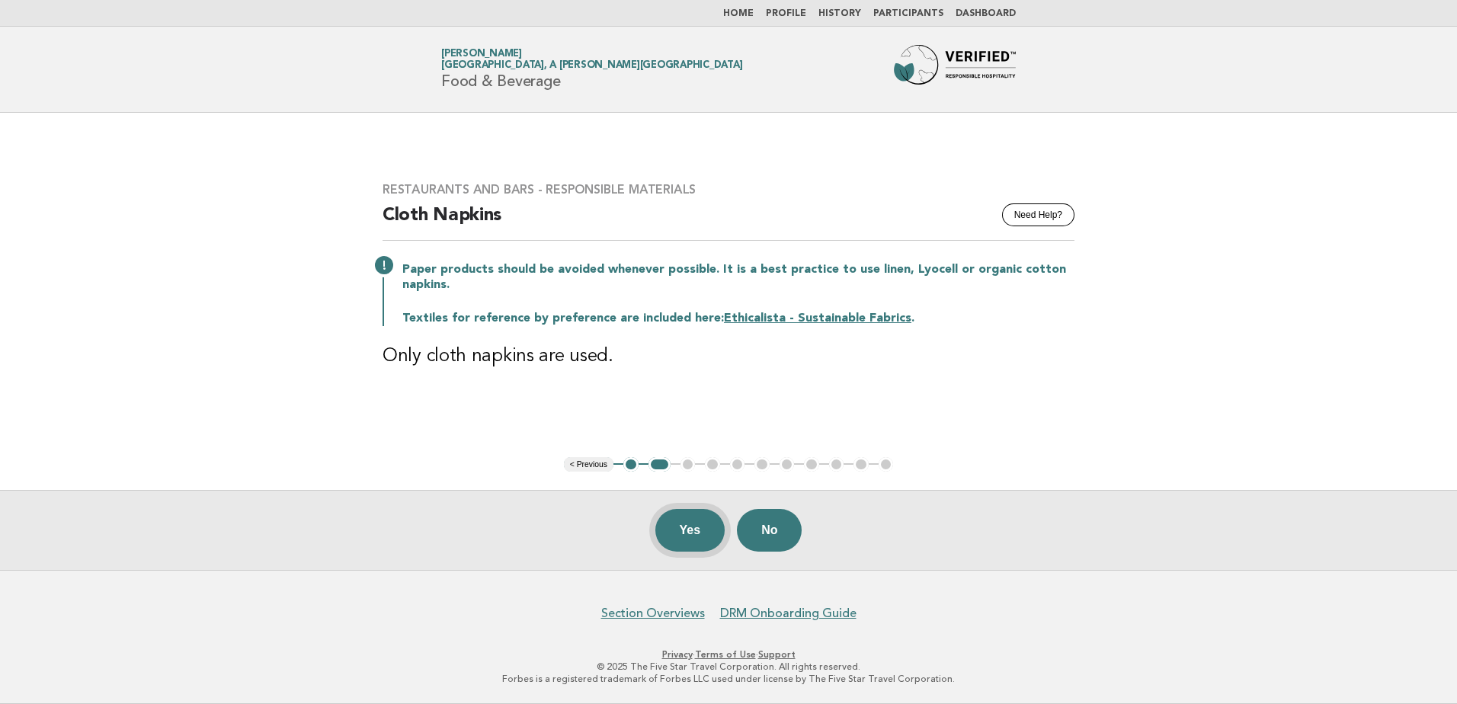
click at [680, 533] on button "Yes" at bounding box center [690, 530] width 70 height 43
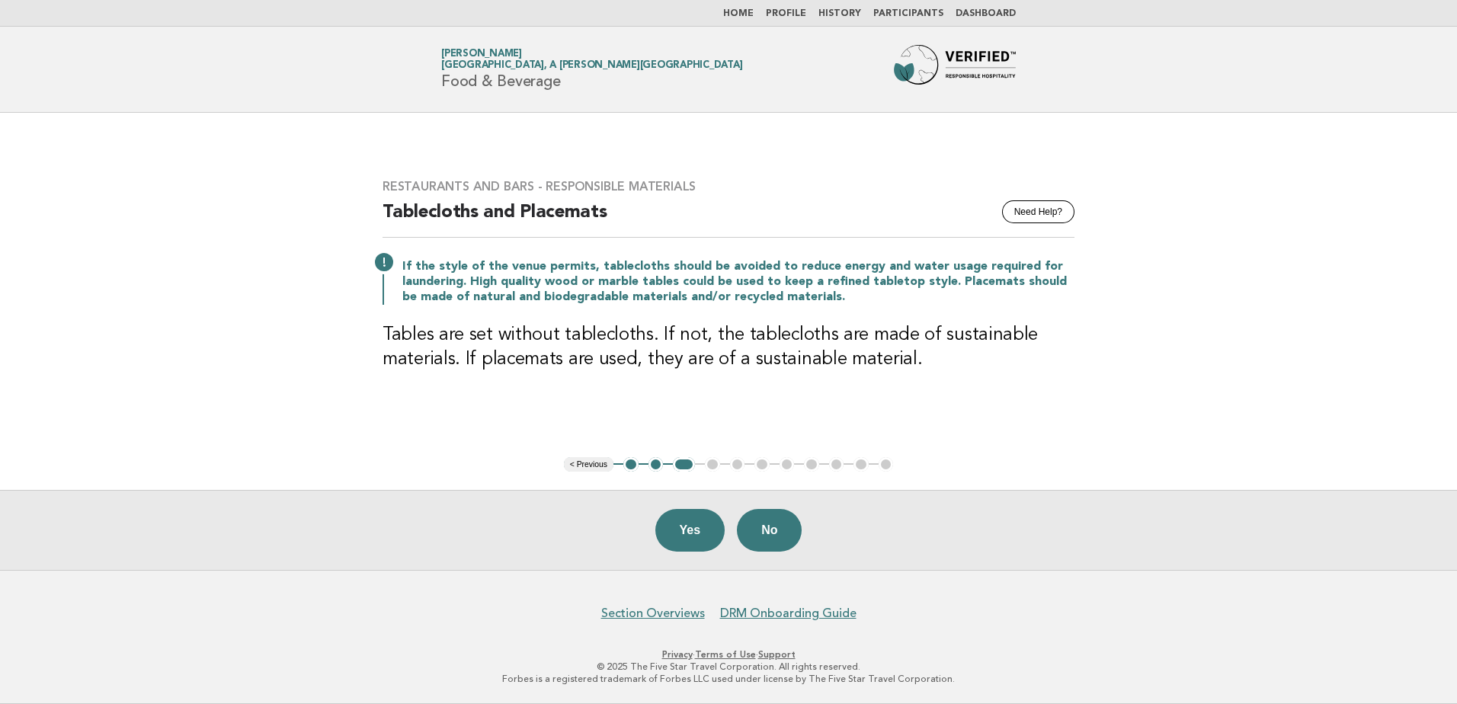
click at [680, 533] on button "Yes" at bounding box center [690, 530] width 70 height 43
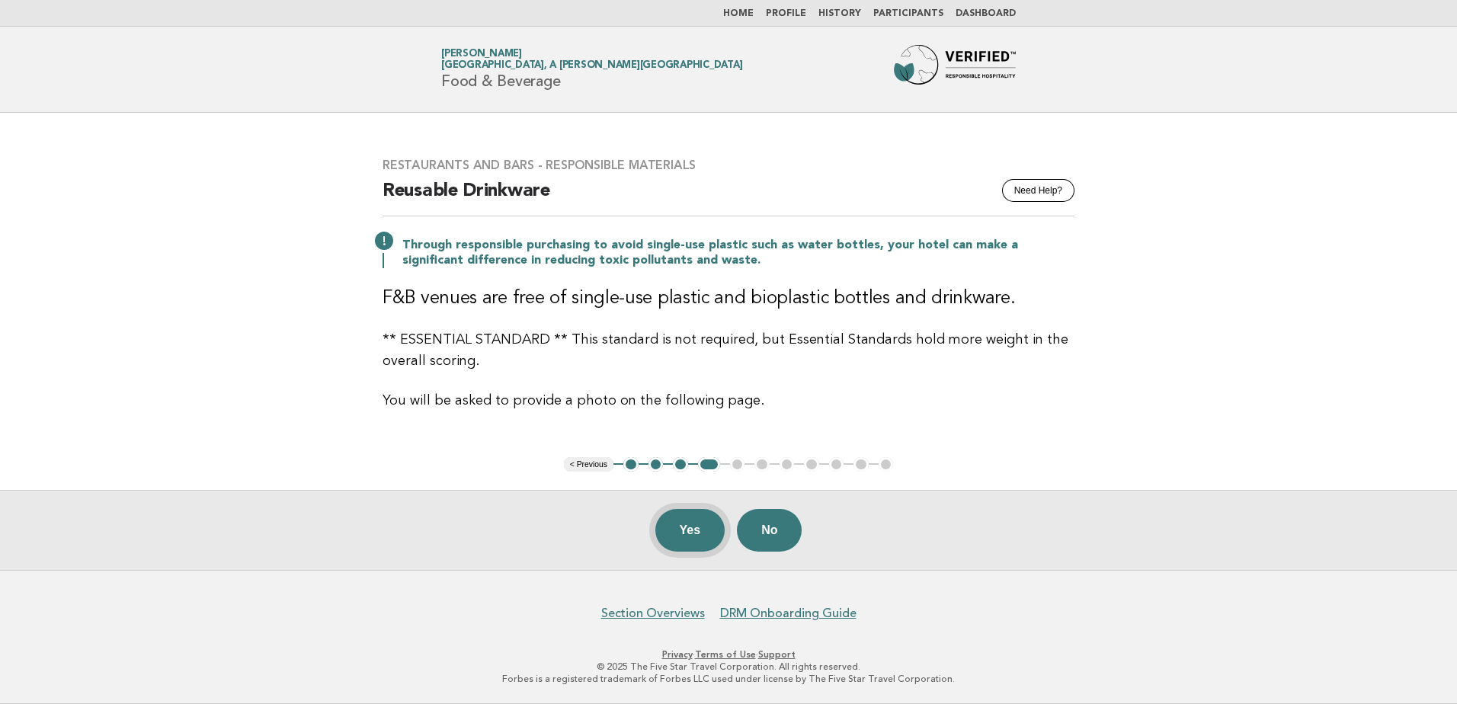
click at [687, 541] on button "Yes" at bounding box center [690, 530] width 70 height 43
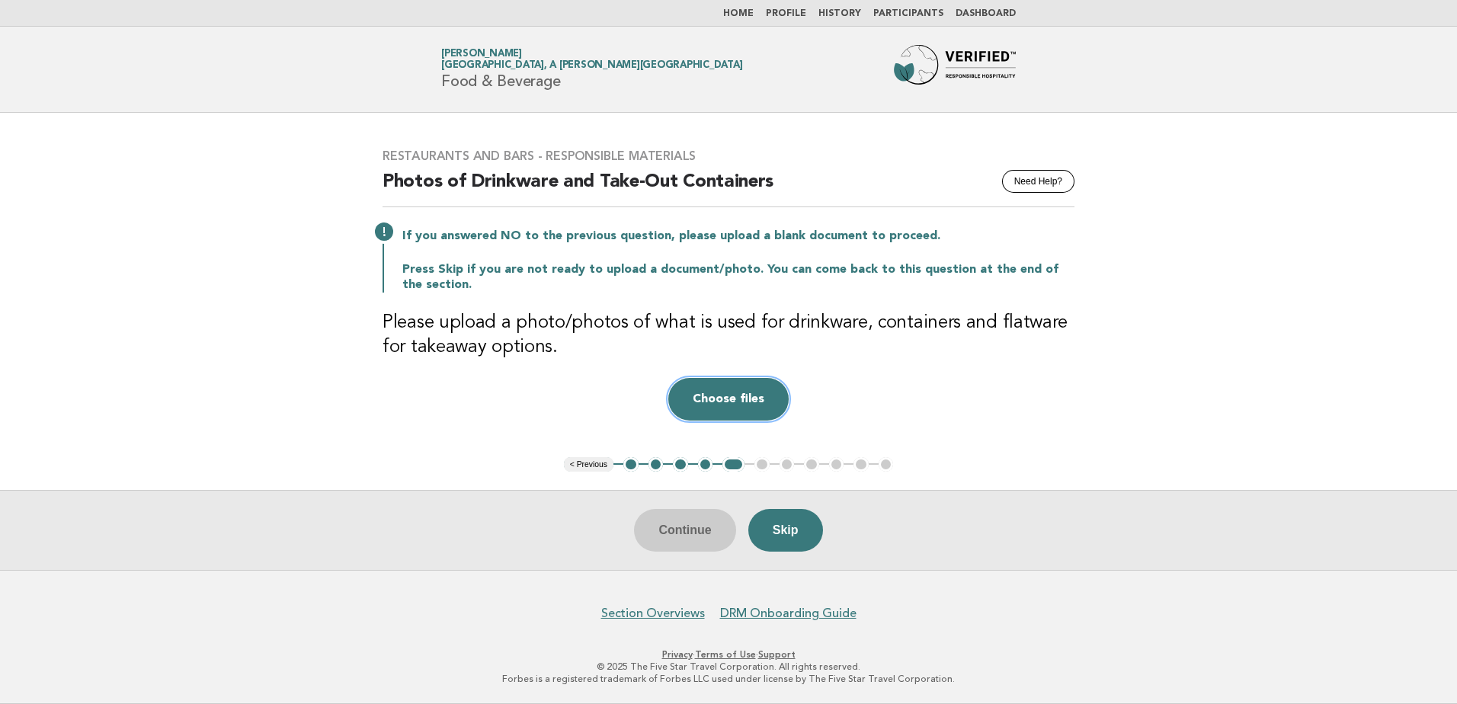
click at [729, 390] on button "Choose files" at bounding box center [728, 399] width 120 height 43
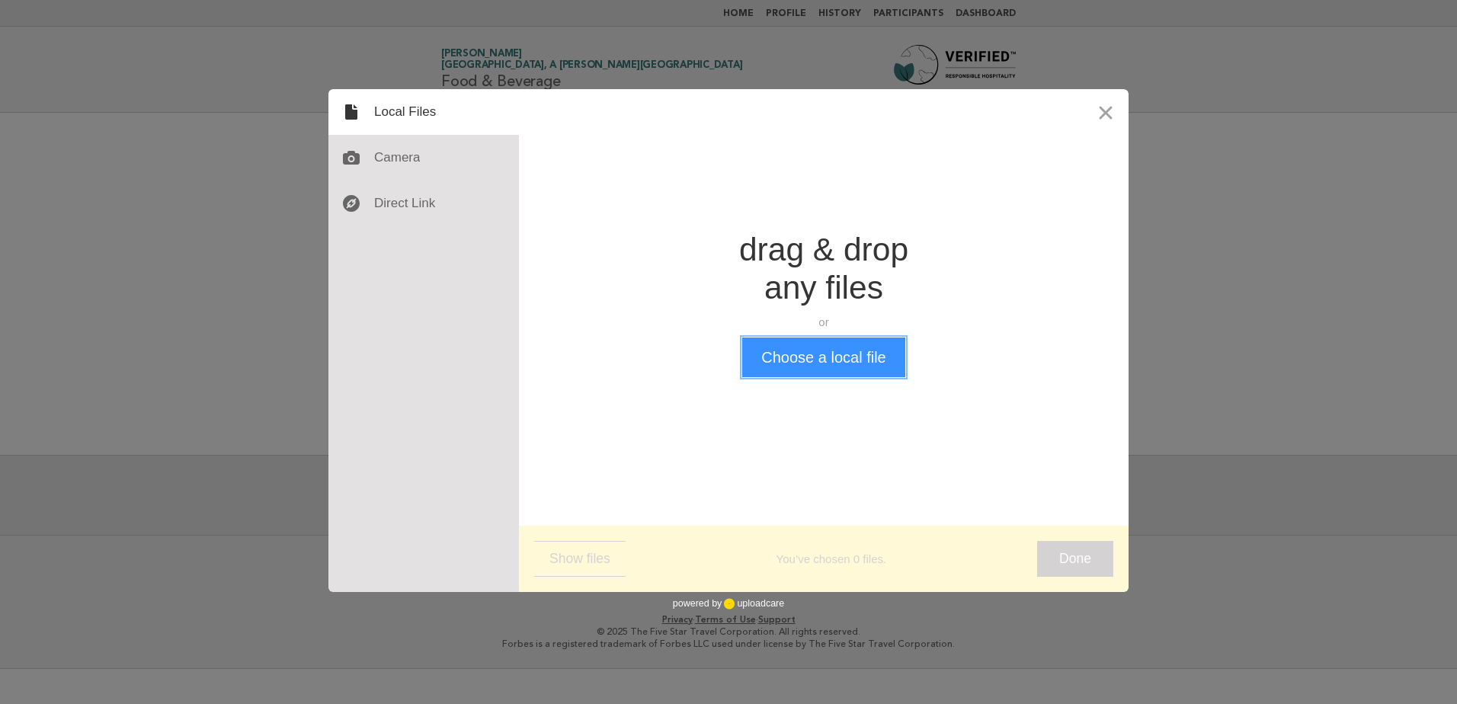
click at [774, 373] on button "Choose a local file" at bounding box center [823, 358] width 162 height 40
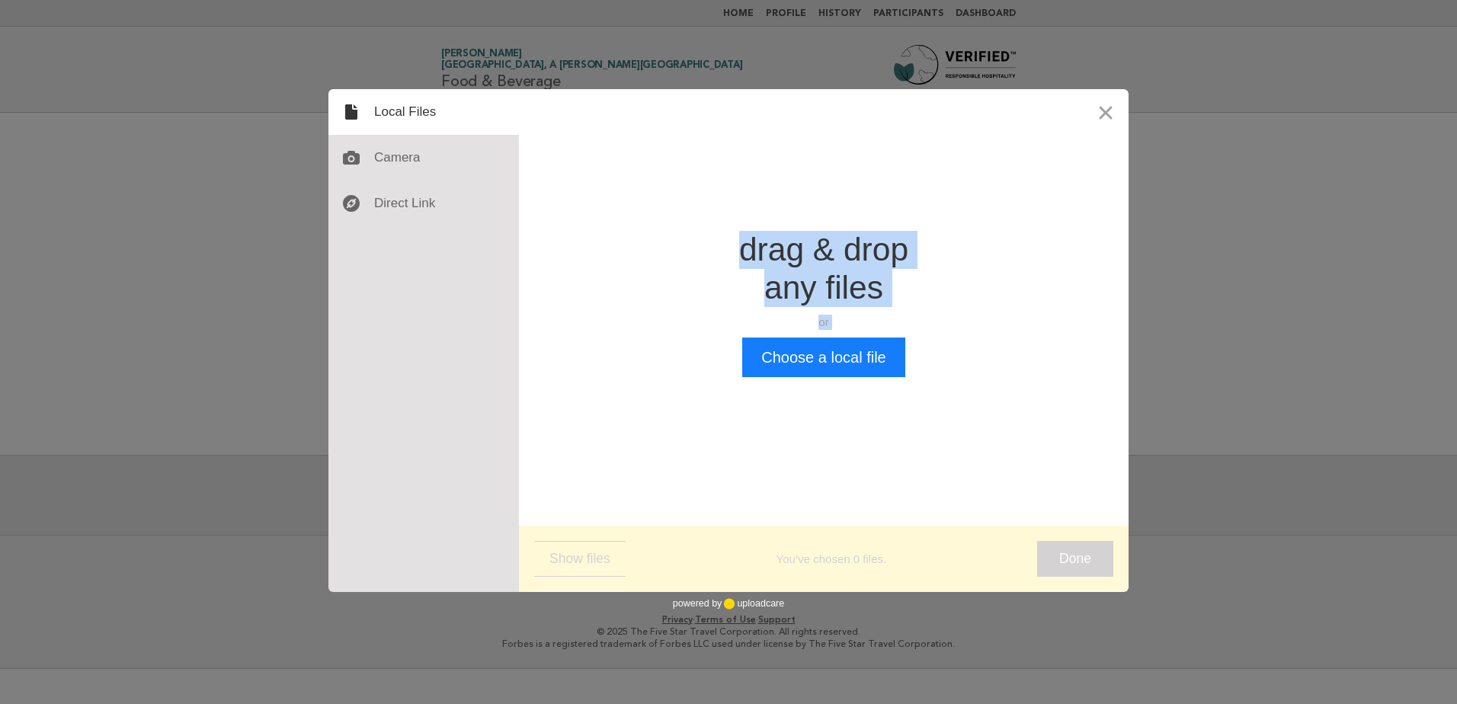
drag, startPoint x: 673, startPoint y: 98, endPoint x: 667, endPoint y: 509, distance: 411.5
click at [667, 509] on div "Drop a file here drag & drop any files or Upload files from your computer Choos…" at bounding box center [824, 303] width 610 height 429
click at [1224, 146] on div "Add 0 files? Remove all Add Drop a file here drag & drop any files or Upload fi…" at bounding box center [728, 352] width 1457 height 704
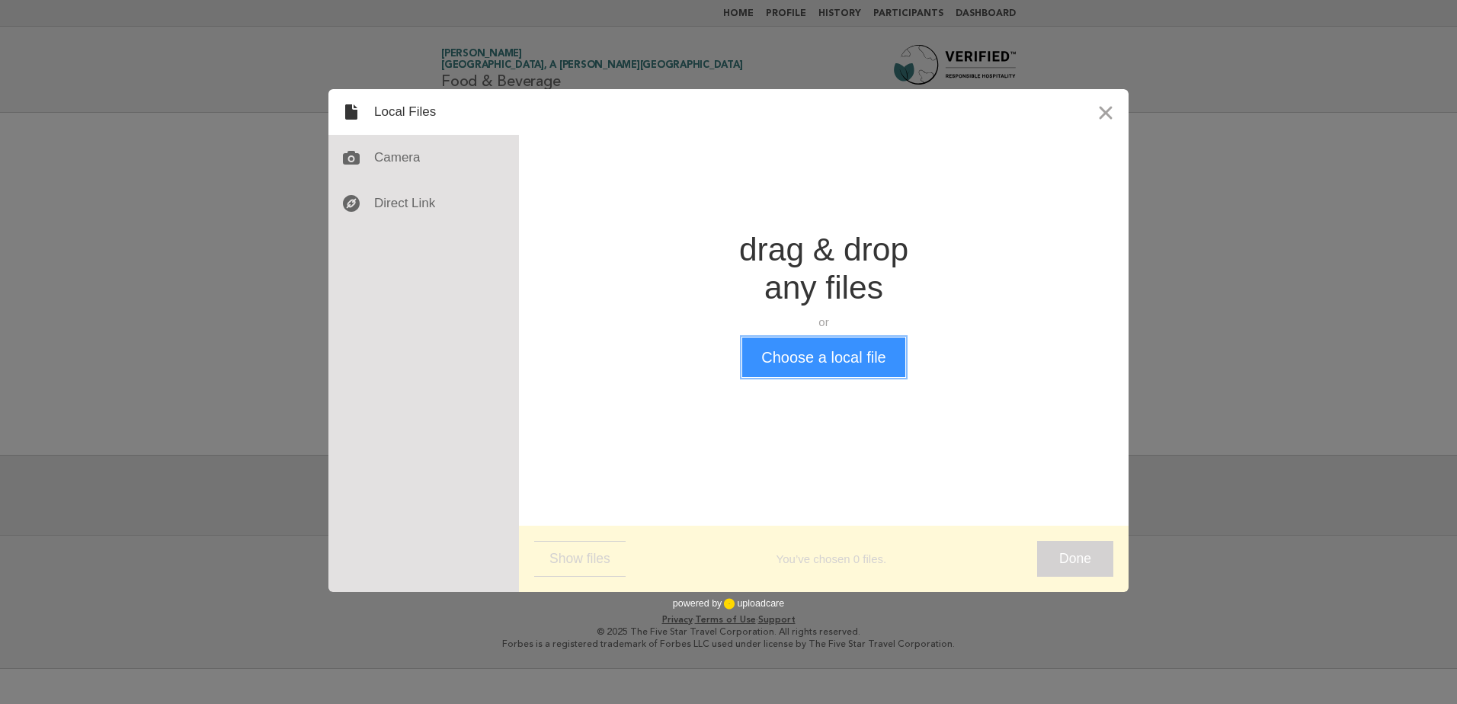
click at [832, 360] on button "Choose a local file" at bounding box center [823, 358] width 162 height 40
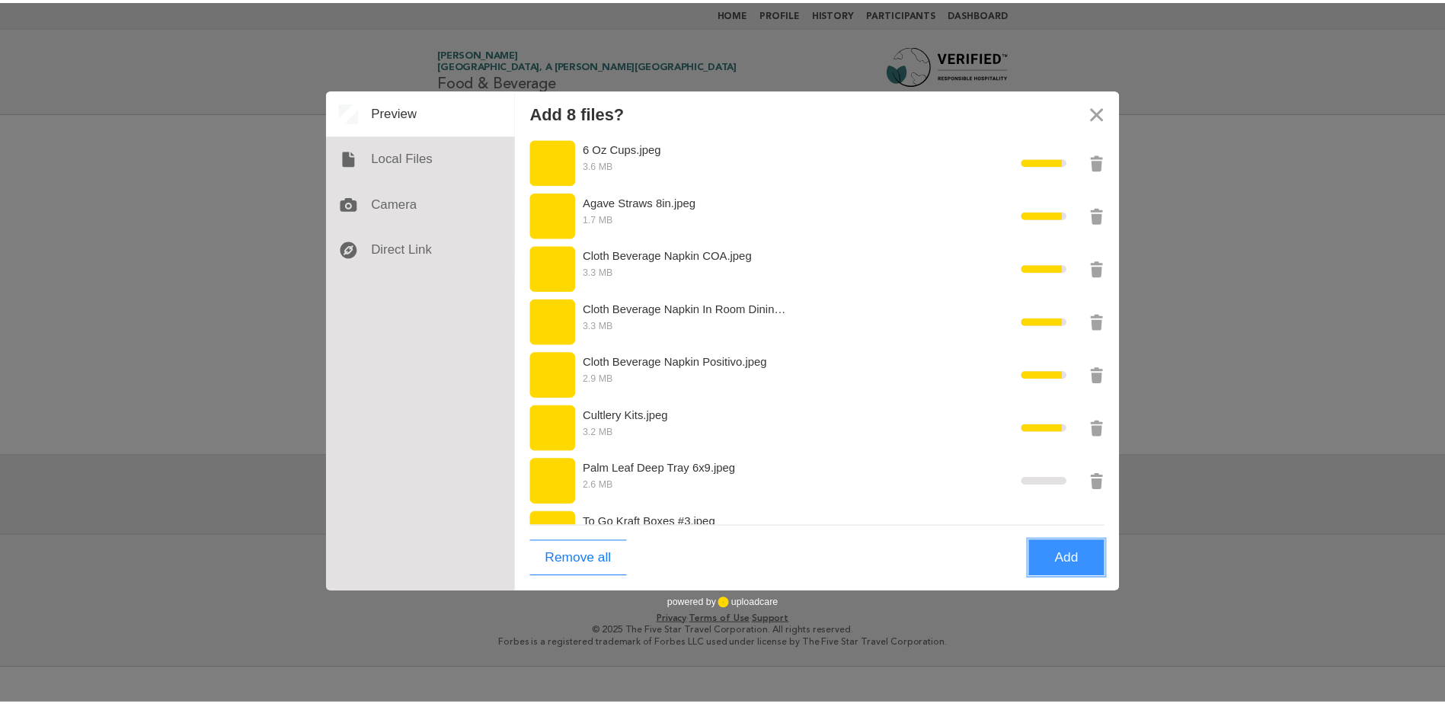
scroll to position [36, 0]
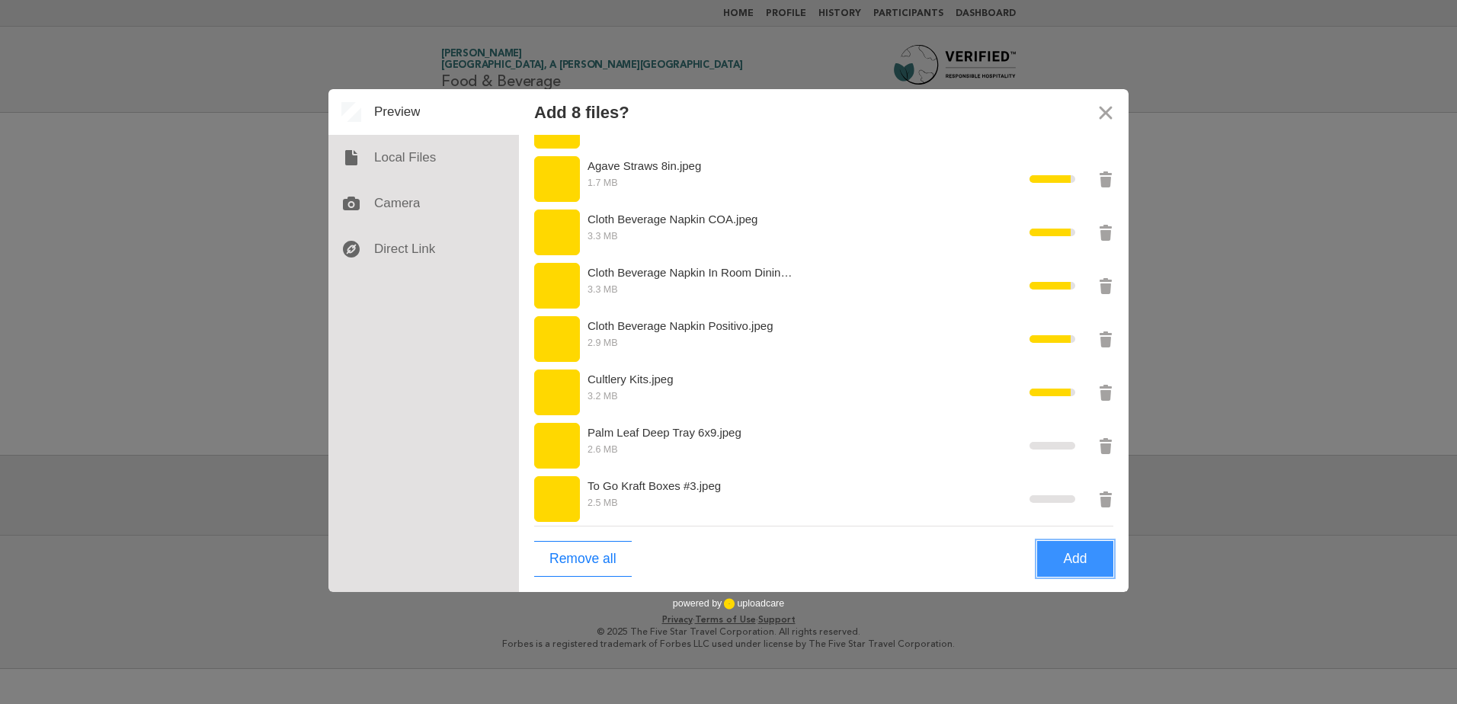
click at [1088, 558] on button "Add" at bounding box center [1075, 559] width 76 height 36
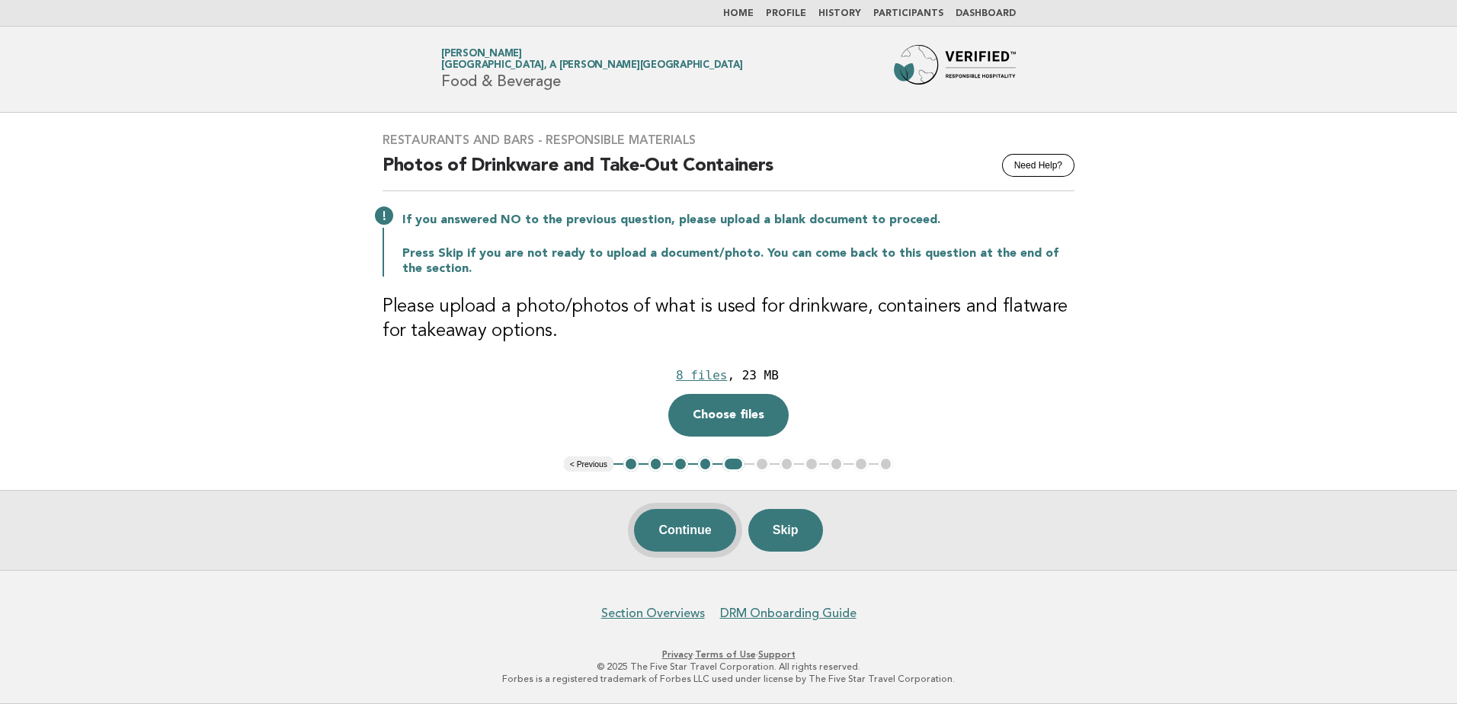
click at [682, 530] on button "Continue" at bounding box center [684, 530] width 101 height 43
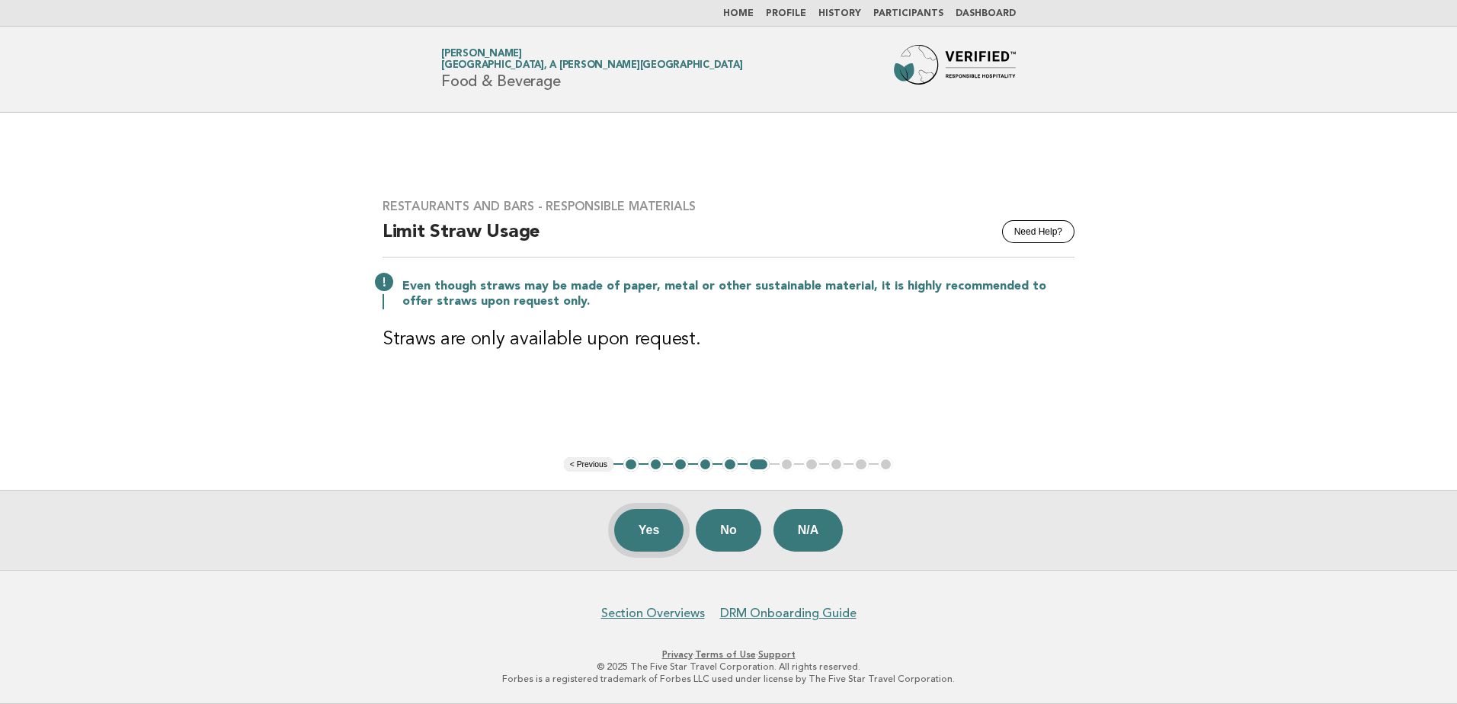
click at [651, 523] on button "Yes" at bounding box center [649, 530] width 70 height 43
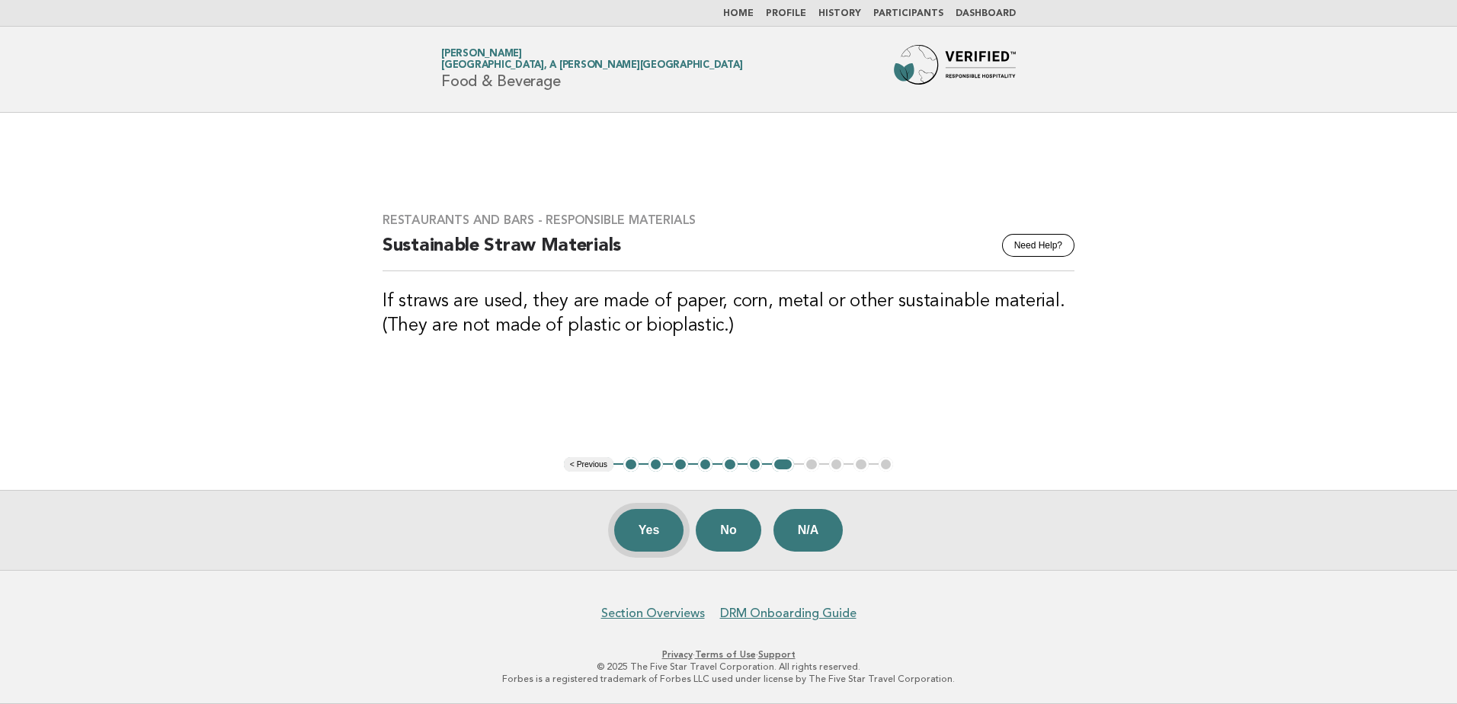
click at [631, 543] on button "Yes" at bounding box center [649, 530] width 70 height 43
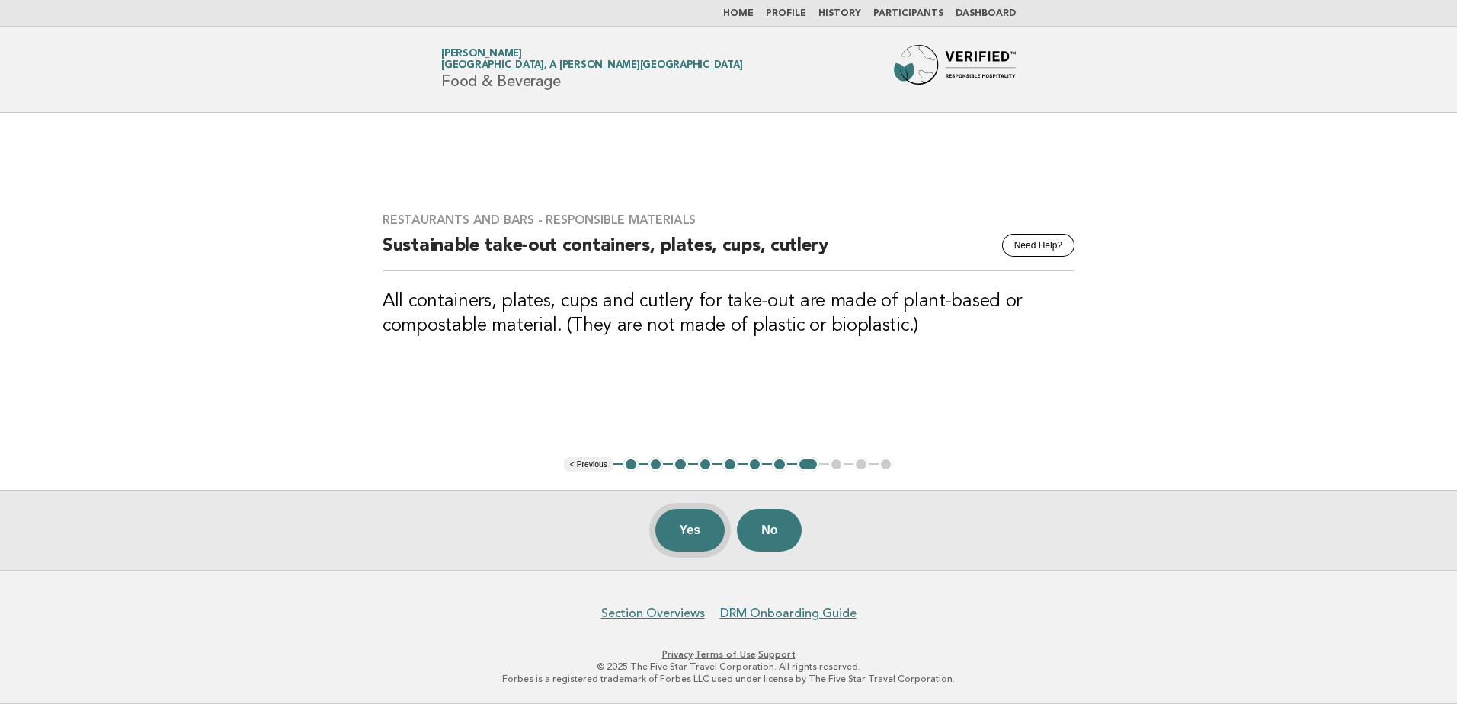
click at [664, 538] on button "Yes" at bounding box center [690, 530] width 70 height 43
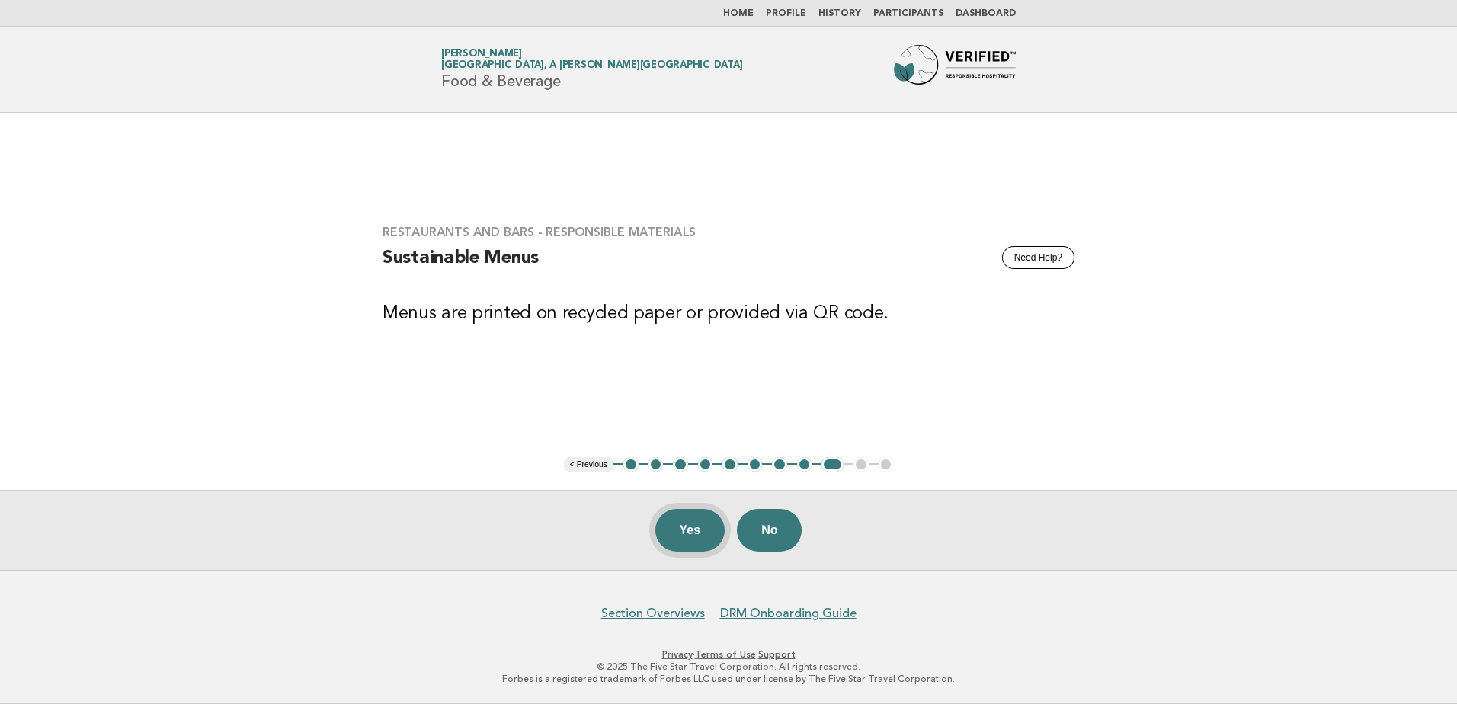
click at [679, 546] on button "Yes" at bounding box center [690, 530] width 70 height 43
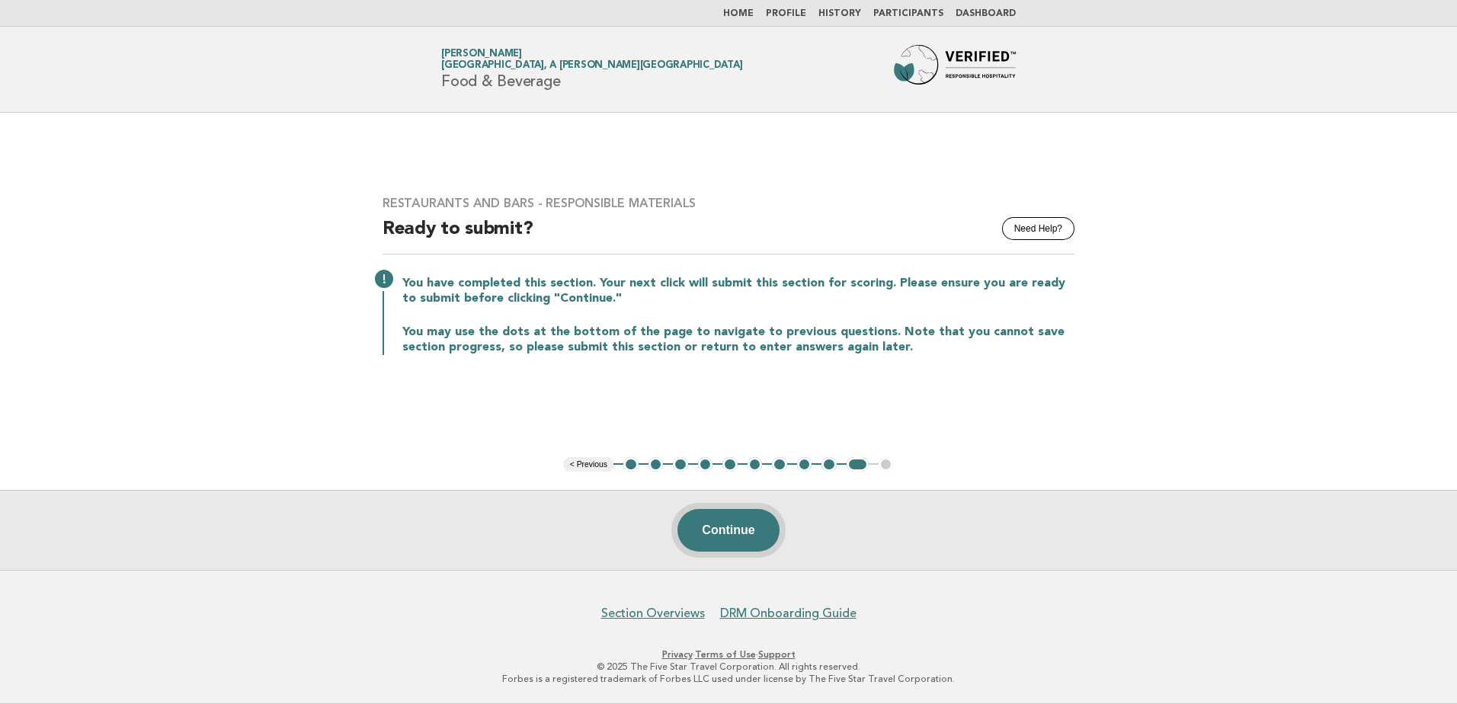
click at [725, 533] on button "Continue" at bounding box center [727, 530] width 101 height 43
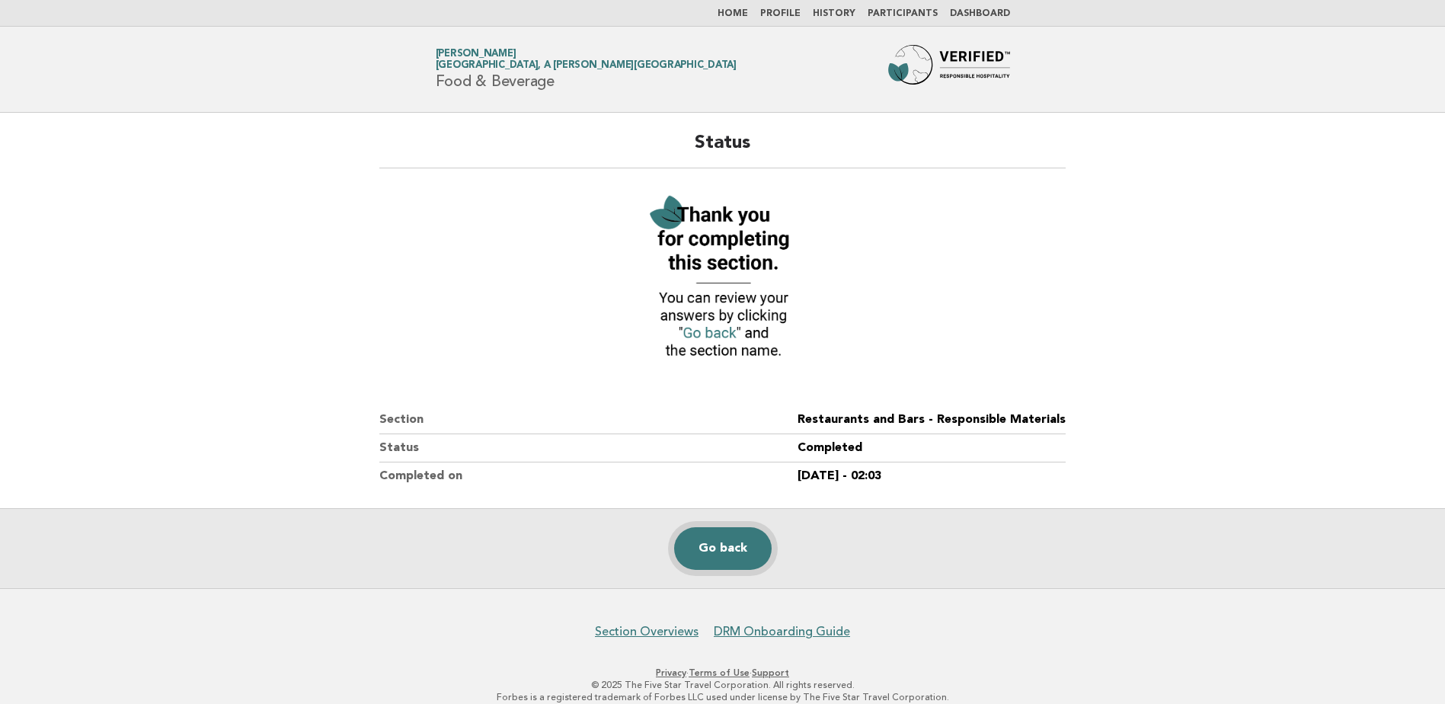
click at [713, 552] on link "Go back" at bounding box center [723, 548] width 98 height 43
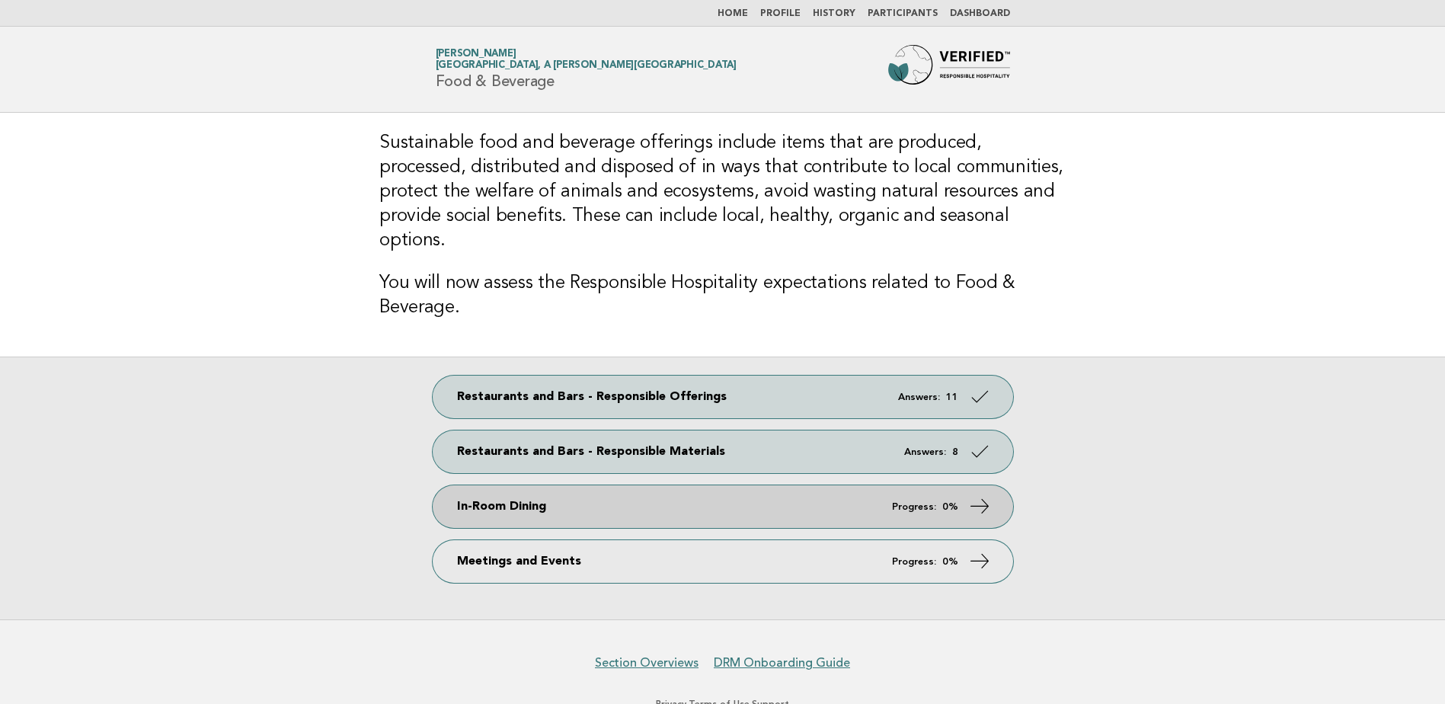
click at [702, 497] on link "In-Room Dining Progress: 0%" at bounding box center [723, 506] width 581 height 43
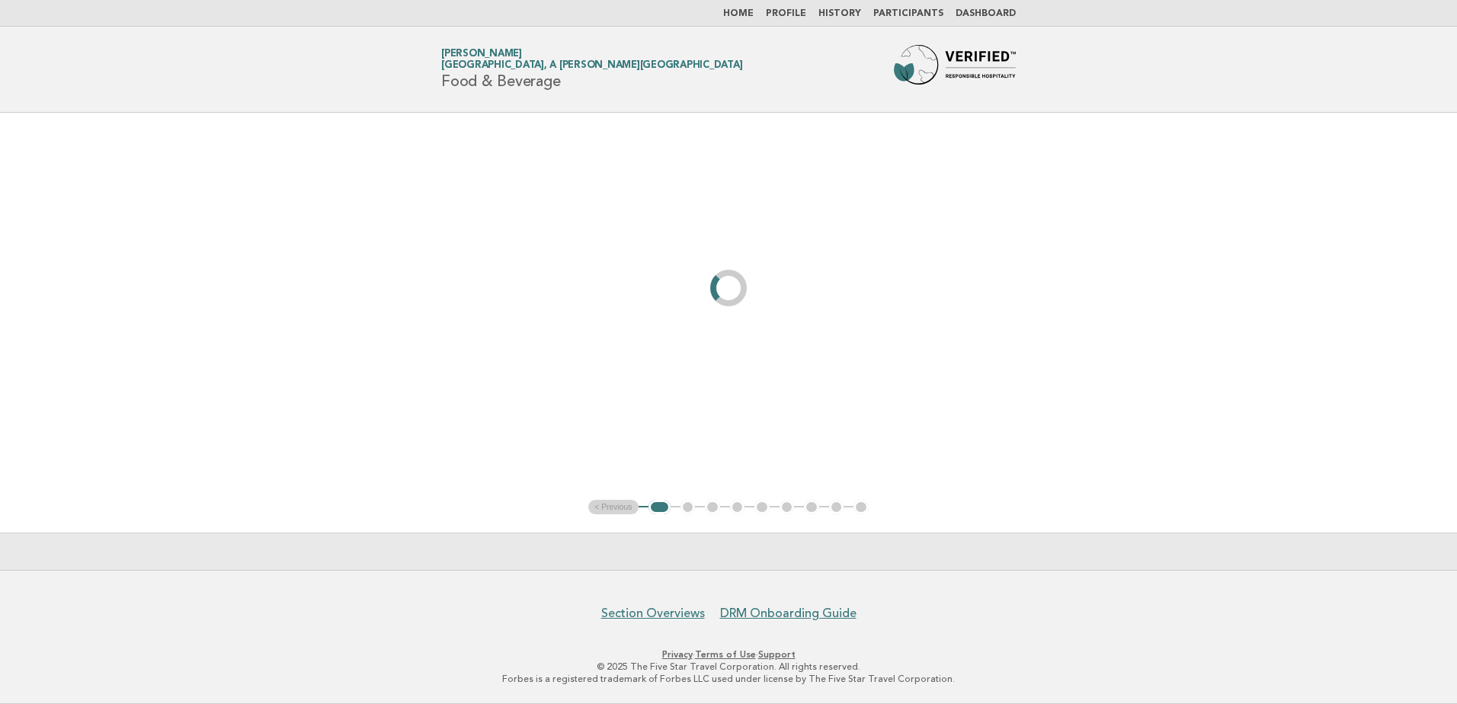
click at [992, 478] on main "< Previous 1 2 3 4 5 6 7 8 9" at bounding box center [728, 341] width 1457 height 457
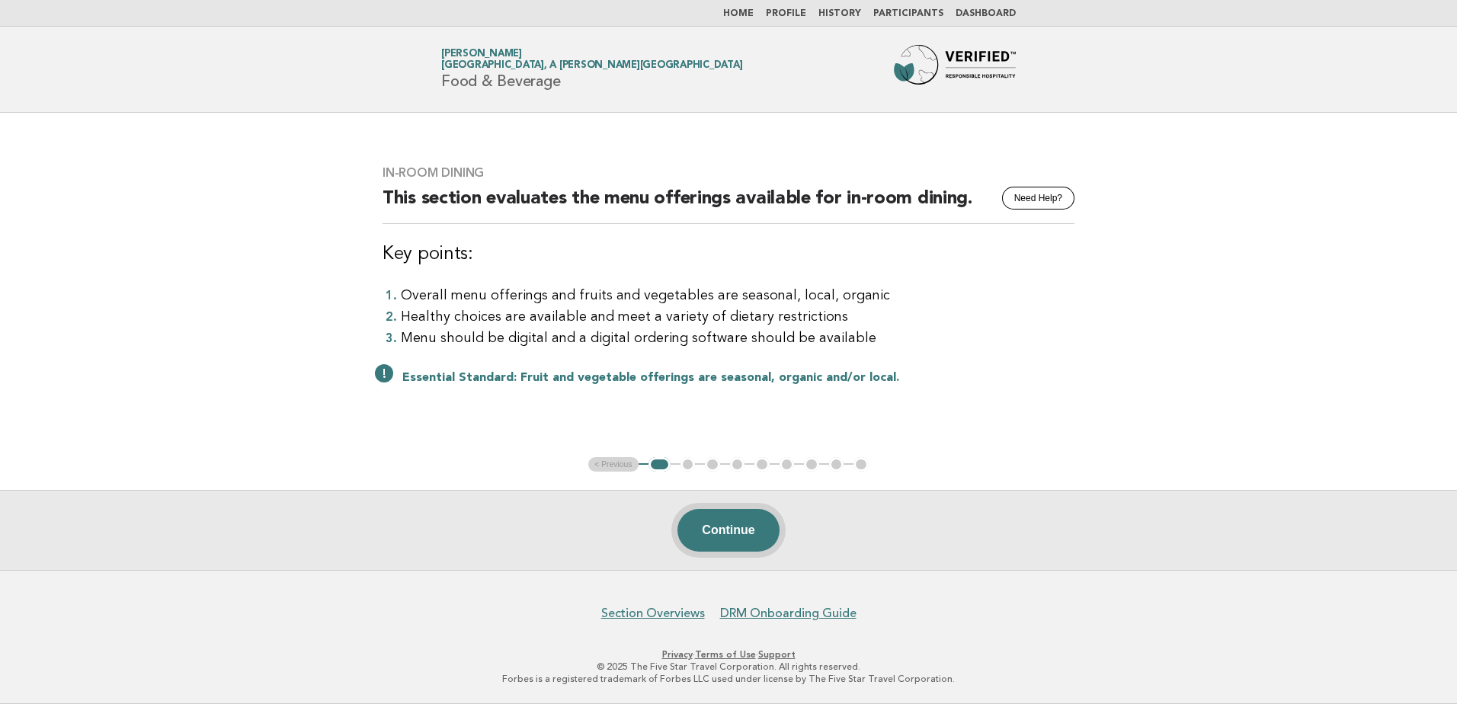
click at [725, 527] on button "Continue" at bounding box center [727, 530] width 101 height 43
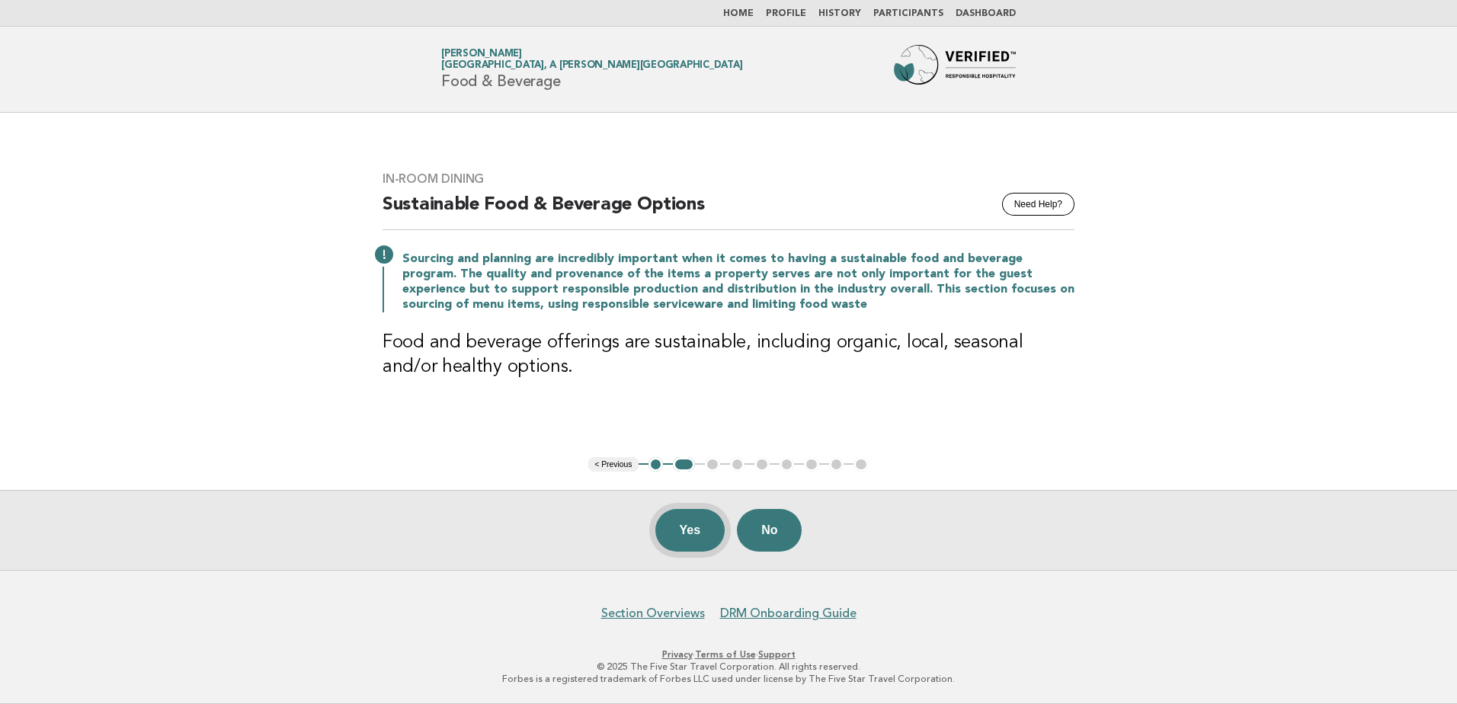
click at [699, 539] on button "Yes" at bounding box center [690, 530] width 70 height 43
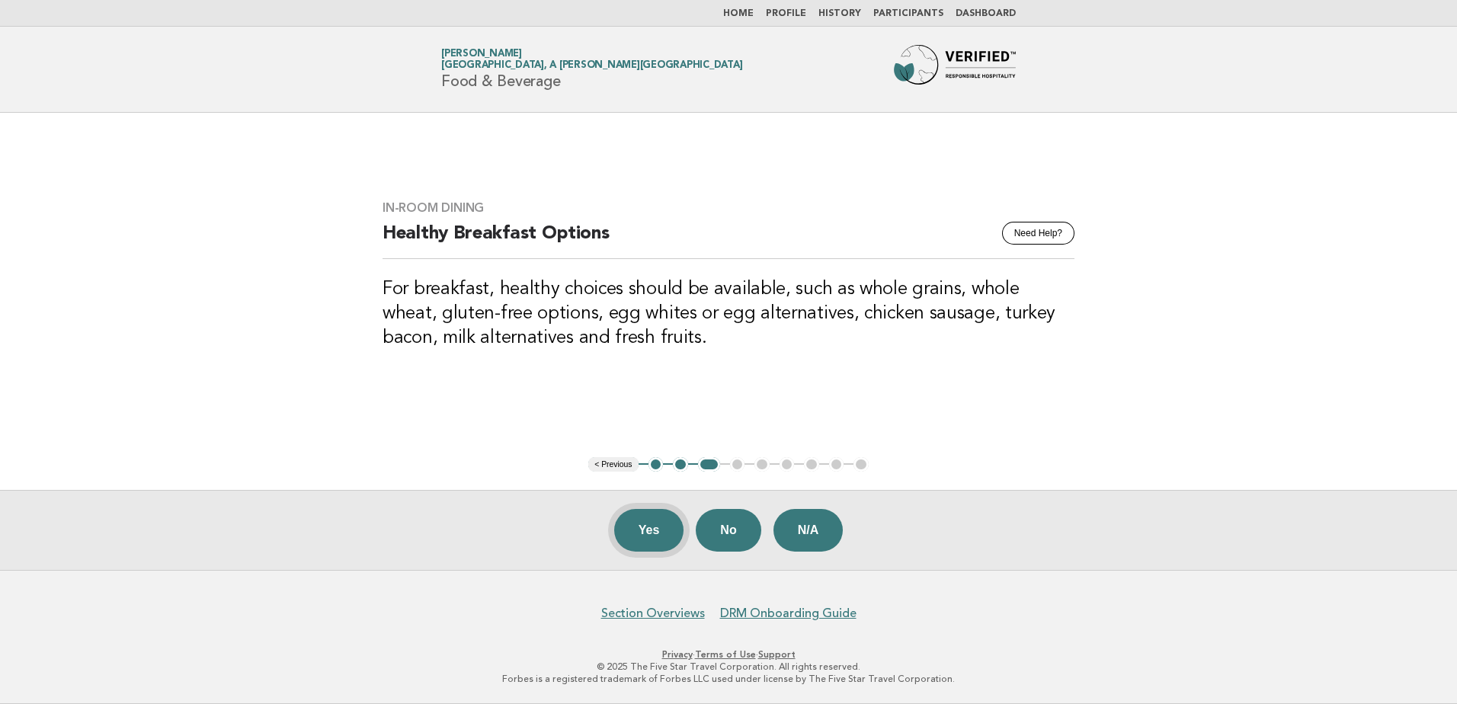
click at [635, 527] on button "Yes" at bounding box center [649, 530] width 70 height 43
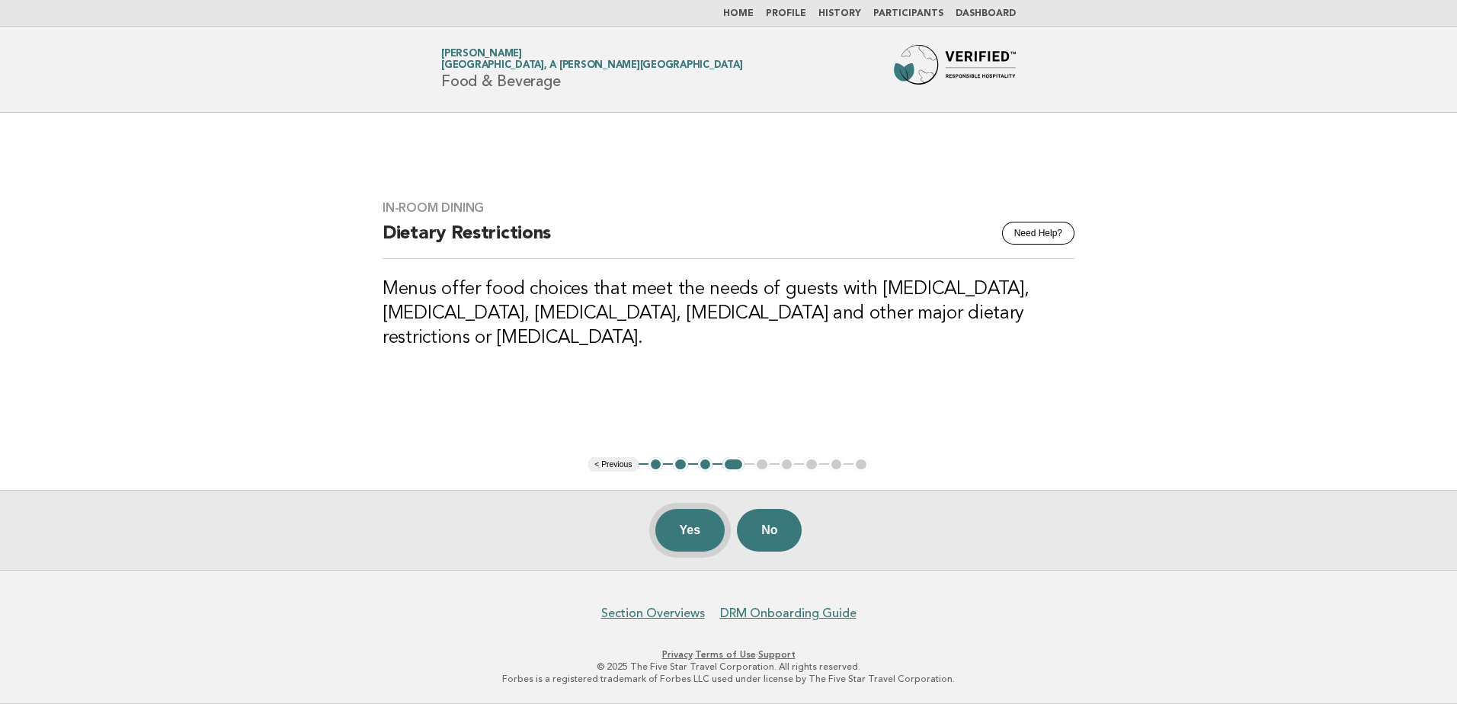
click at [665, 526] on button "Yes" at bounding box center [690, 530] width 70 height 43
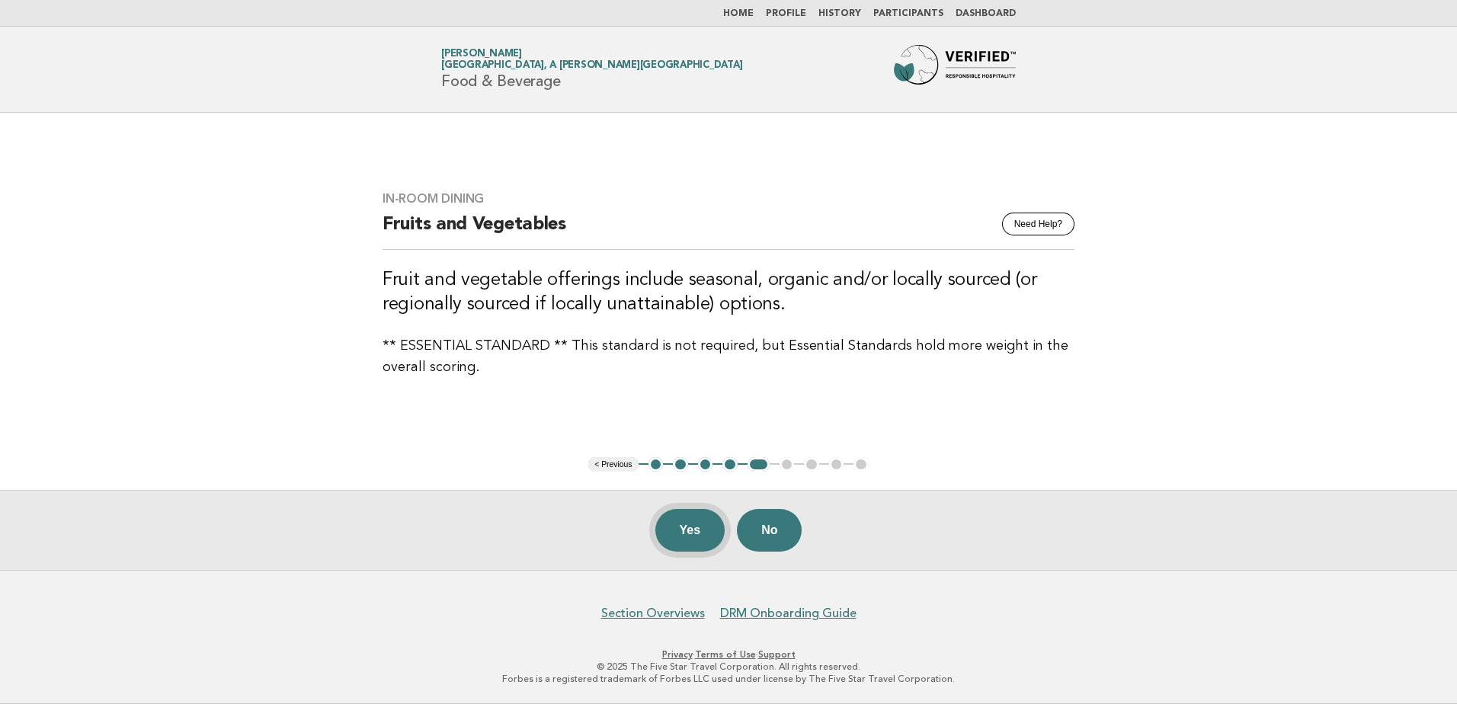
click at [671, 527] on button "Yes" at bounding box center [690, 530] width 70 height 43
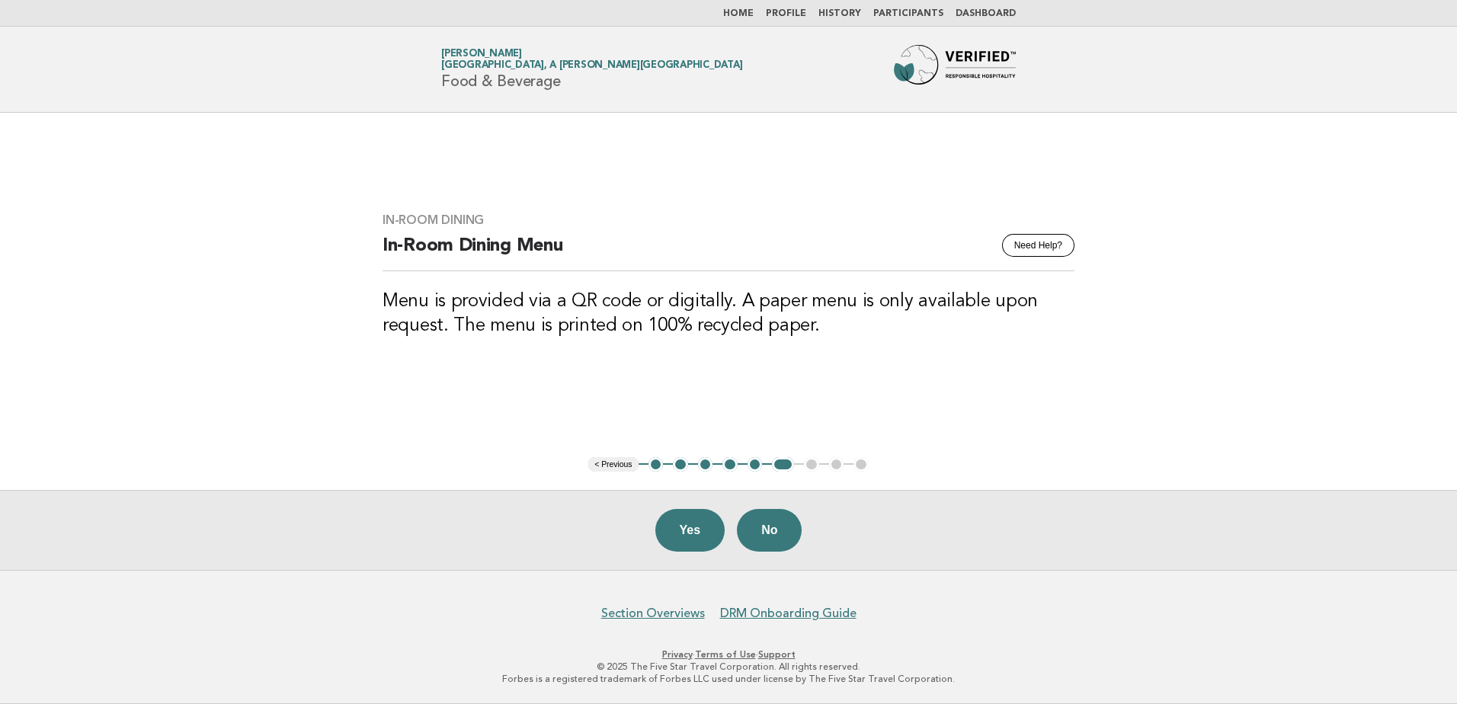
click at [671, 527] on button "Yes" at bounding box center [690, 530] width 70 height 43
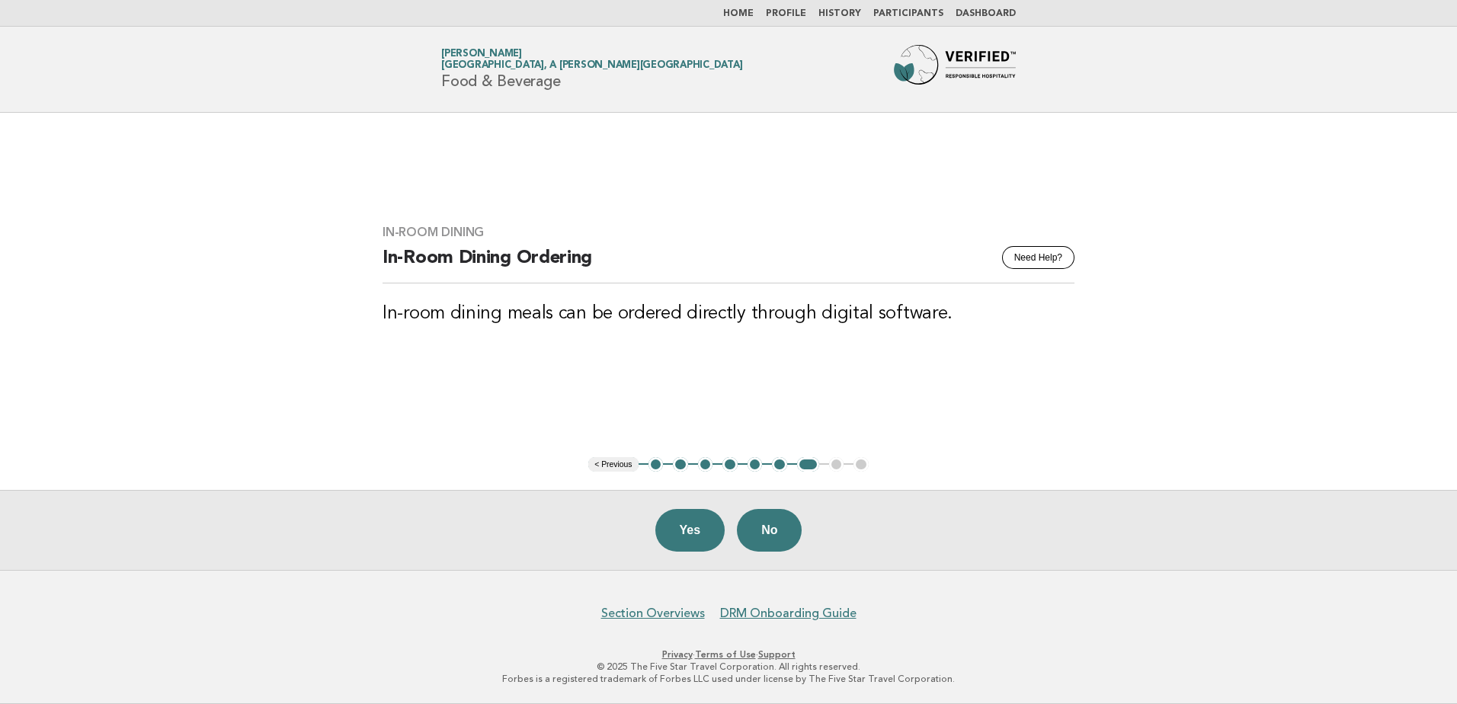
click at [671, 527] on button "Yes" at bounding box center [690, 530] width 70 height 43
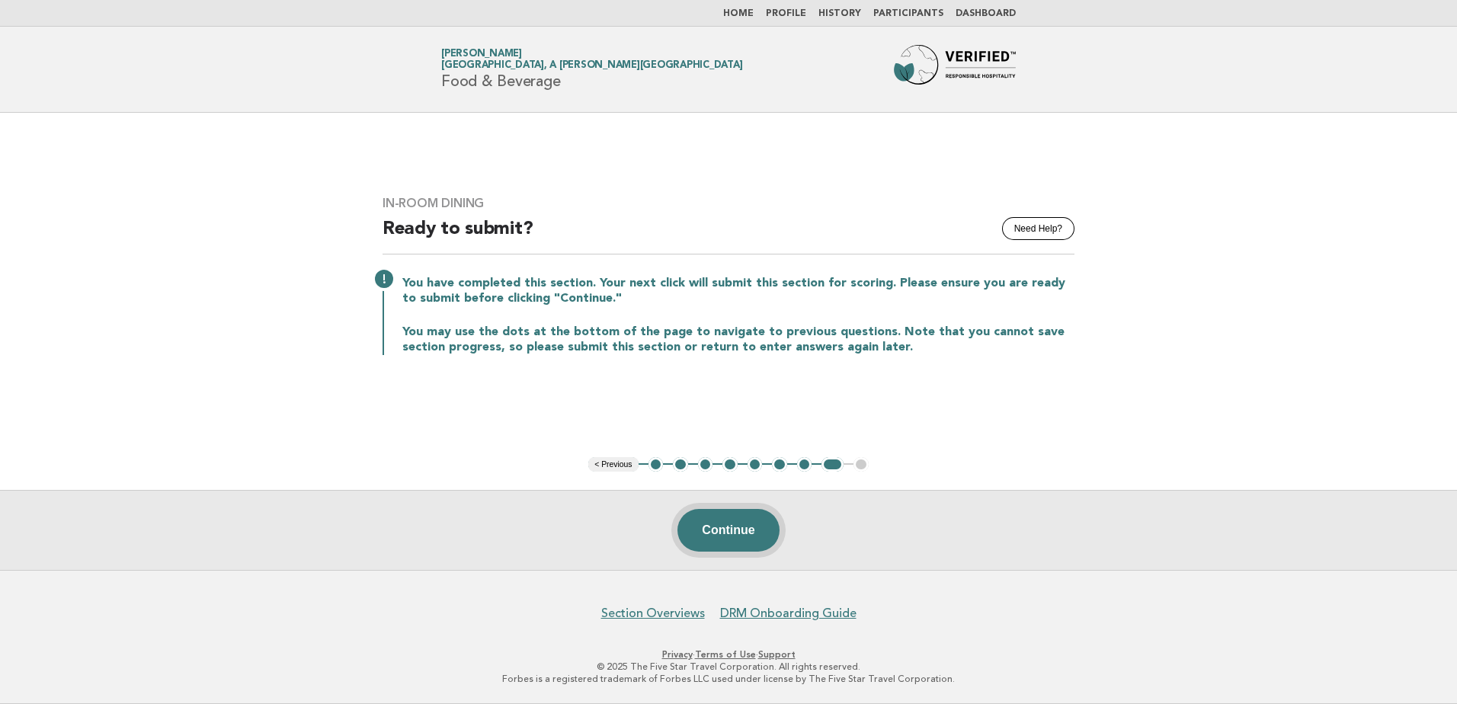
click at [707, 547] on button "Continue" at bounding box center [727, 530] width 101 height 43
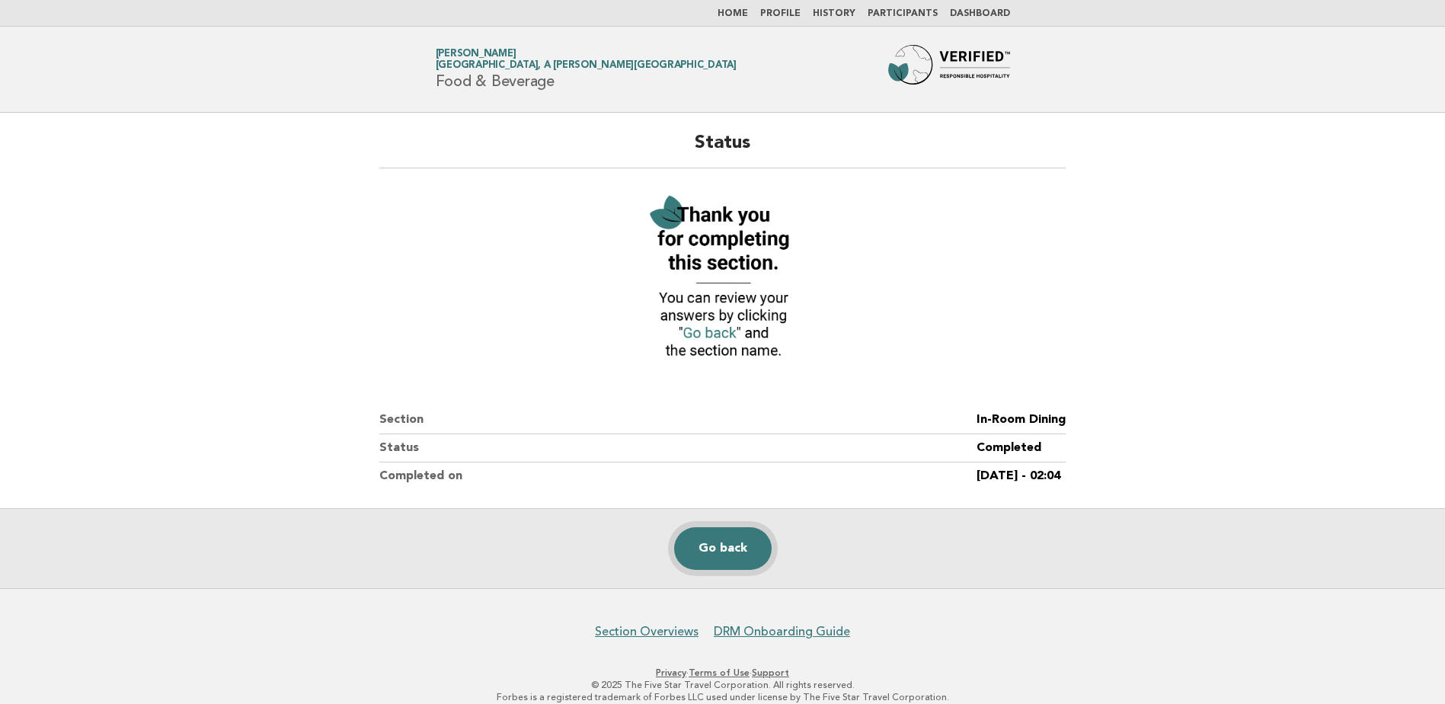
click at [706, 547] on link "Go back" at bounding box center [723, 548] width 98 height 43
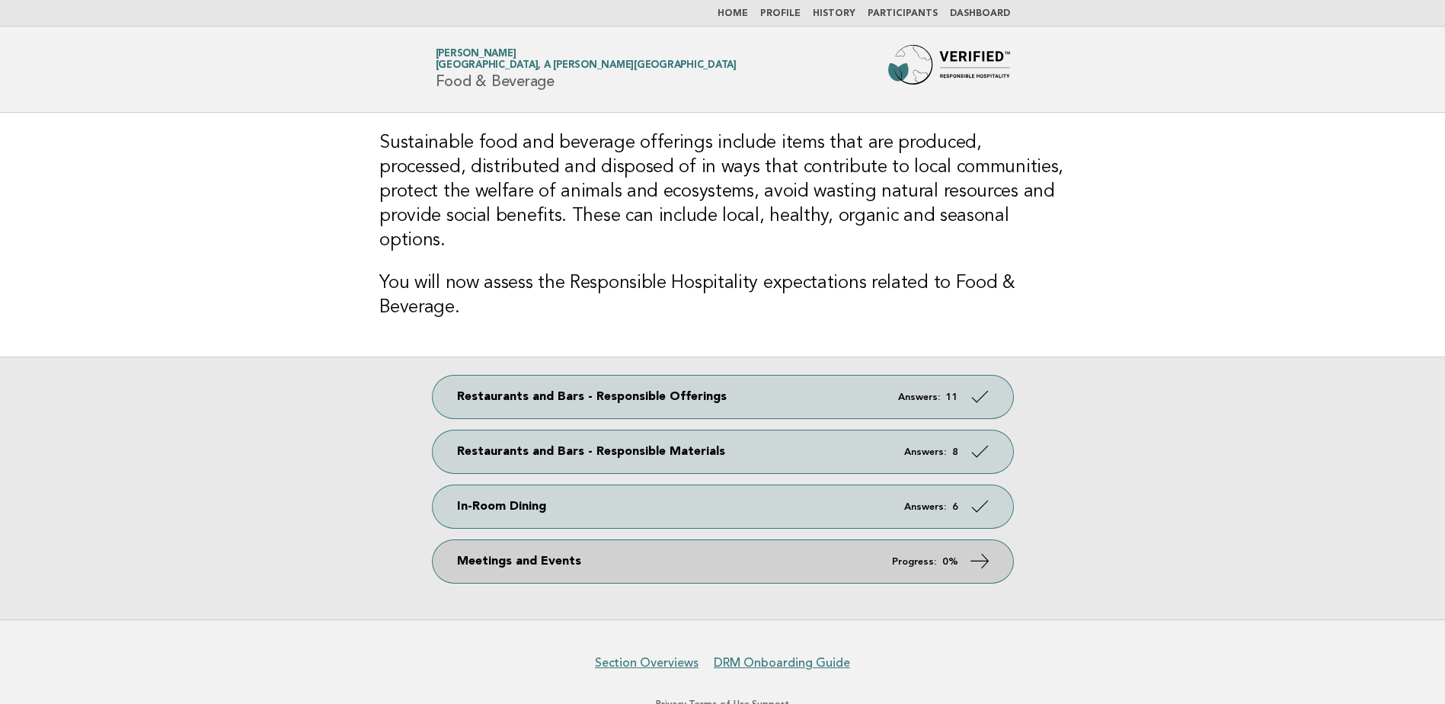
click at [690, 540] on link "Meetings and Events Progress: 0%" at bounding box center [723, 561] width 581 height 43
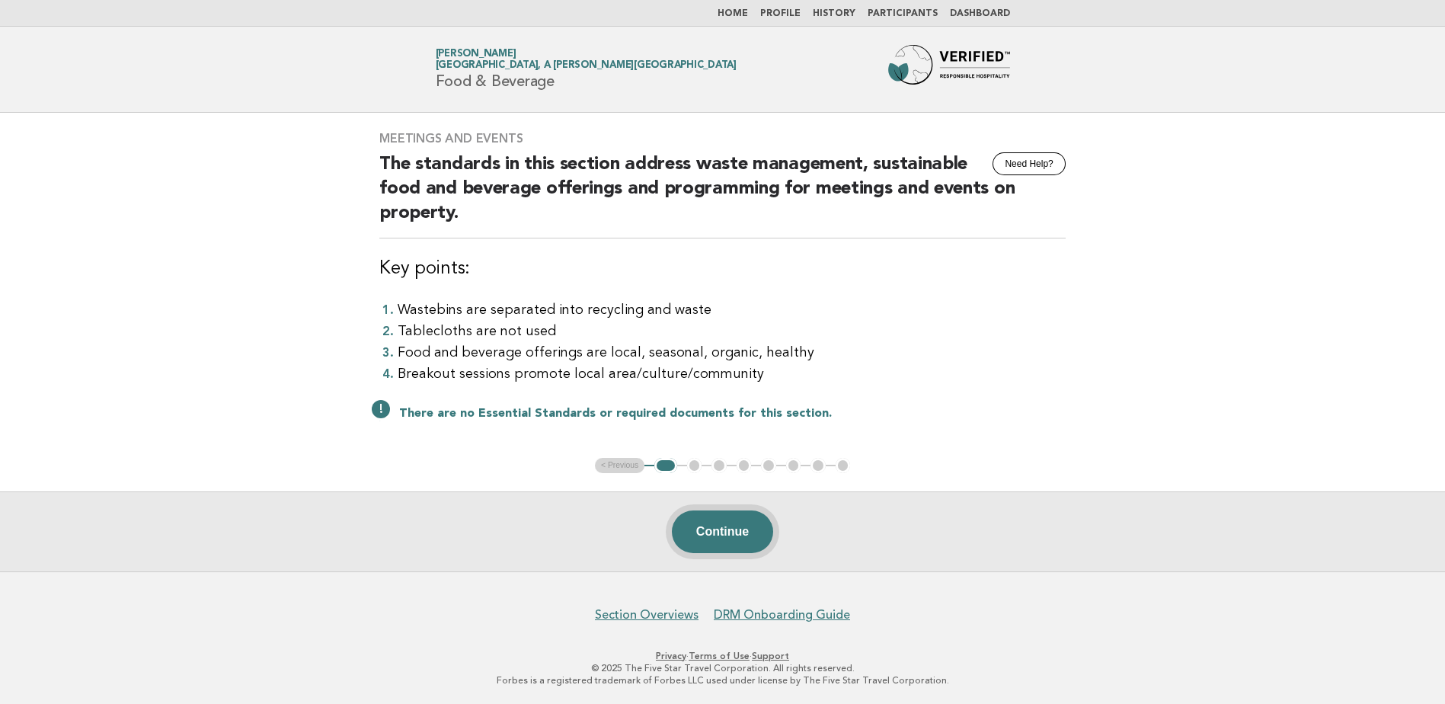
click at [729, 536] on button "Continue" at bounding box center [722, 531] width 101 height 43
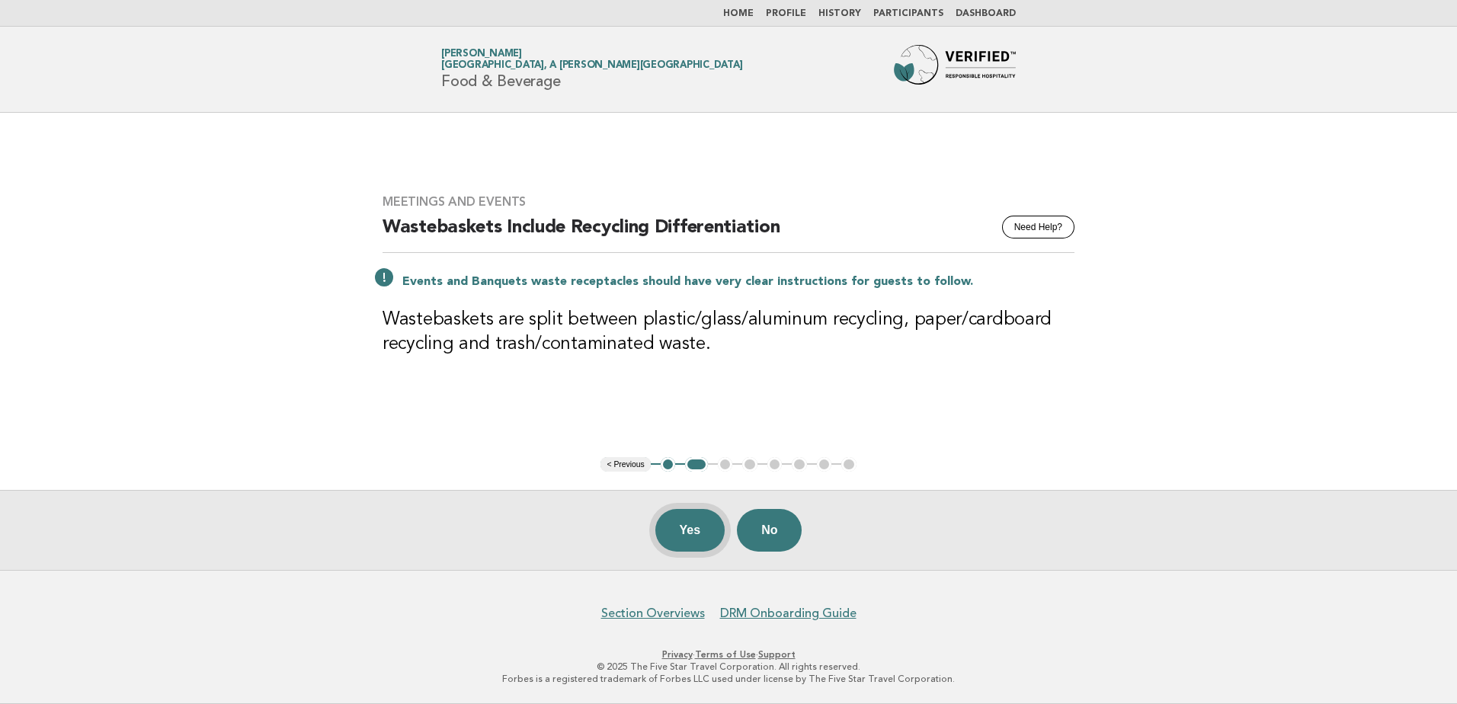
click at [684, 541] on button "Yes" at bounding box center [690, 530] width 70 height 43
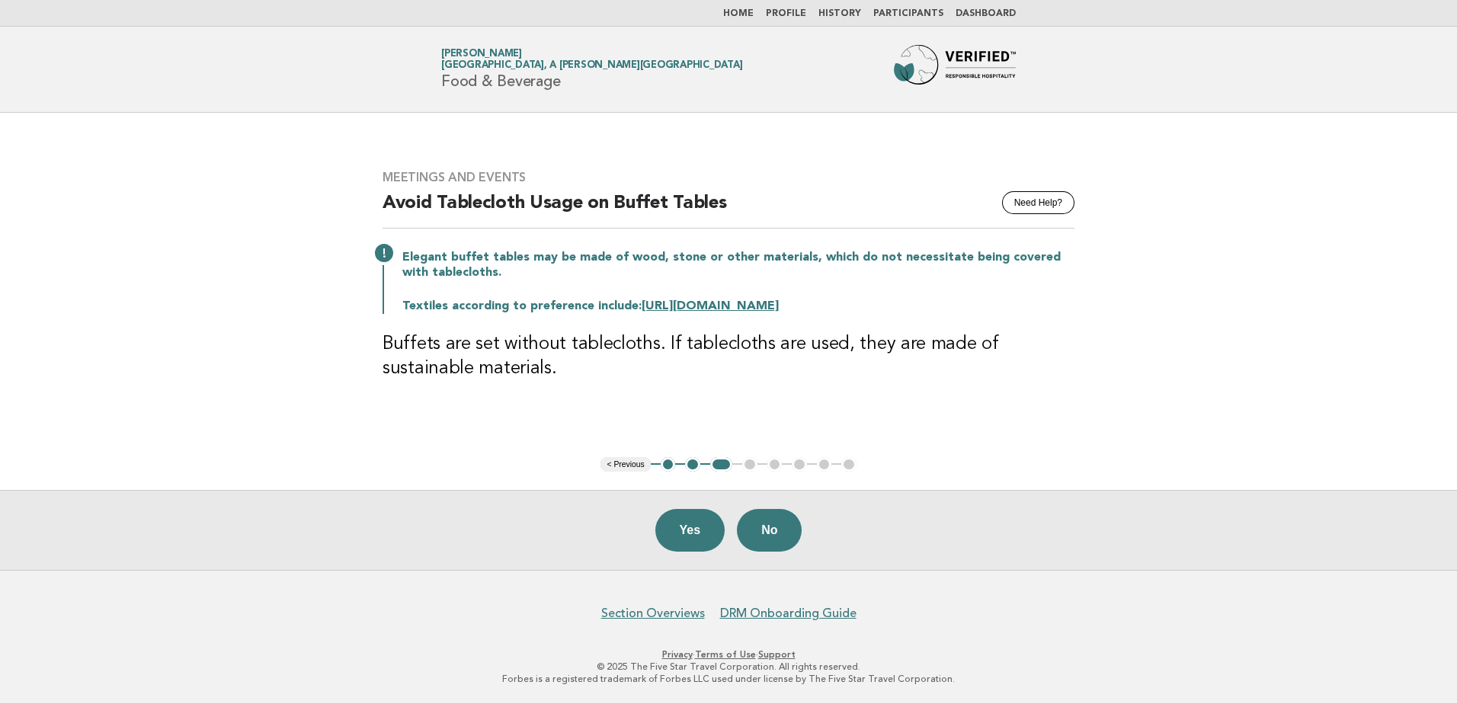
click at [684, 541] on button "Yes" at bounding box center [690, 530] width 70 height 43
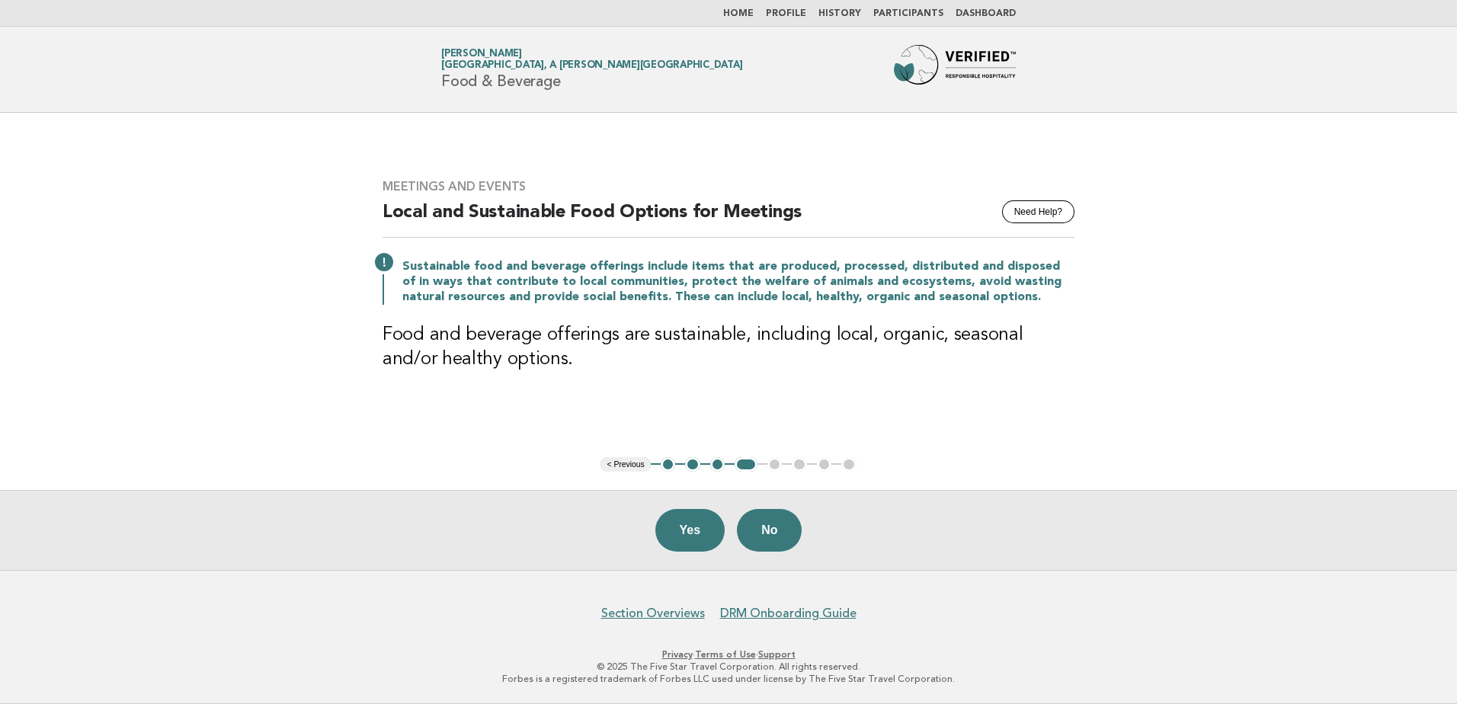
click at [684, 541] on button "Yes" at bounding box center [690, 530] width 70 height 43
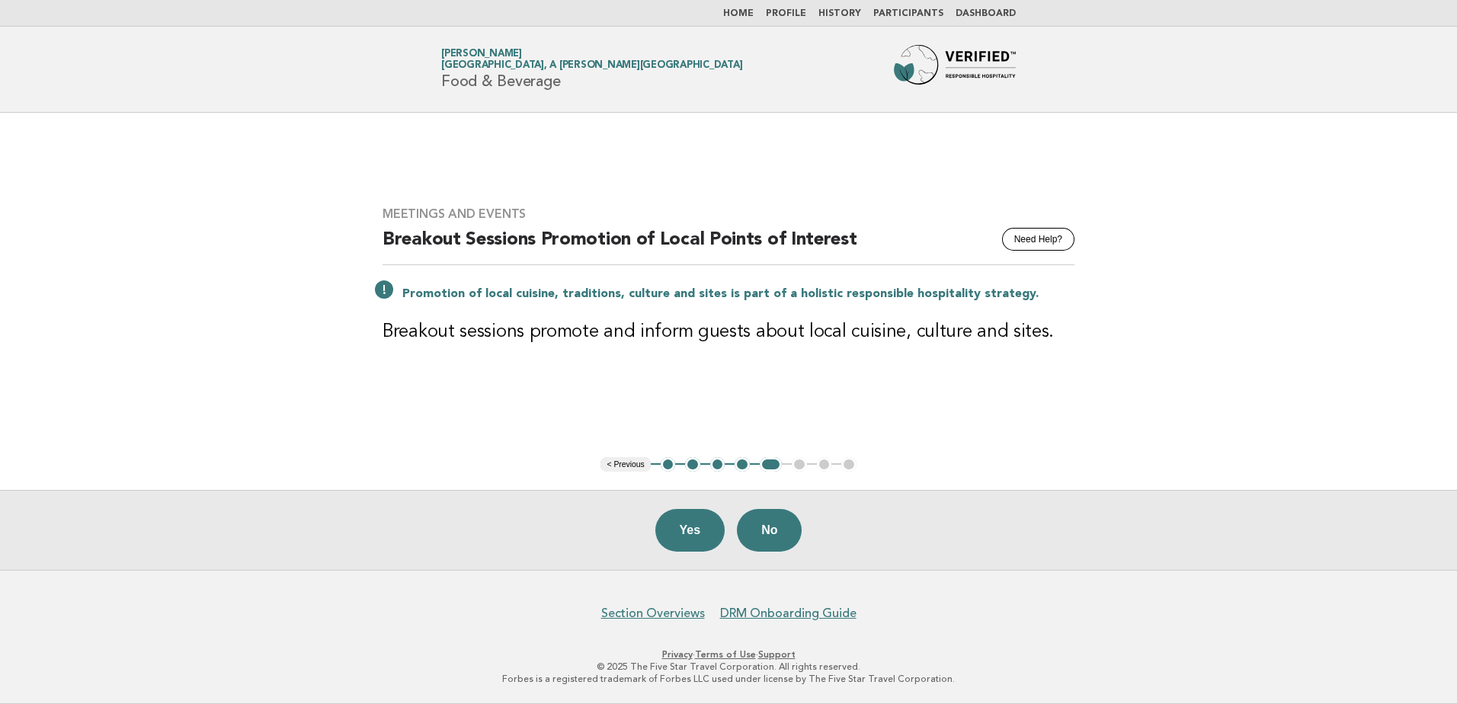
click at [684, 541] on button "Yes" at bounding box center [690, 530] width 70 height 43
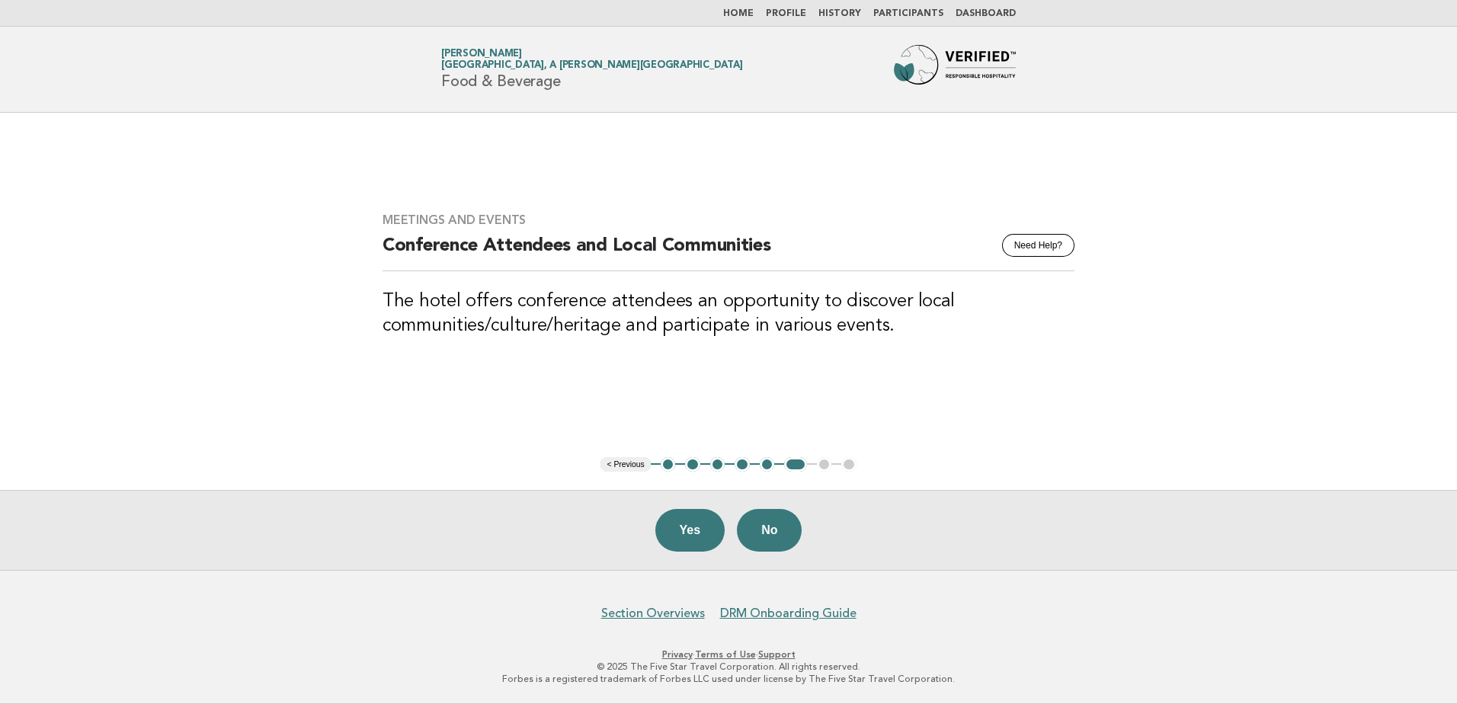
click at [684, 541] on button "Yes" at bounding box center [690, 530] width 70 height 43
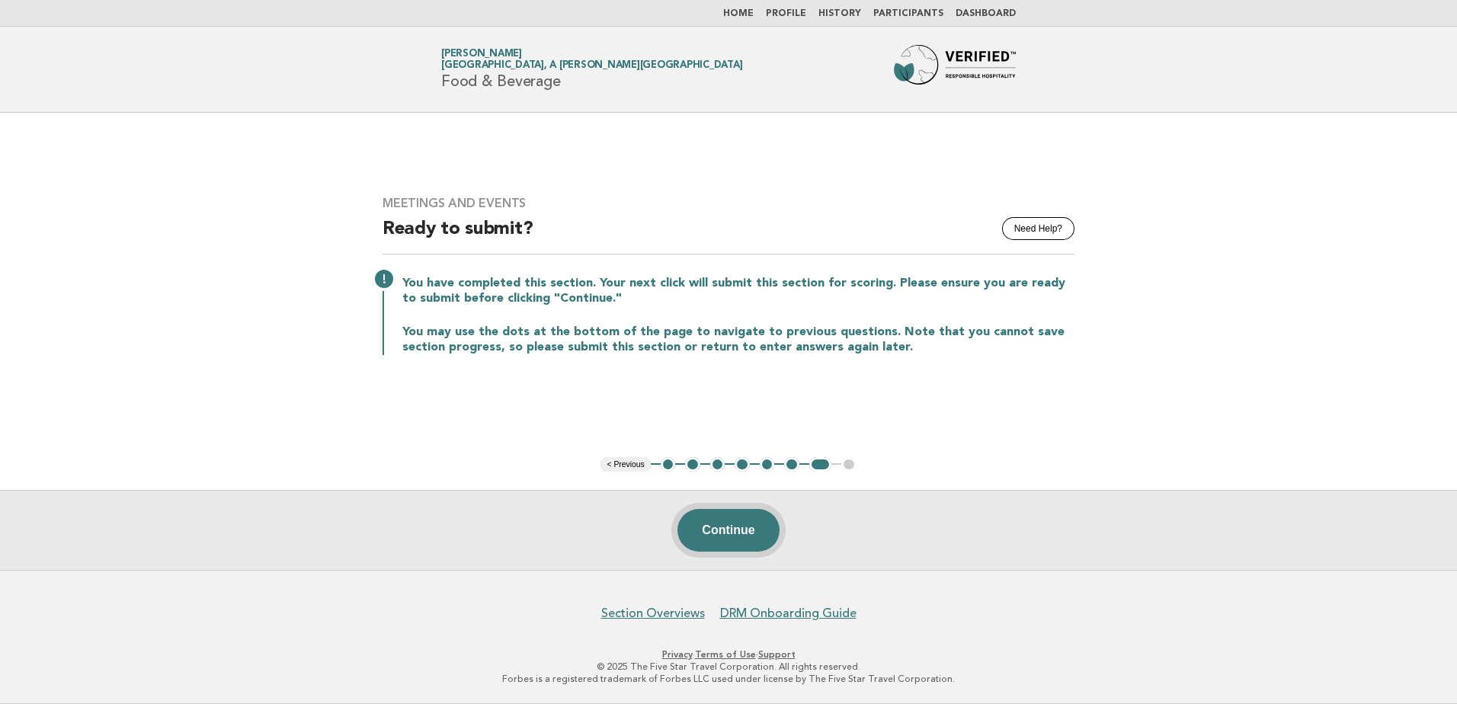
click at [722, 536] on button "Continue" at bounding box center [727, 530] width 101 height 43
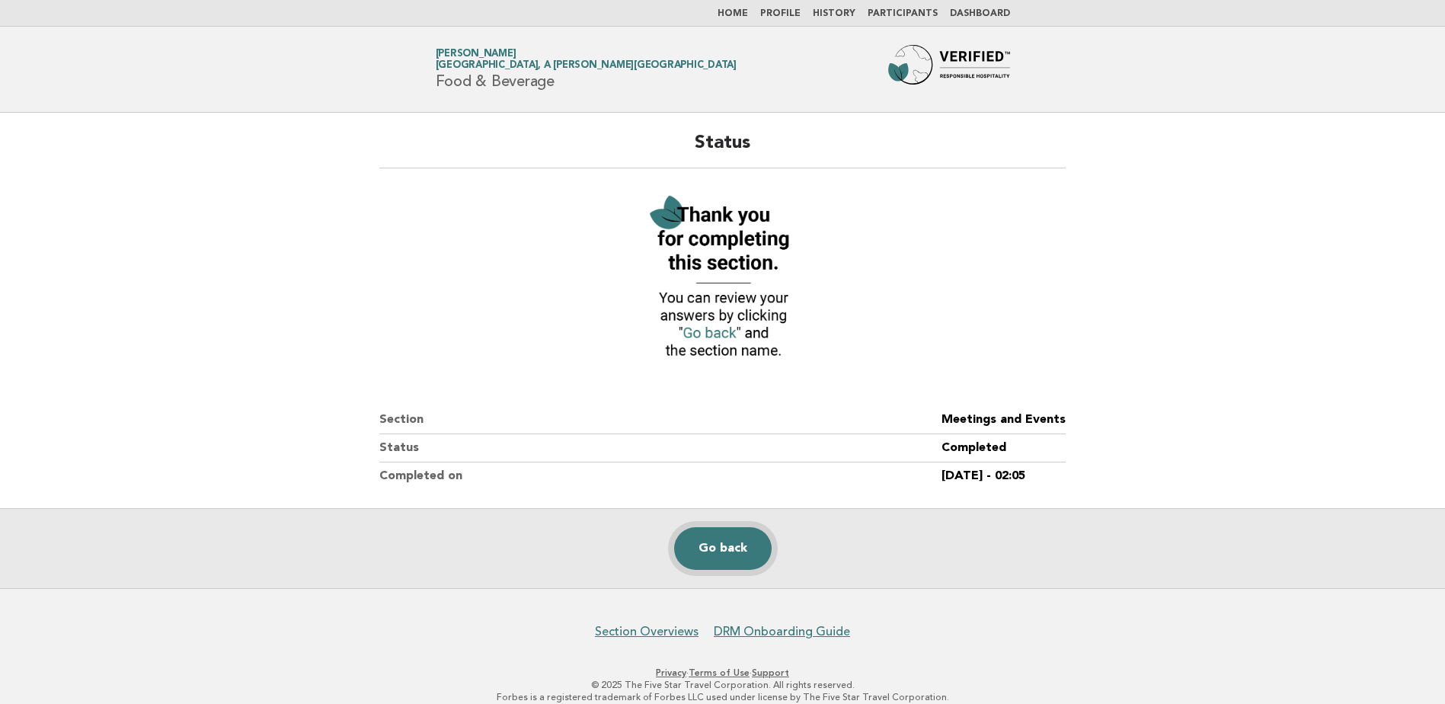
click at [722, 536] on link "Go back" at bounding box center [723, 548] width 98 height 43
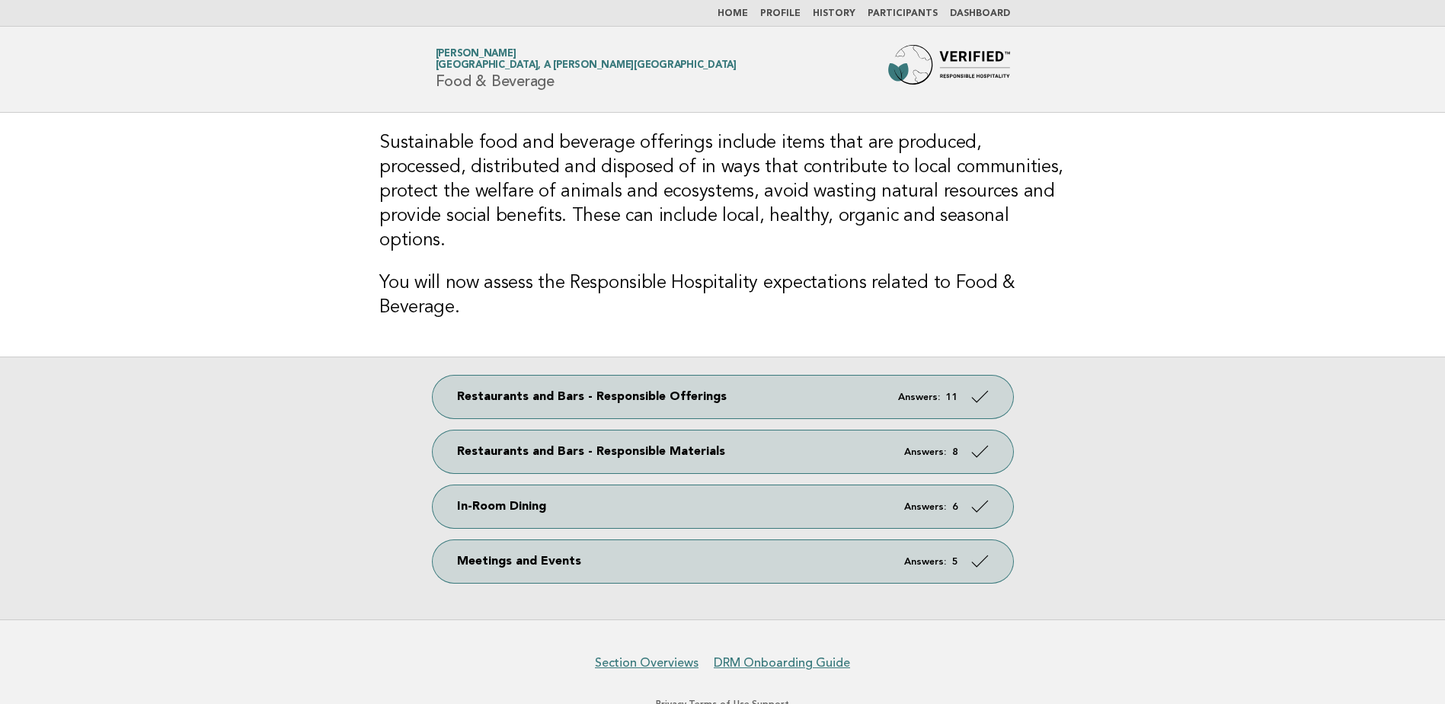
click at [748, 16] on link "Home" at bounding box center [733, 13] width 30 height 9
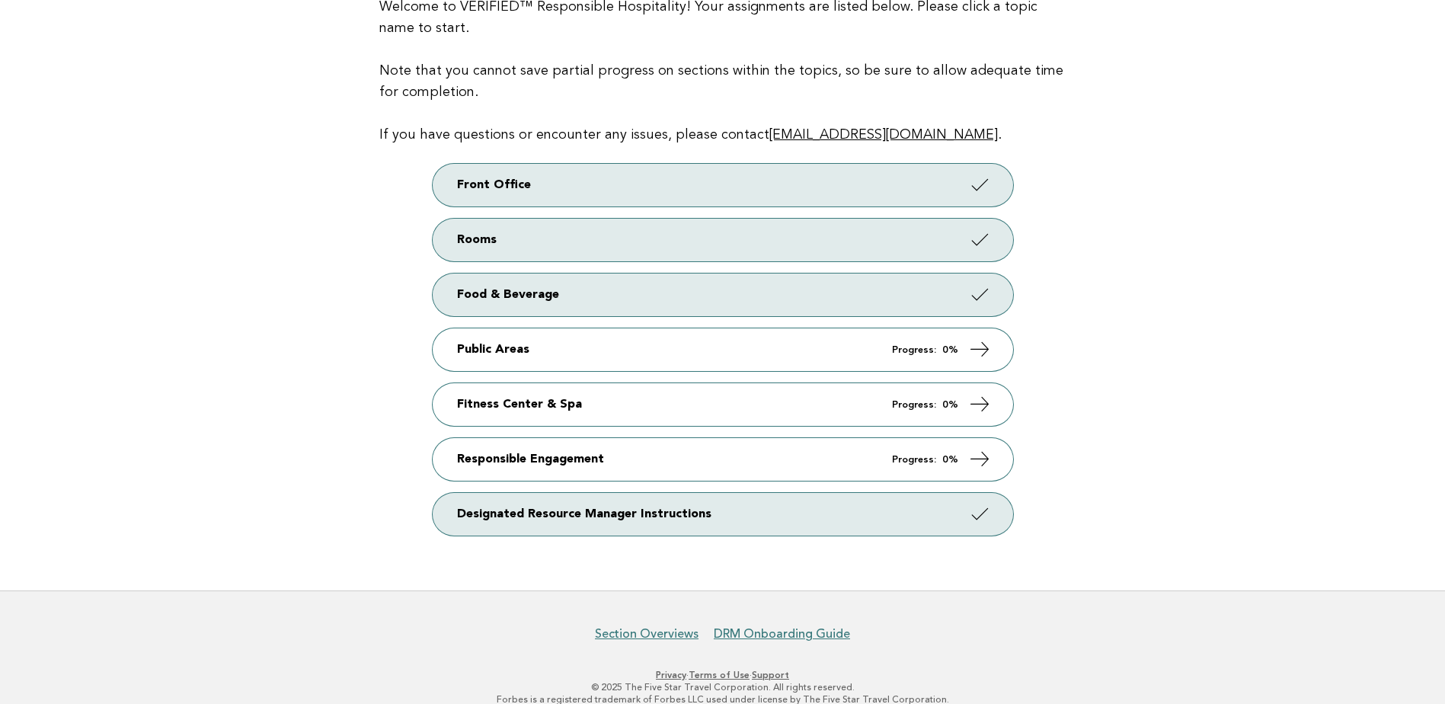
scroll to position [210, 0]
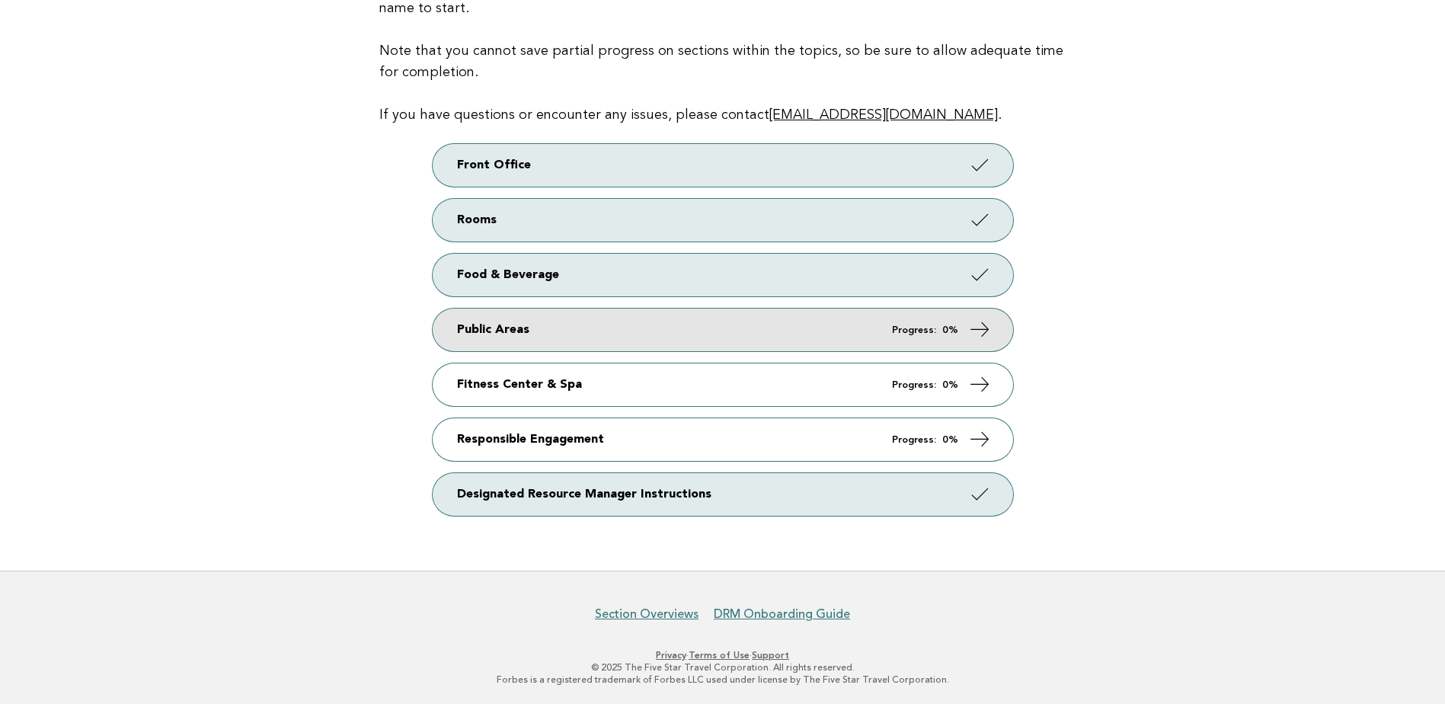
click at [631, 324] on link "Public Areas Progress: 0%" at bounding box center [723, 330] width 581 height 43
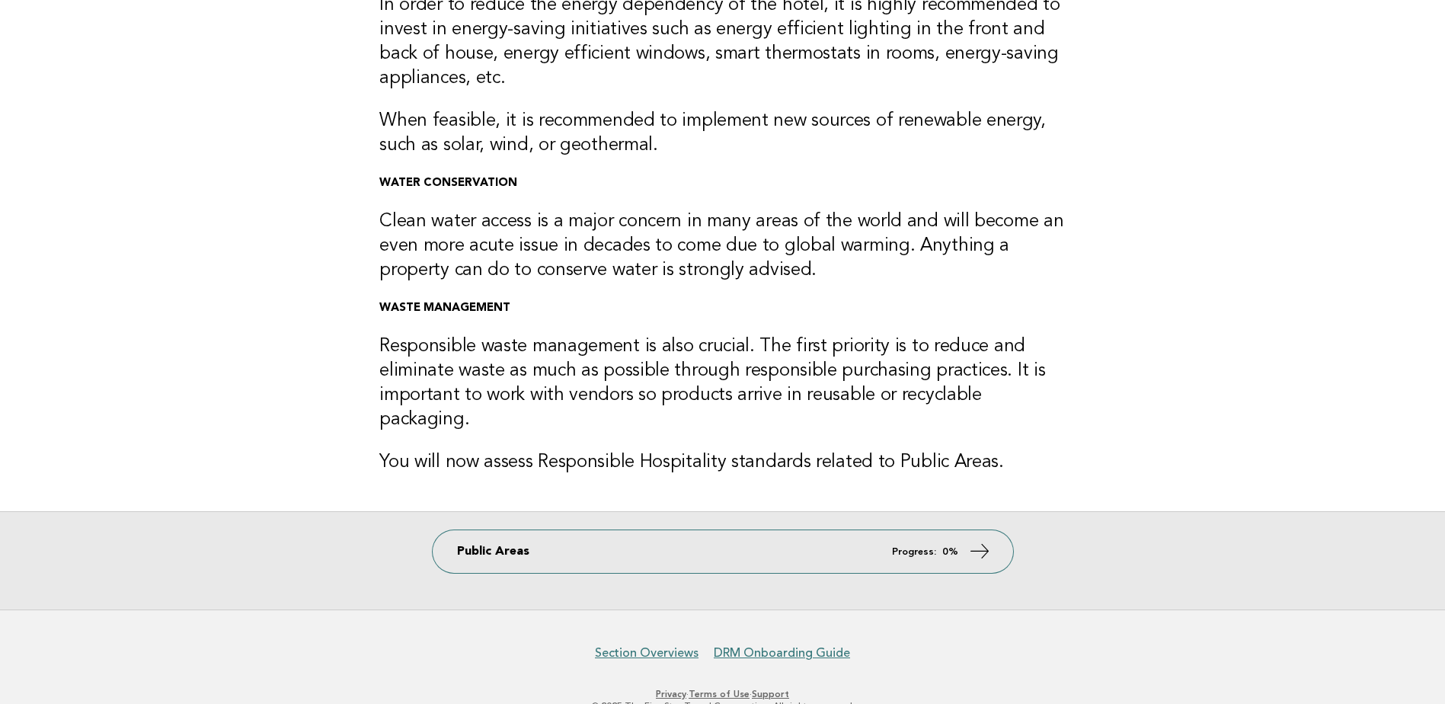
scroll to position [229, 0]
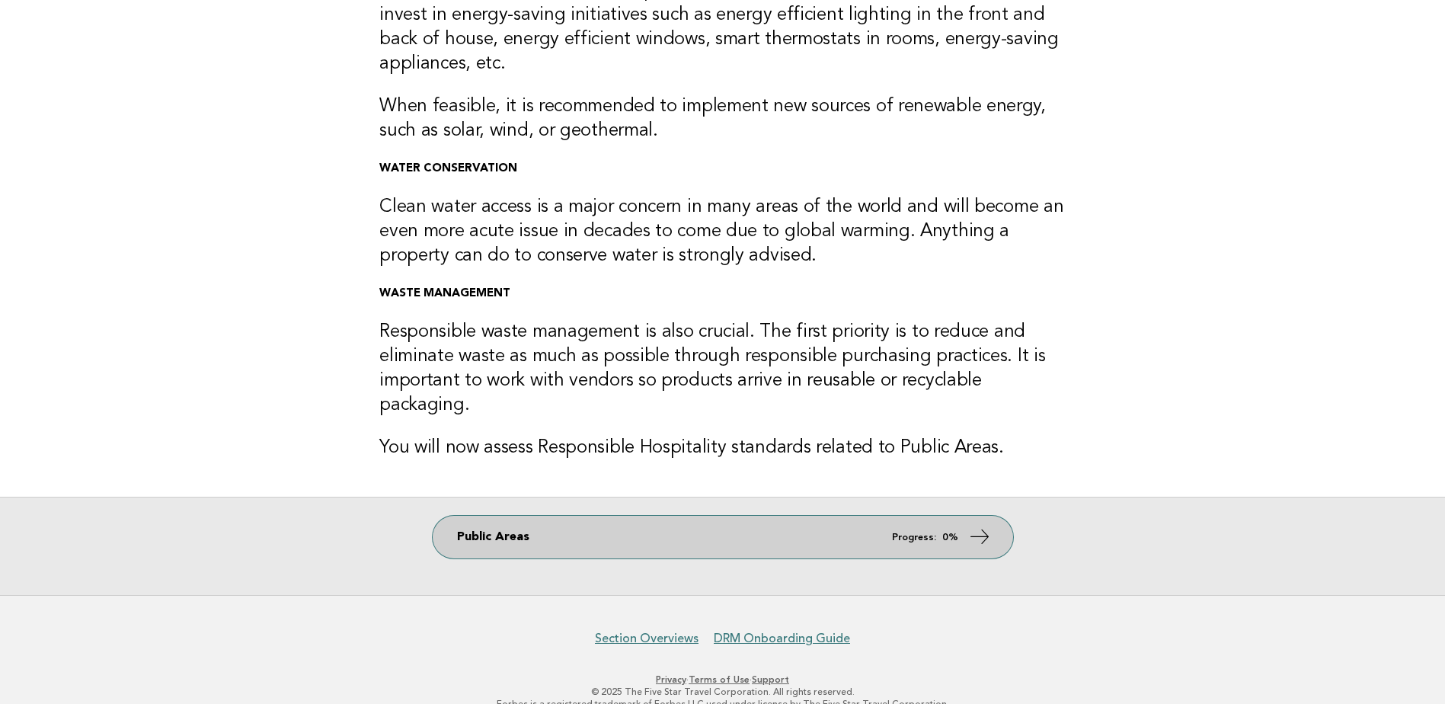
click at [948, 533] on strong "0%" at bounding box center [950, 538] width 16 height 10
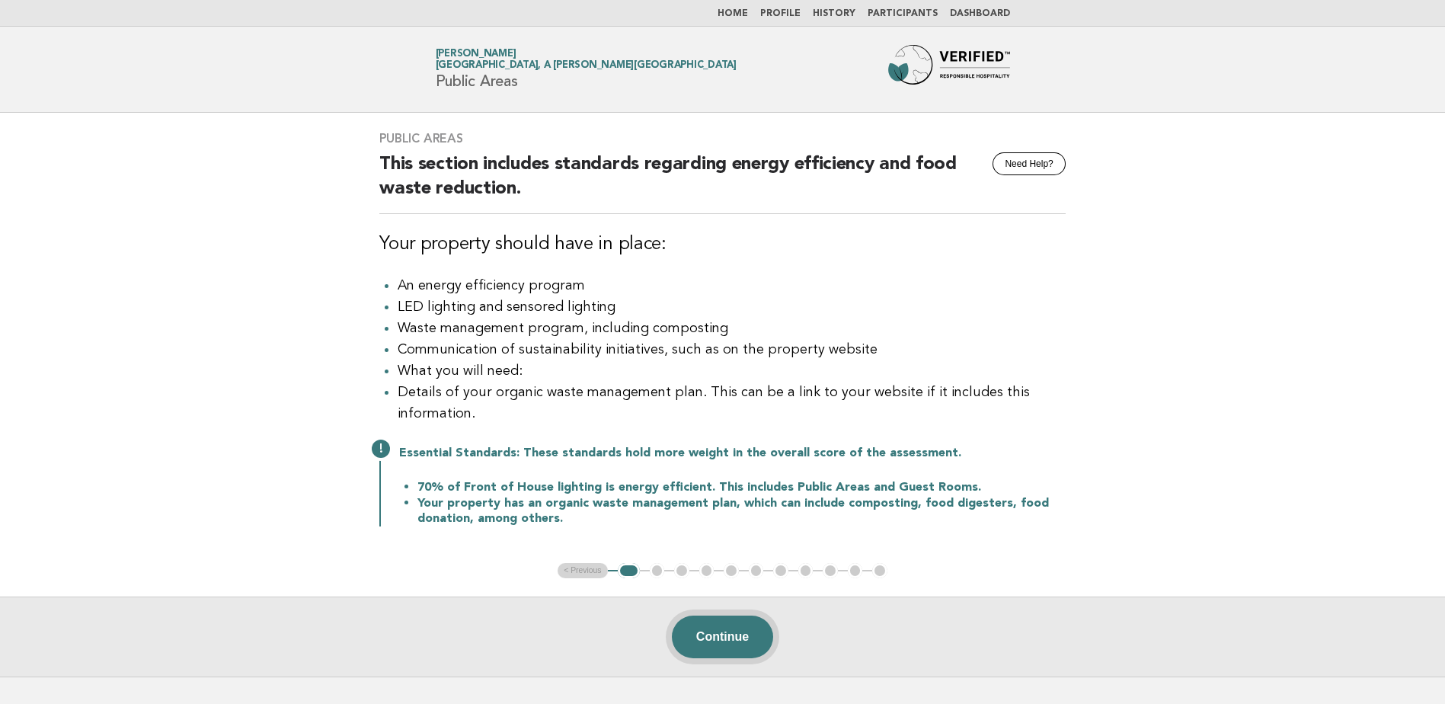
click at [734, 635] on button "Continue" at bounding box center [722, 637] width 101 height 43
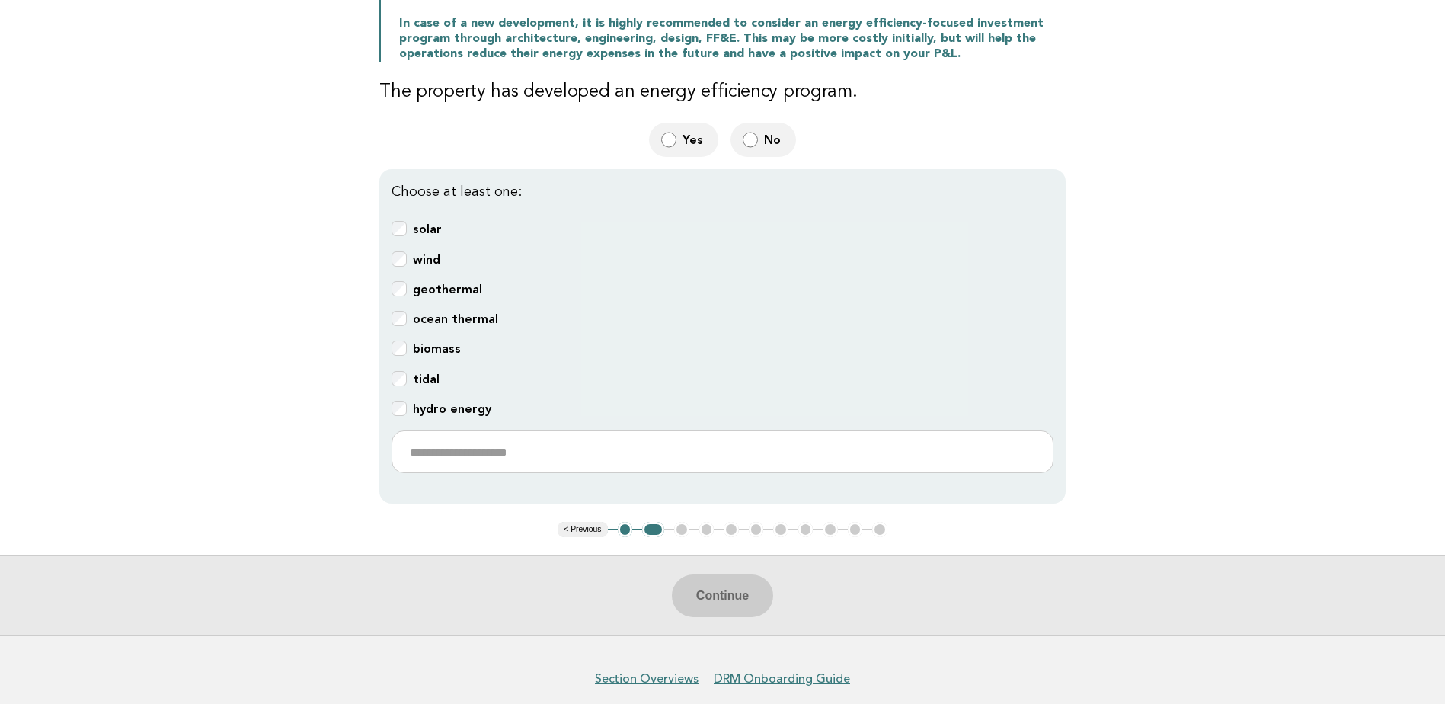
scroll to position [381, 0]
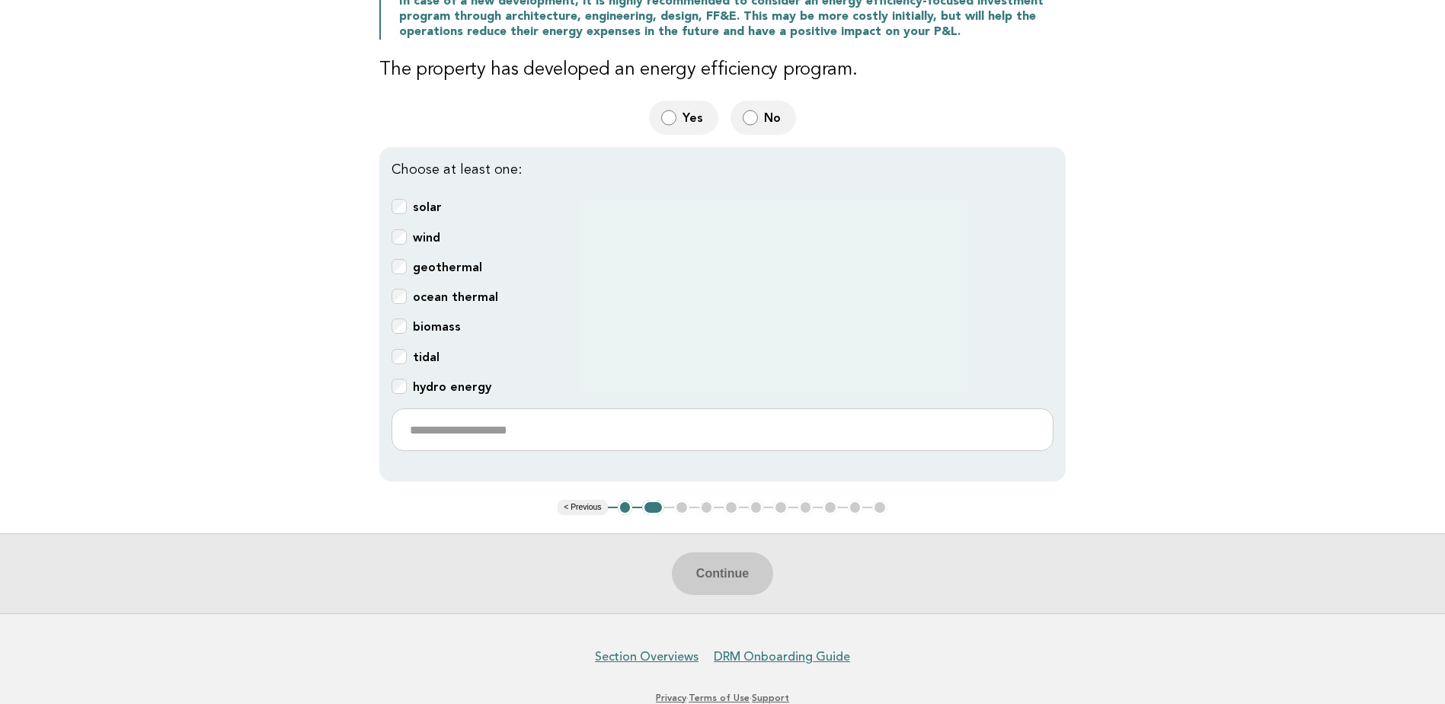
click at [654, 501] on button "2" at bounding box center [653, 507] width 22 height 15
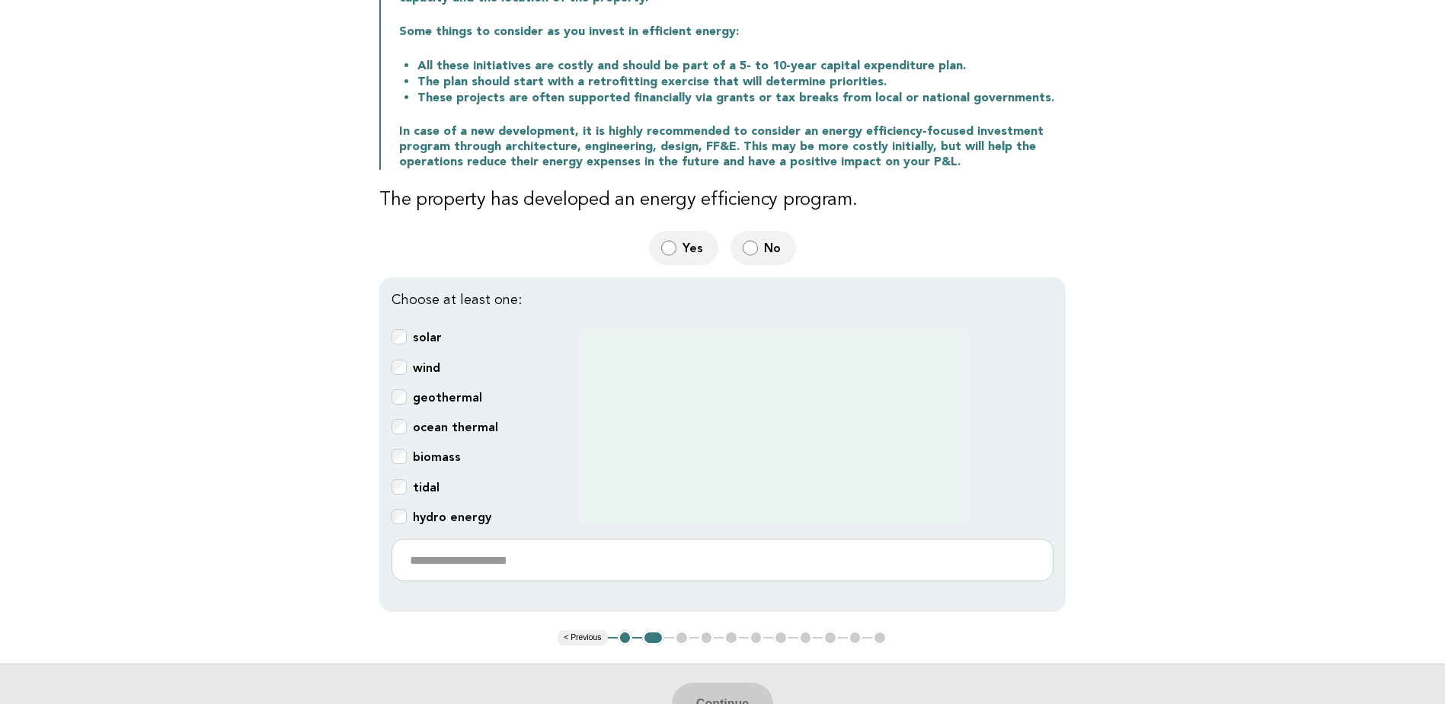
scroll to position [418, 0]
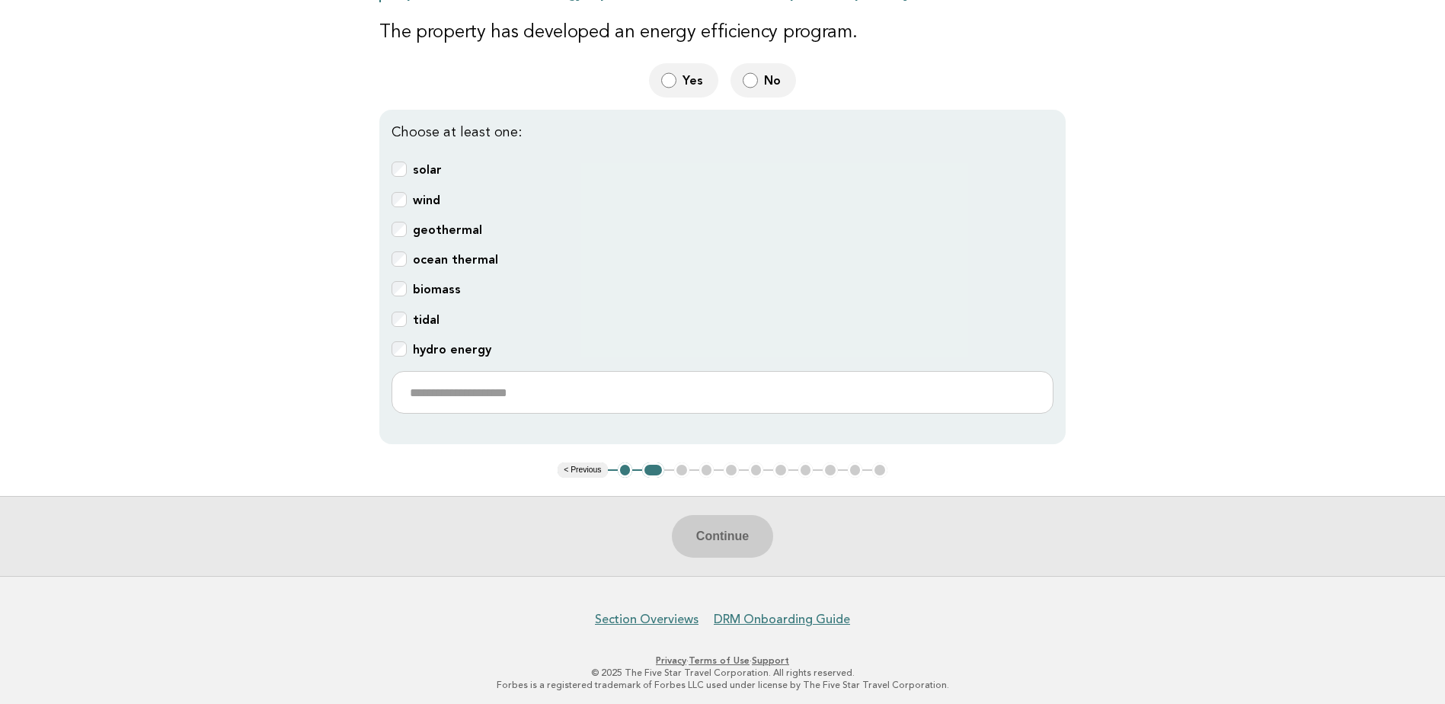
click at [683, 466] on ul "< Previous 1 2 3 4 5 6 7 8 9 10 11" at bounding box center [723, 469] width 330 height 15
click at [687, 463] on ul "< Previous 1 2 3 4 5 6 7 8 9 10 11" at bounding box center [723, 469] width 330 height 15
click at [628, 465] on button "1" at bounding box center [625, 469] width 15 height 15
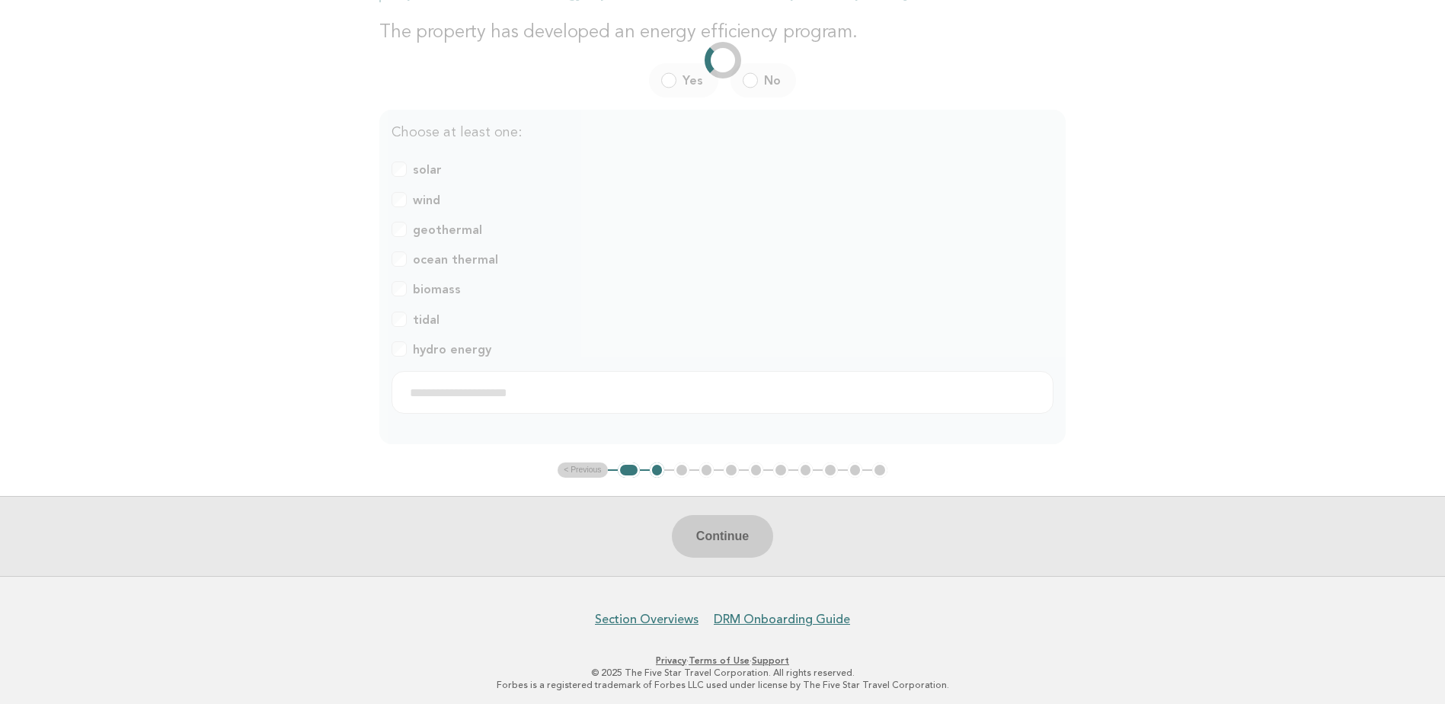
scroll to position [110, 0]
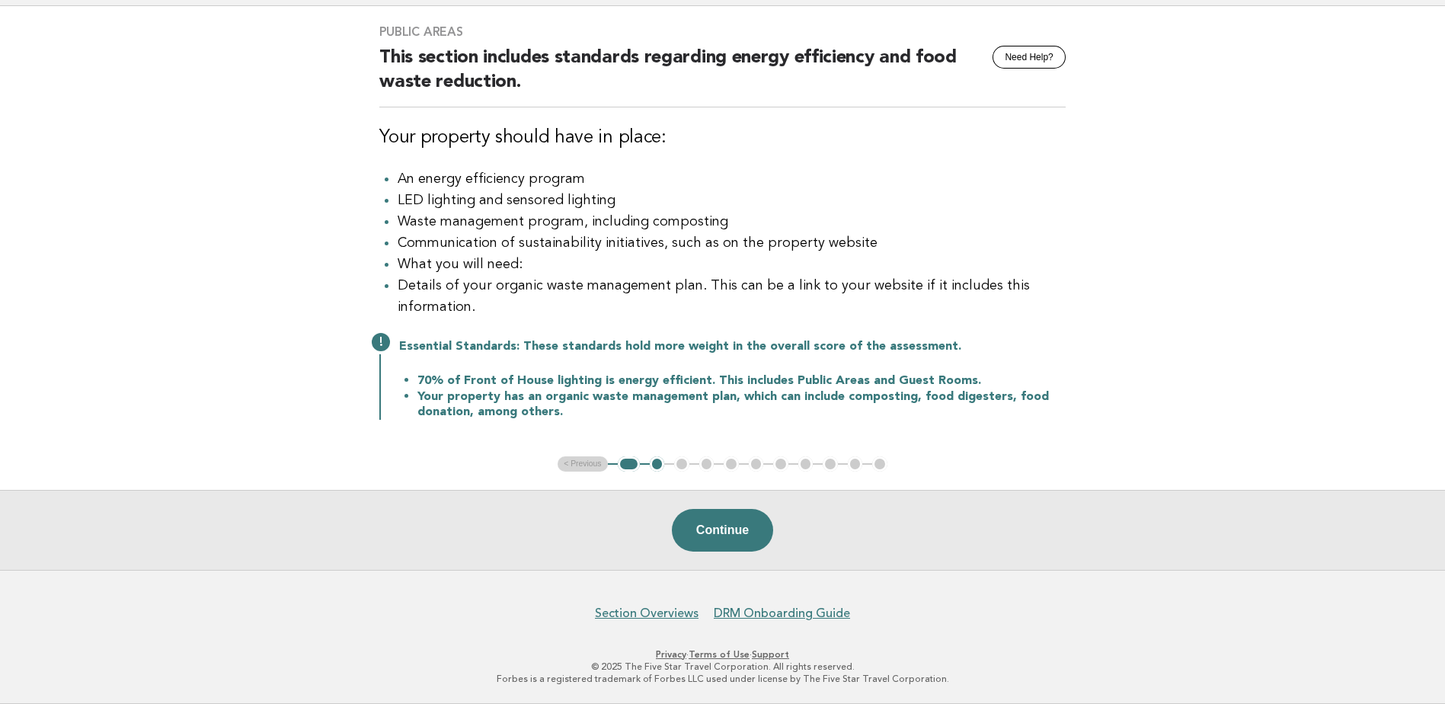
click at [678, 469] on ul "< Previous 1 2 3 4 5 6 7 8 9 10 11" at bounding box center [723, 463] width 330 height 15
click at [662, 466] on button "2" at bounding box center [657, 463] width 15 height 15
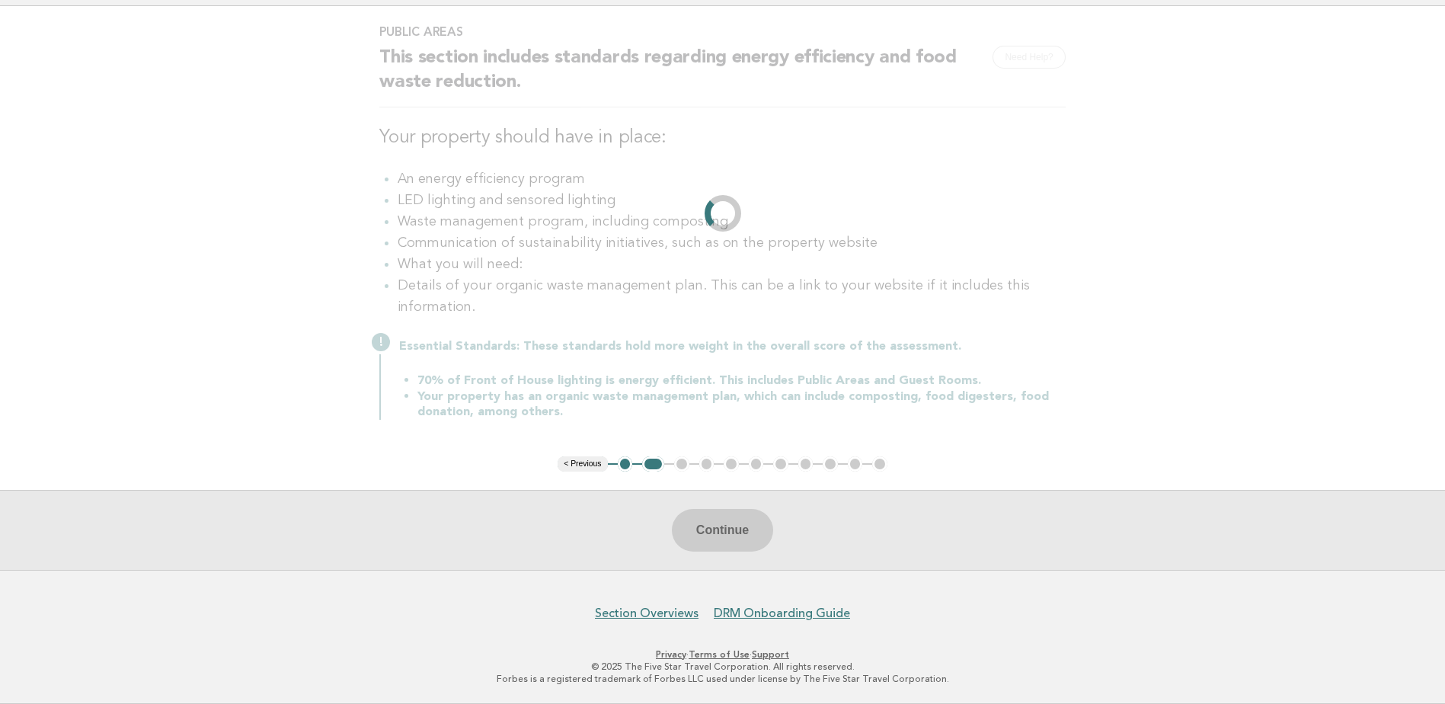
scroll to position [77, 0]
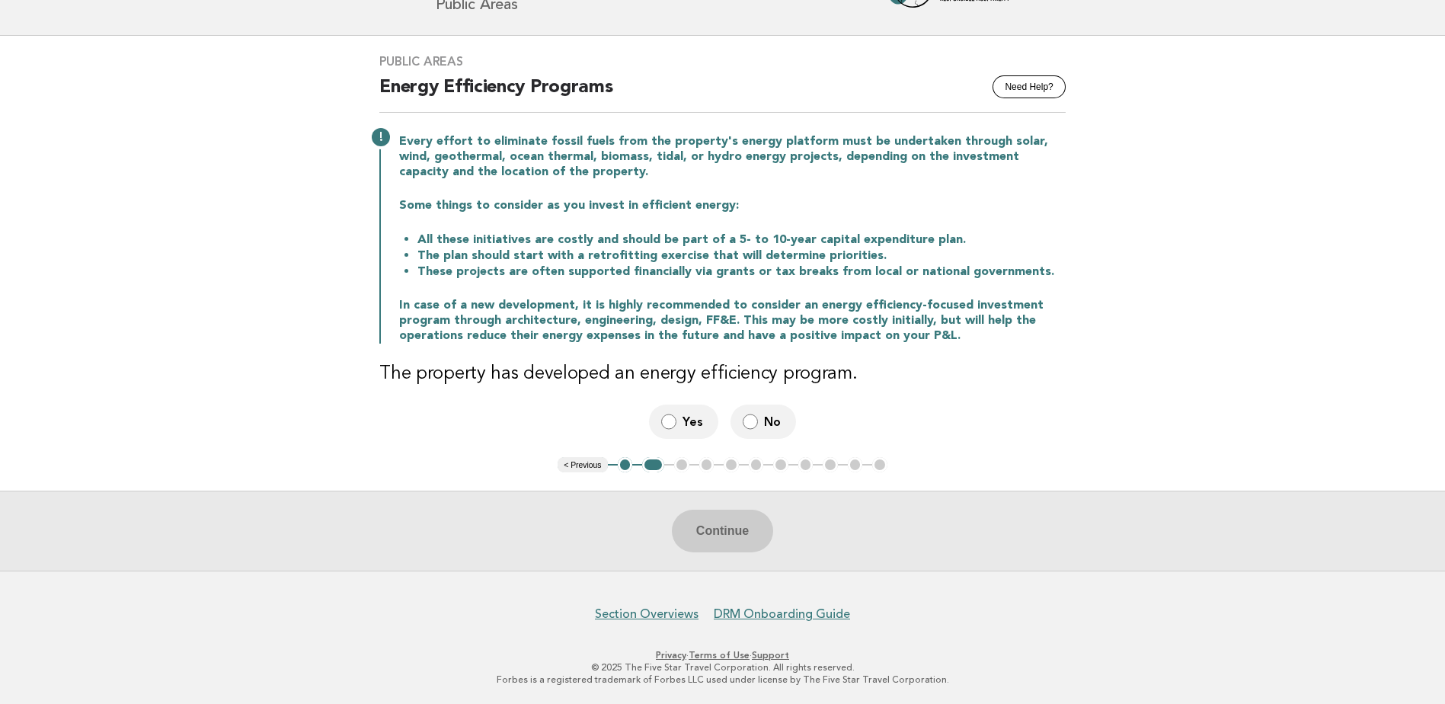
click at [677, 425] on label "Yes" at bounding box center [683, 422] width 69 height 34
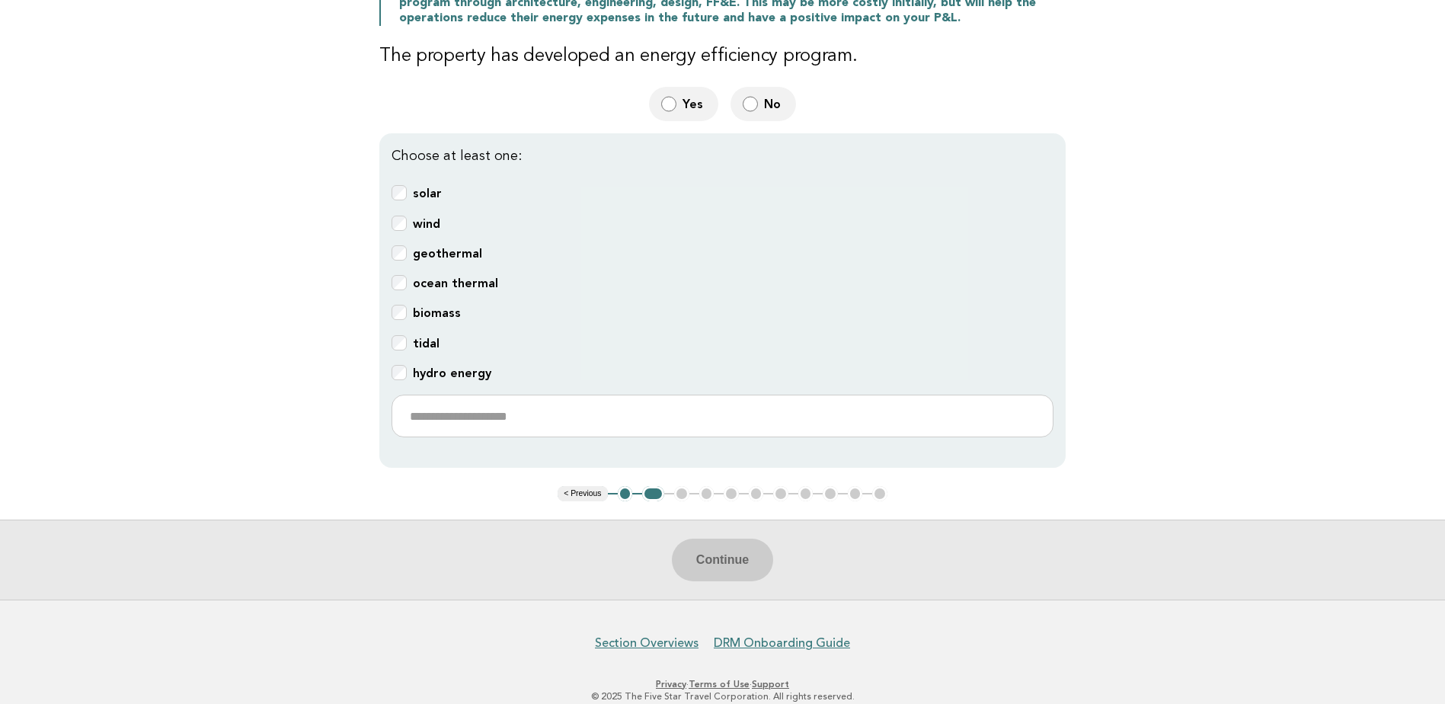
scroll to position [418, 0]
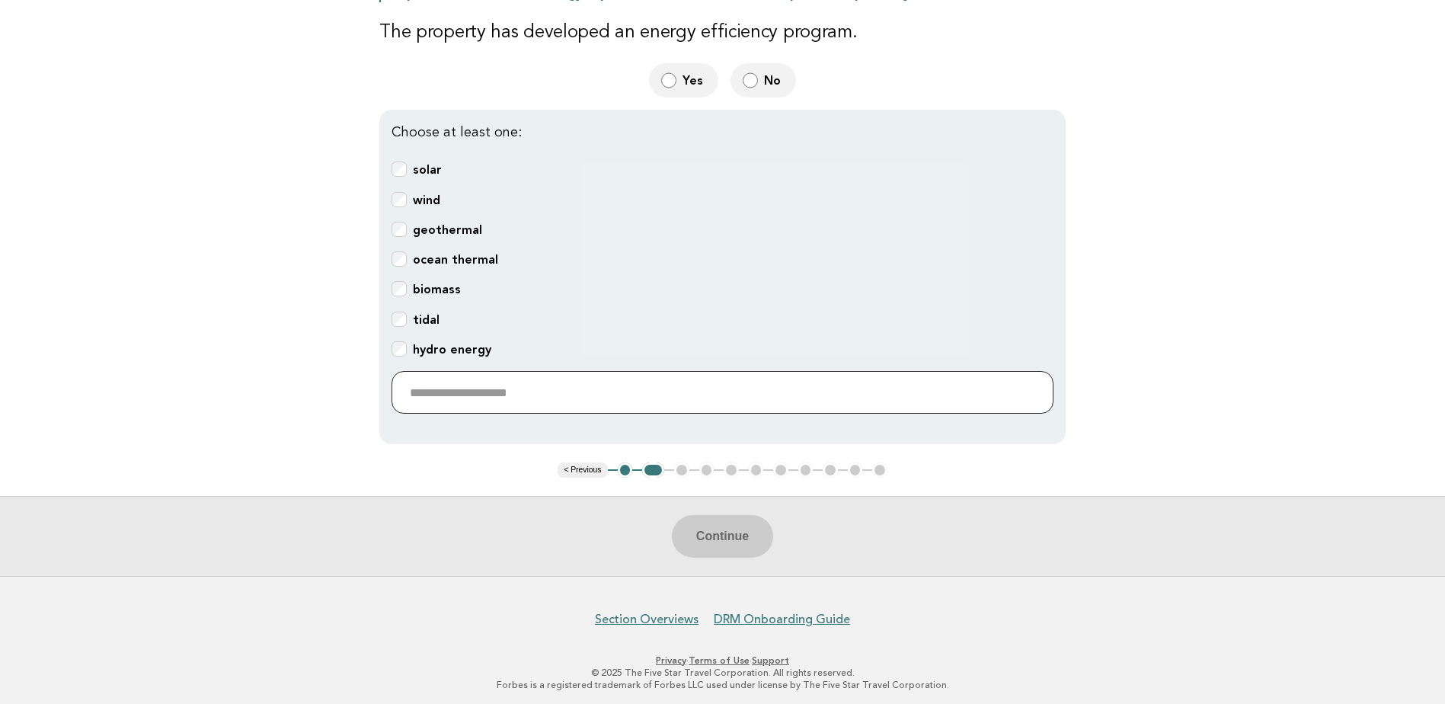
click at [443, 389] on input "text" at bounding box center [723, 392] width 662 height 43
drag, startPoint x: 446, startPoint y: 386, endPoint x: 399, endPoint y: 377, distance: 48.1
click at [399, 377] on input "***" at bounding box center [723, 392] width 662 height 43
type input "*"
type input "***"
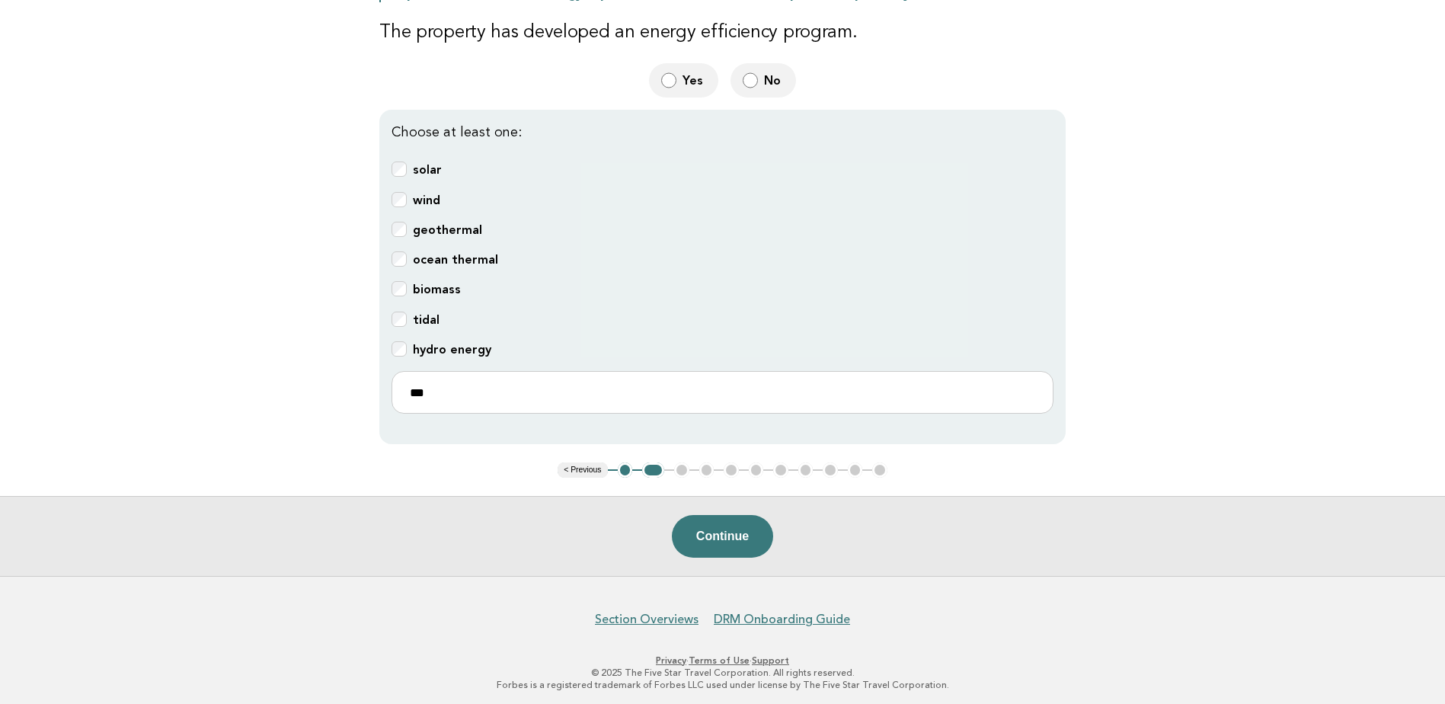
click at [681, 79] on label "Yes" at bounding box center [683, 80] width 69 height 34
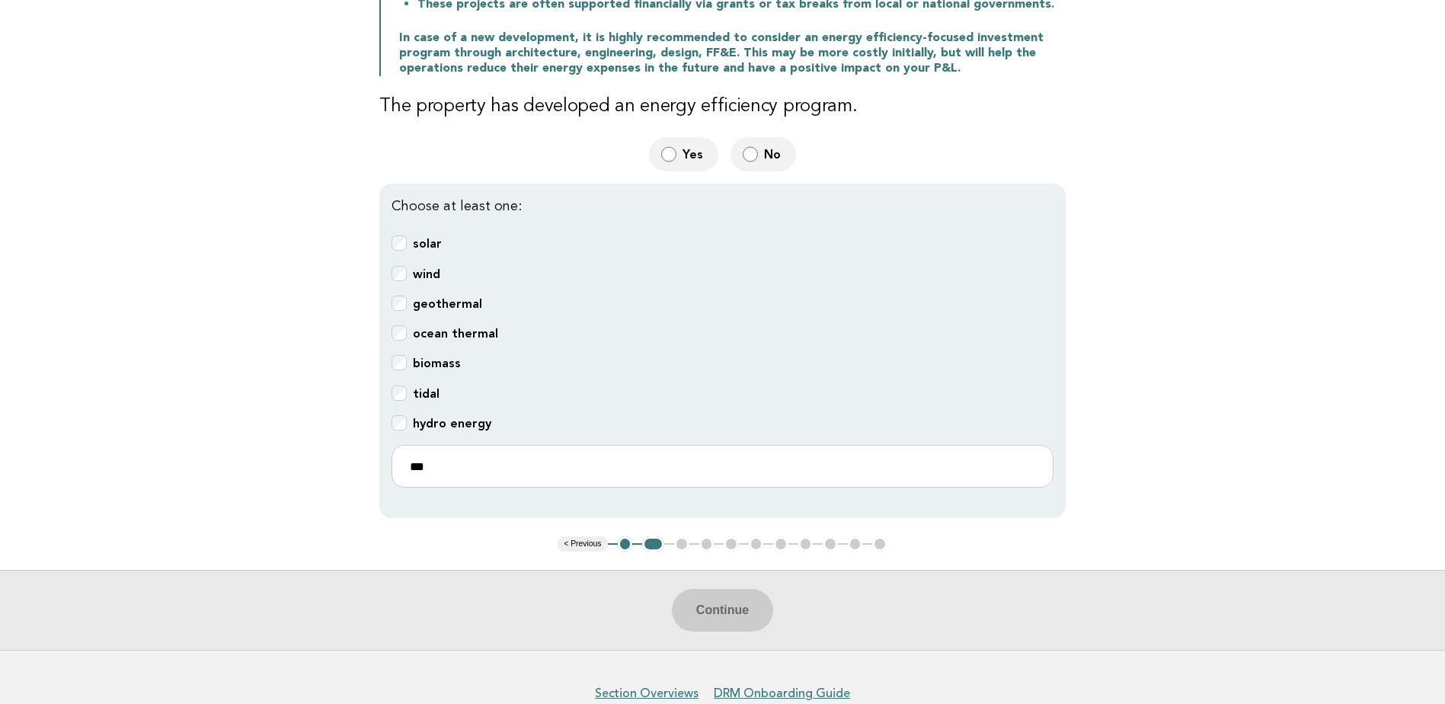
scroll to position [381, 0]
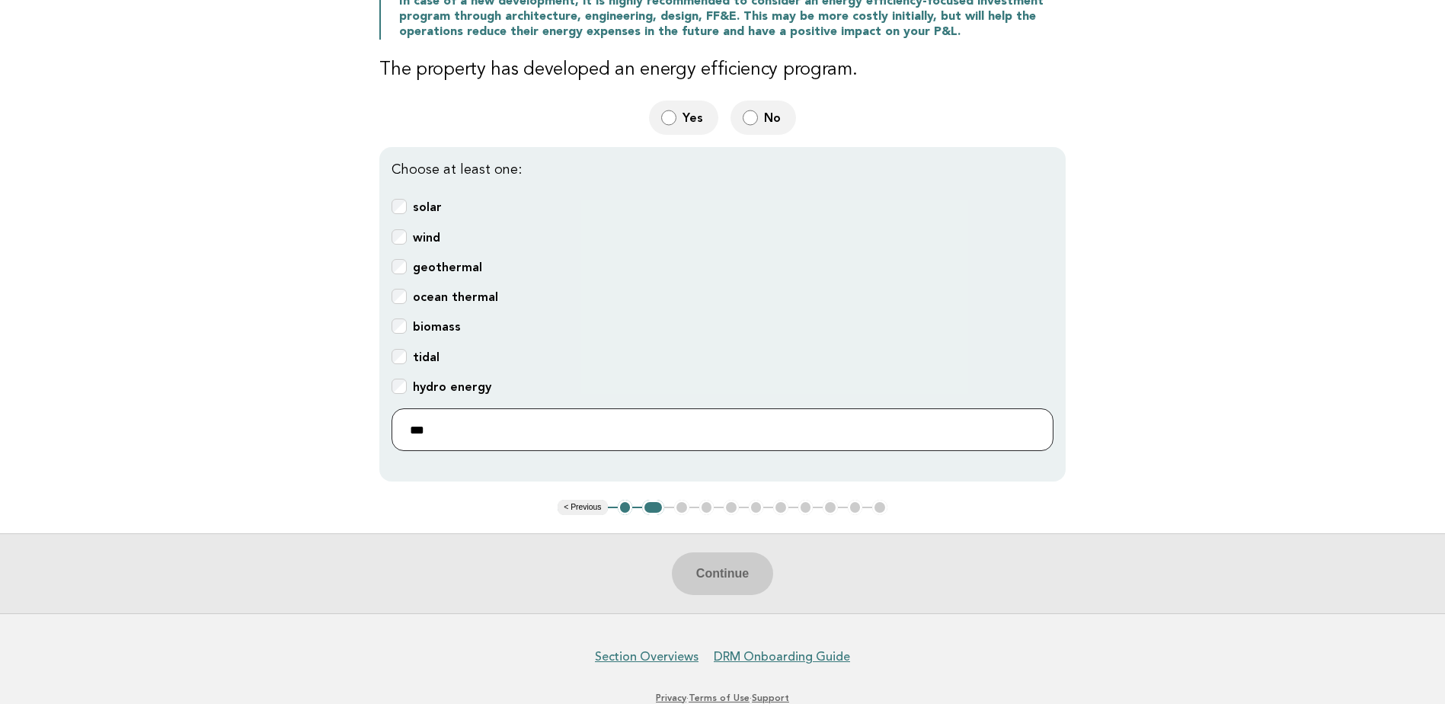
click at [455, 416] on input "***" at bounding box center [723, 429] width 662 height 43
click at [600, 424] on input "***" at bounding box center [723, 429] width 662 height 43
click at [653, 420] on input "***" at bounding box center [723, 429] width 662 height 43
click at [706, 573] on div "Continue" at bounding box center [722, 573] width 1445 height 80
click at [504, 440] on input "***" at bounding box center [723, 429] width 662 height 43
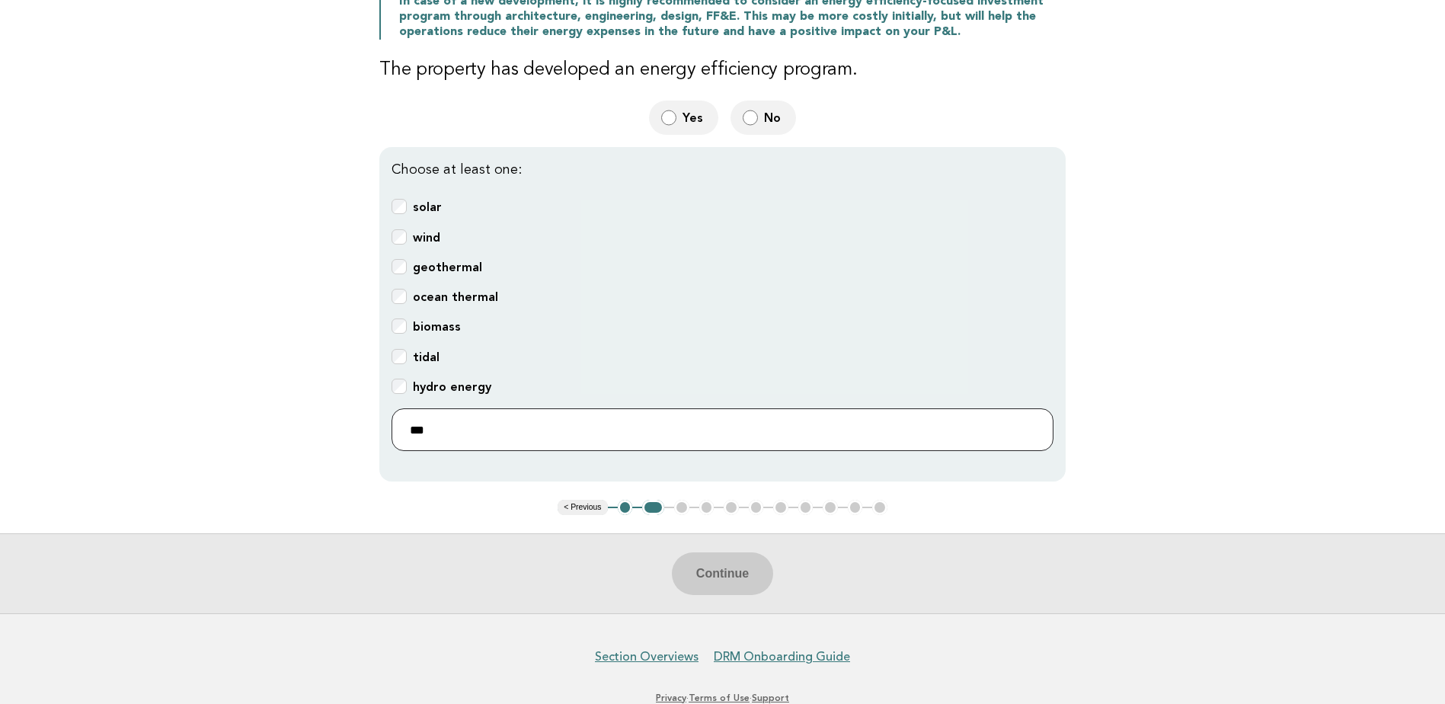
scroll to position [0, 0]
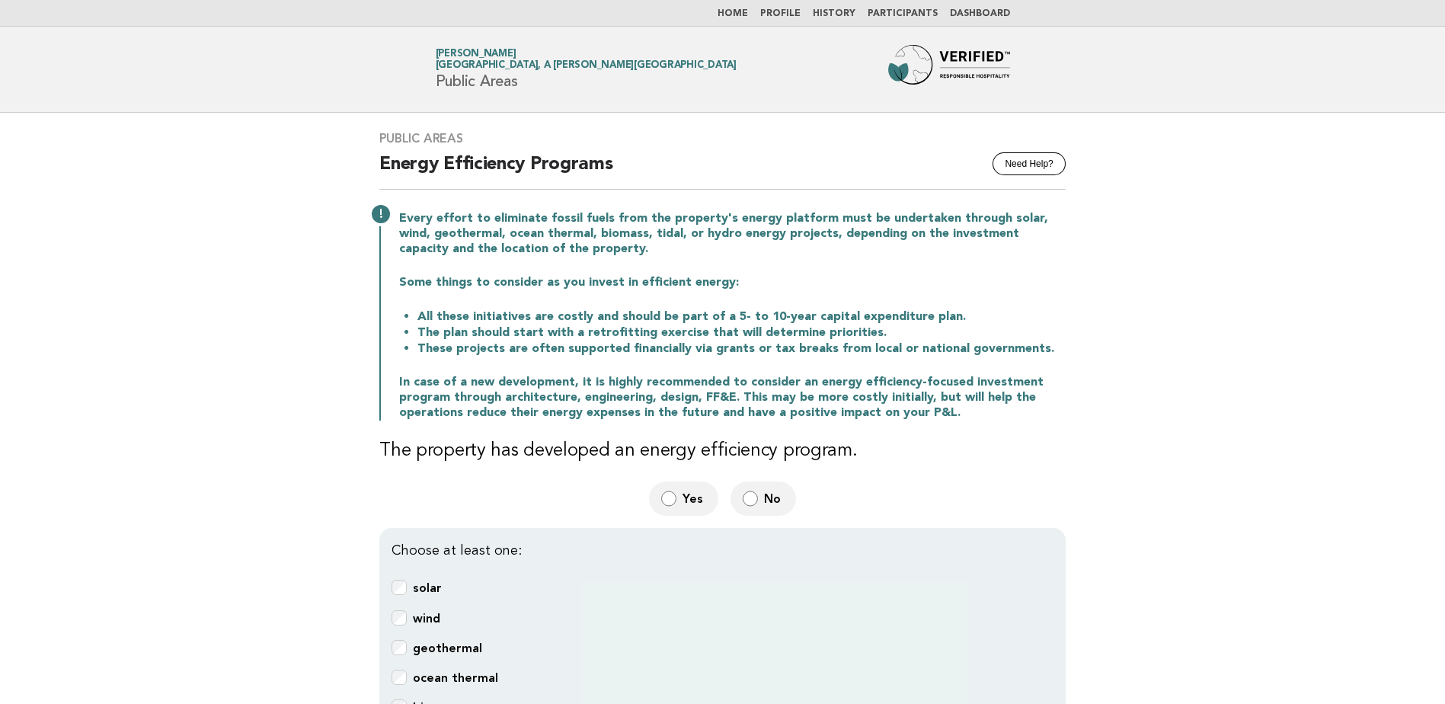
click at [741, 13] on link "Home" at bounding box center [733, 13] width 30 height 9
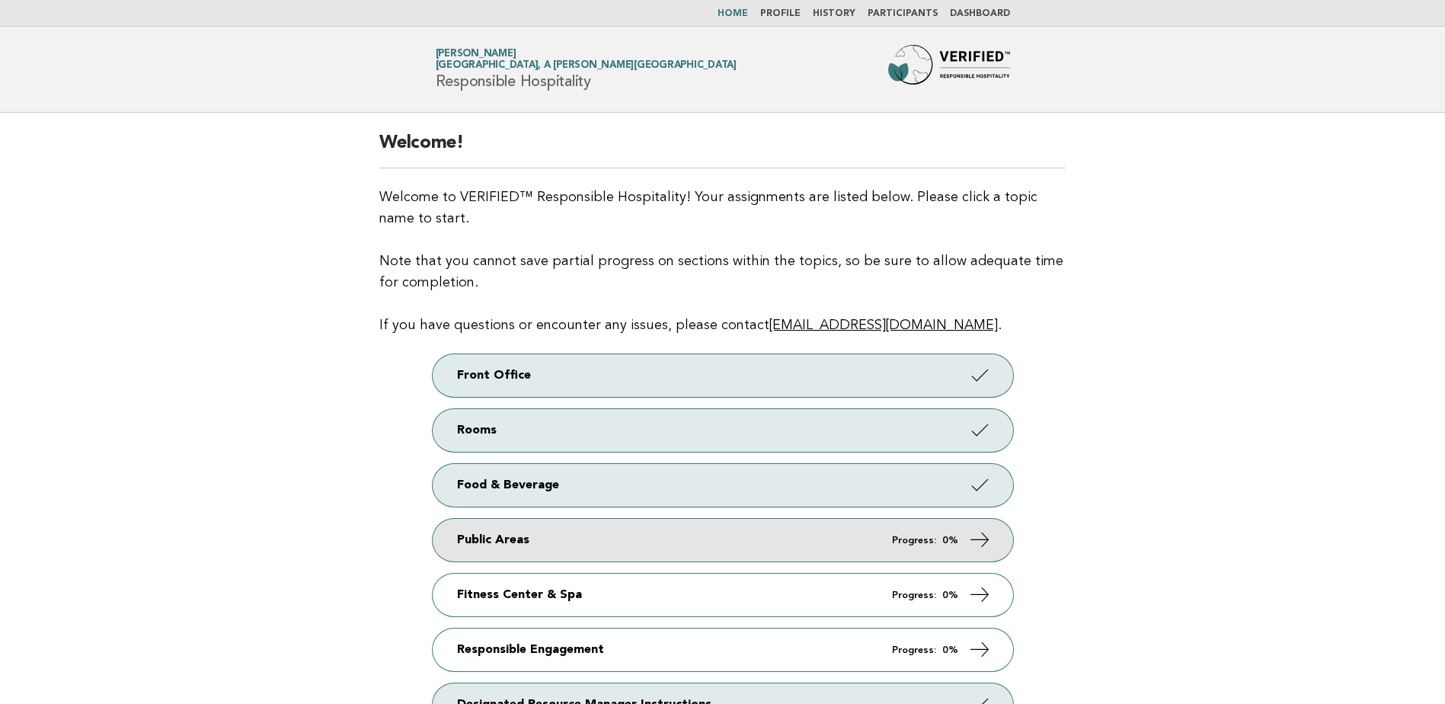
click at [673, 538] on link "Public Areas Progress: 0%" at bounding box center [723, 540] width 581 height 43
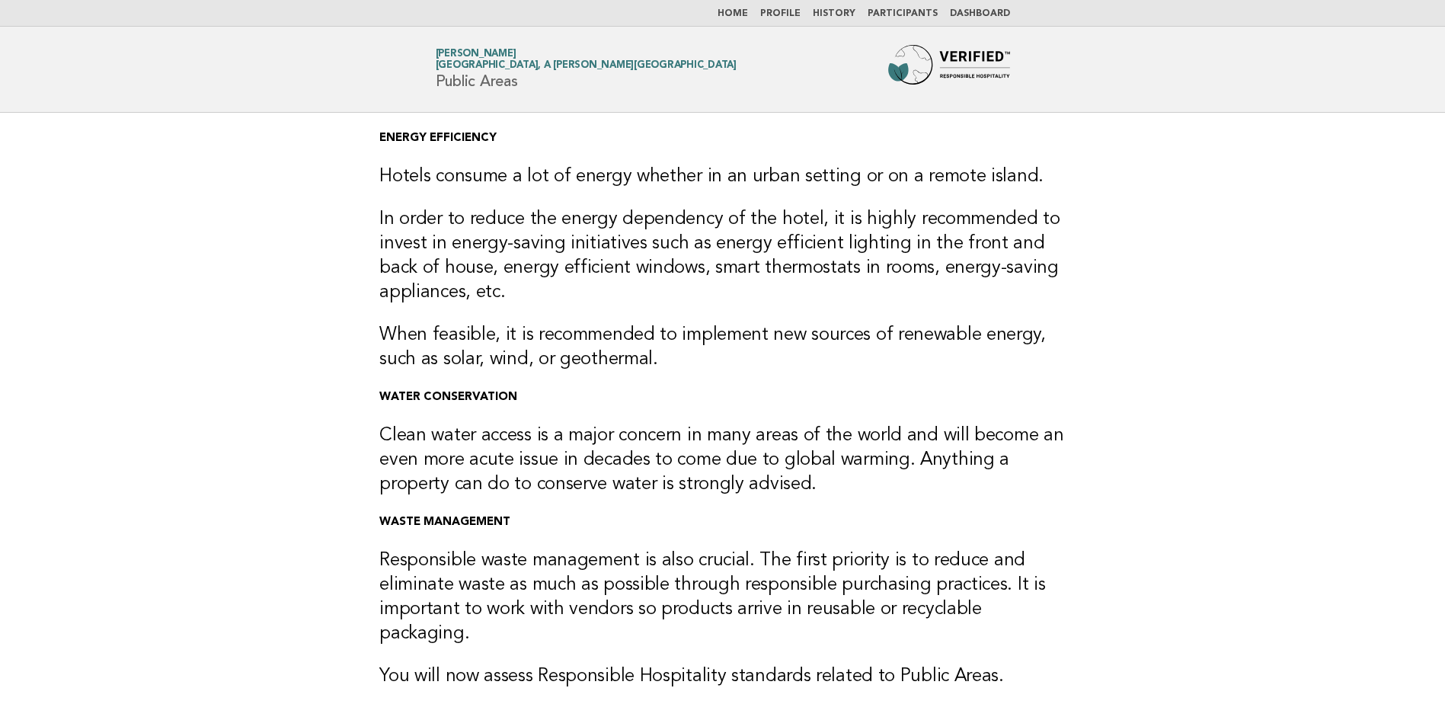
click at [747, 12] on link "Home" at bounding box center [733, 13] width 30 height 9
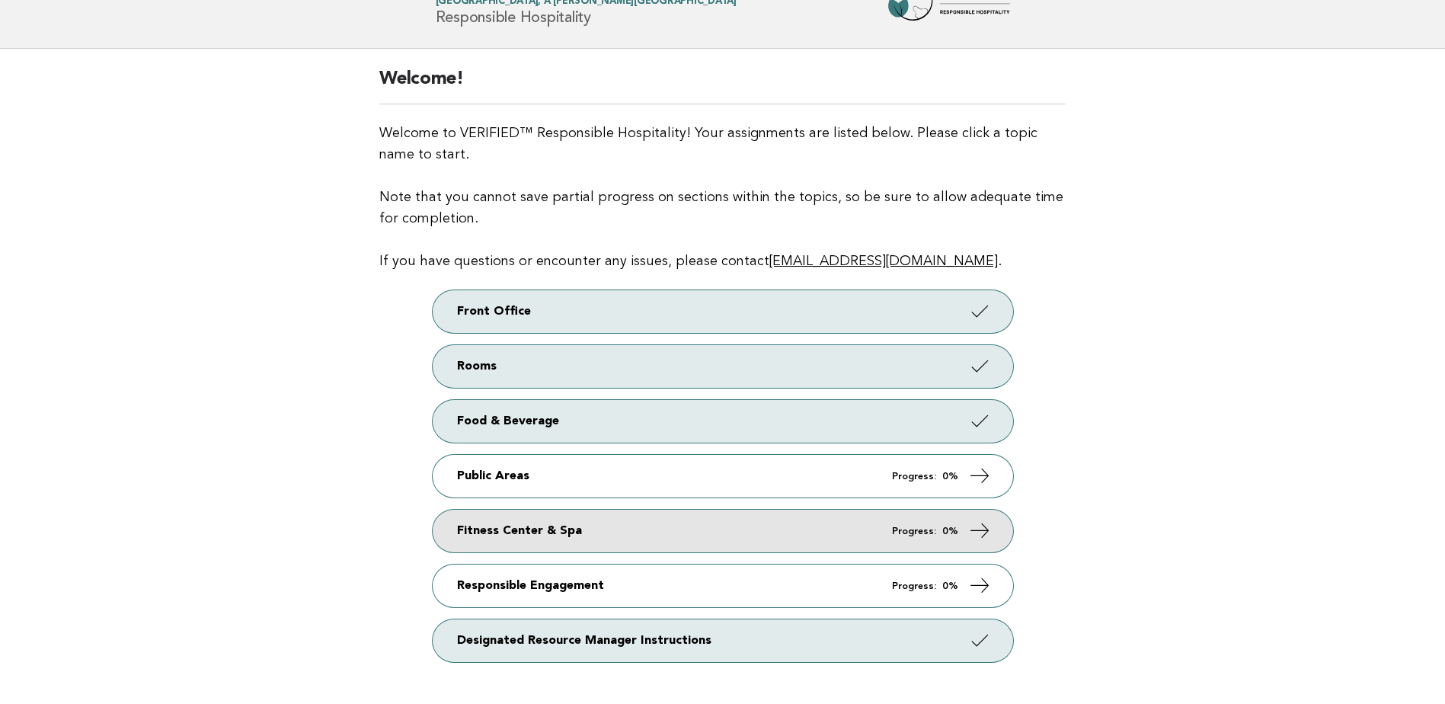
scroll to position [152, 0]
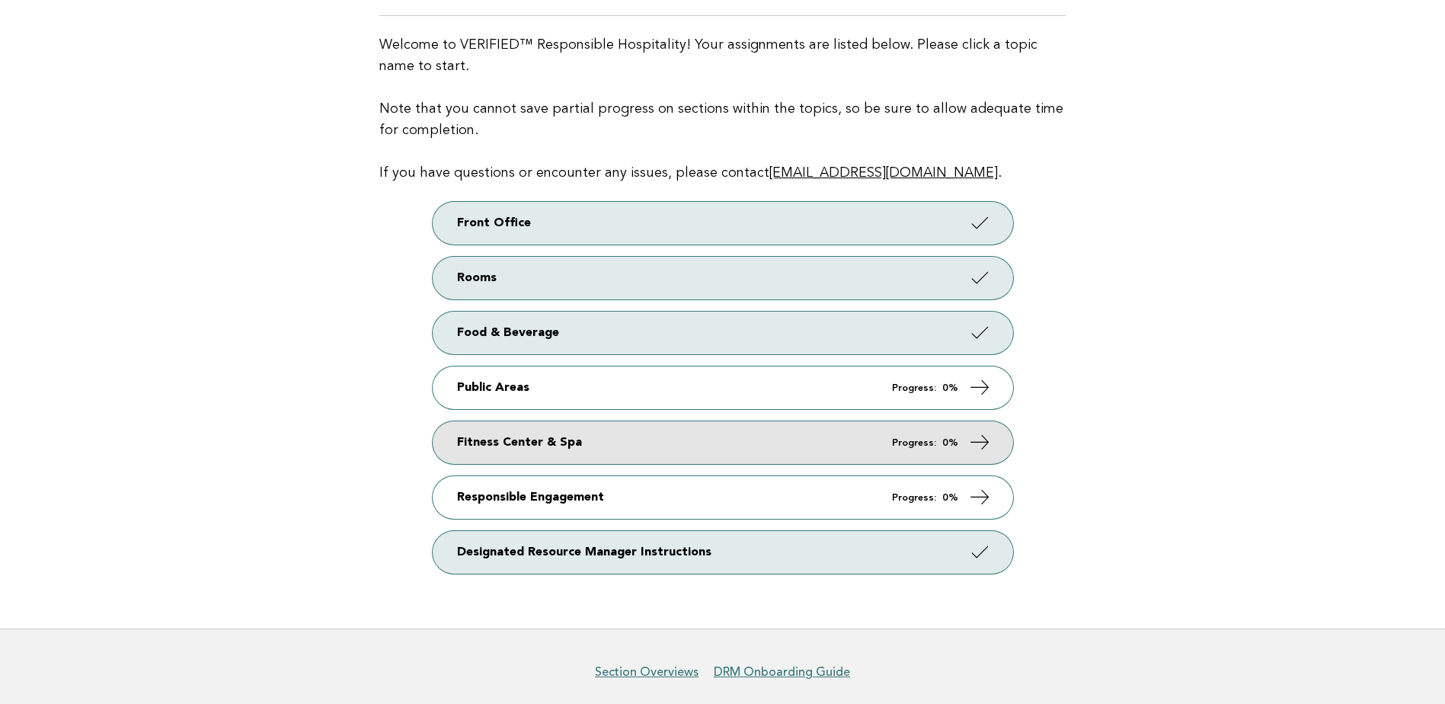
click at [699, 433] on link "Fitness Center & Spa Progress: 0%" at bounding box center [723, 442] width 581 height 43
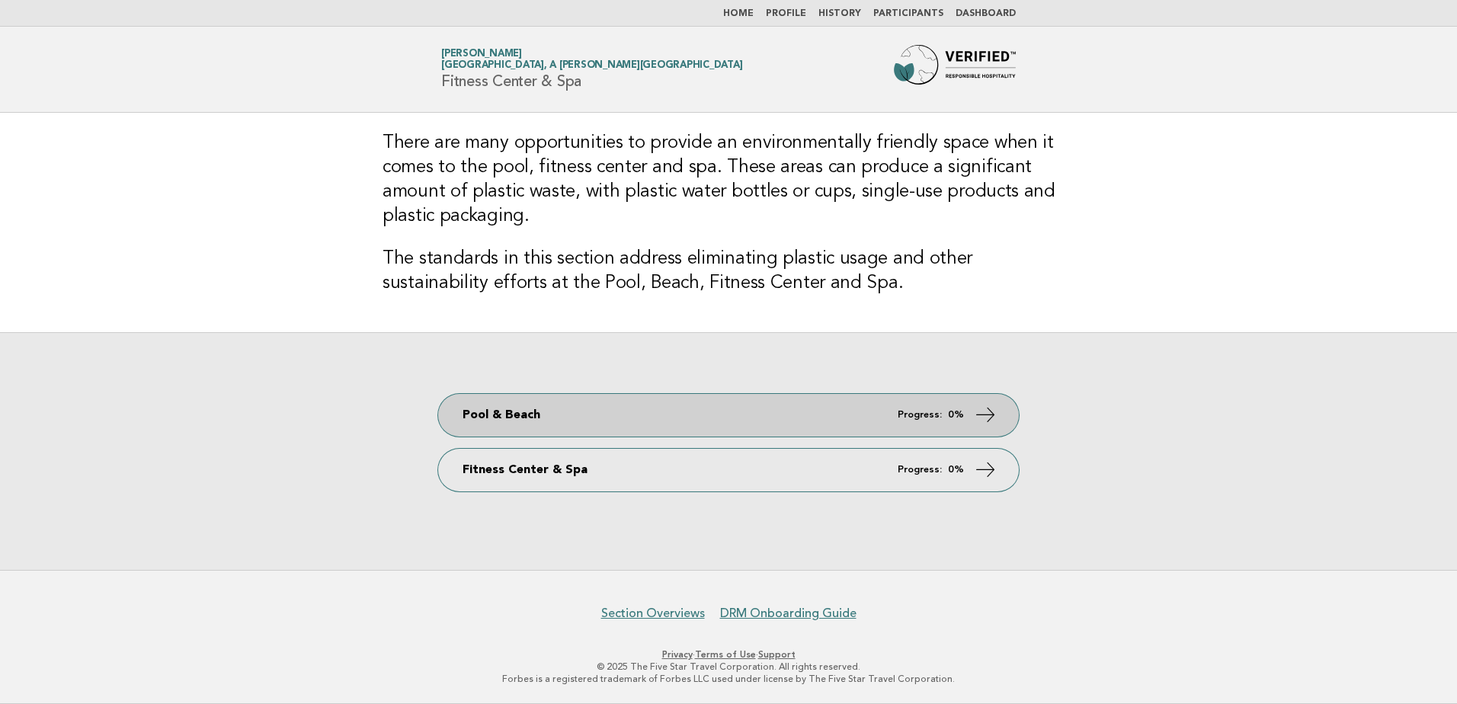
click at [983, 409] on icon at bounding box center [985, 414] width 22 height 22
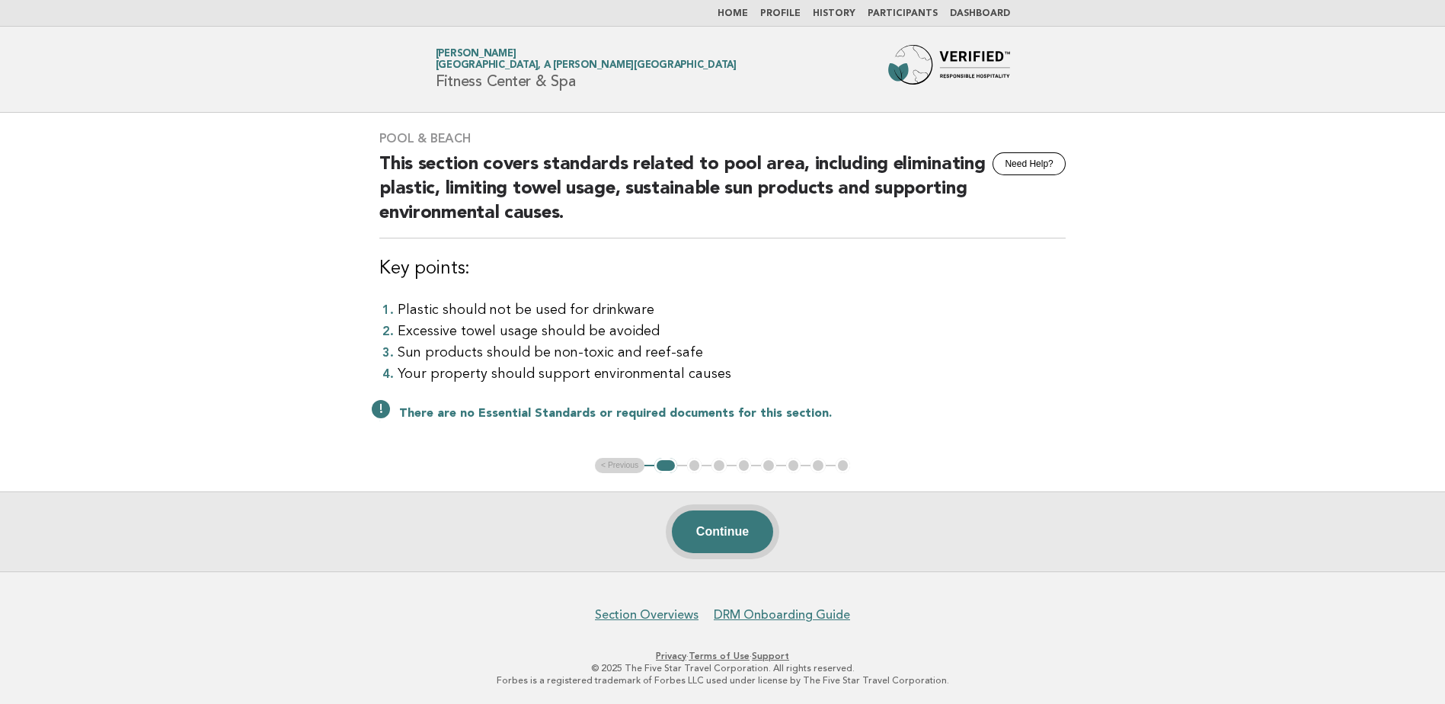
click at [743, 523] on button "Continue" at bounding box center [722, 531] width 101 height 43
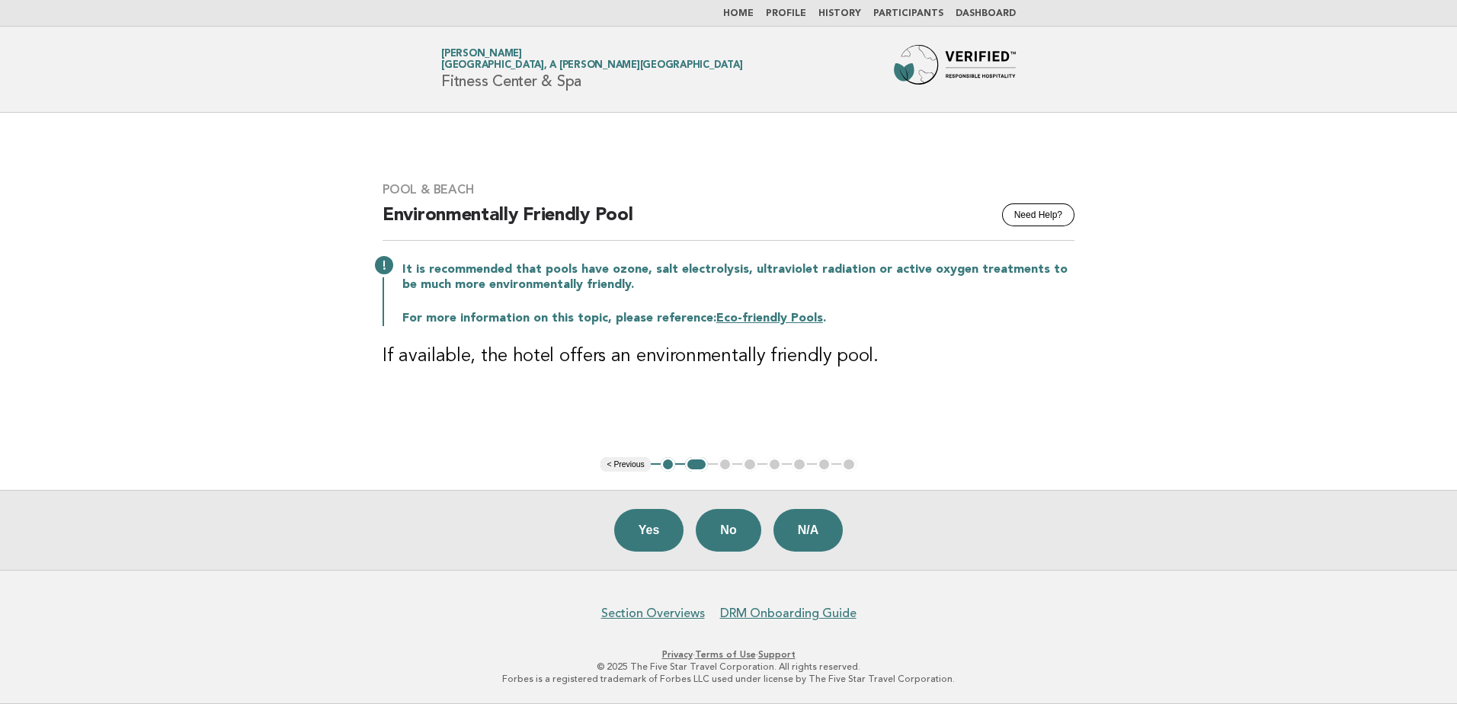
click at [743, 523] on button "No" at bounding box center [728, 530] width 65 height 43
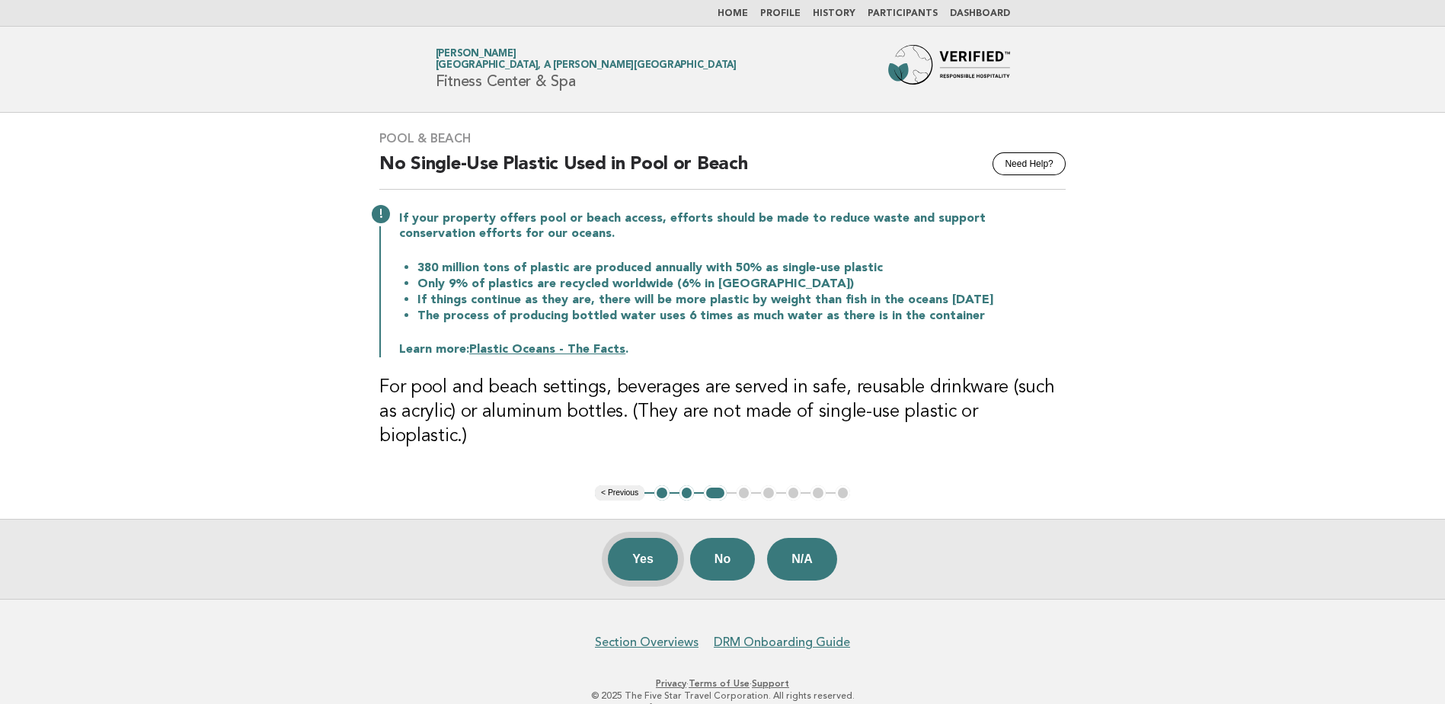
click at [632, 545] on button "Yes" at bounding box center [643, 559] width 70 height 43
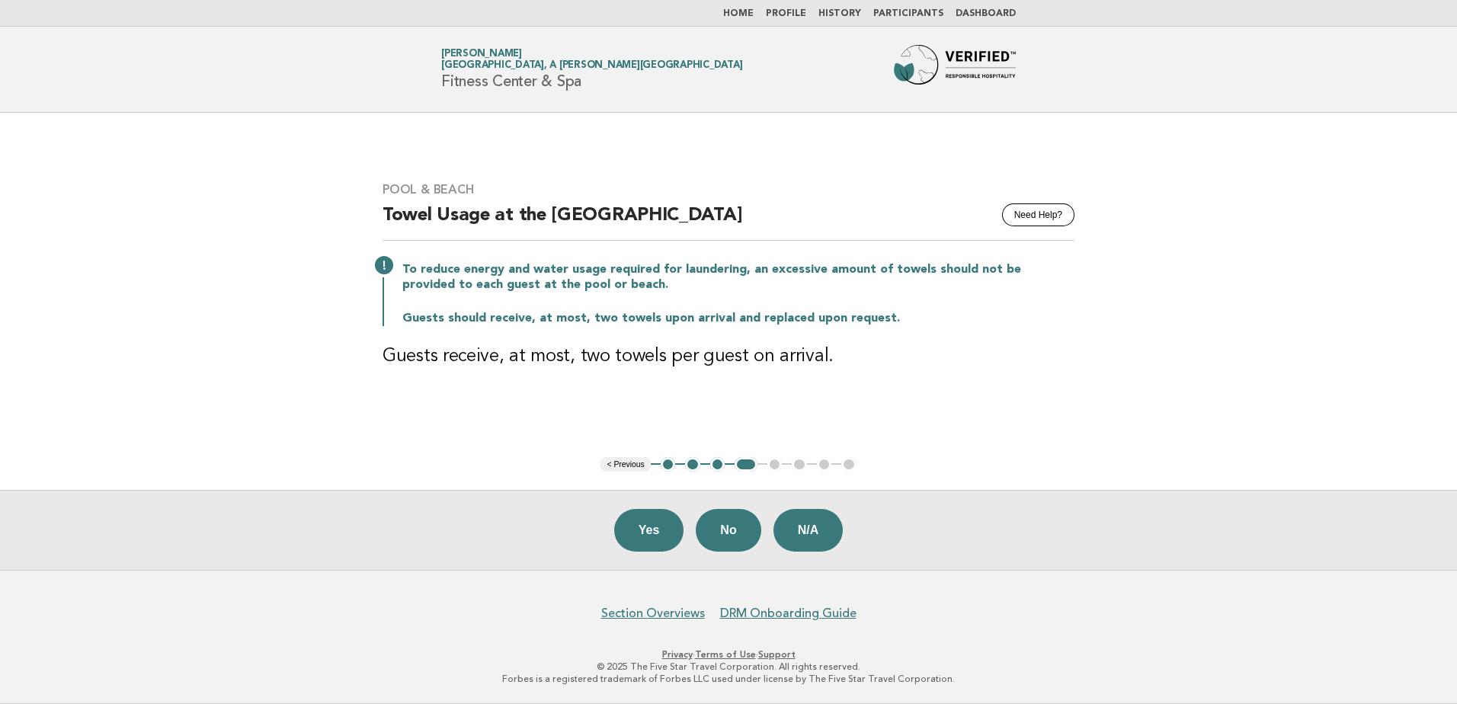
click at [632, 545] on button "Yes" at bounding box center [649, 530] width 70 height 43
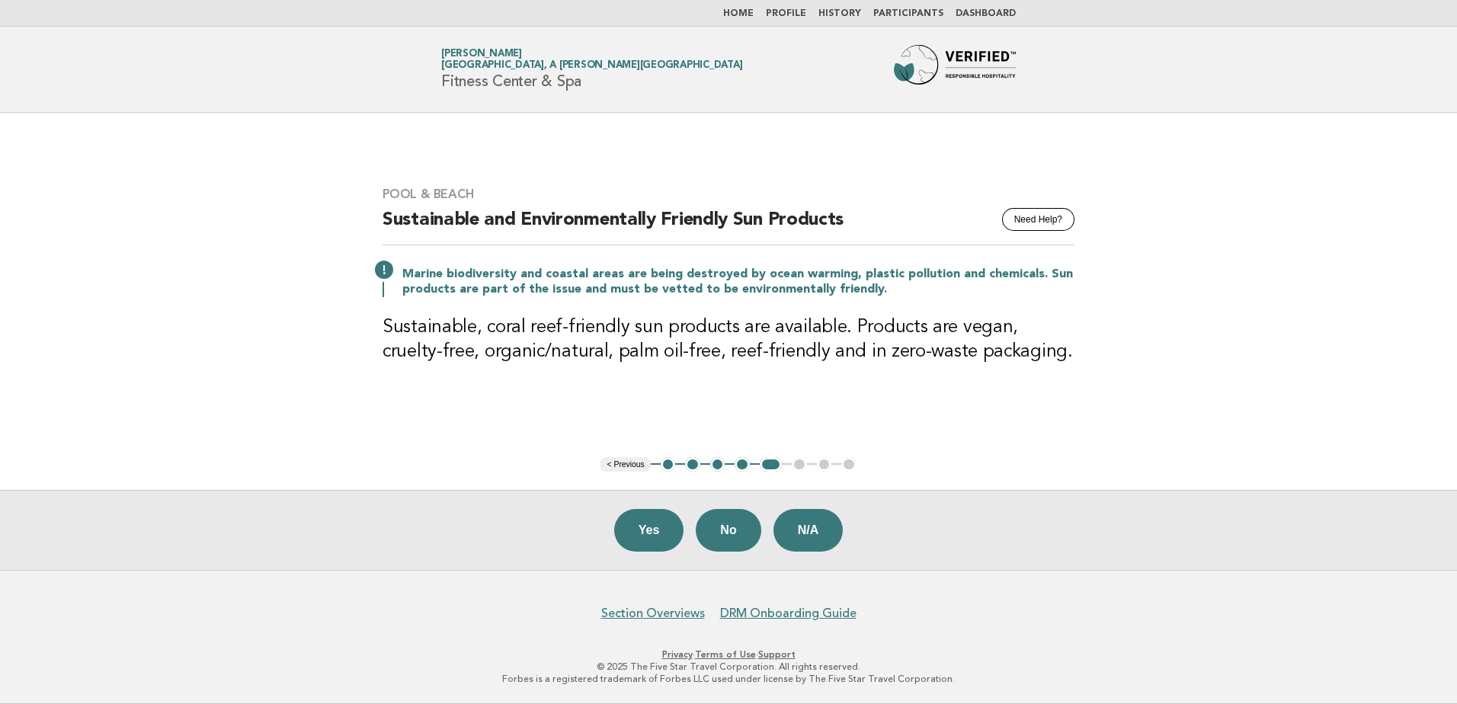
click at [632, 545] on button "Yes" at bounding box center [649, 530] width 70 height 43
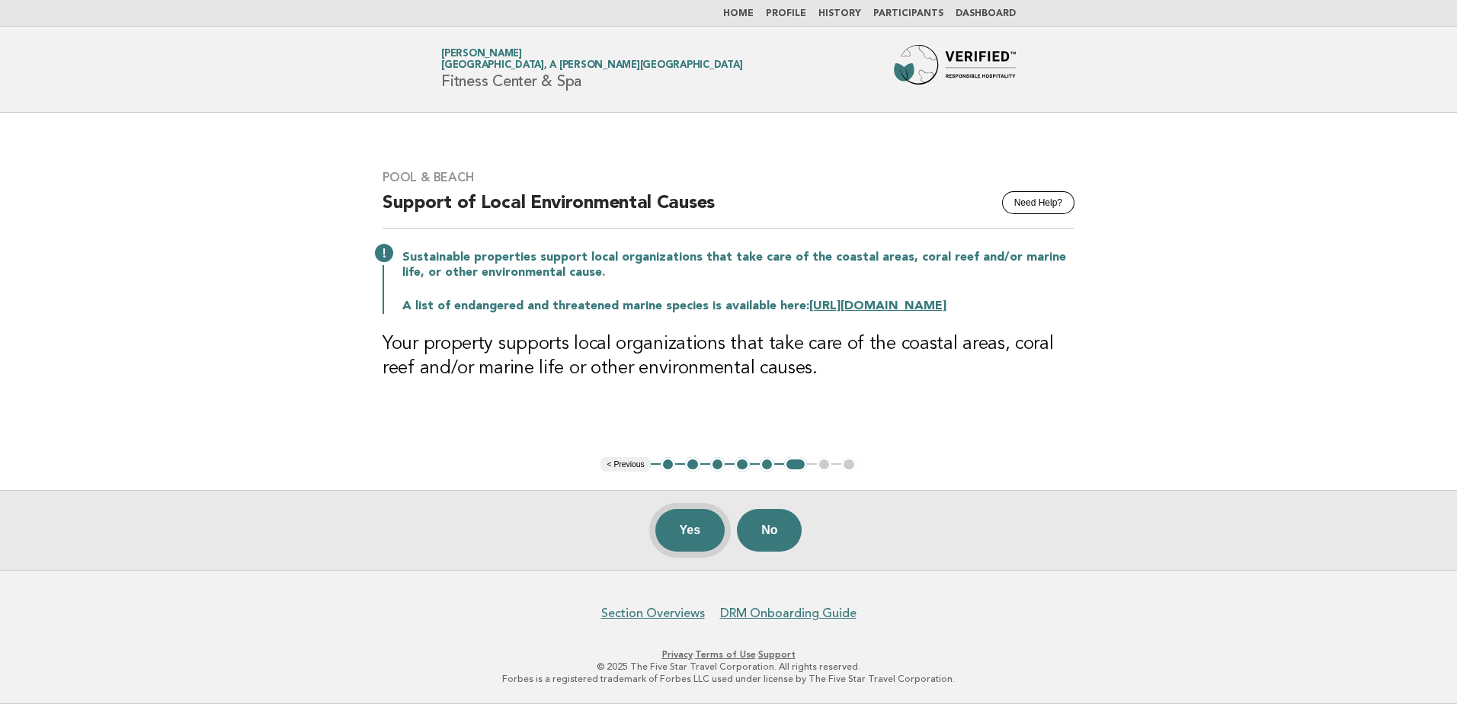
click at [695, 530] on button "Yes" at bounding box center [690, 530] width 70 height 43
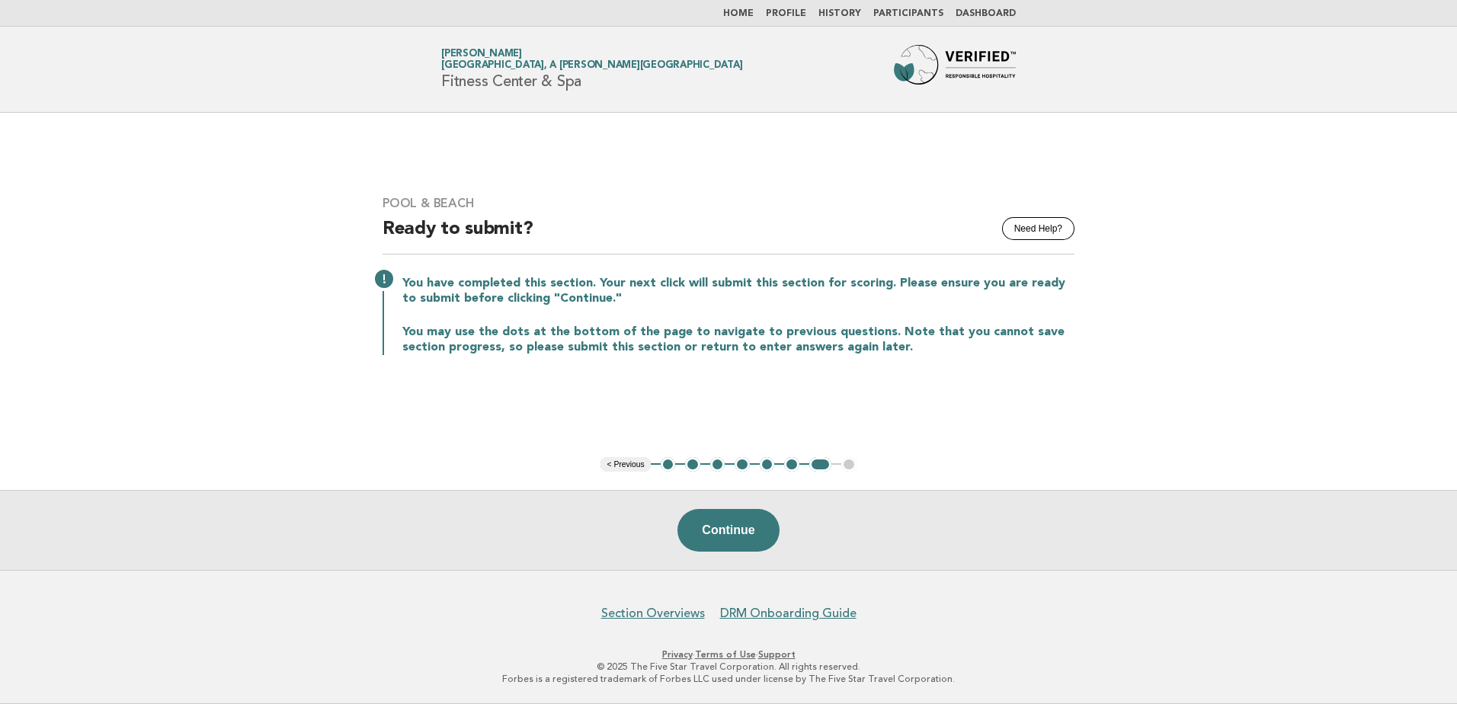
click at [695, 530] on button "Continue" at bounding box center [727, 530] width 101 height 43
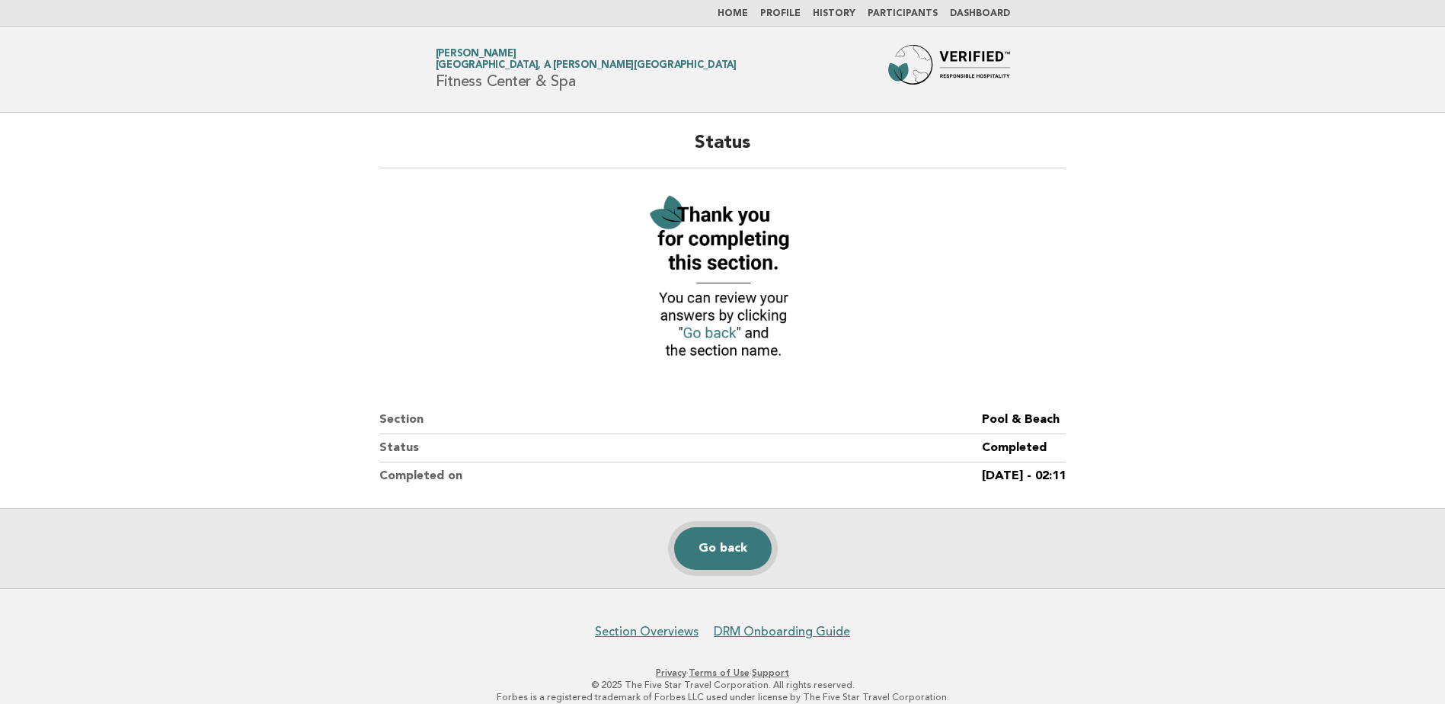
click at [728, 563] on link "Go back" at bounding box center [723, 548] width 98 height 43
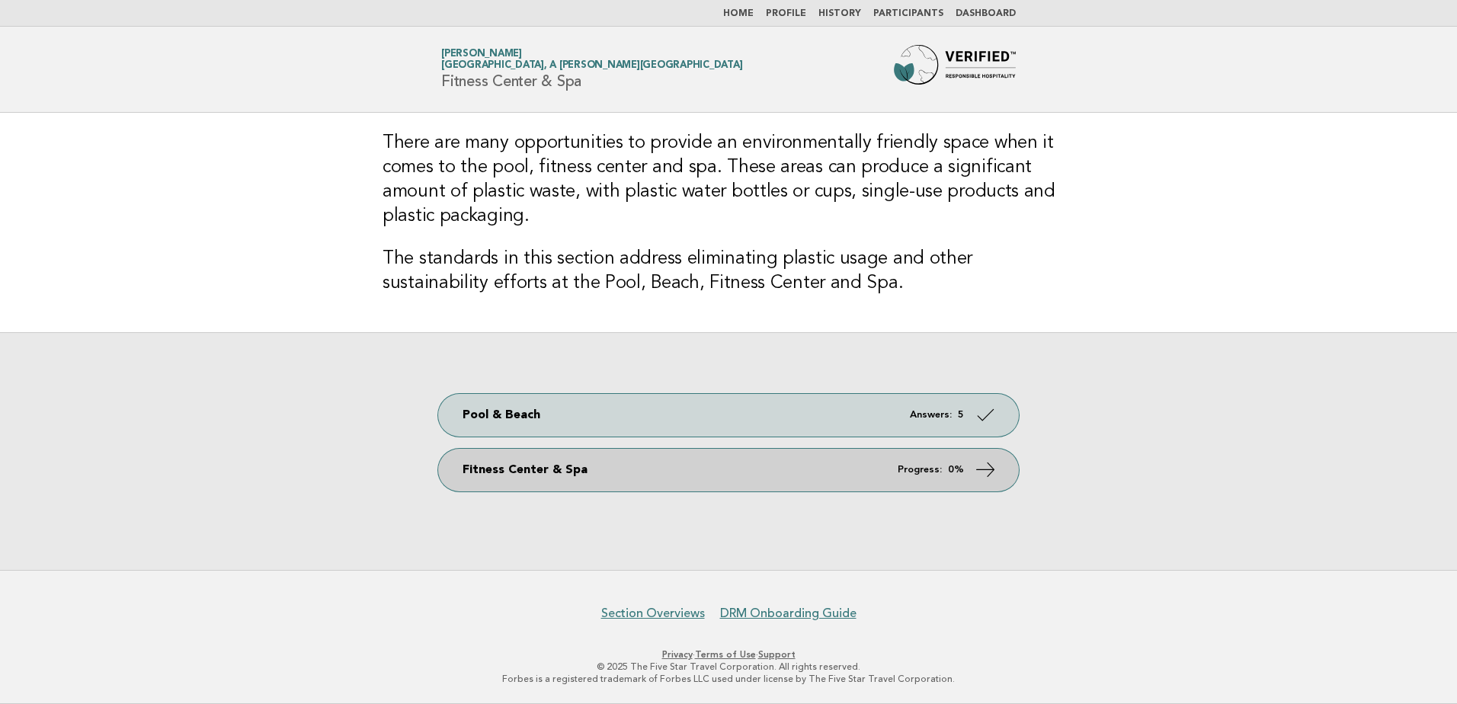
click at [757, 474] on link "Fitness Center & Spa Progress: 0%" at bounding box center [728, 470] width 581 height 43
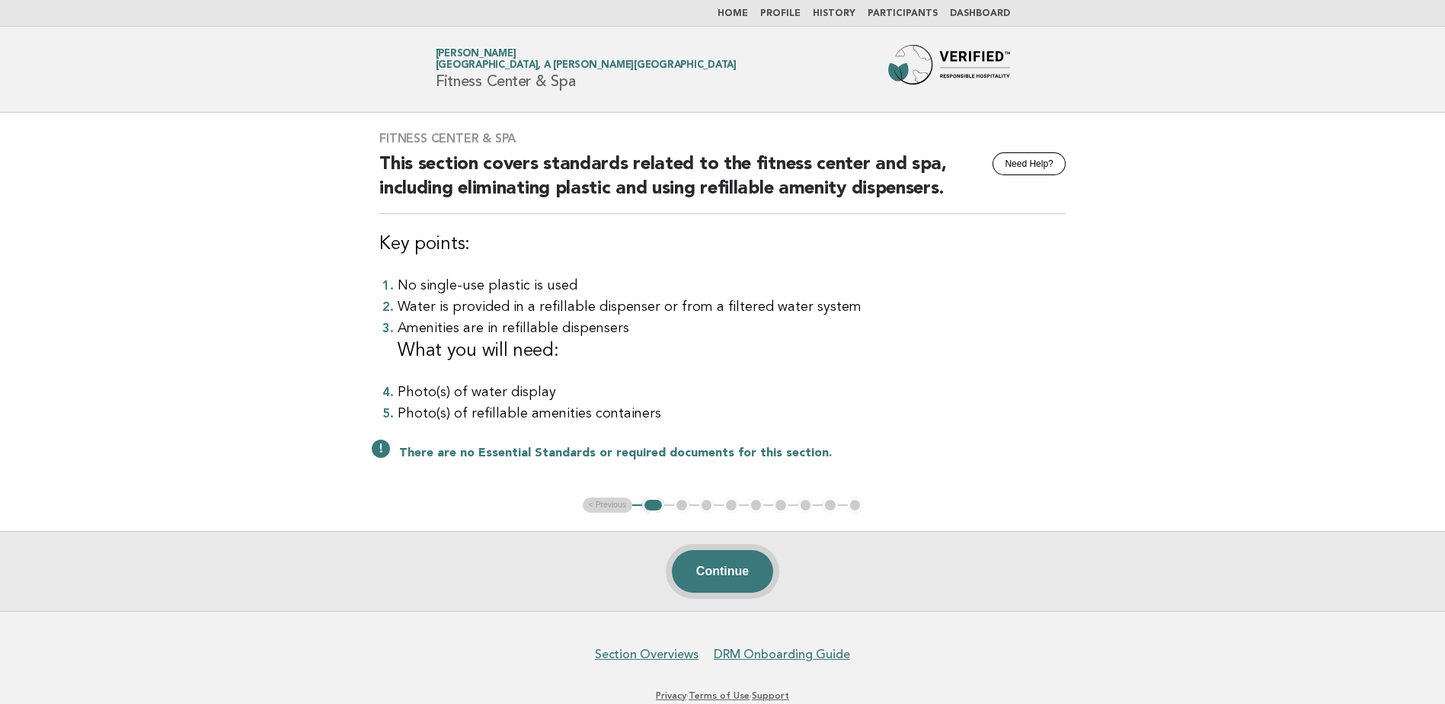
click at [751, 576] on button "Continue" at bounding box center [722, 571] width 101 height 43
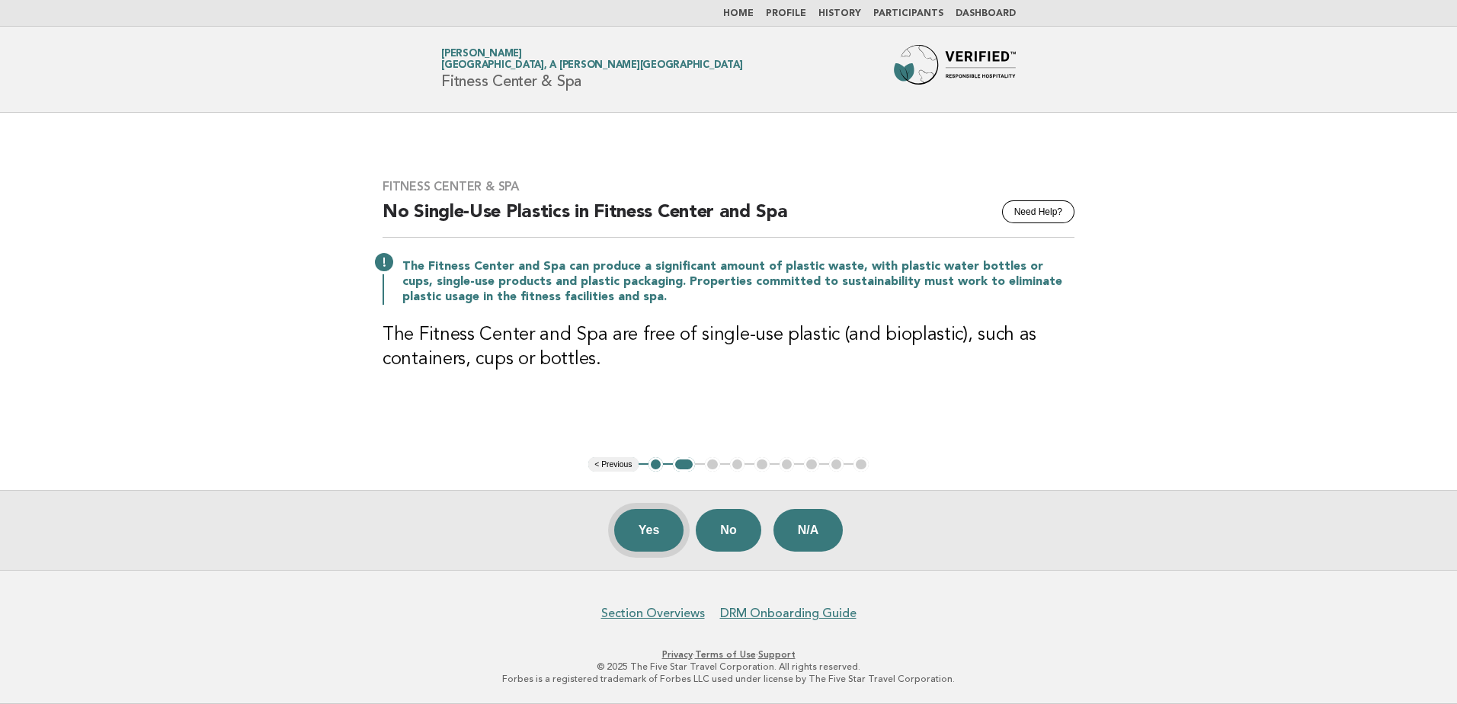
click at [639, 536] on button "Yes" at bounding box center [649, 530] width 70 height 43
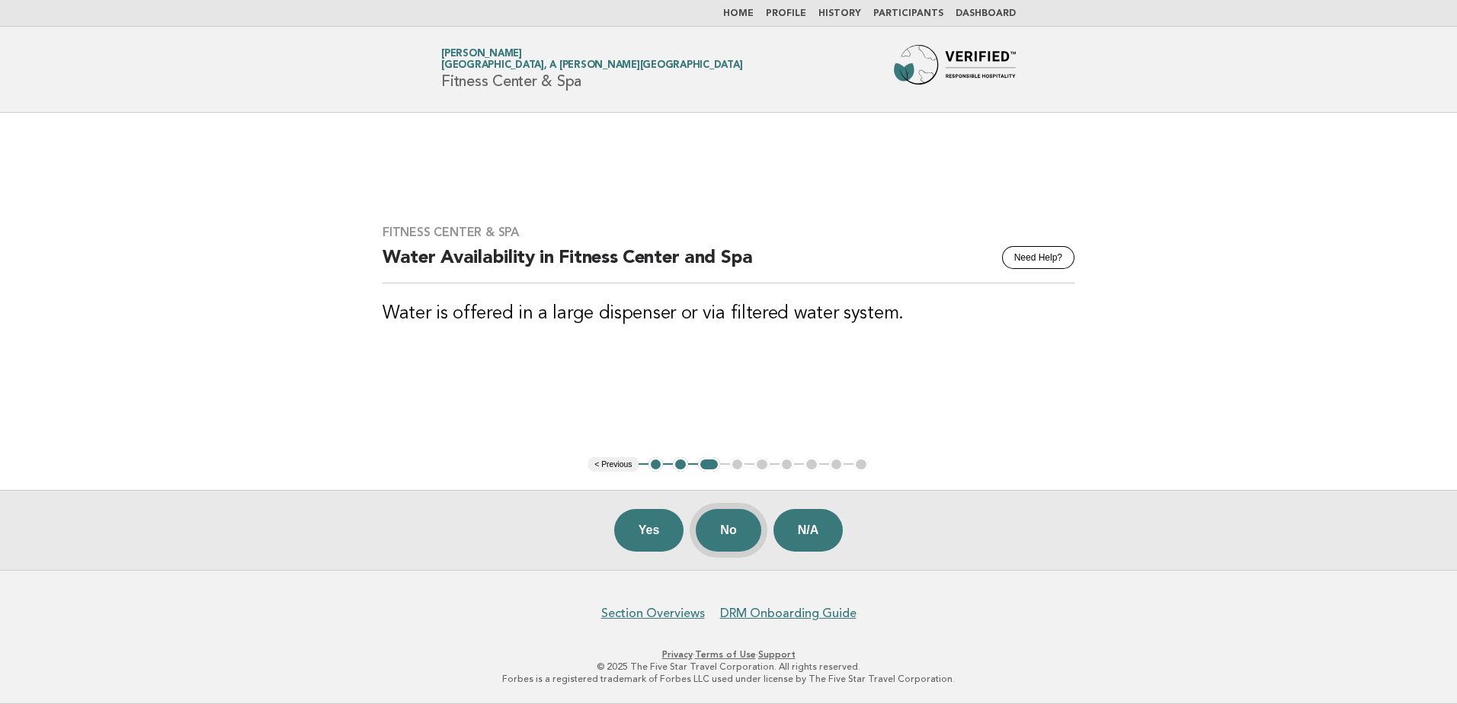
click at [741, 542] on button "No" at bounding box center [728, 530] width 65 height 43
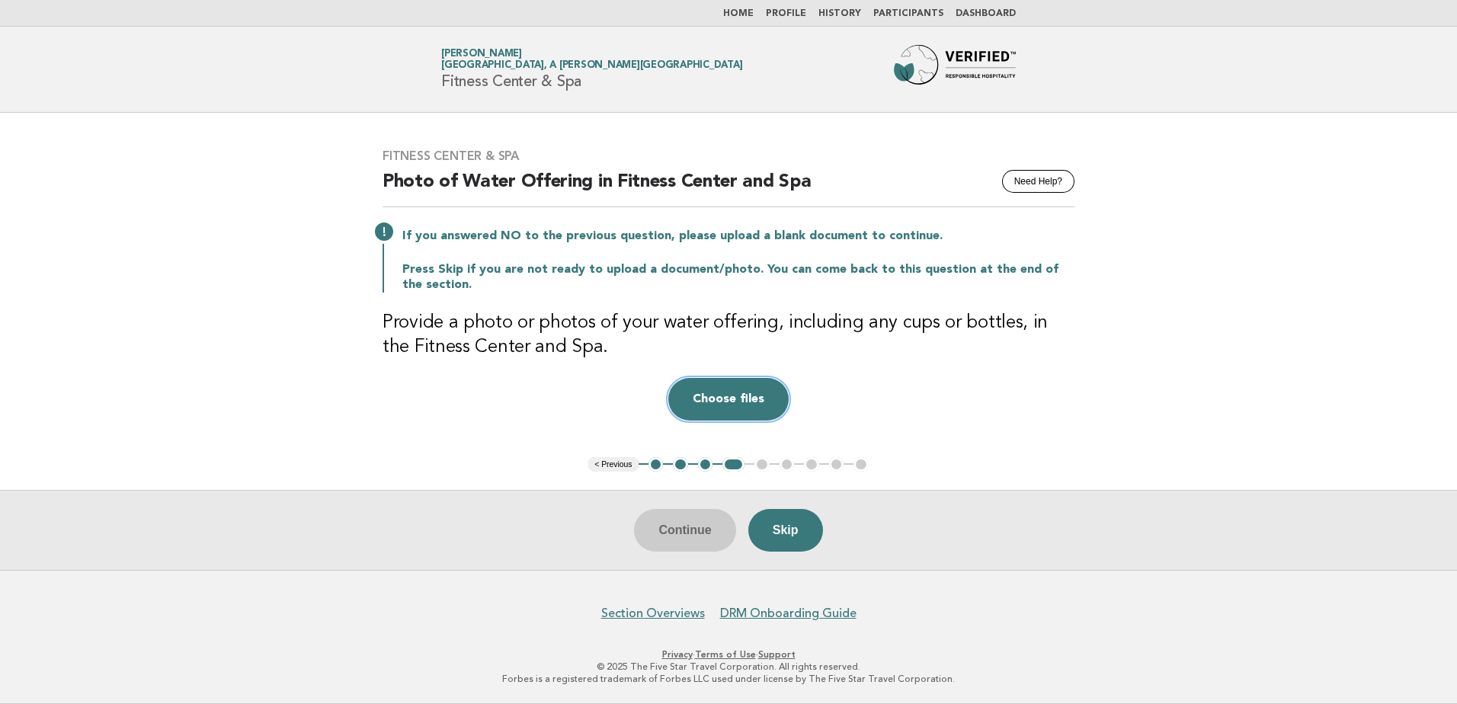
click at [697, 408] on button "Choose files" at bounding box center [728, 399] width 120 height 43
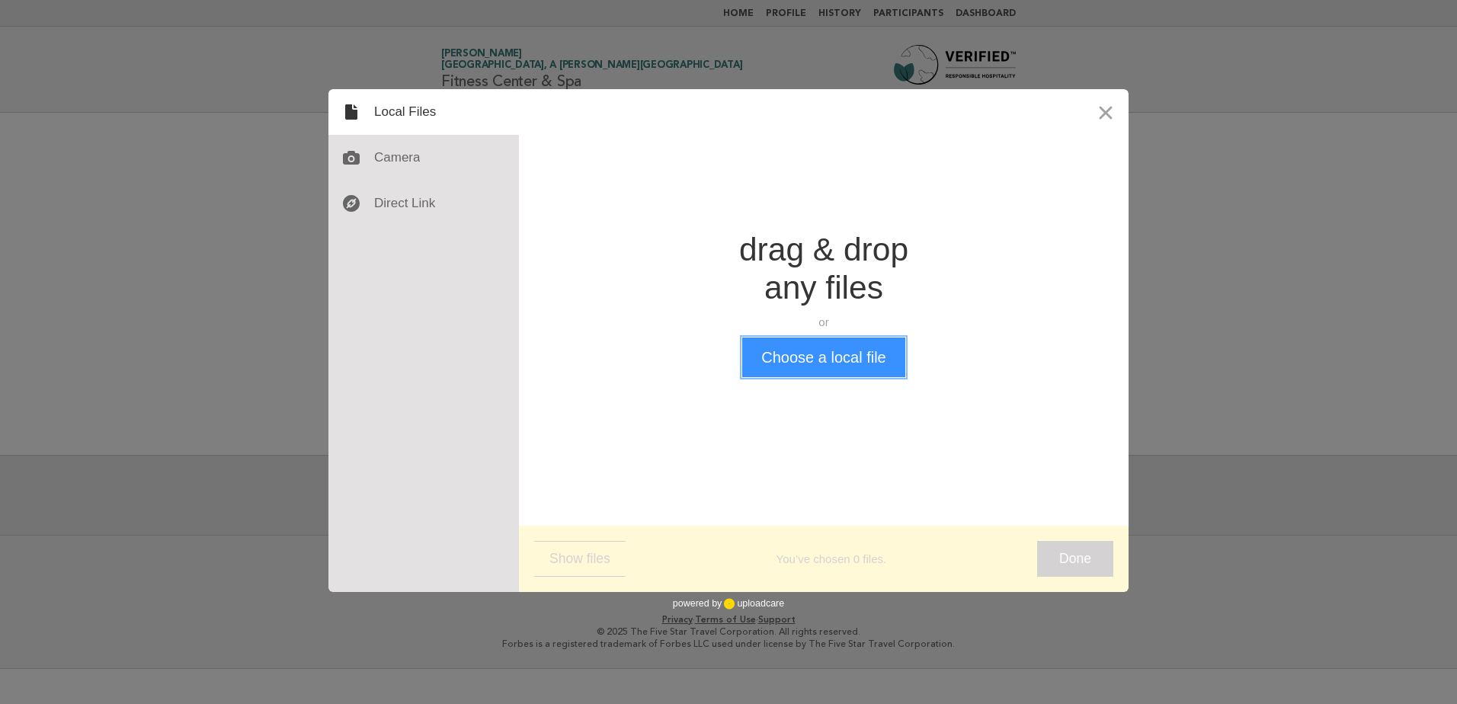
click at [788, 360] on button "Choose a local file" at bounding box center [823, 358] width 162 height 40
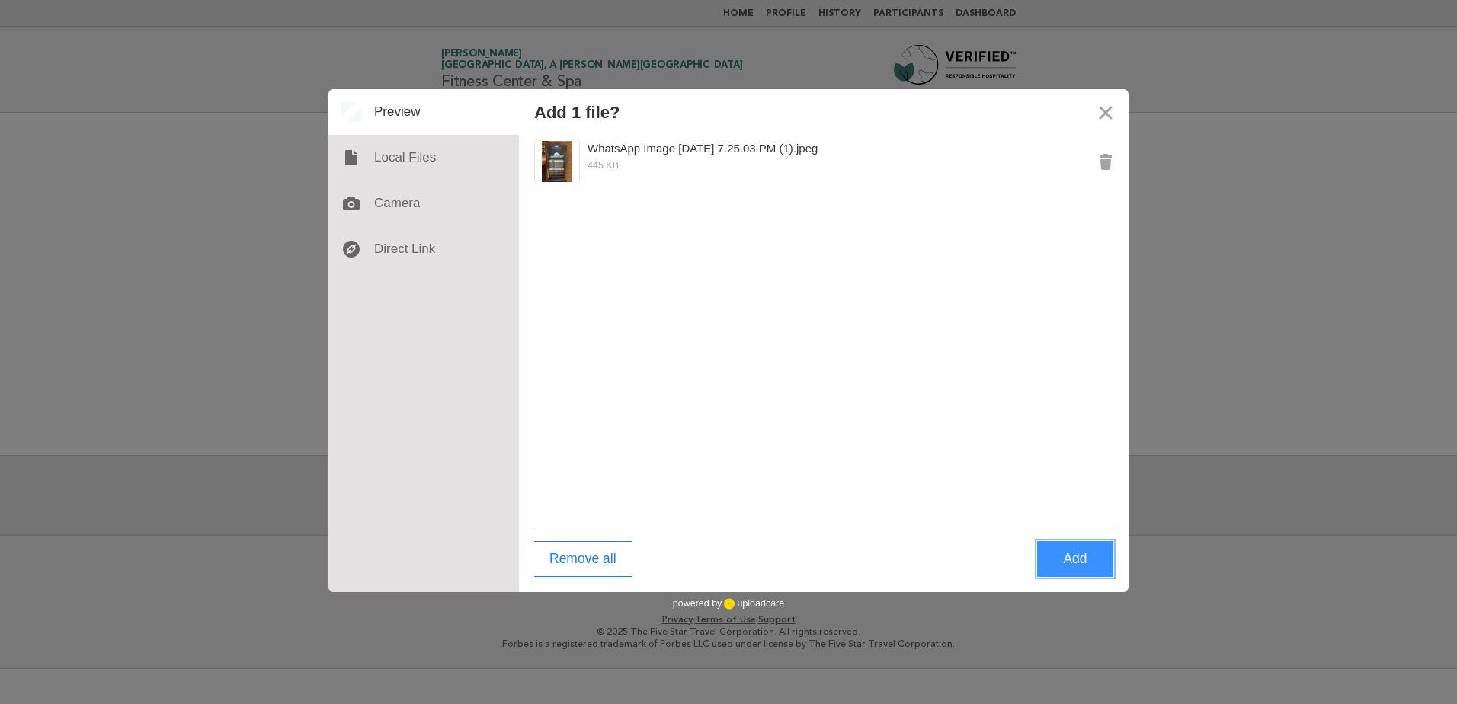
click at [1073, 565] on button "Add" at bounding box center [1075, 559] width 76 height 36
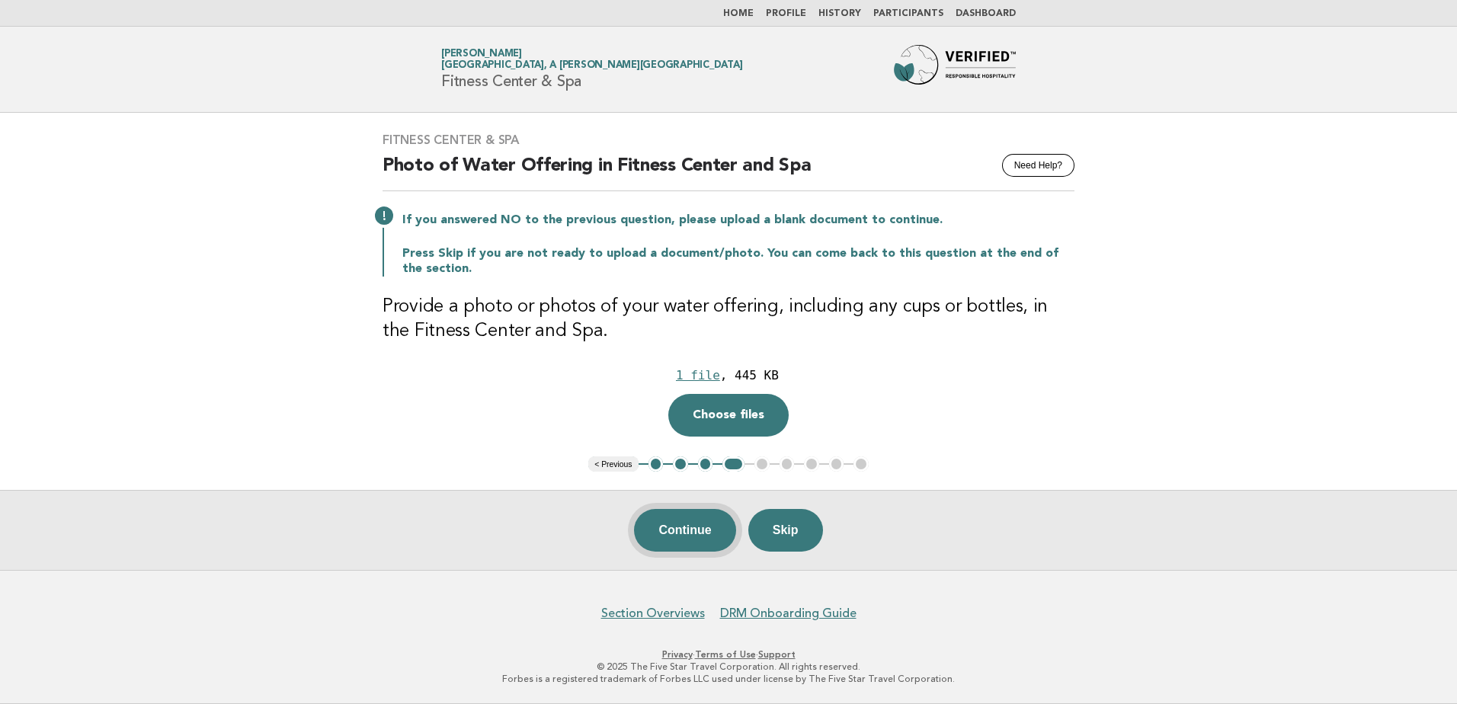
click at [680, 533] on button "Continue" at bounding box center [684, 530] width 101 height 43
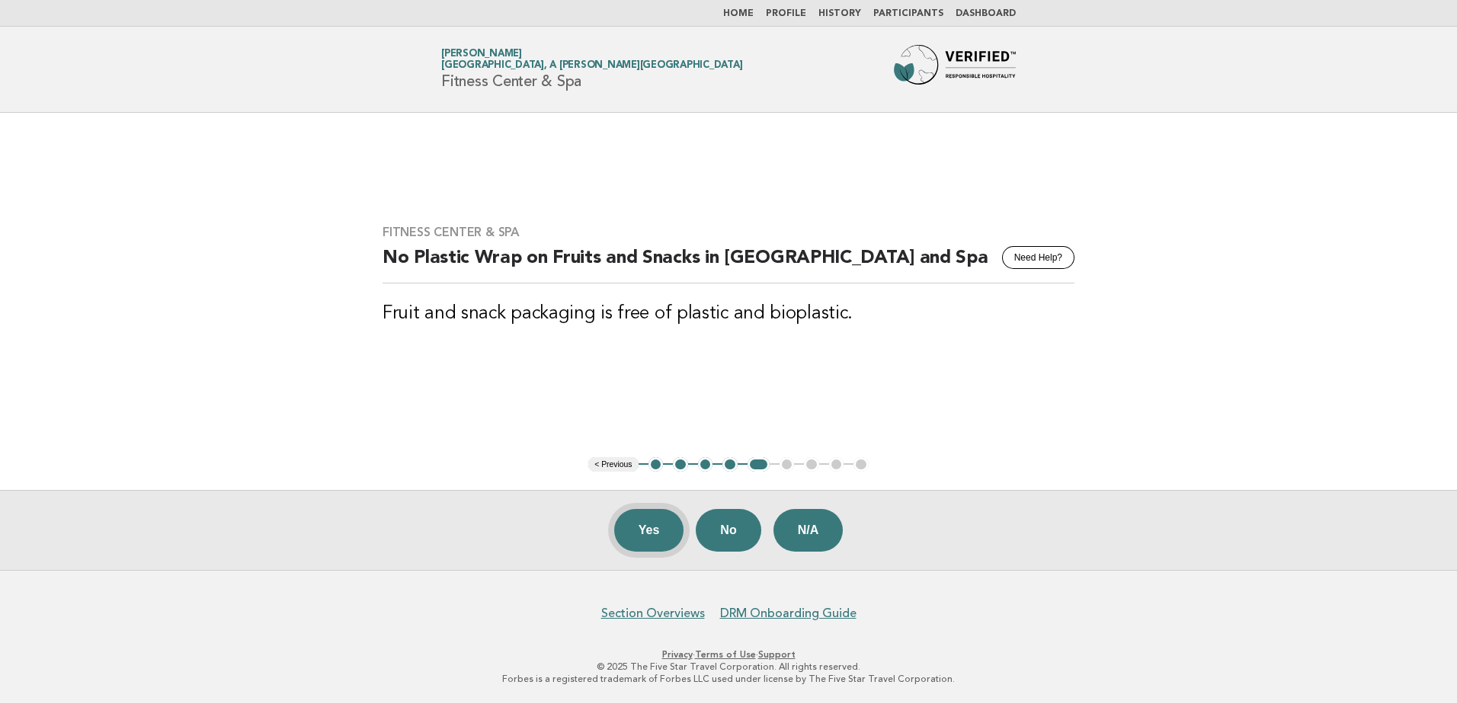
click at [660, 545] on button "Yes" at bounding box center [649, 530] width 70 height 43
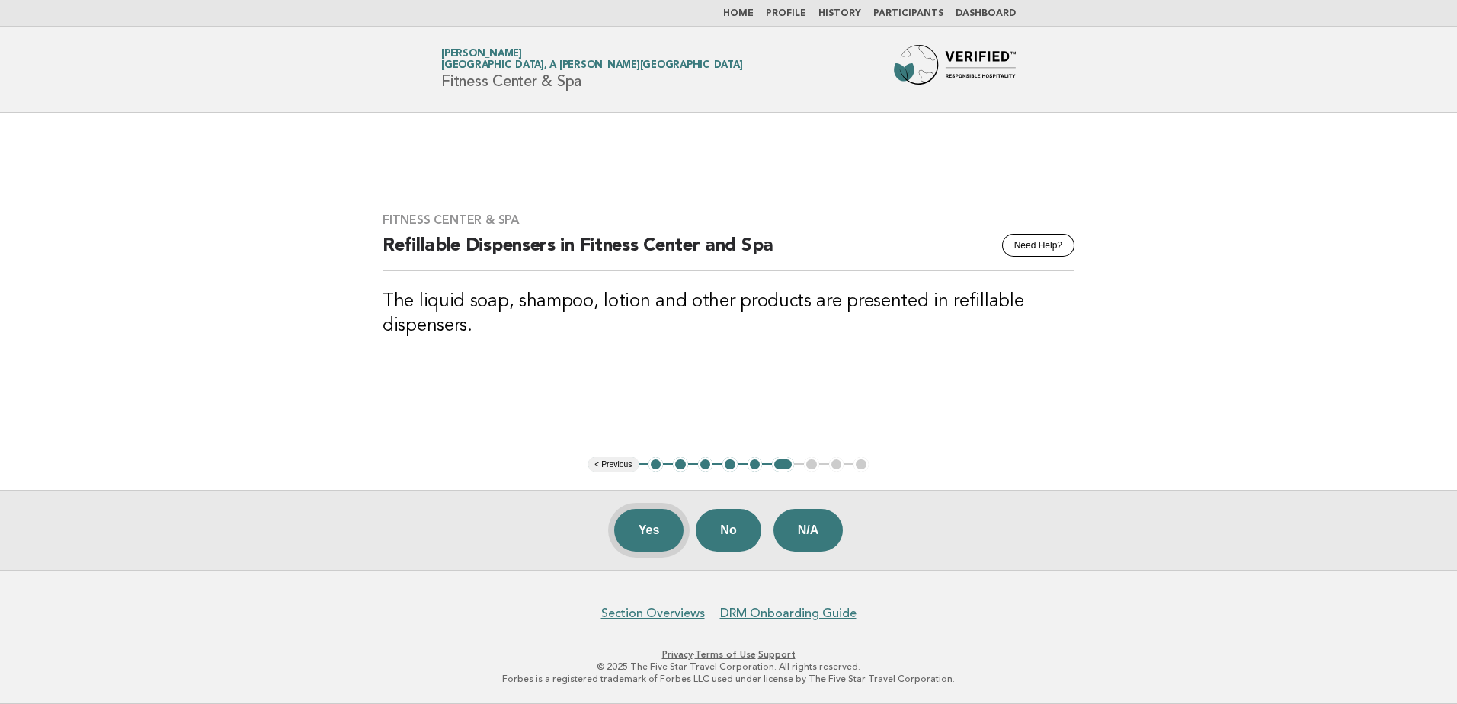
click at [645, 539] on button "Yes" at bounding box center [649, 530] width 70 height 43
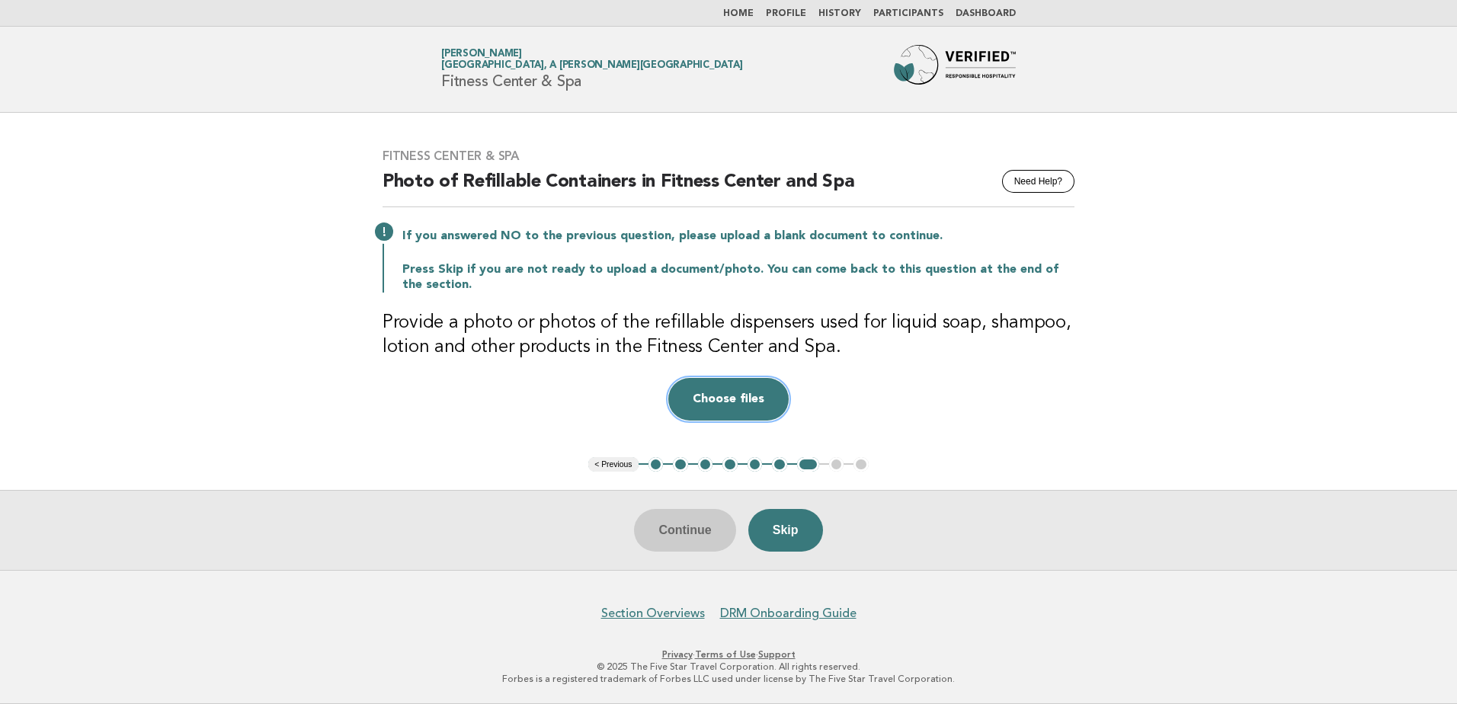
click at [712, 411] on button "Choose files" at bounding box center [728, 399] width 120 height 43
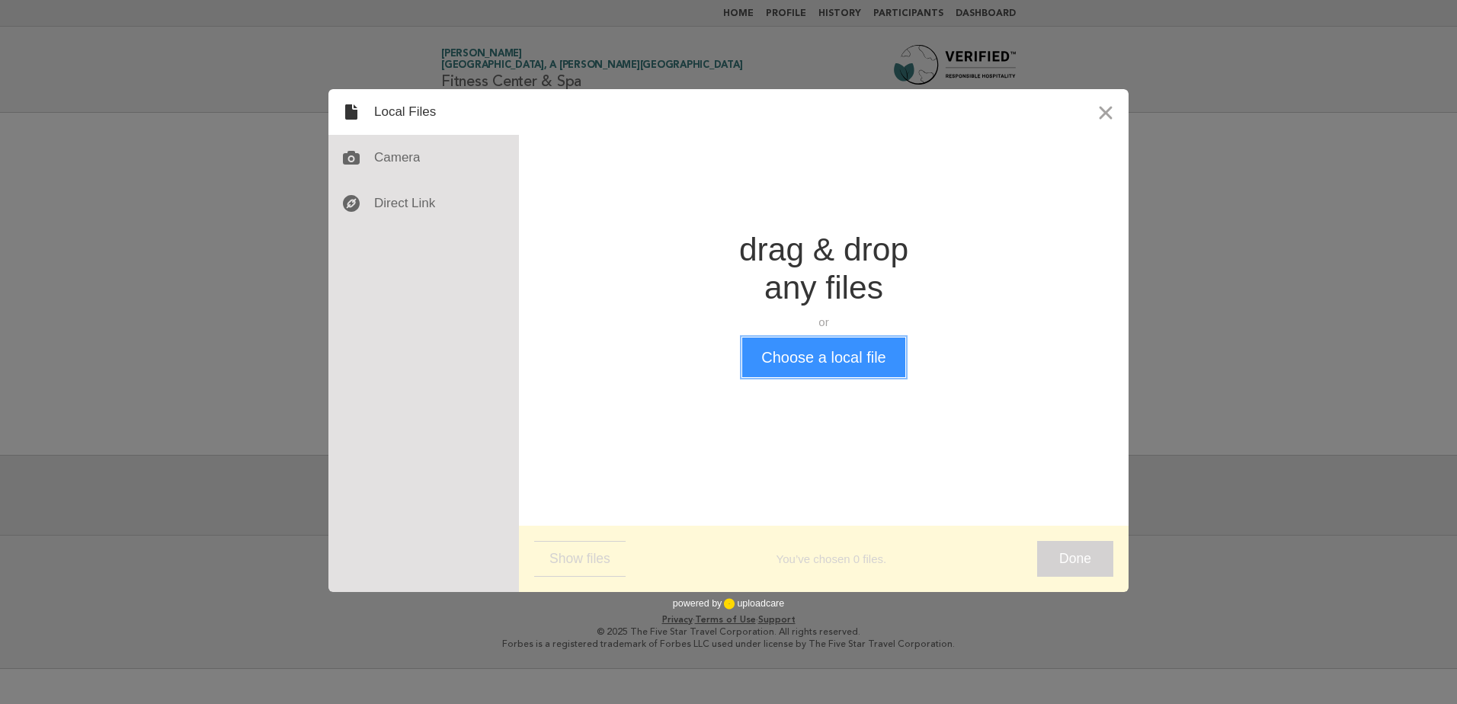
click at [896, 360] on button "Choose a local file" at bounding box center [823, 358] width 162 height 40
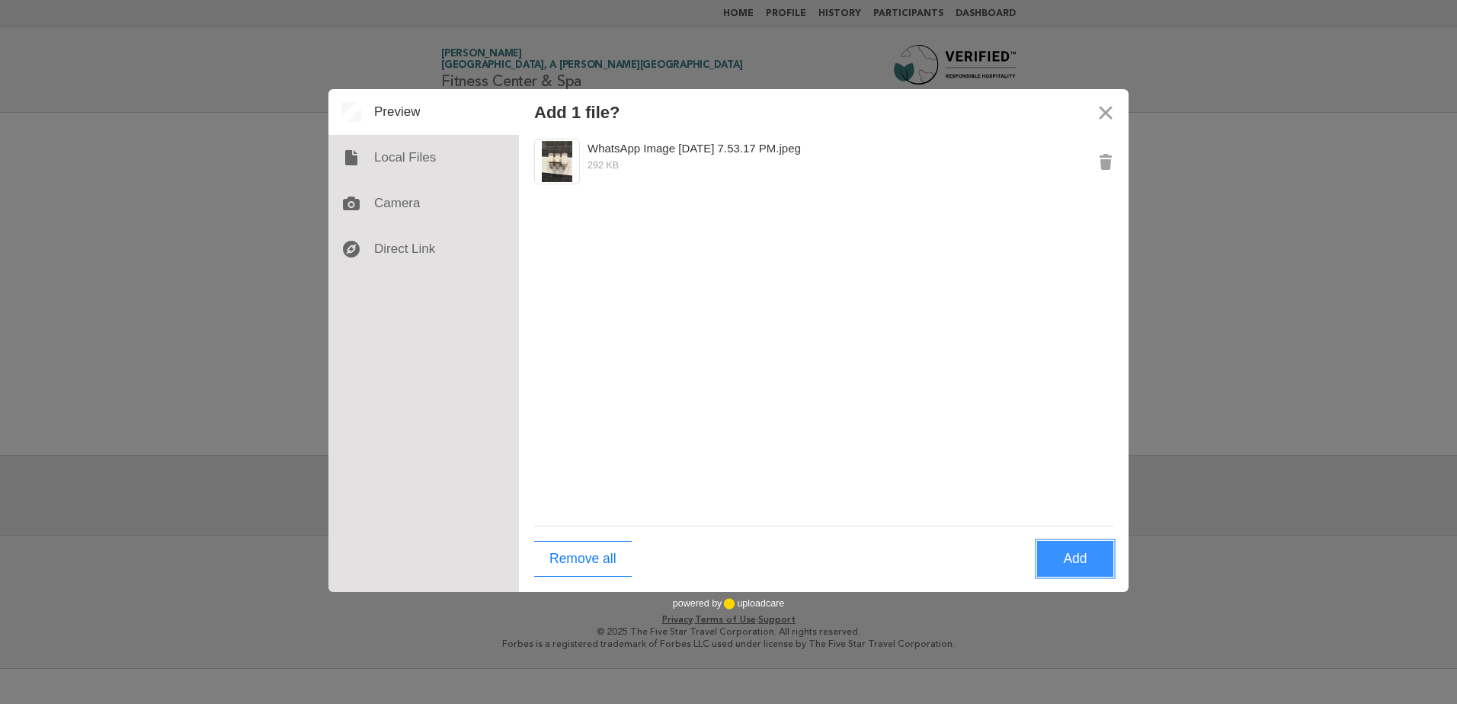
click at [1077, 560] on button "Add" at bounding box center [1075, 559] width 76 height 36
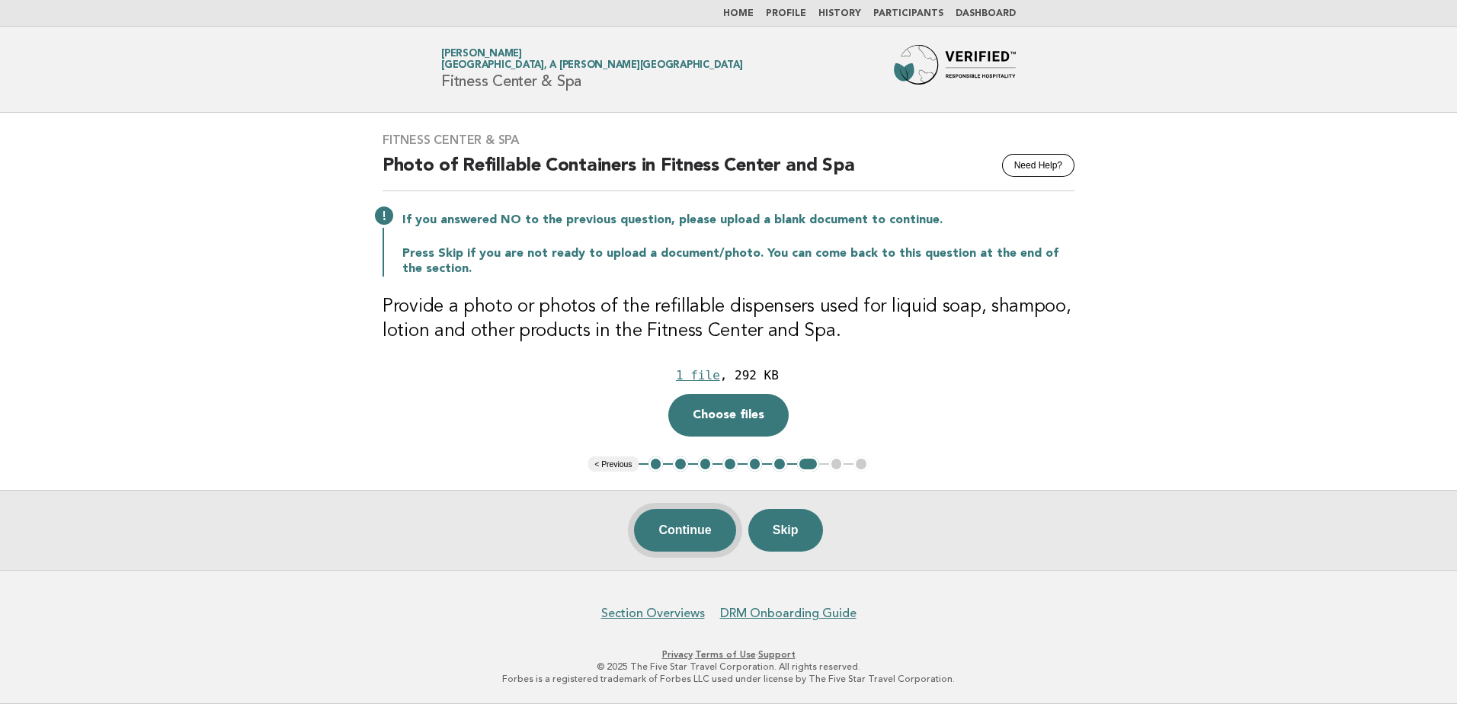
click at [709, 542] on button "Continue" at bounding box center [684, 530] width 101 height 43
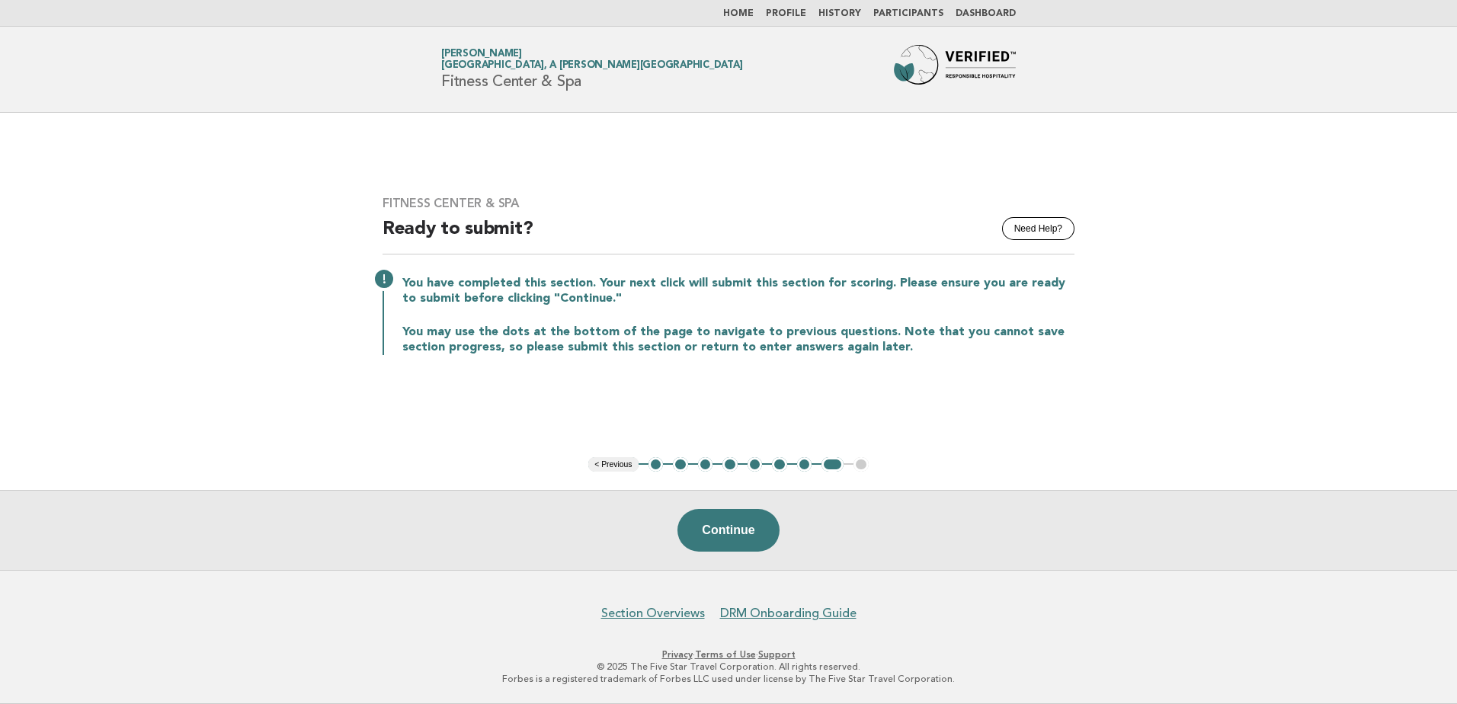
click at [709, 542] on button "Continue" at bounding box center [727, 530] width 101 height 43
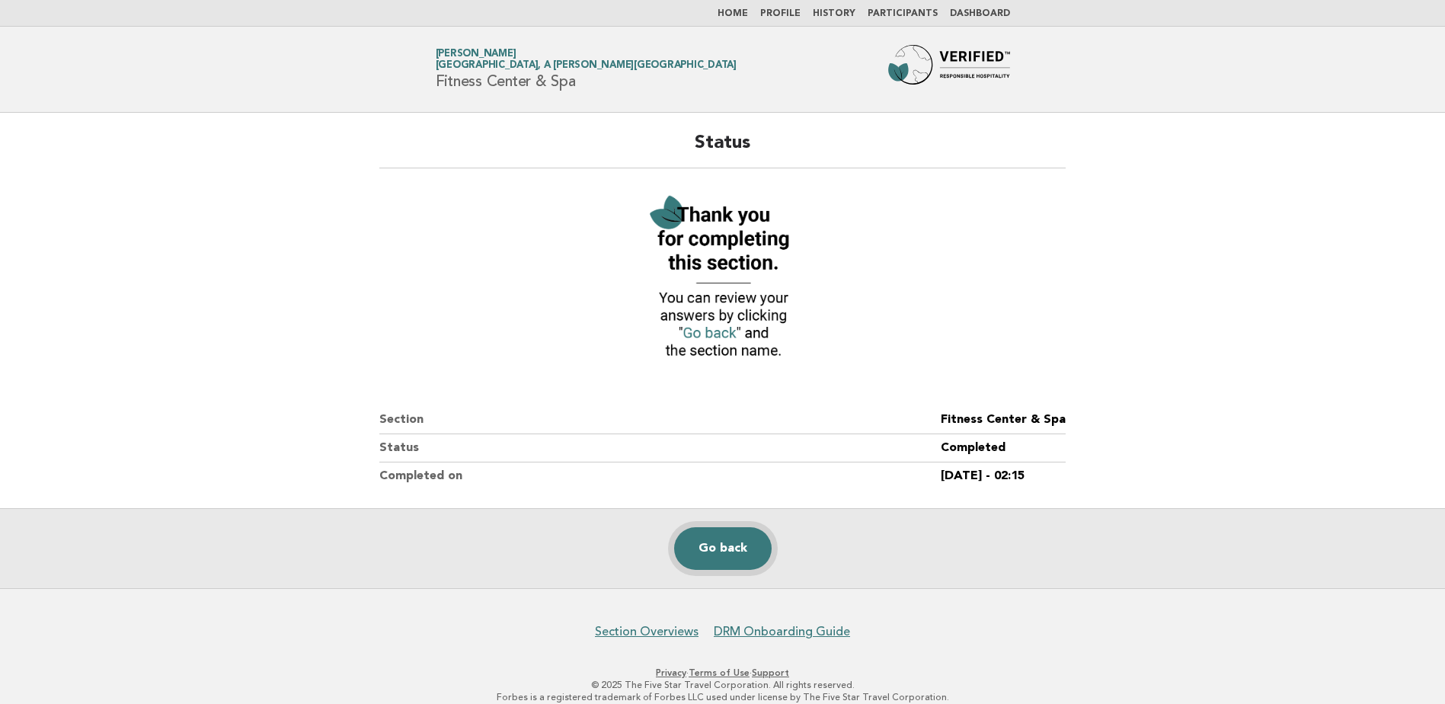
click at [680, 549] on link "Go back" at bounding box center [723, 548] width 98 height 43
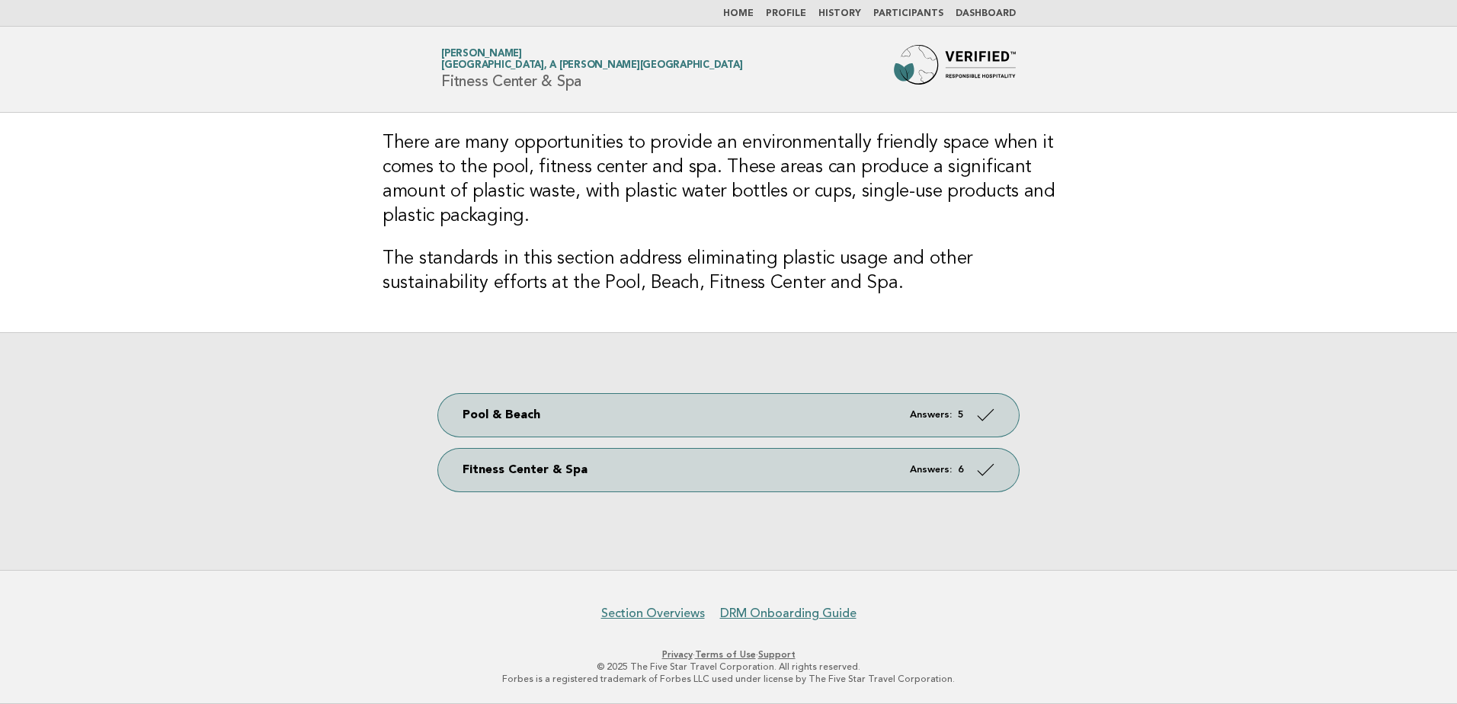
click at [754, 15] on link "Home" at bounding box center [738, 13] width 30 height 9
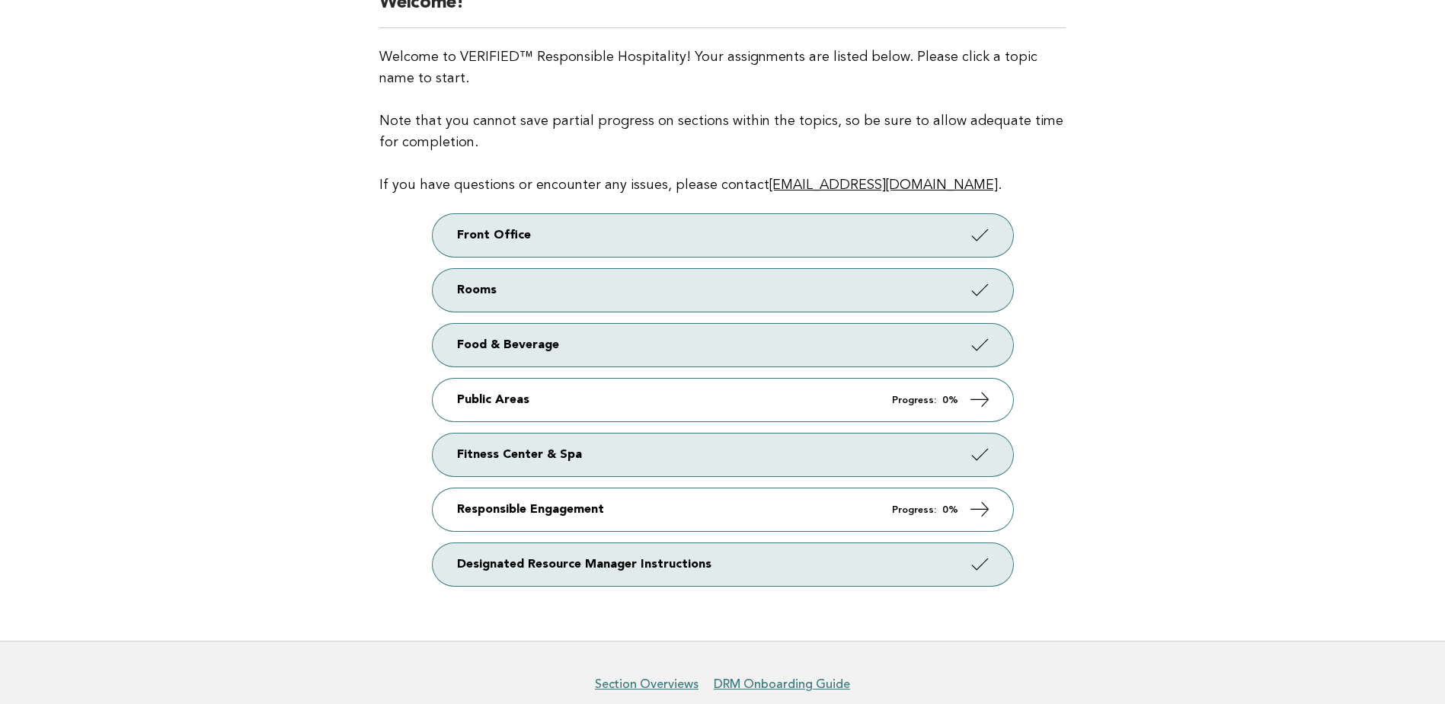
scroll to position [152, 0]
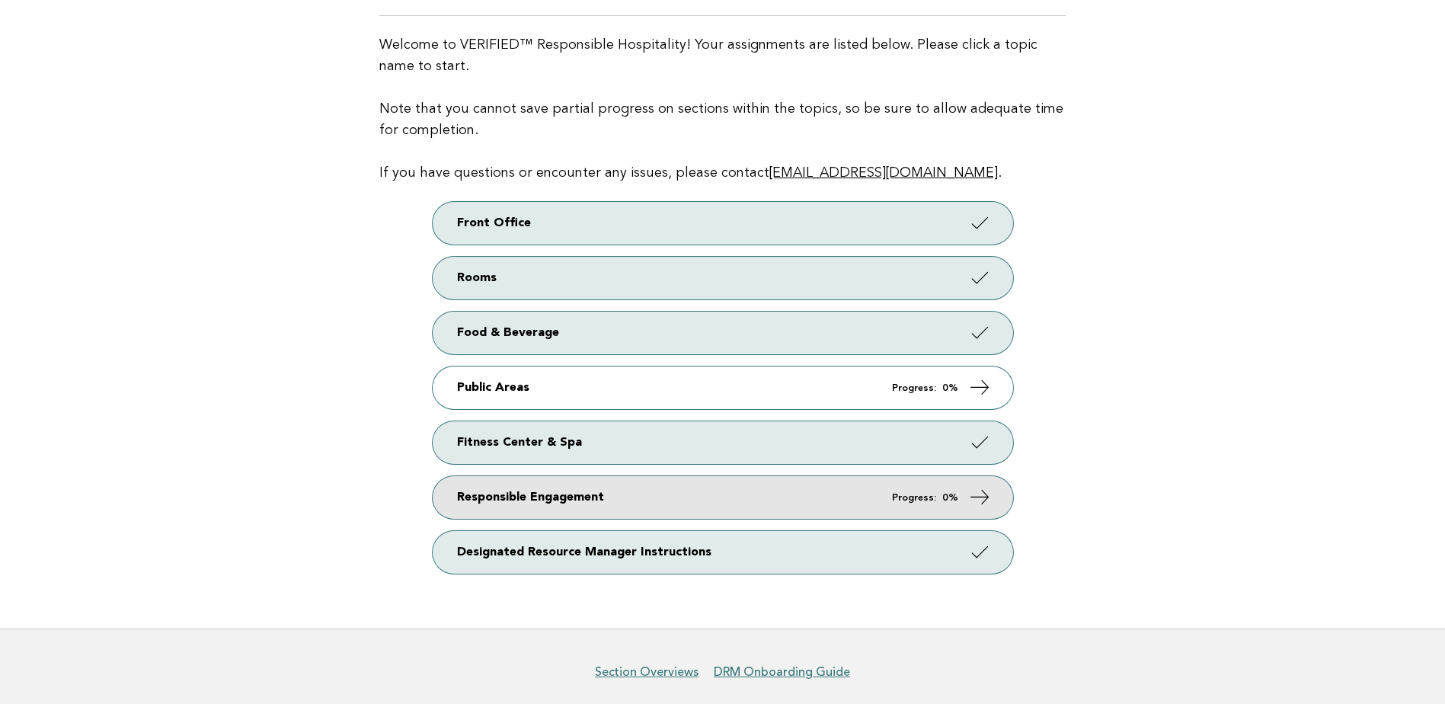
click at [920, 489] on link "Responsible Engagement Progress: 0%" at bounding box center [723, 497] width 581 height 43
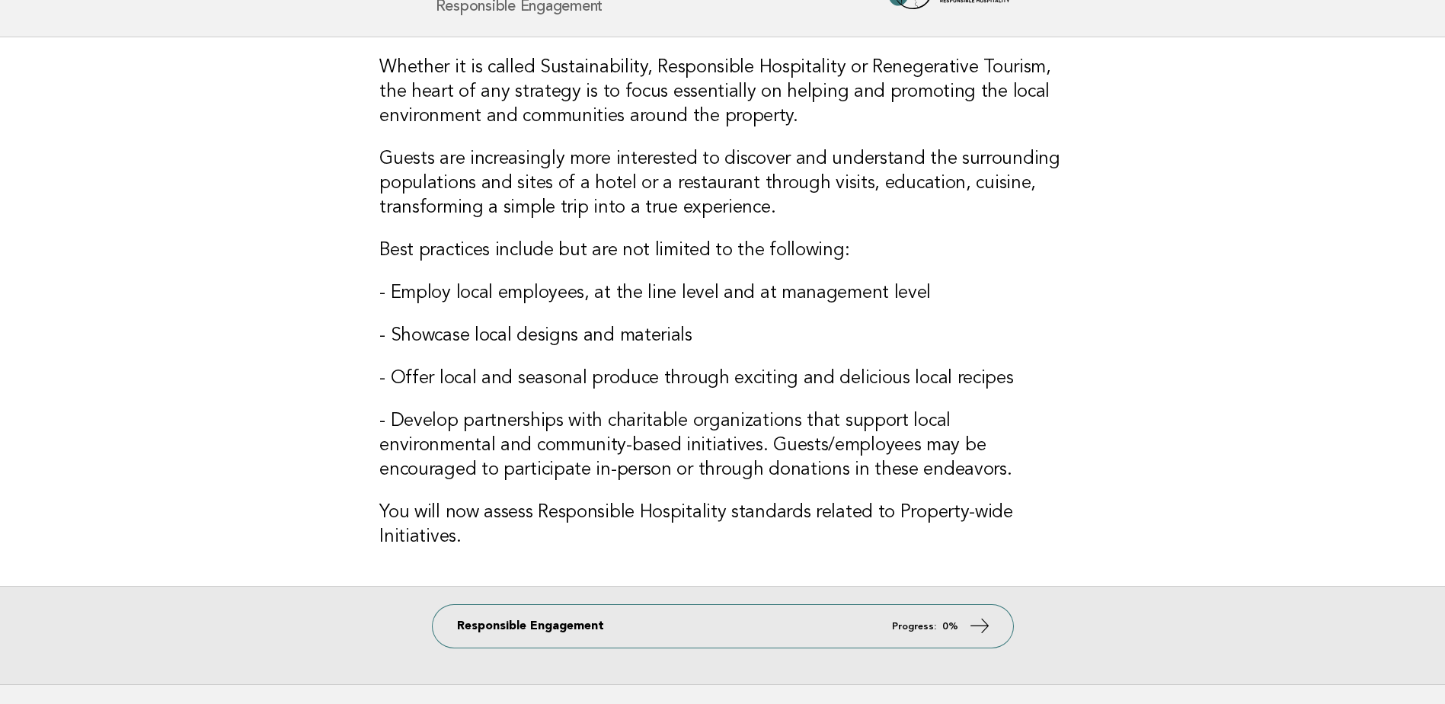
scroll to position [189, 0]
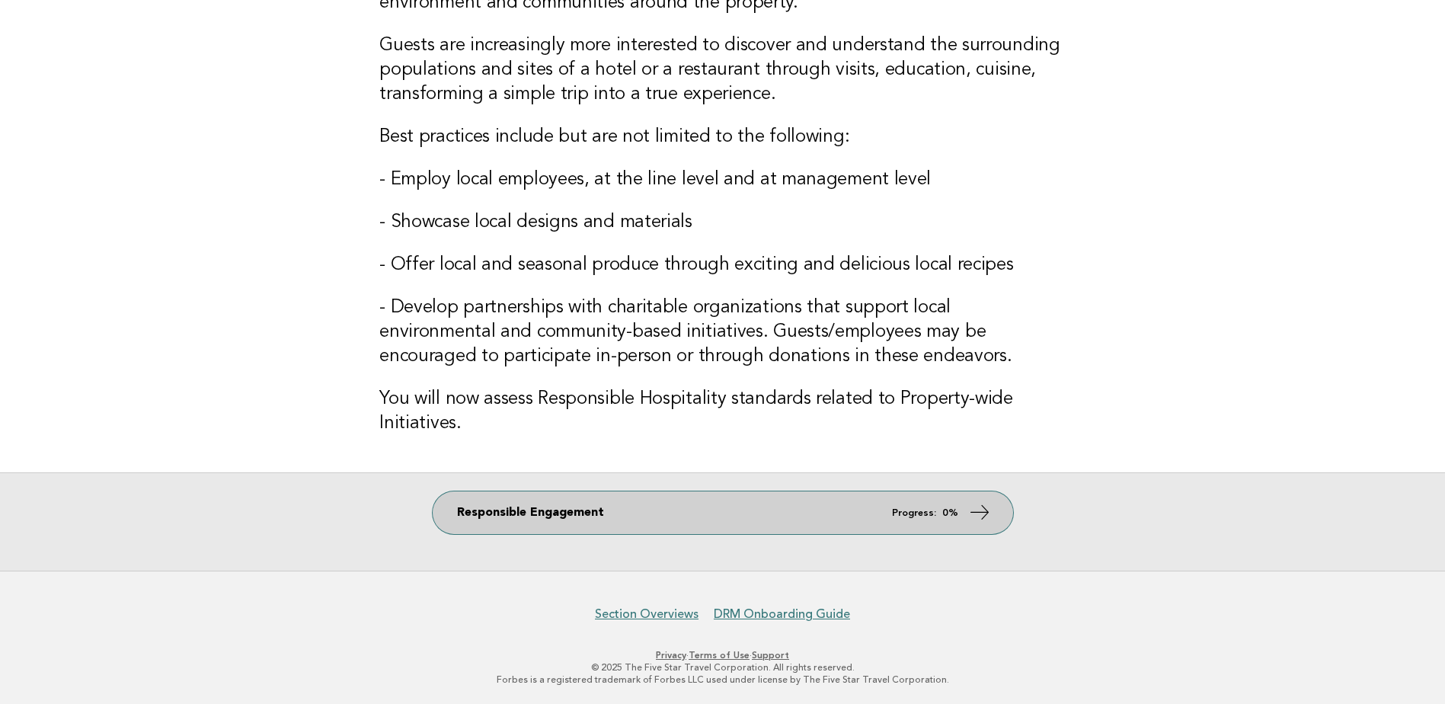
click at [948, 517] on strong "0%" at bounding box center [950, 513] width 16 height 10
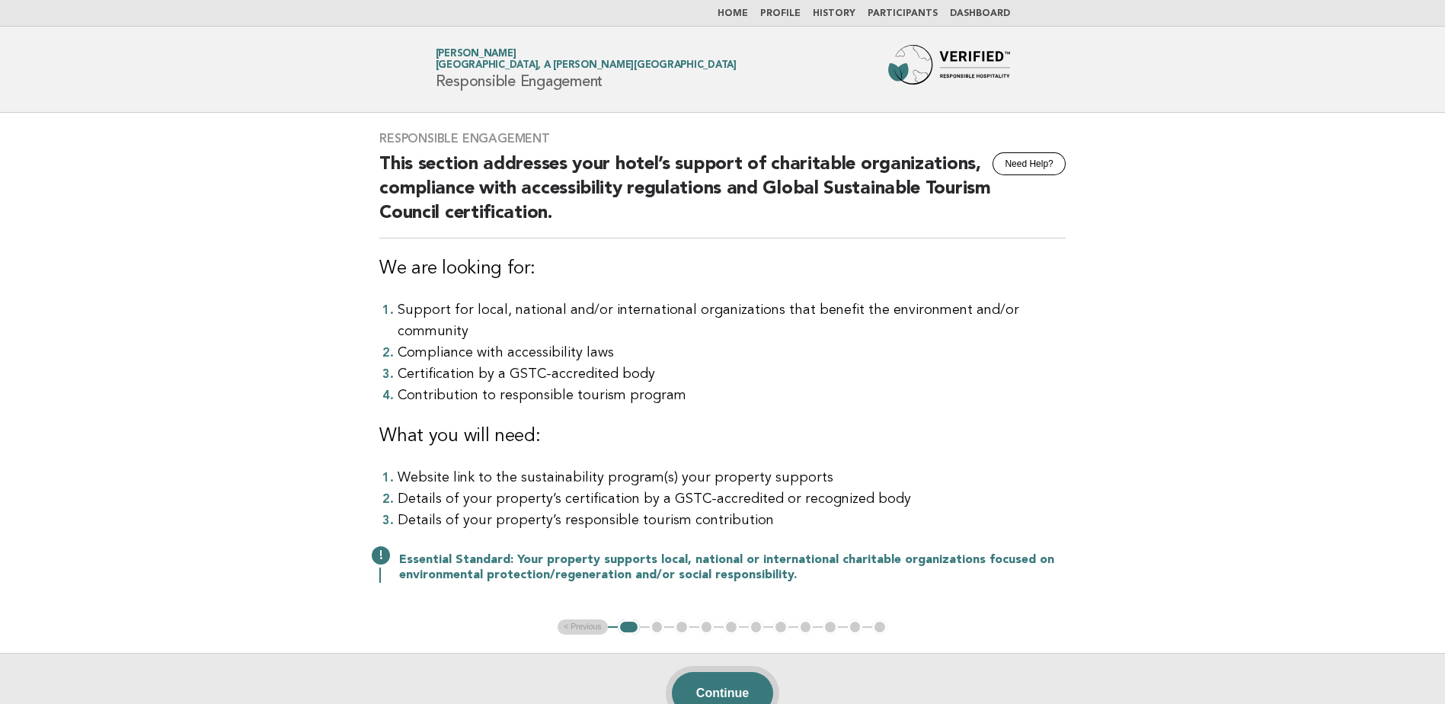
click at [722, 680] on button "Continue" at bounding box center [722, 693] width 101 height 43
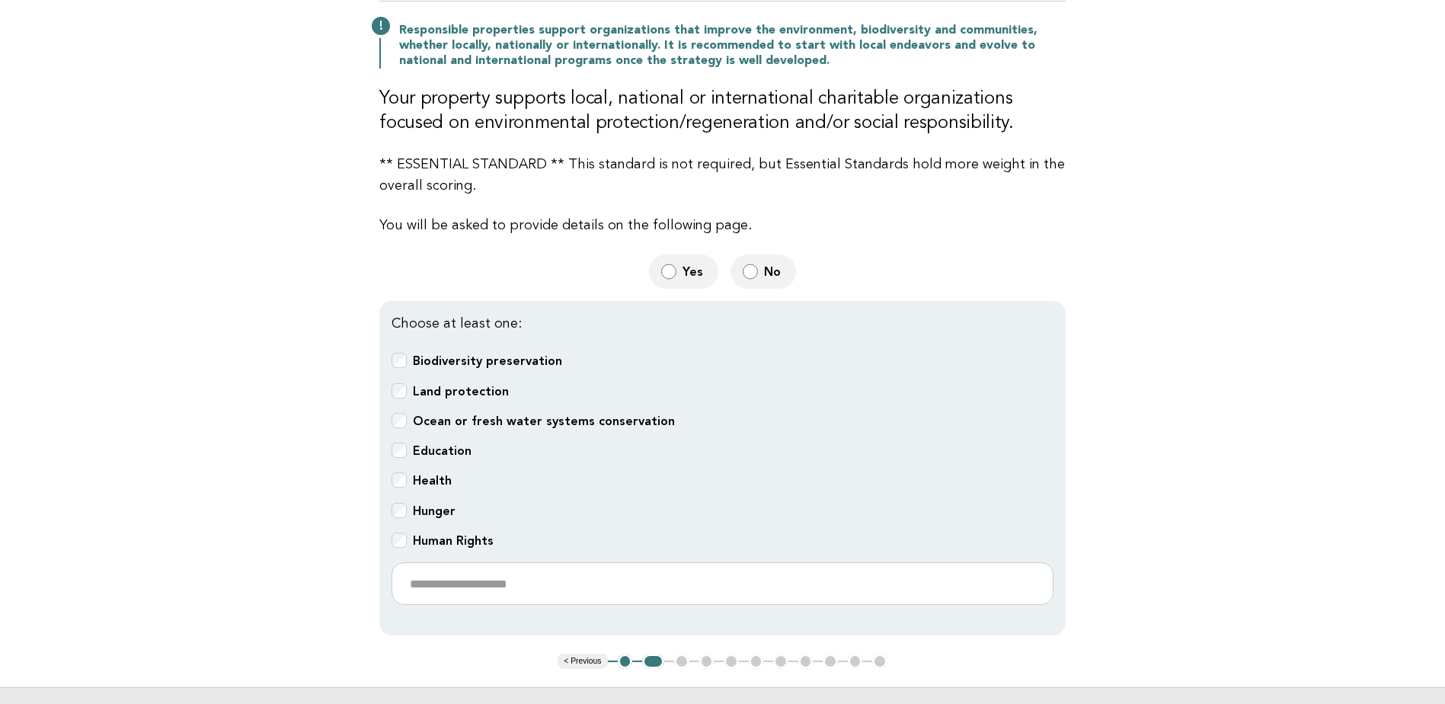
scroll to position [229, 0]
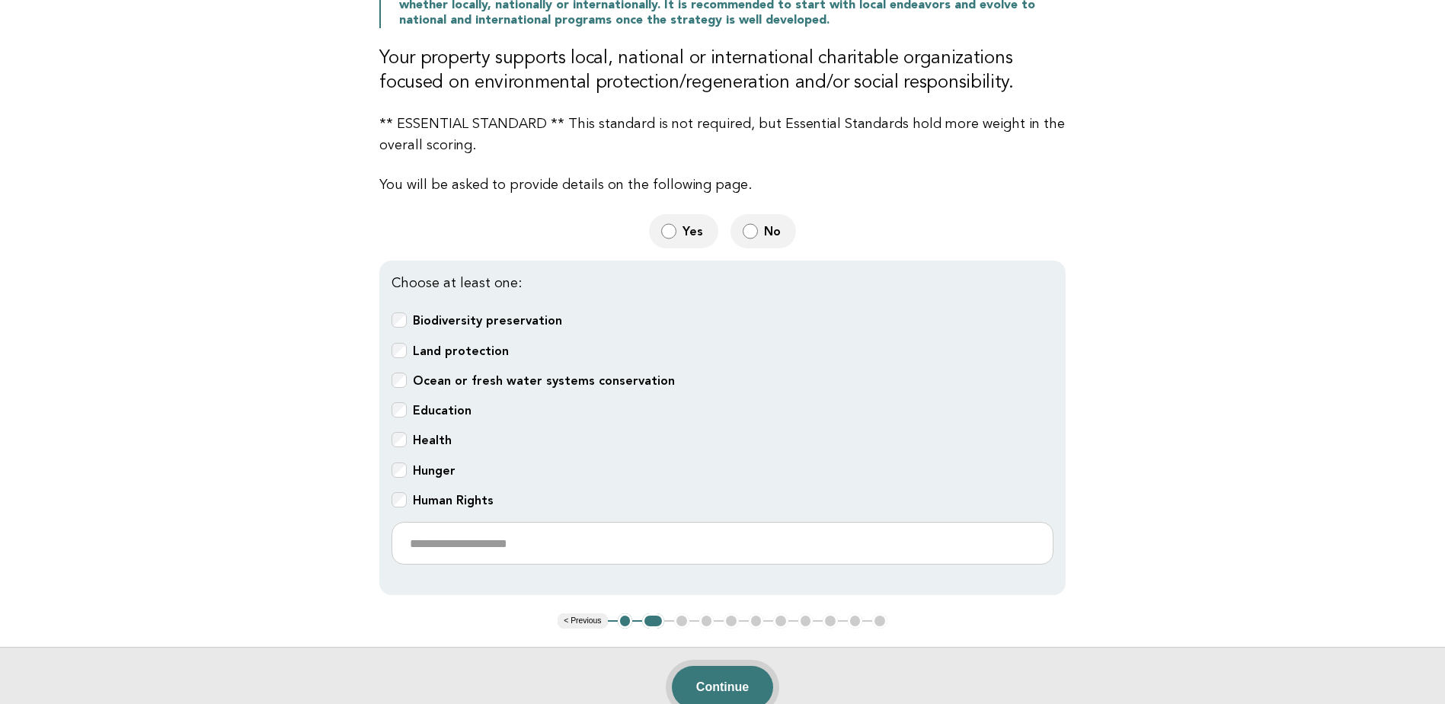
click at [729, 671] on button "Continue" at bounding box center [722, 687] width 101 height 43
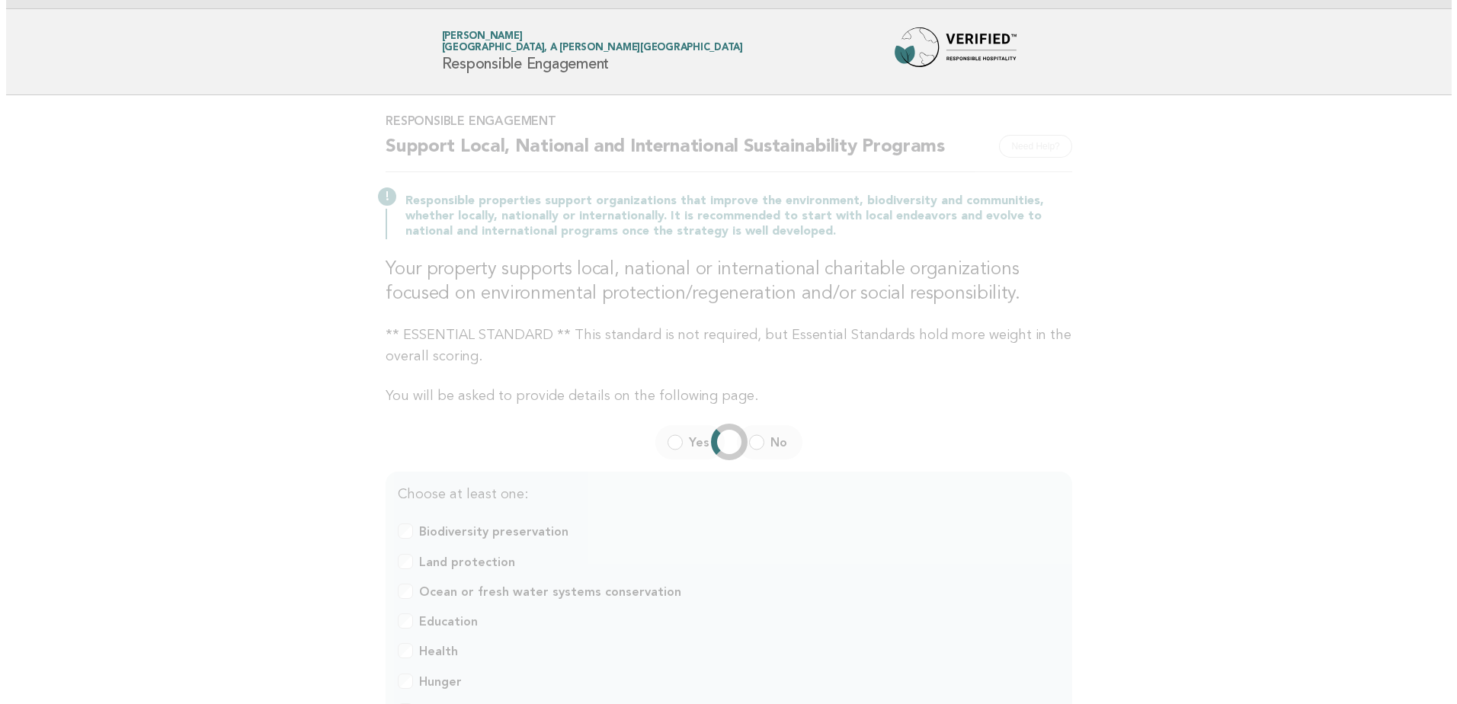
scroll to position [0, 0]
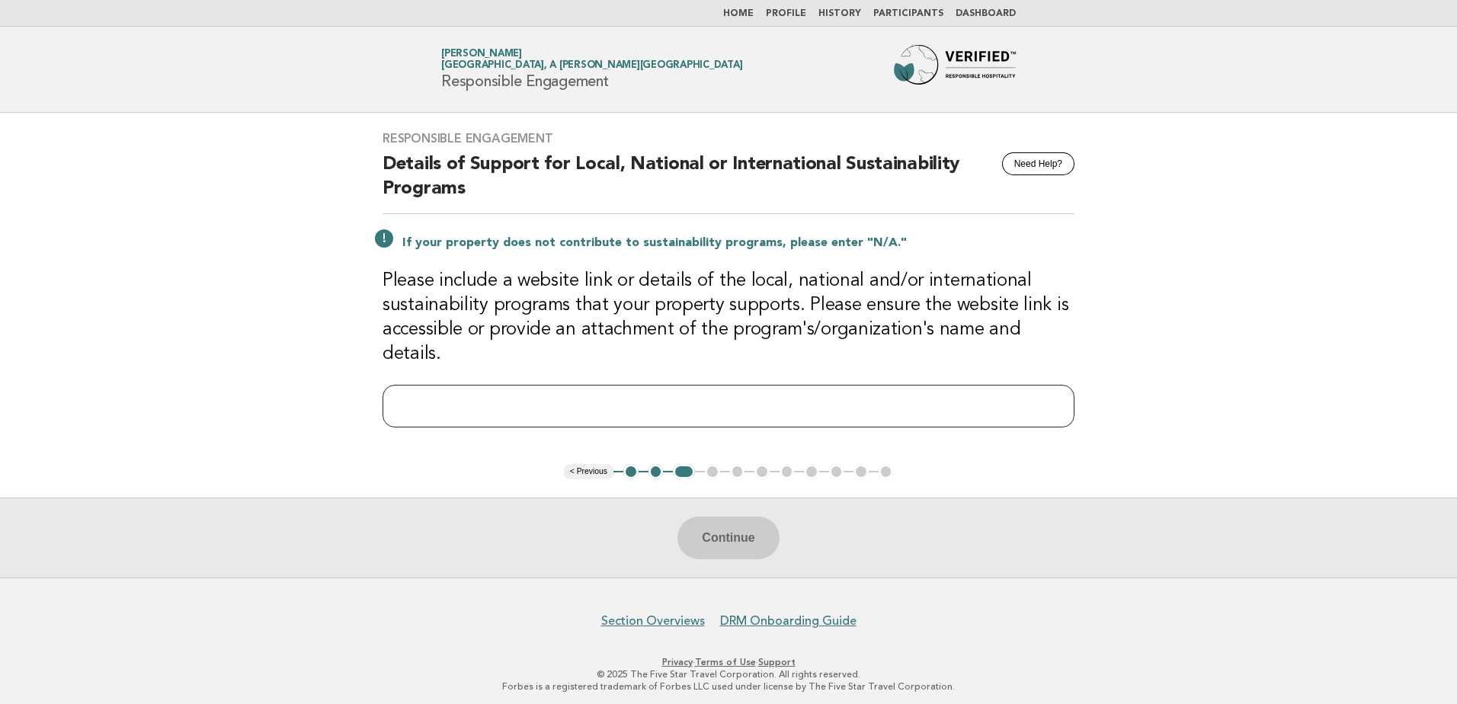
click at [641, 386] on input "text" at bounding box center [728, 406] width 692 height 43
paste input "**********"
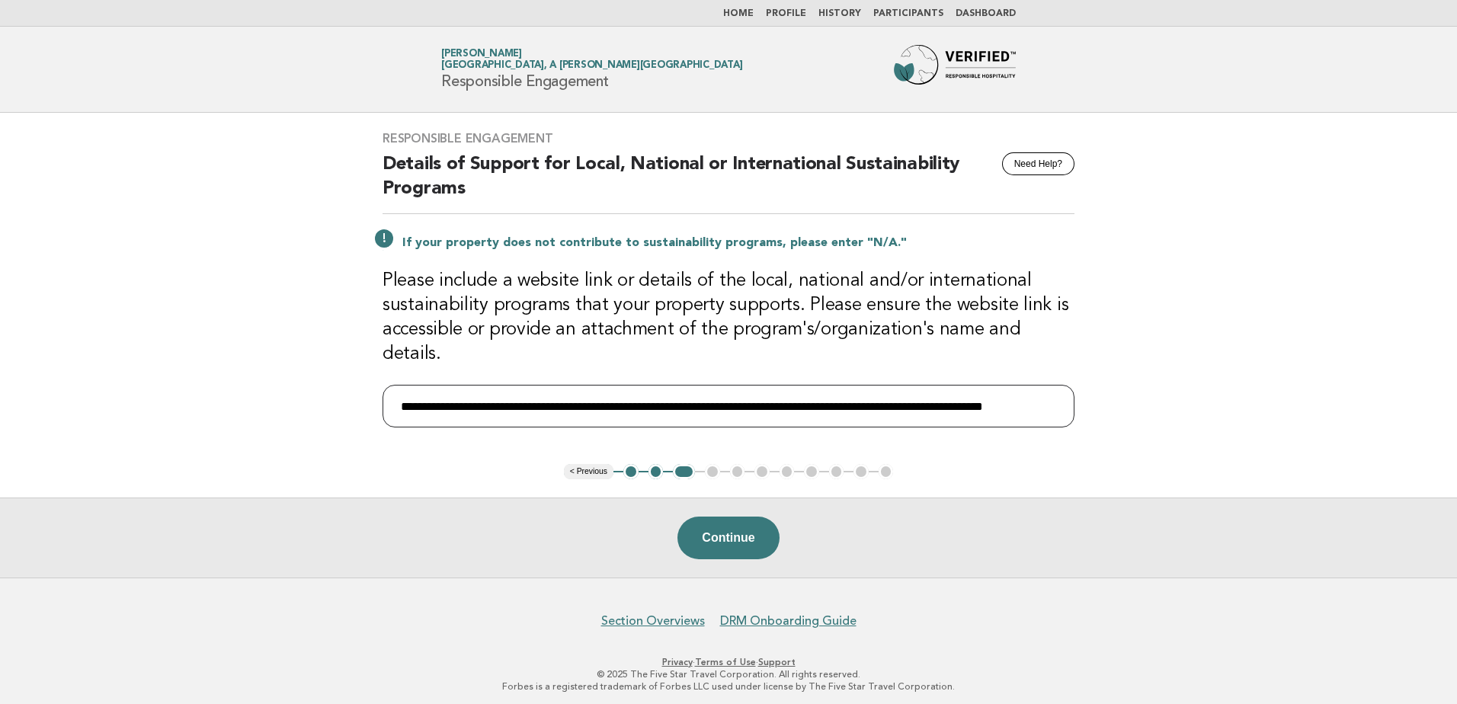
click at [1047, 392] on input "**********" at bounding box center [728, 406] width 692 height 43
paste input "**********"
type input "**********"
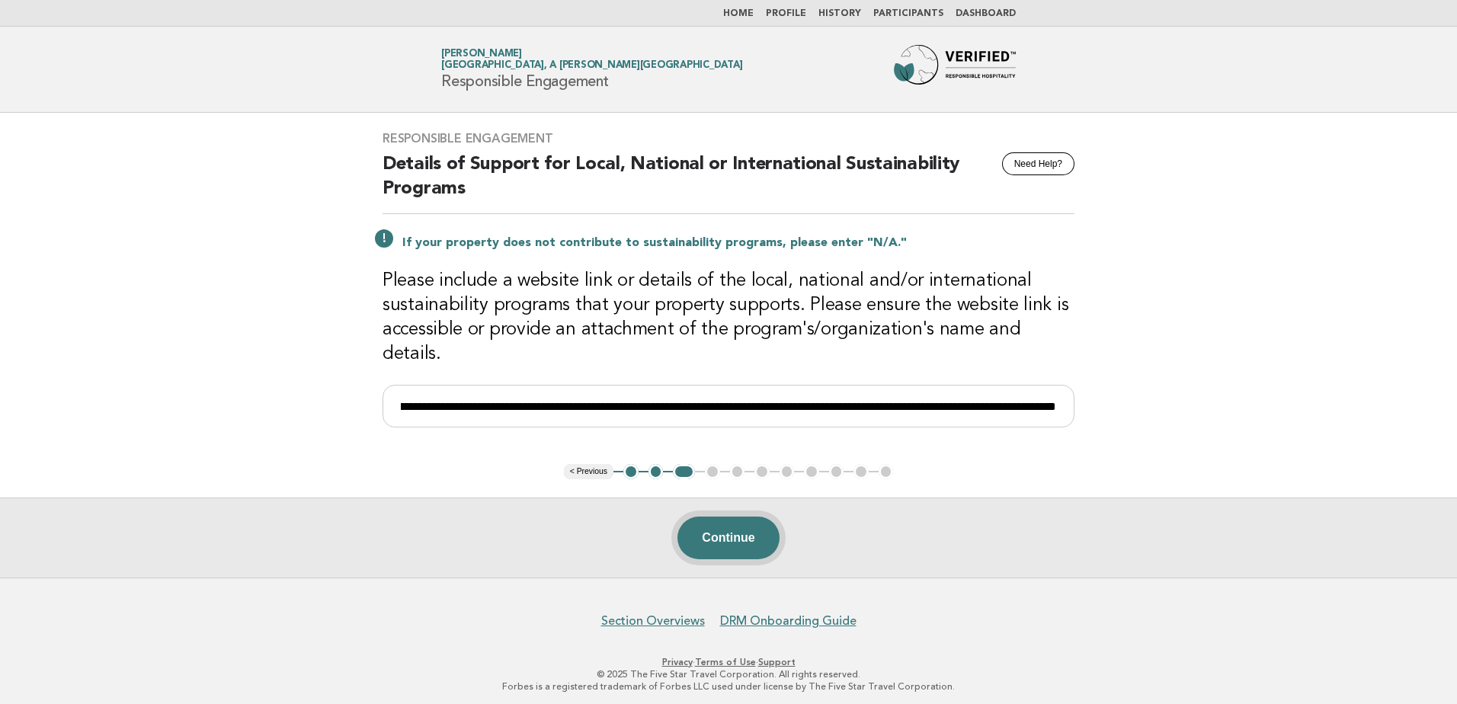
click at [754, 526] on button "Continue" at bounding box center [727, 538] width 101 height 43
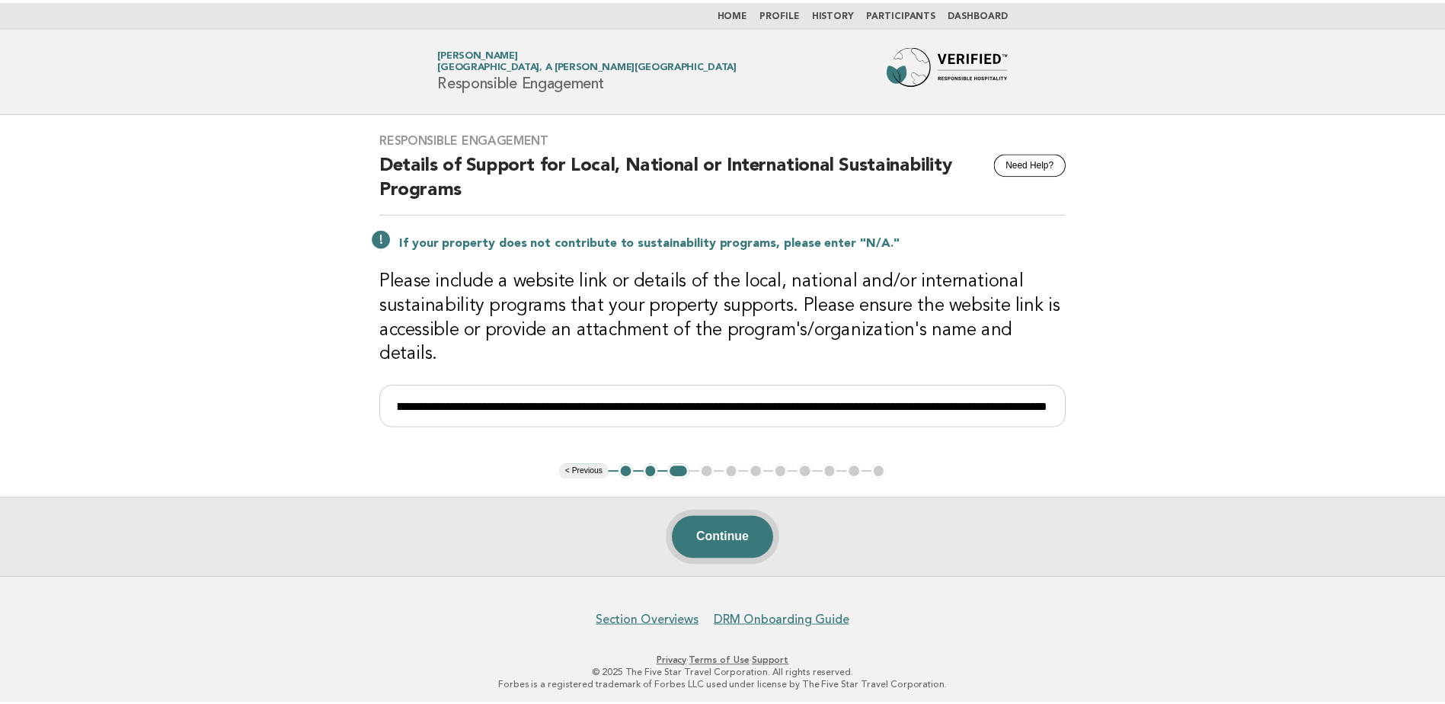
scroll to position [0, 0]
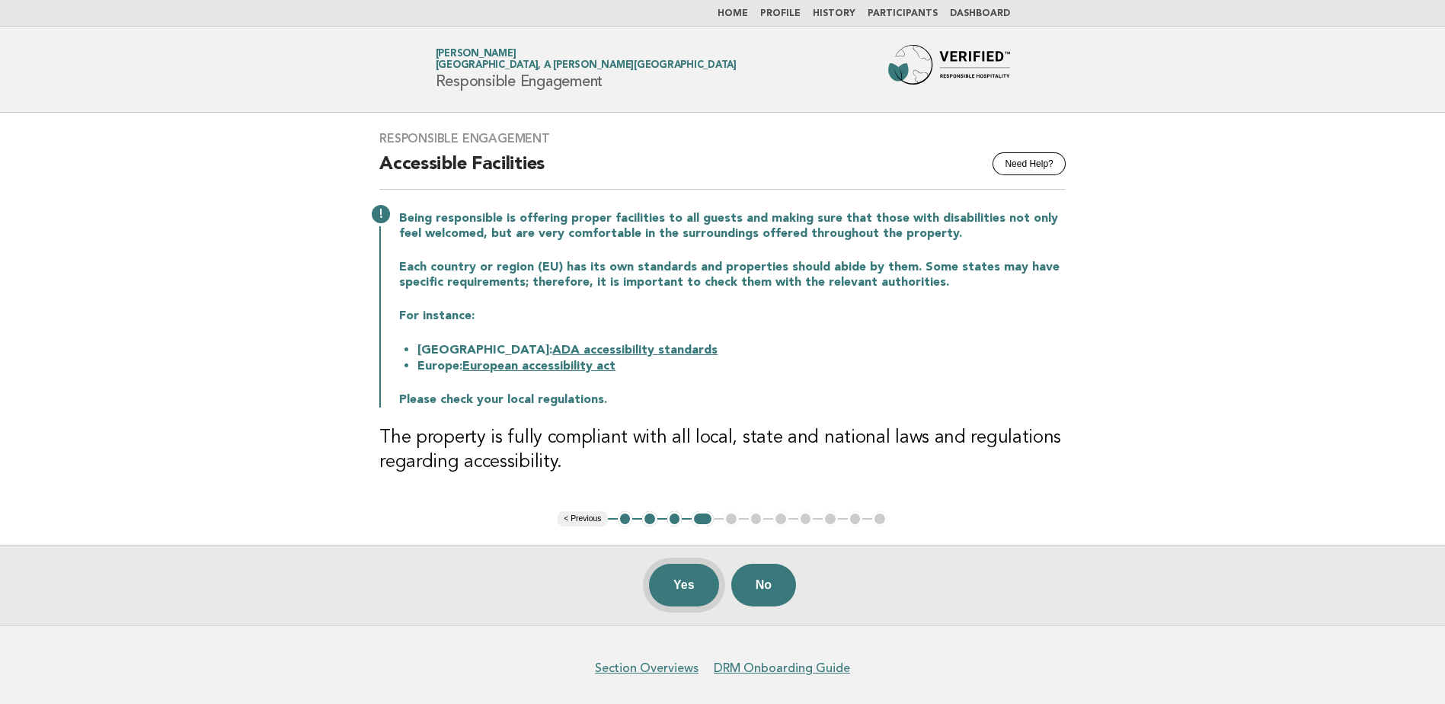
click at [676, 591] on button "Yes" at bounding box center [684, 585] width 70 height 43
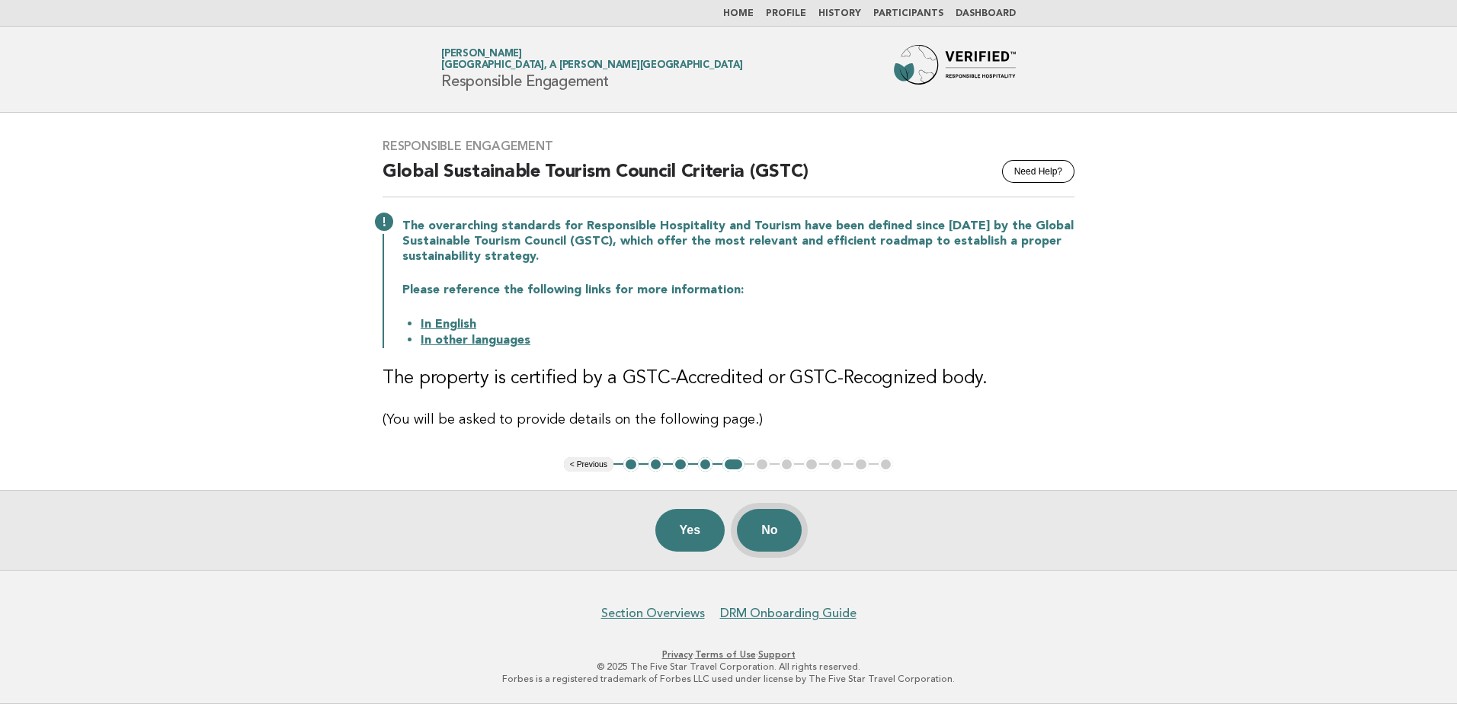
click at [789, 534] on button "No" at bounding box center [769, 530] width 65 height 43
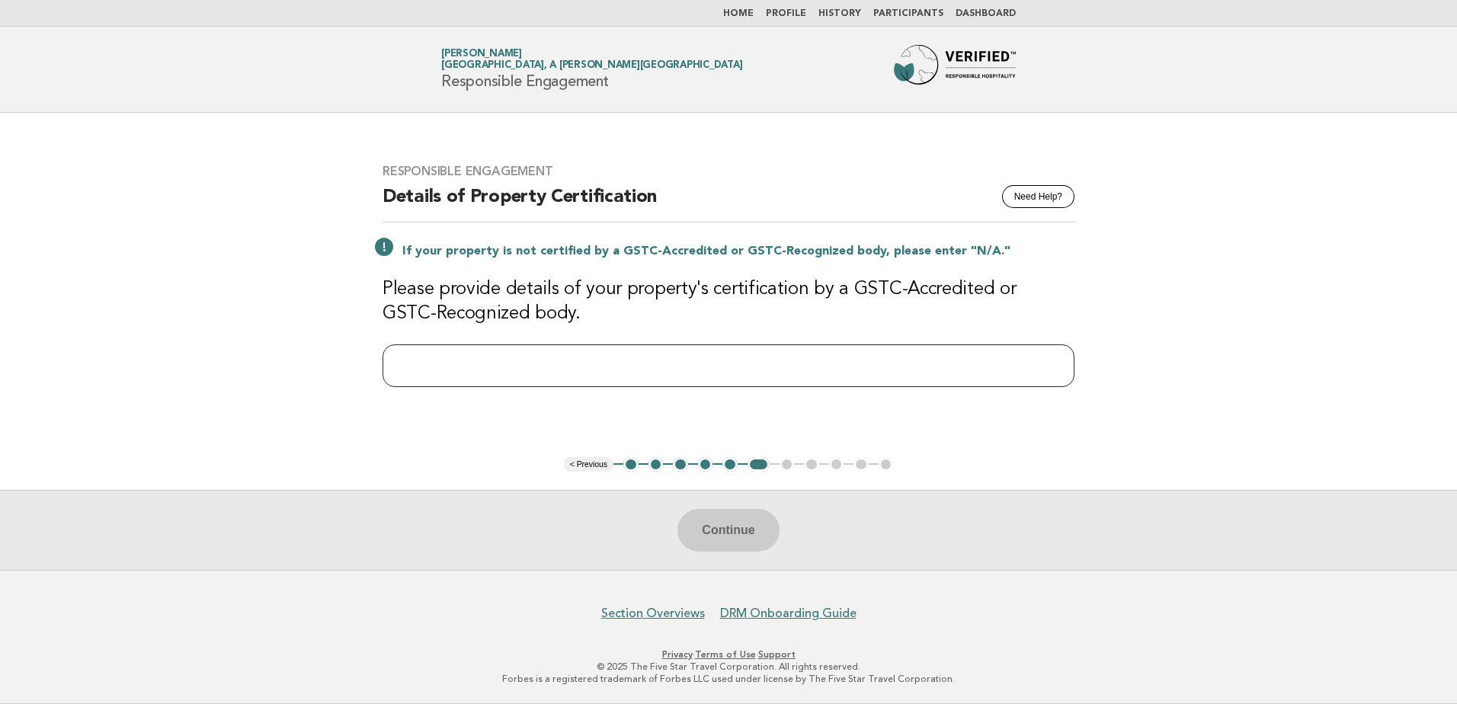
click at [669, 366] on input "text" at bounding box center [728, 365] width 692 height 43
type input "***"
click at [751, 533] on button "Continue" at bounding box center [727, 530] width 101 height 43
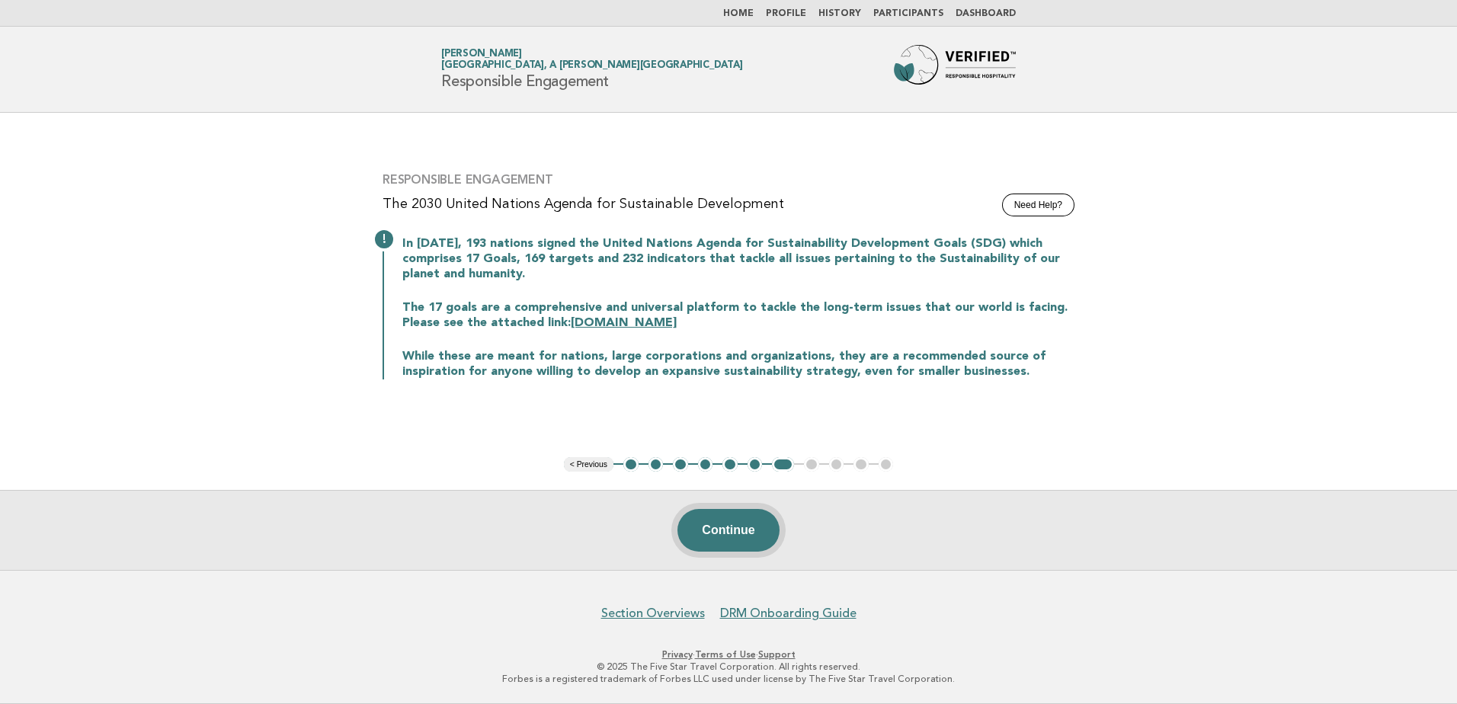
click at [744, 525] on button "Continue" at bounding box center [727, 530] width 101 height 43
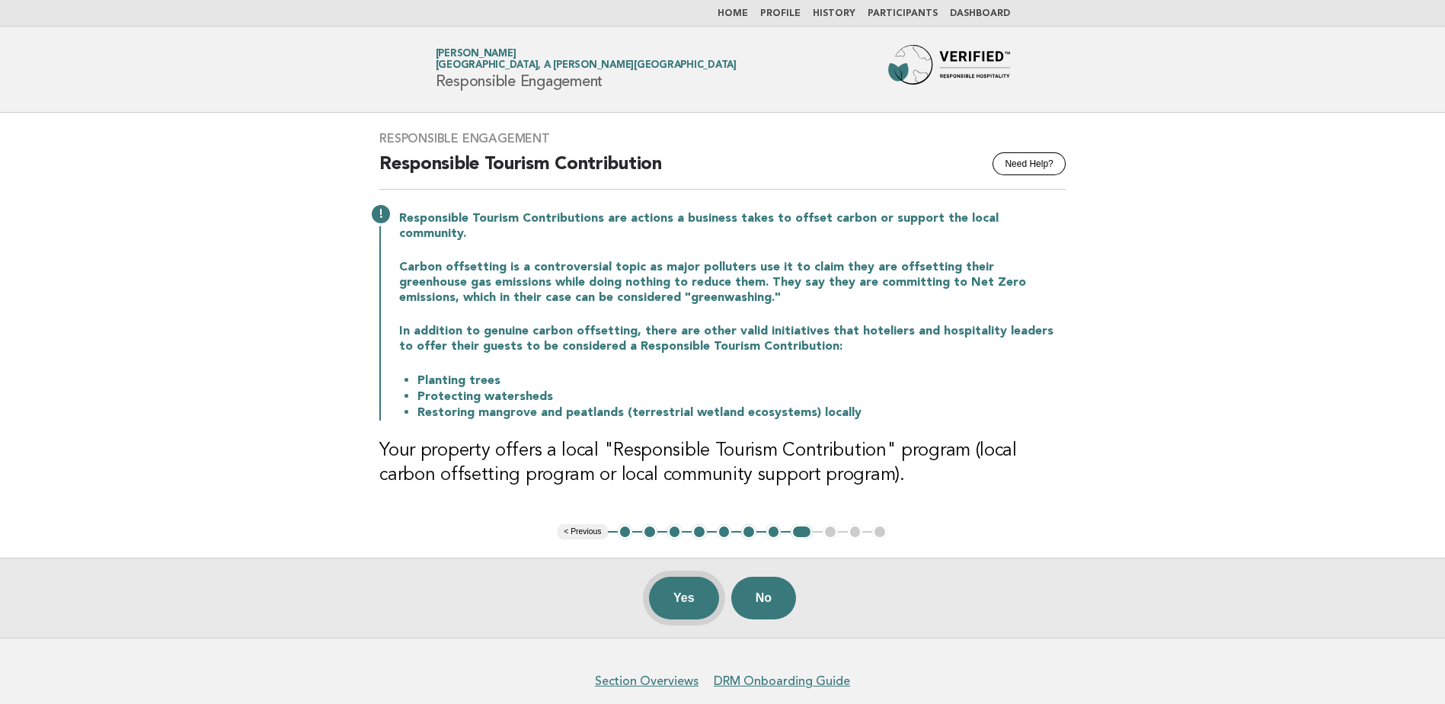
click at [669, 587] on button "Yes" at bounding box center [684, 598] width 70 height 43
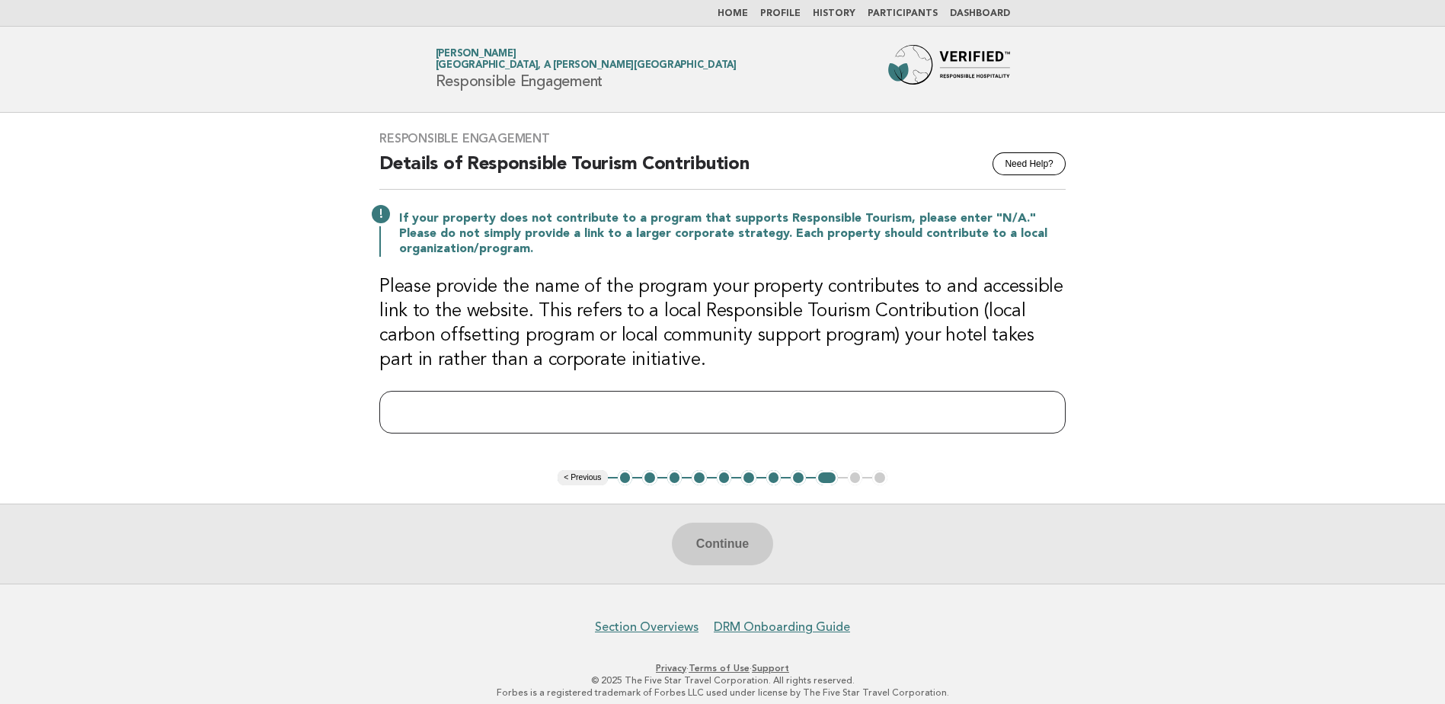
click at [554, 415] on input "text" at bounding box center [722, 412] width 686 height 43
paste input "**********"
type input "**********"
click at [746, 537] on button "Continue" at bounding box center [722, 544] width 101 height 43
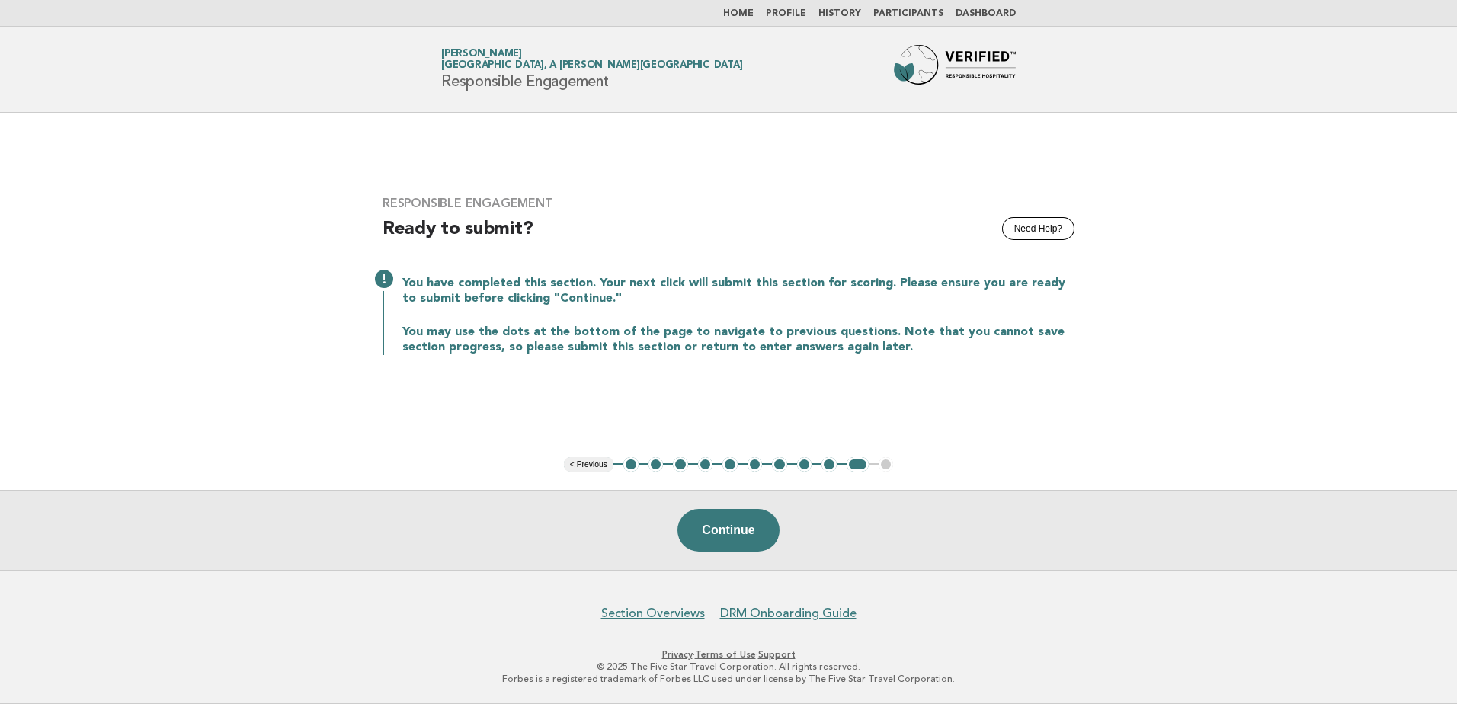
click at [746, 537] on button "Continue" at bounding box center [727, 530] width 101 height 43
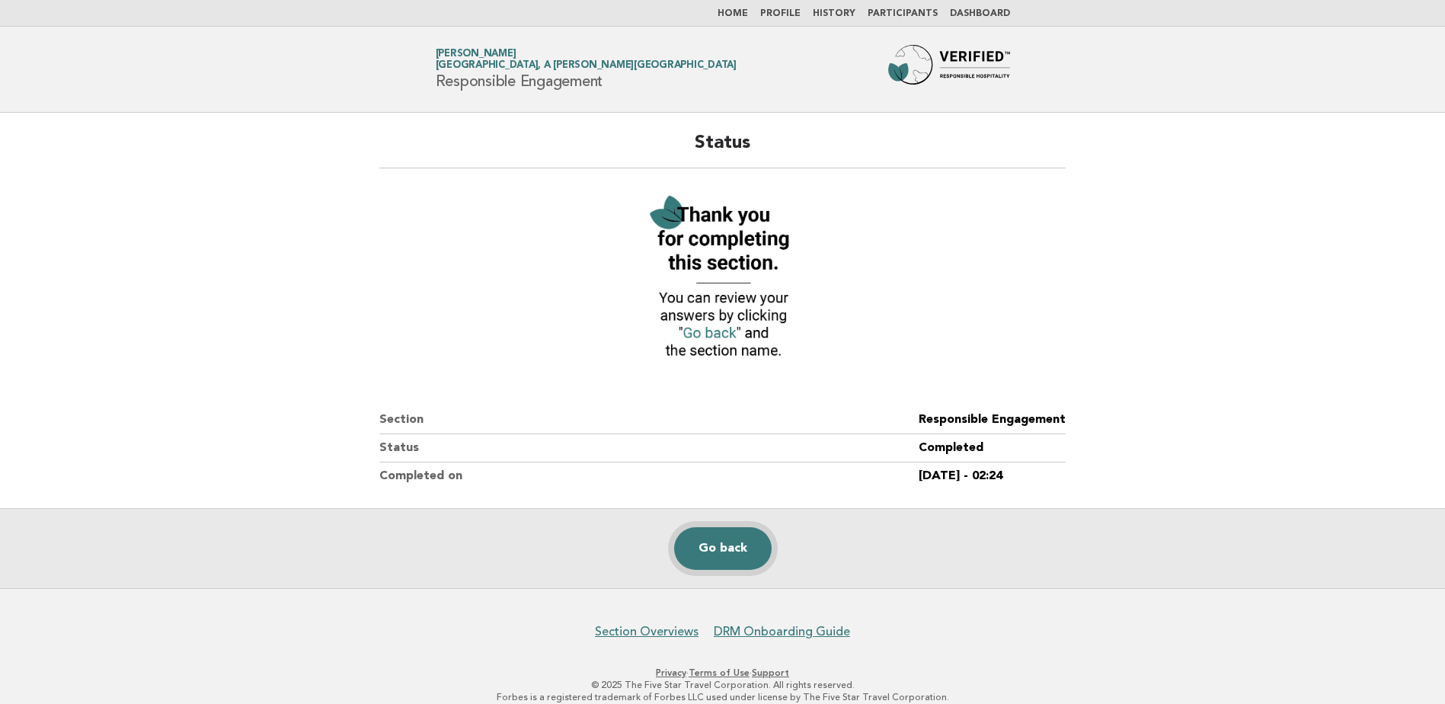
click at [733, 539] on link "Go back" at bounding box center [723, 548] width 98 height 43
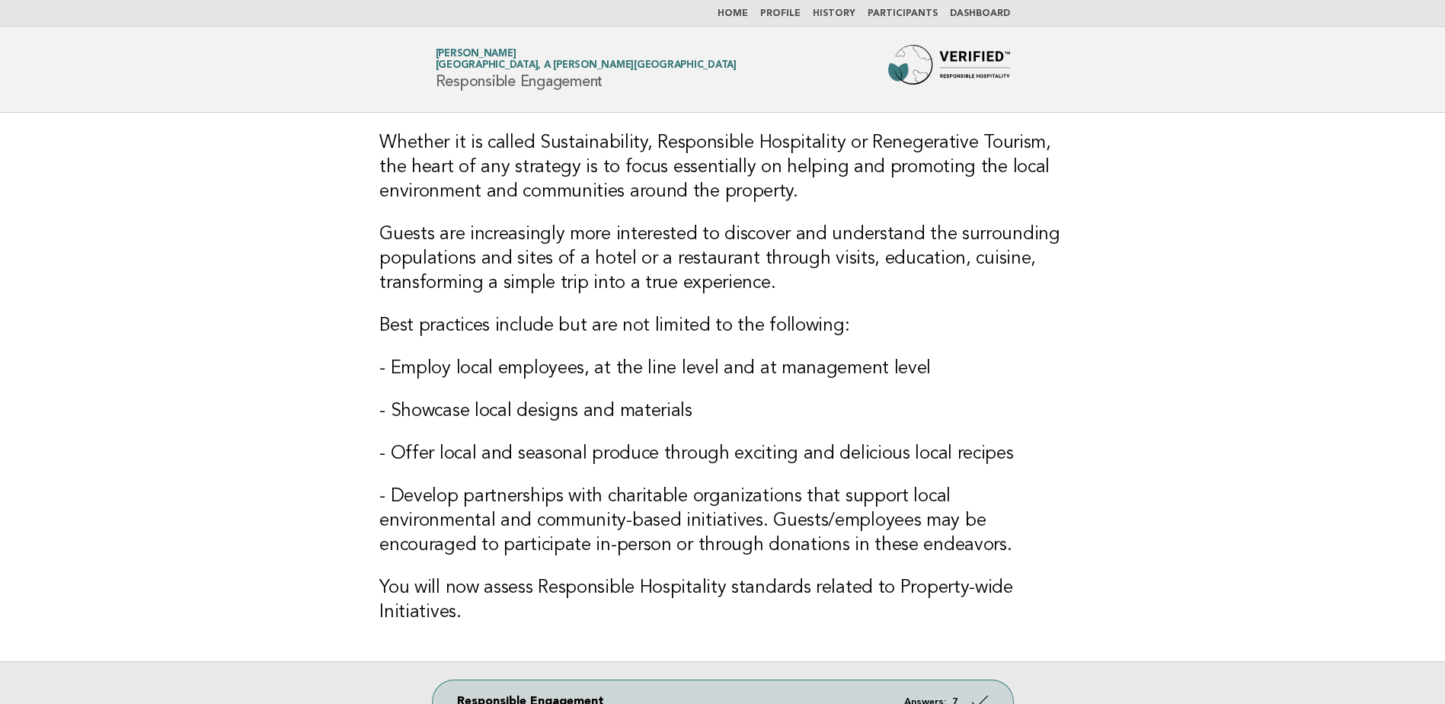
click at [748, 14] on link "Home" at bounding box center [733, 13] width 30 height 9
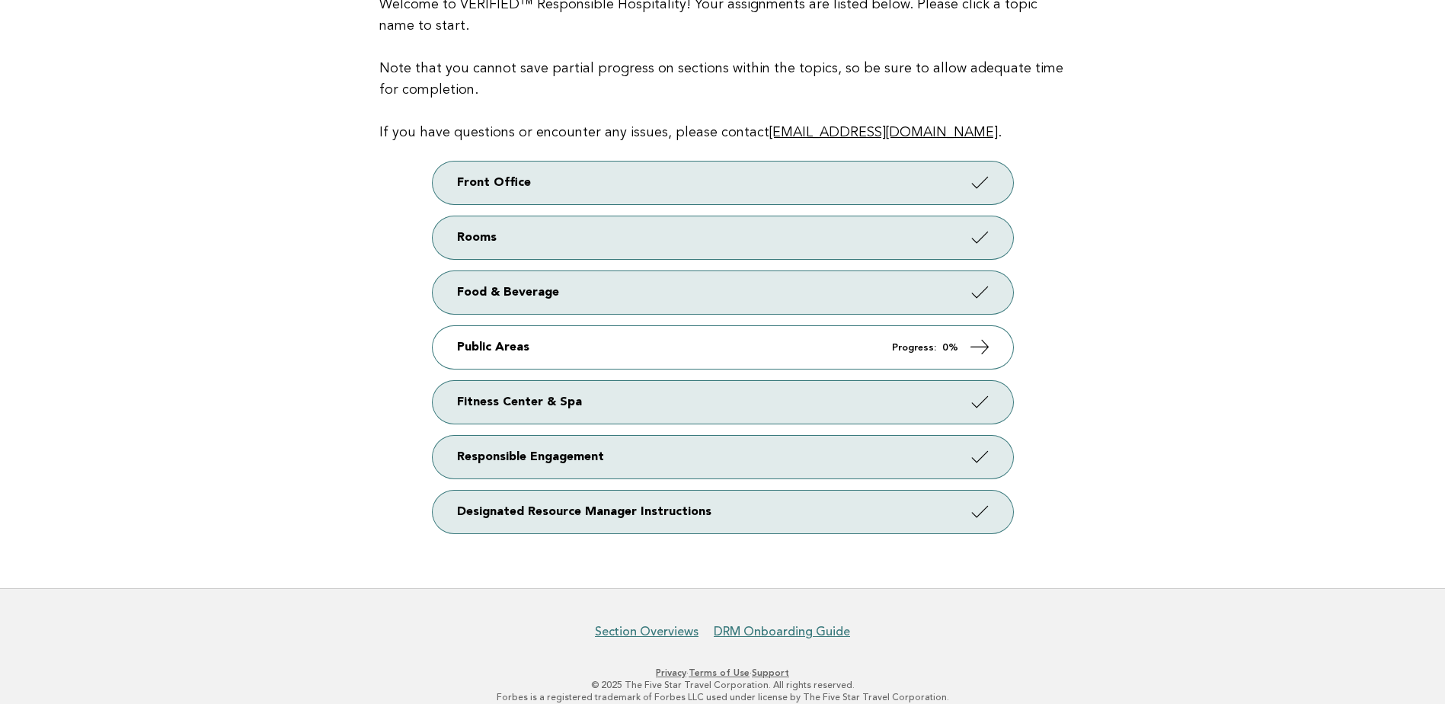
scroll to position [210, 0]
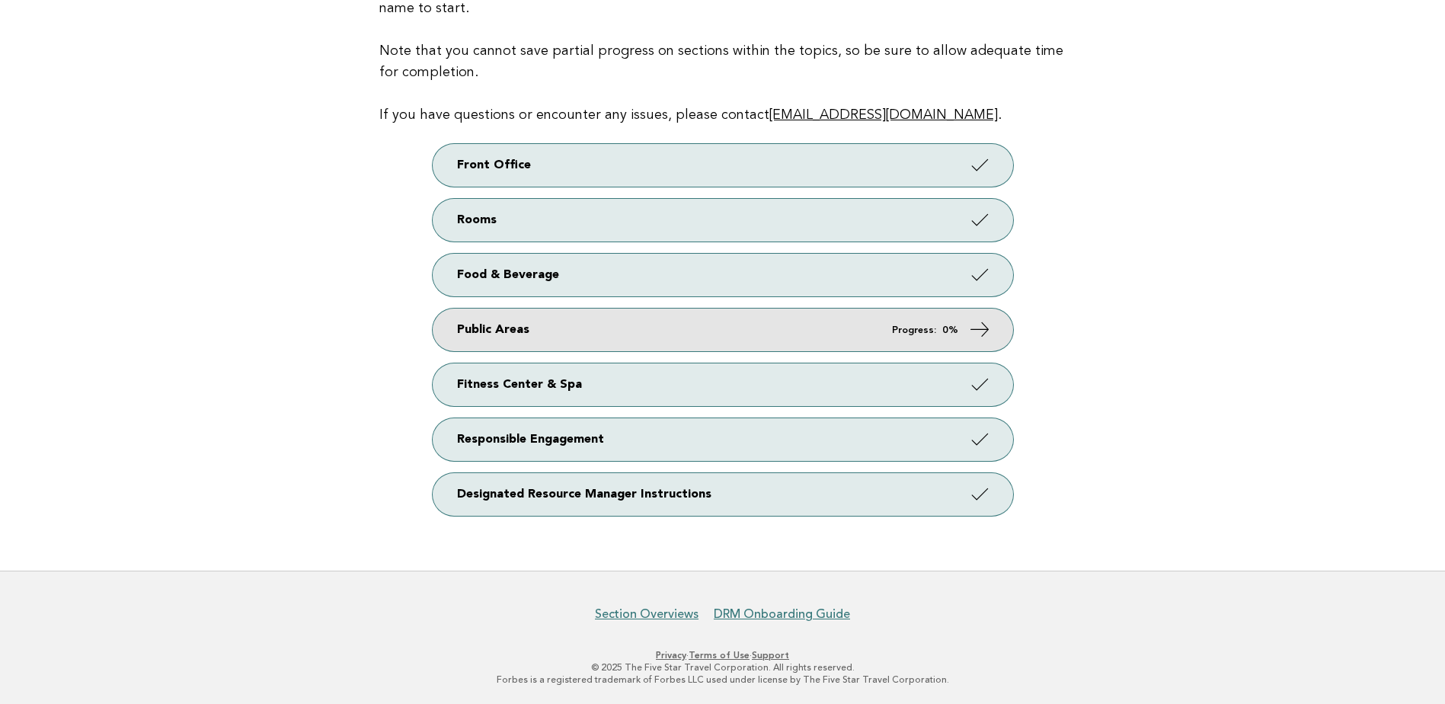
click at [719, 320] on link "Public Areas Progress: 0%" at bounding box center [723, 330] width 581 height 43
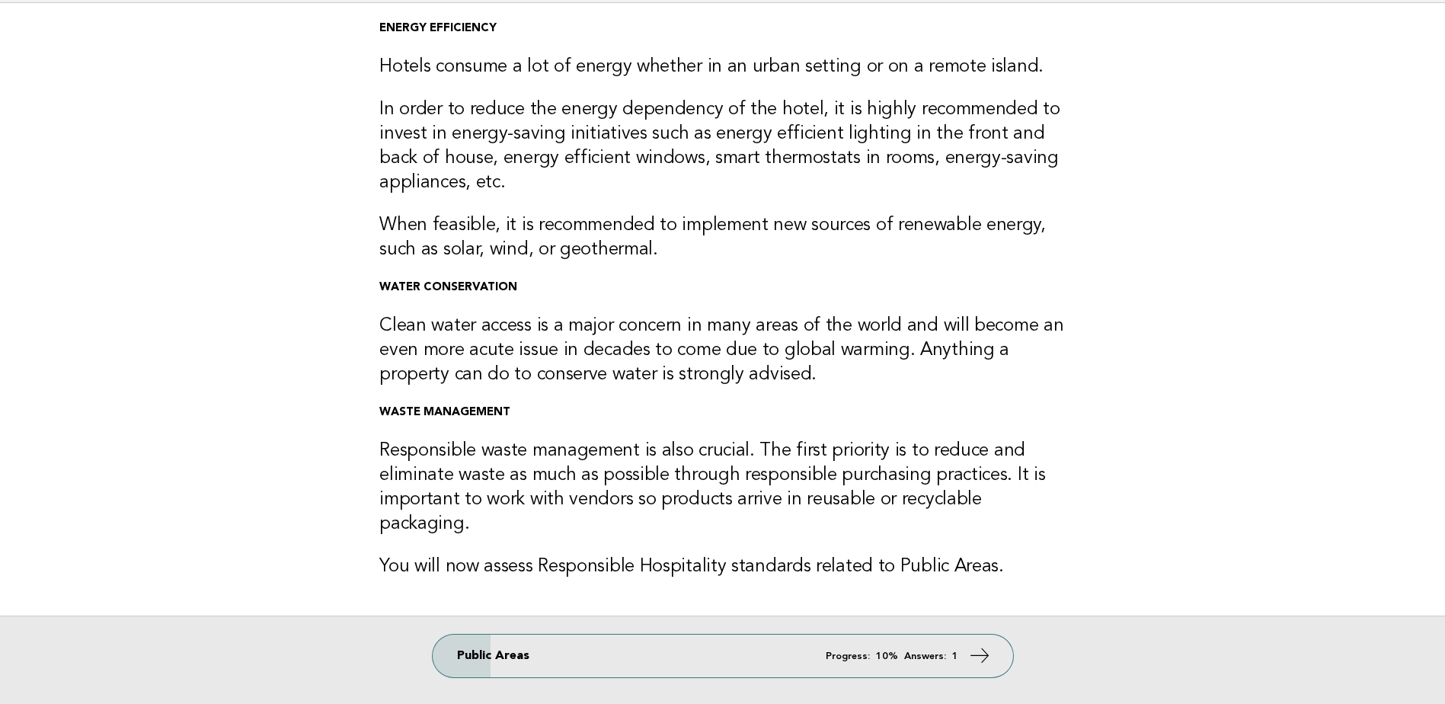
scroll to position [229, 0]
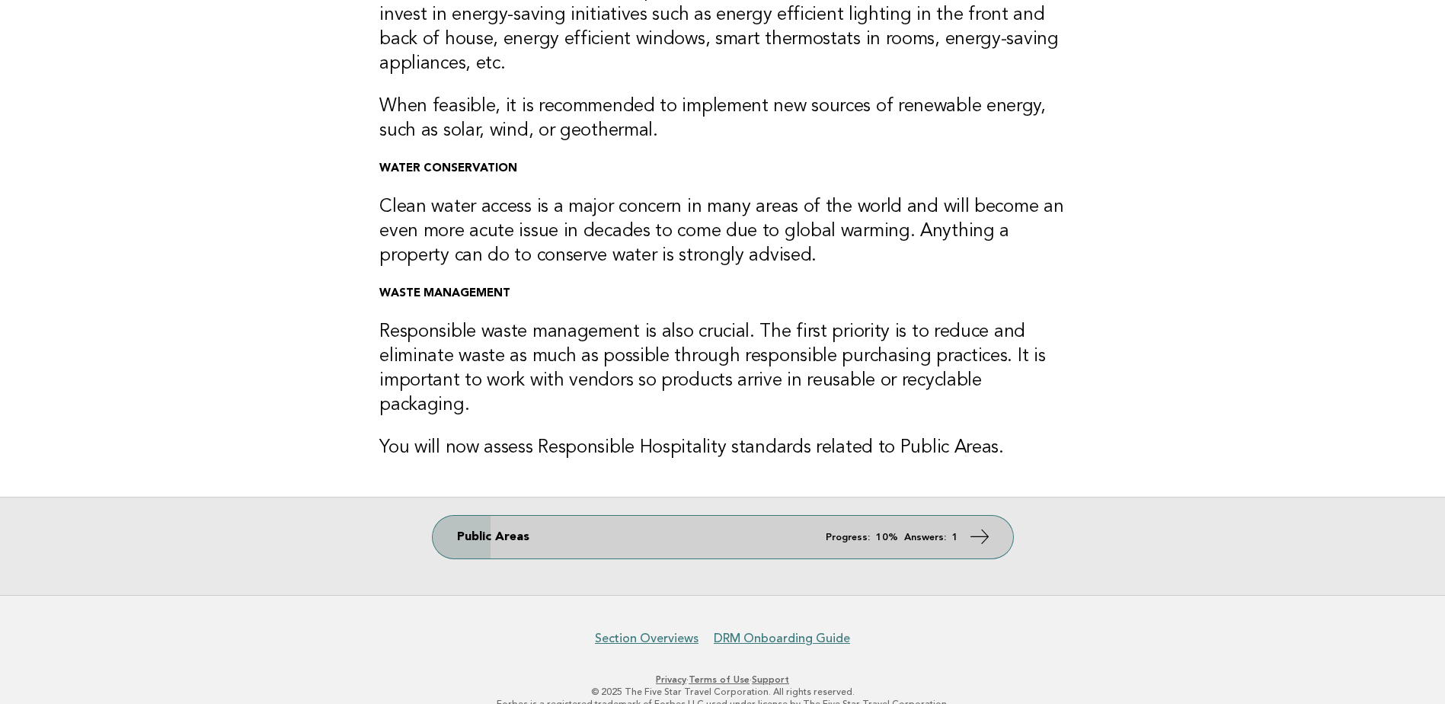
click at [933, 521] on link "Public Areas Progress: 10% Answers: 1" at bounding box center [723, 537] width 581 height 43
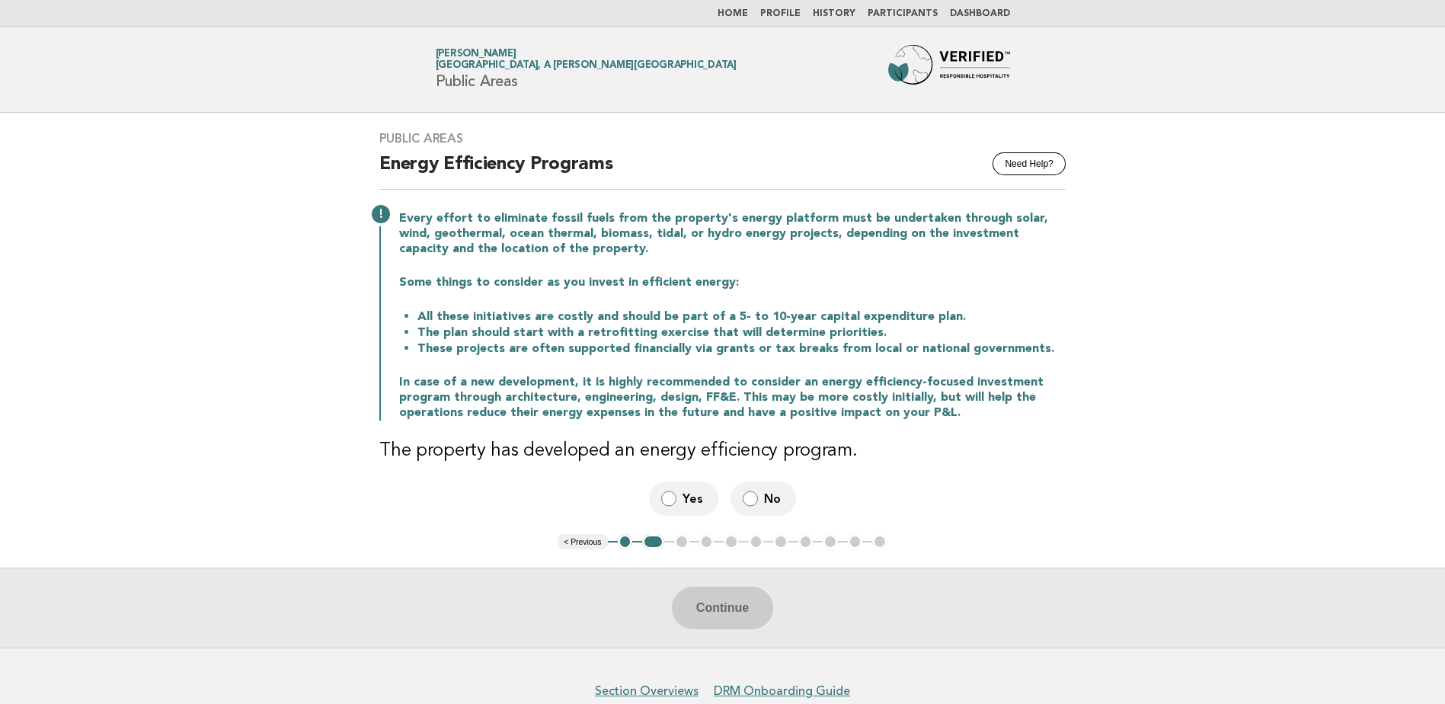
click at [1155, 487] on main "Public Areas Need Help? Energy Efficiency Programs Every effort to eliminate fo…" at bounding box center [722, 380] width 1445 height 535
